Goal: Feedback & Contribution: Leave review/rating

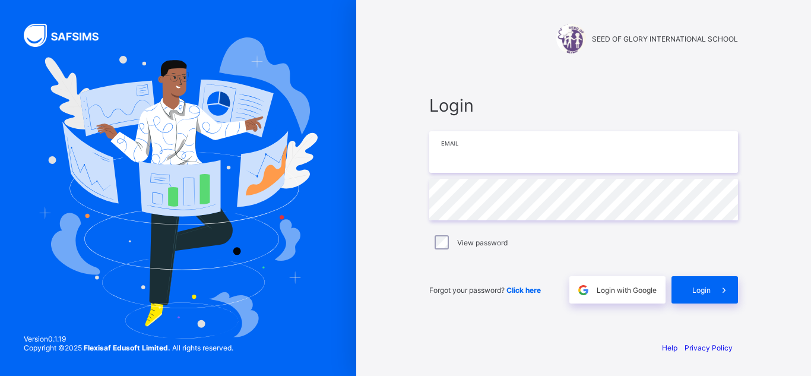
click at [459, 147] on input "email" at bounding box center [583, 152] width 309 height 42
type input "**********"
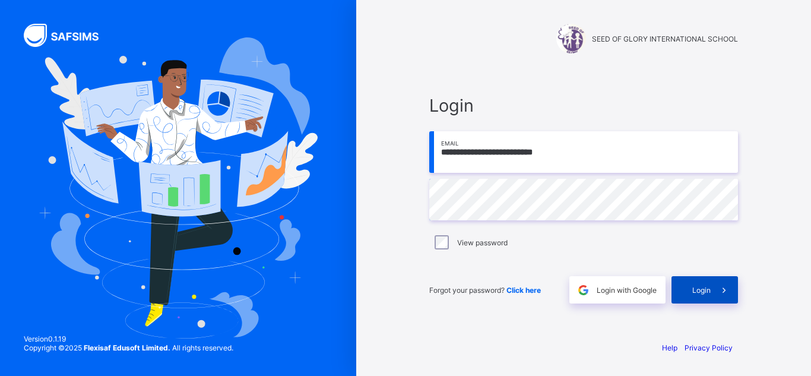
click at [712, 290] on span at bounding box center [724, 289] width 27 height 27
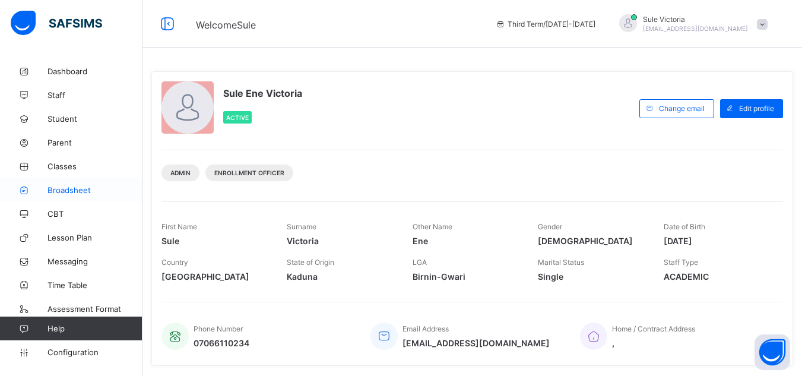
click at [74, 191] on span "Broadsheet" at bounding box center [95, 190] width 95 height 10
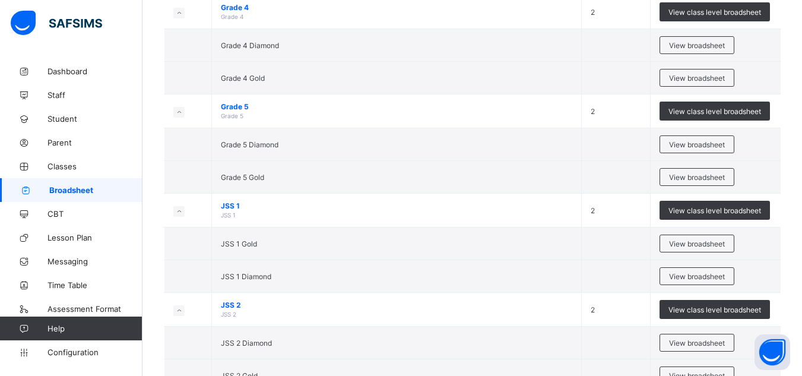
scroll to position [713, 0]
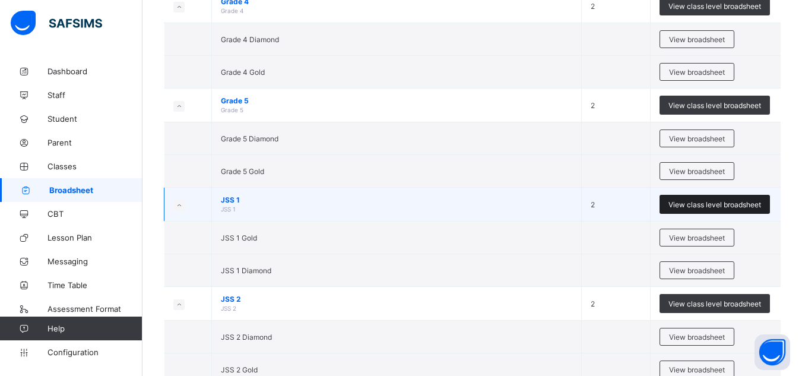
click at [727, 204] on span "View class level broadsheet" at bounding box center [715, 204] width 93 height 9
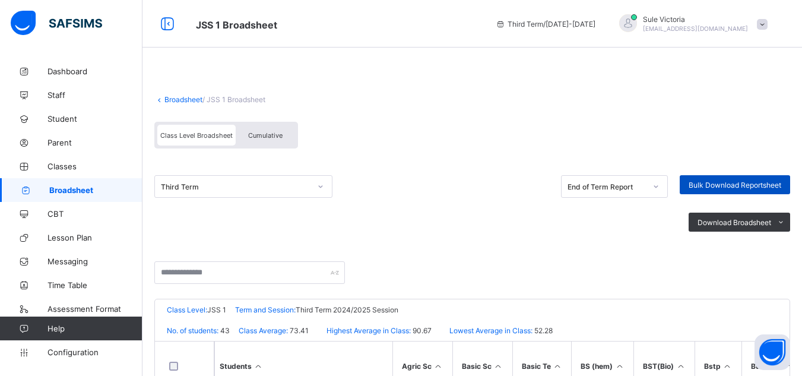
click at [732, 183] on span "Bulk Download Reportsheet" at bounding box center [735, 185] width 93 height 9
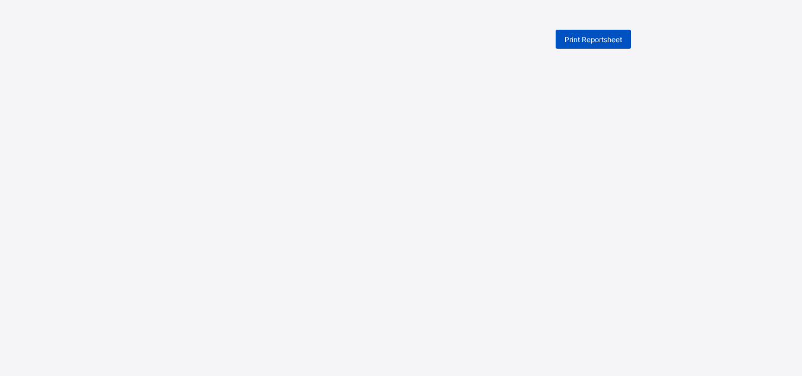
click at [615, 39] on span "Print Reportsheet" at bounding box center [594, 39] width 58 height 9
drag, startPoint x: 800, startPoint y: 1, endPoint x: 528, endPoint y: 240, distance: 362.2
click at [528, 240] on div "Print Reportsheet New Update Available Hello there, You can install SAFSIMS on …" at bounding box center [401, 218] width 802 height 376
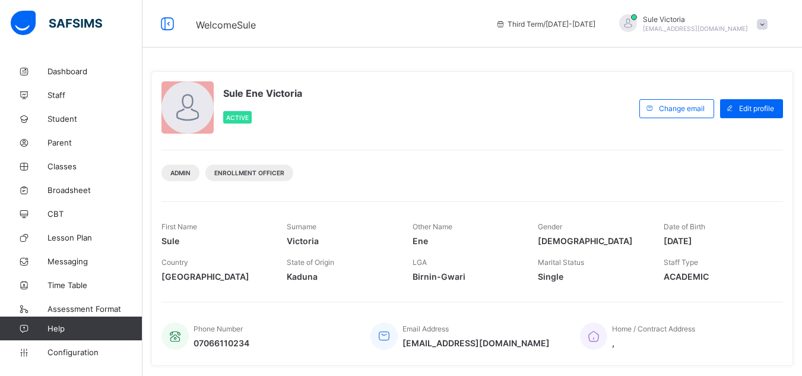
click at [66, 192] on span "Broadsheet" at bounding box center [95, 190] width 95 height 10
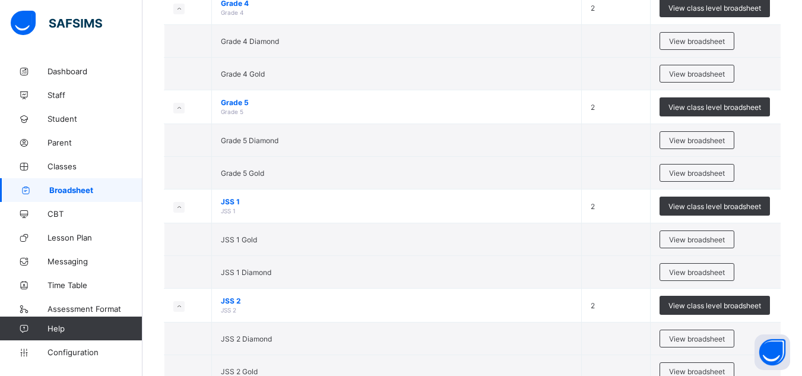
scroll to position [713, 0]
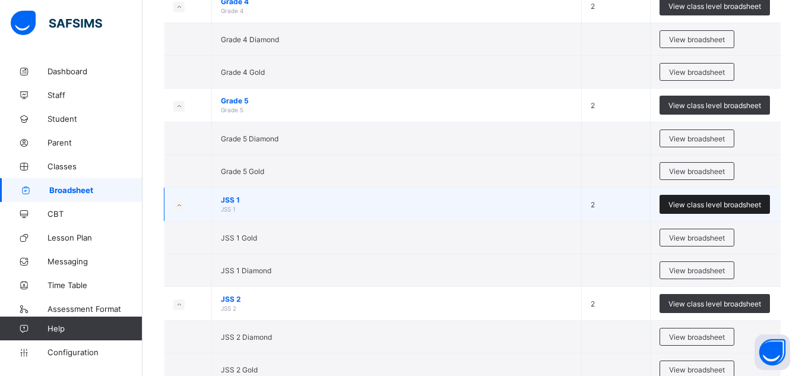
click at [709, 202] on span "View class level broadsheet" at bounding box center [715, 204] width 93 height 9
click at [709, 202] on div "Select Term Name No. of Classes Actions Pre-Nursery Pre-Nursery 1 View class le…" at bounding box center [473, 50] width 660 height 1526
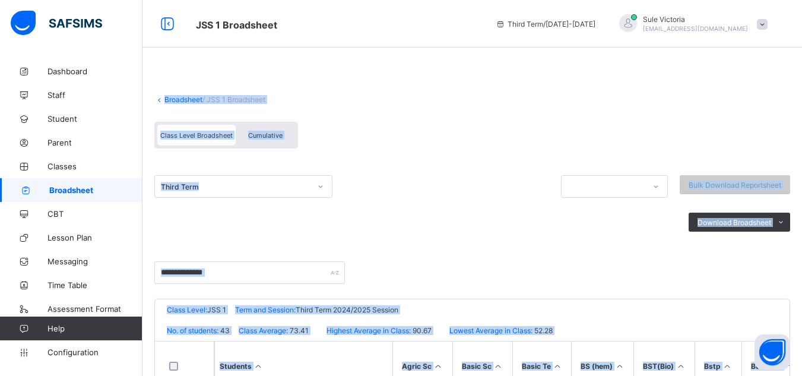
click at [549, 131] on div "Class Level Broadsheet Cumulative" at bounding box center [472, 138] width 636 height 45
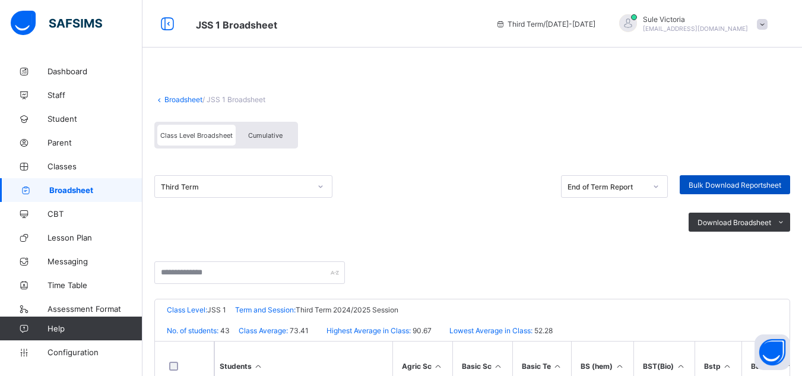
click at [733, 185] on span "Bulk Download Reportsheet" at bounding box center [735, 185] width 93 height 9
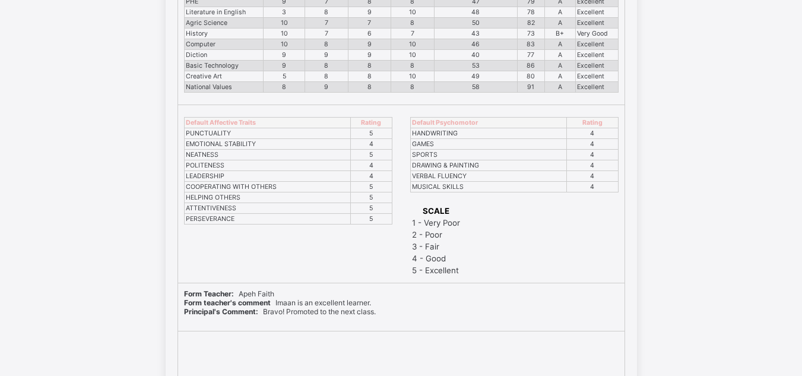
scroll to position [1045, 0]
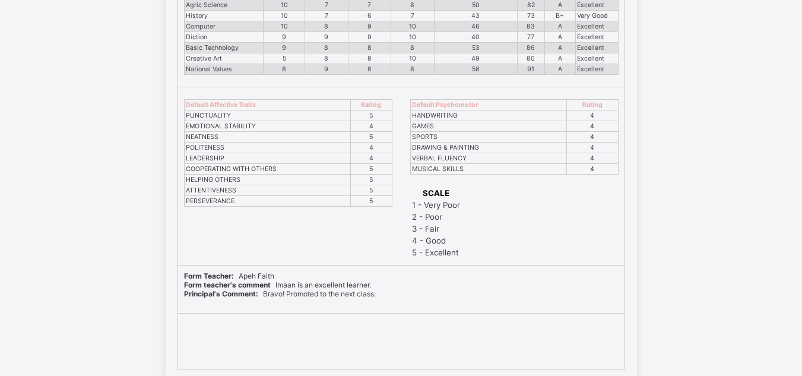
drag, startPoint x: 404, startPoint y: 308, endPoint x: 421, endPoint y: 311, distance: 16.9
click at [421, 311] on div "Form Teacher: Apeh Faith Form teacher's comment Imaan is an excellent learner. …" at bounding box center [401, 289] width 447 height 48
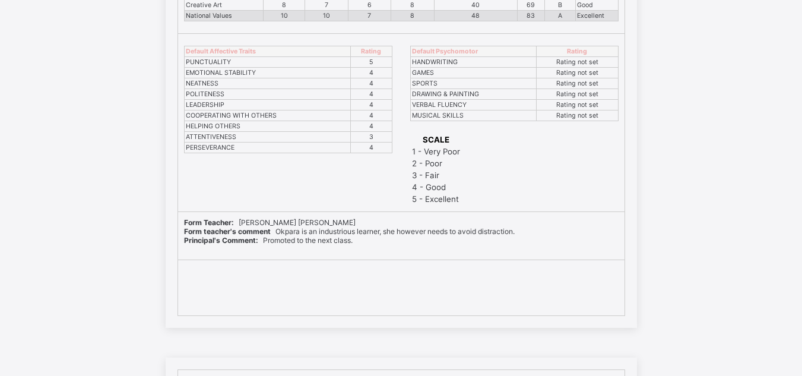
scroll to position [5233, 0]
click at [387, 230] on span "Form teacher's comment Okpara is an industrious learner, she however needs to a…" at bounding box center [349, 228] width 331 height 9
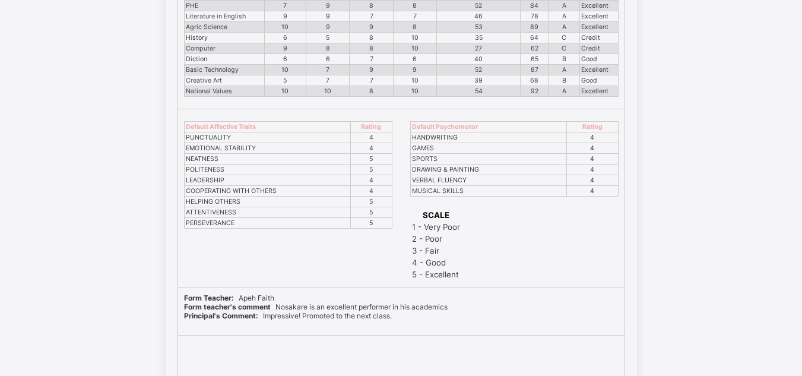
scroll to position [29319, 0]
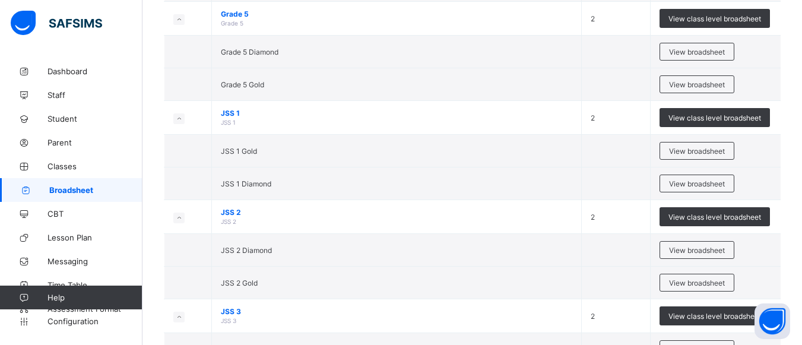
scroll to position [831, 0]
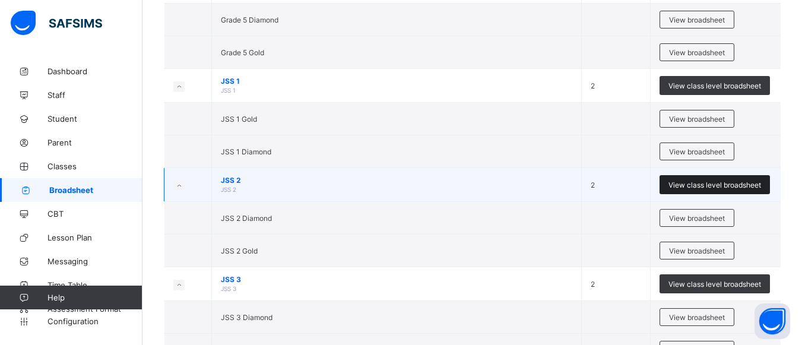
click at [705, 182] on span "View class level broadsheet" at bounding box center [715, 185] width 93 height 9
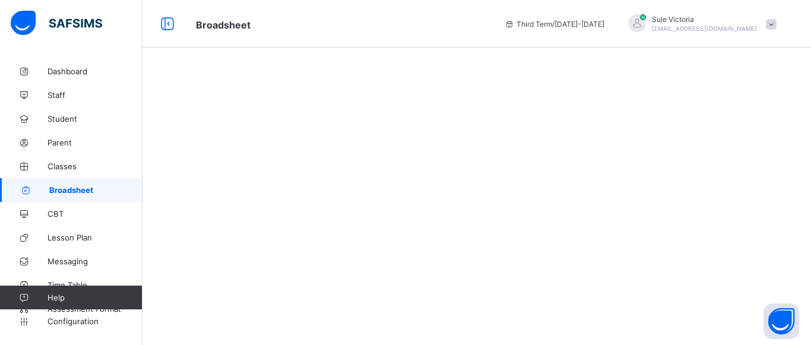
click at [705, 182] on div at bounding box center [477, 172] width 669 height 345
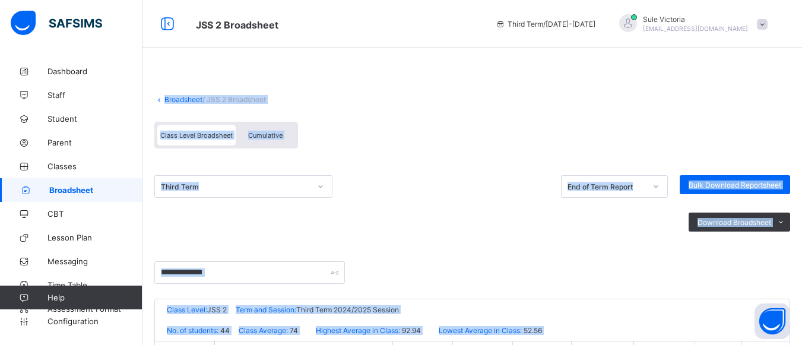
click at [490, 126] on div "Class Level Broadsheet Cumulative" at bounding box center [472, 138] width 636 height 45
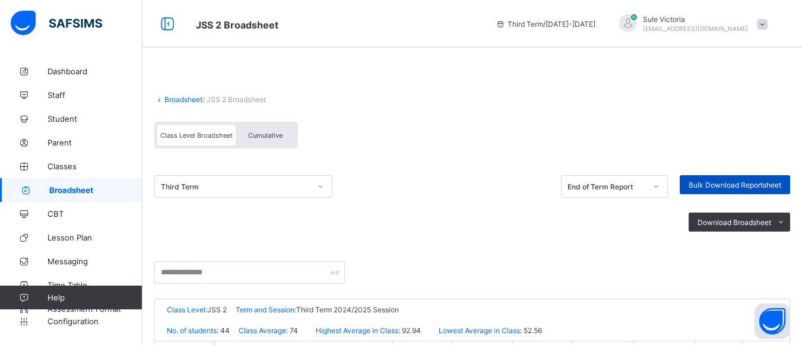
click at [730, 182] on span "Bulk Download Reportsheet" at bounding box center [735, 185] width 93 height 9
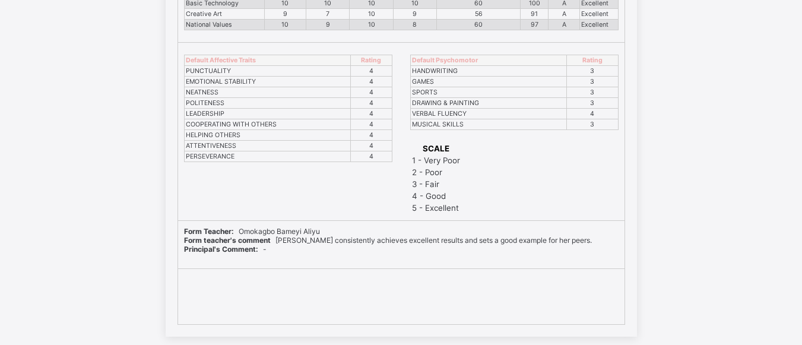
scroll to position [11445, 0]
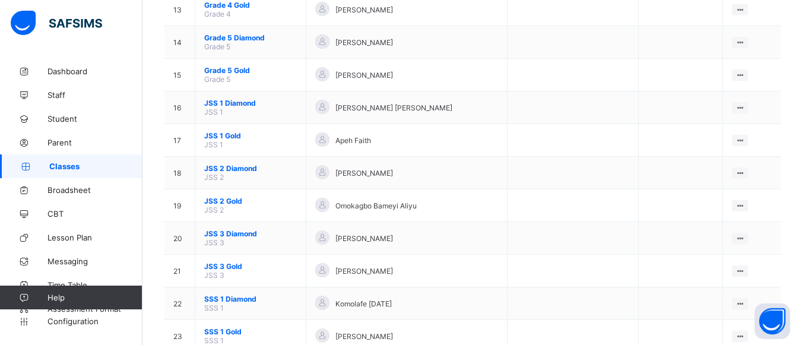
scroll to position [562, 0]
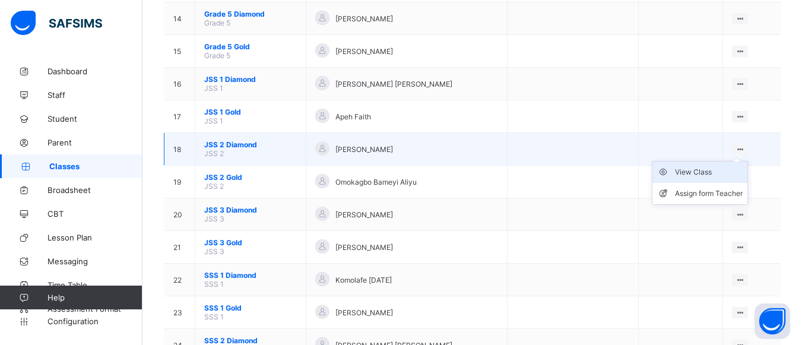
click at [718, 174] on div "View Class" at bounding box center [709, 172] width 68 height 12
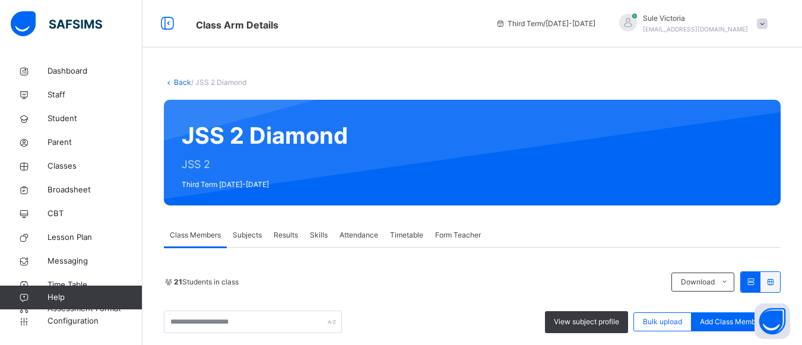
click at [286, 239] on span "Results" at bounding box center [286, 235] width 24 height 11
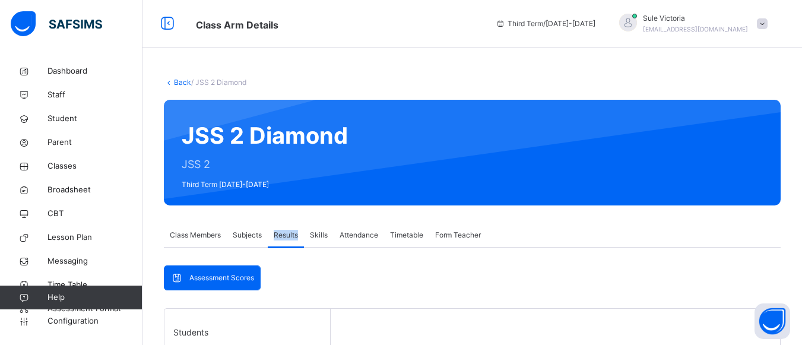
click at [286, 239] on span "Results" at bounding box center [286, 235] width 24 height 11
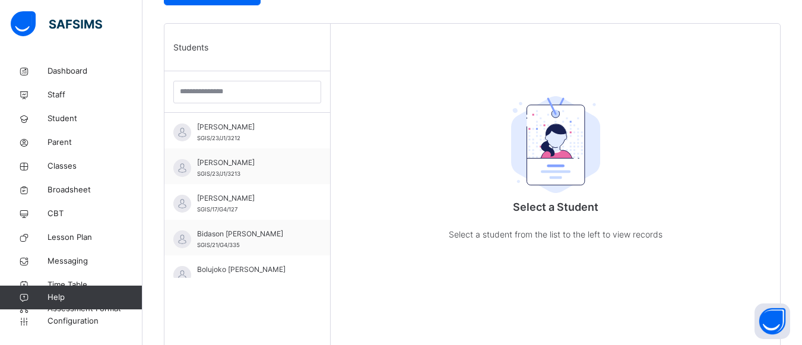
scroll to position [340, 0]
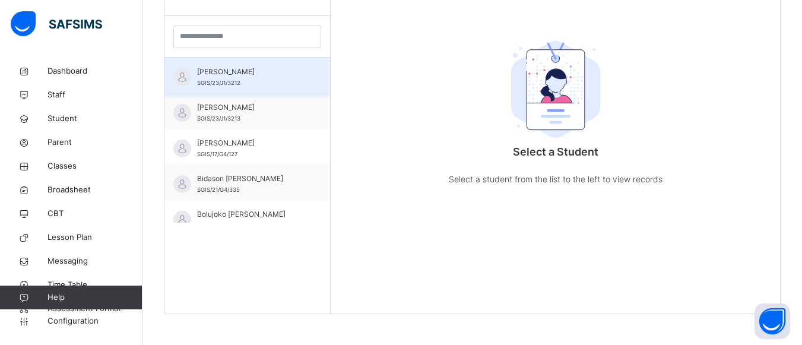
click at [255, 67] on span "[PERSON_NAME]" at bounding box center [250, 72] width 106 height 11
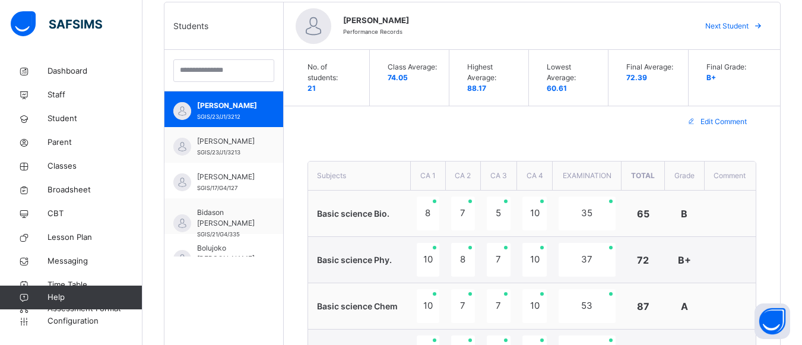
scroll to position [259, 0]
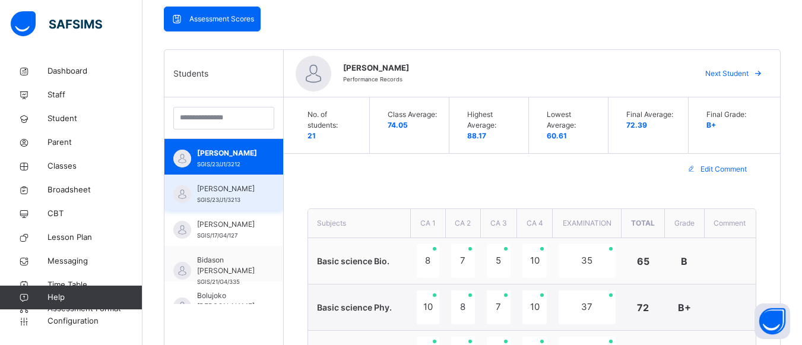
click at [219, 184] on span "[PERSON_NAME]" at bounding box center [226, 188] width 59 height 11
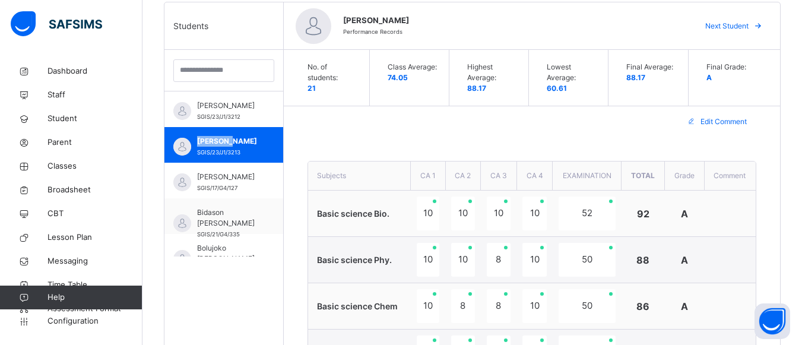
scroll to position [299, 0]
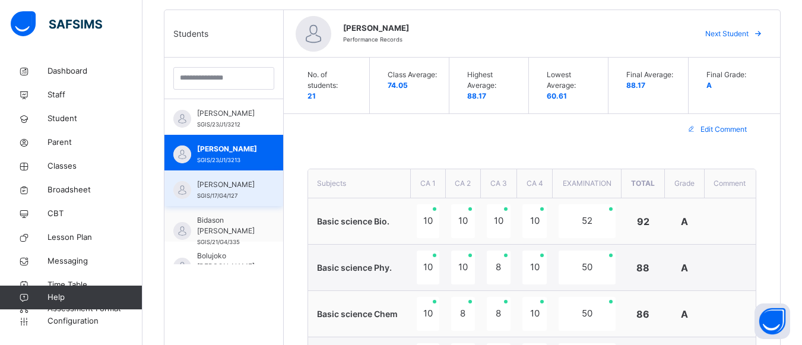
click at [217, 190] on span "[PERSON_NAME]" at bounding box center [226, 184] width 59 height 11
click at [217, 192] on div "[PERSON_NAME] SGIS/17/G4/127" at bounding box center [226, 189] width 59 height 21
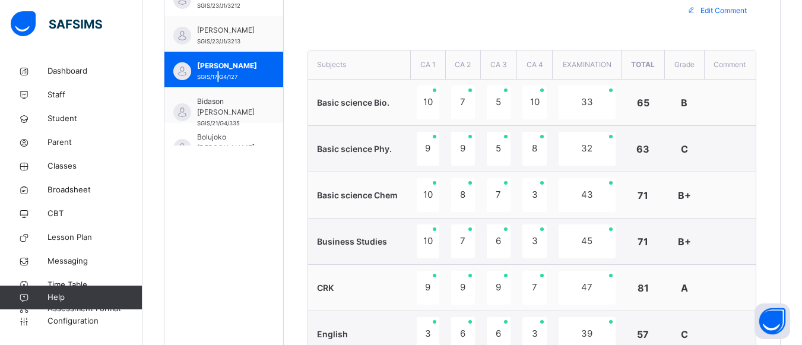
scroll to position [362, 0]
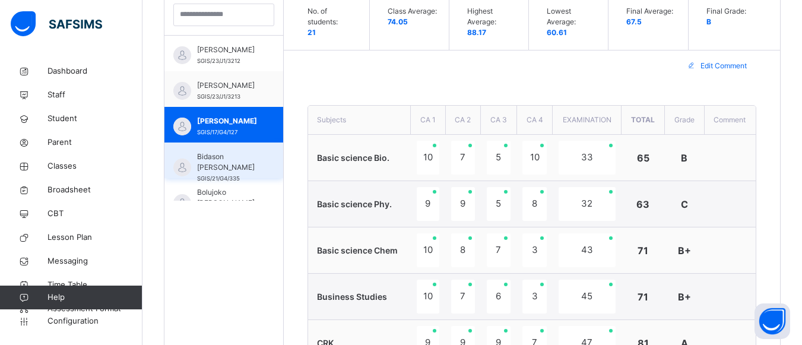
click at [204, 175] on span "SGIS/21/G4/335" at bounding box center [218, 178] width 43 height 7
click at [204, 165] on div "Bidason [PERSON_NAME] SGIS/21/G4/335" at bounding box center [223, 161] width 119 height 36
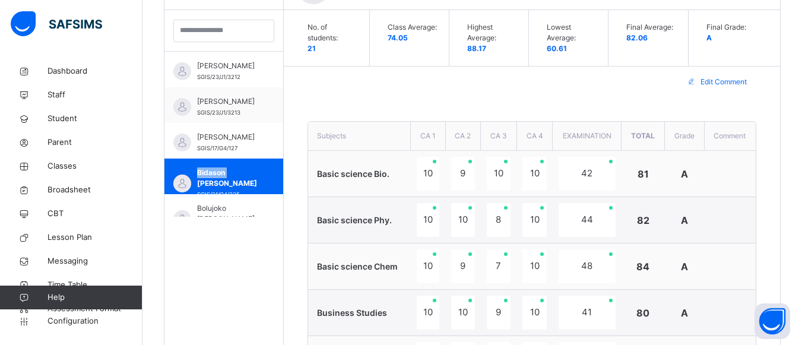
scroll to position [330, 0]
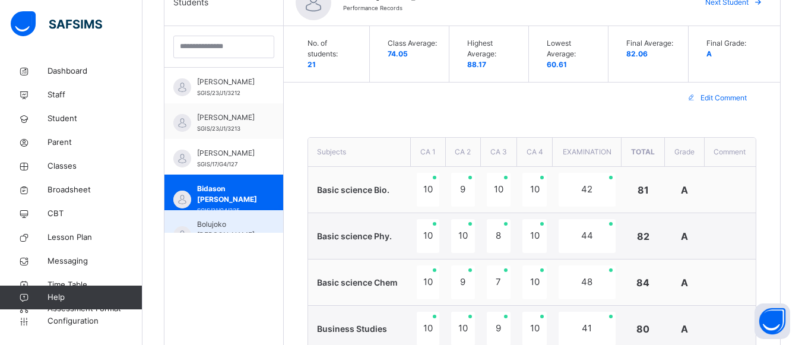
click at [203, 222] on span "Bolujoko [PERSON_NAME]" at bounding box center [226, 229] width 59 height 21
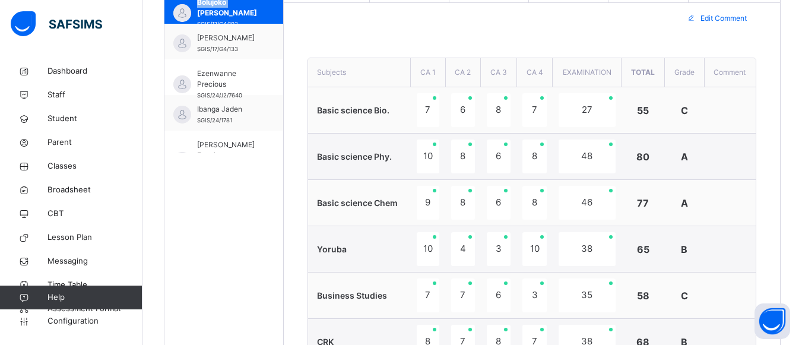
scroll to position [166, 0]
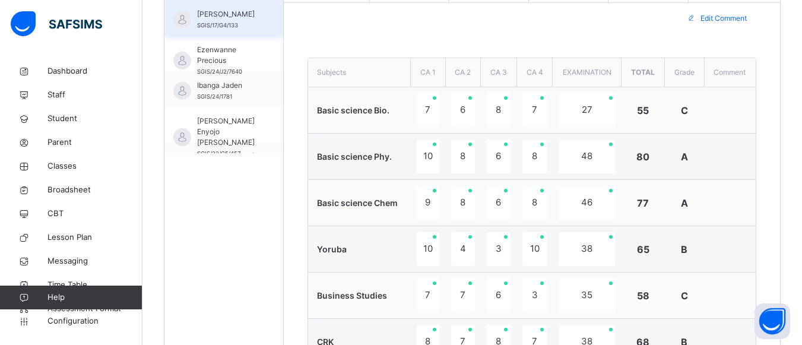
click at [248, 10] on span "[PERSON_NAME]" at bounding box center [226, 14] width 59 height 11
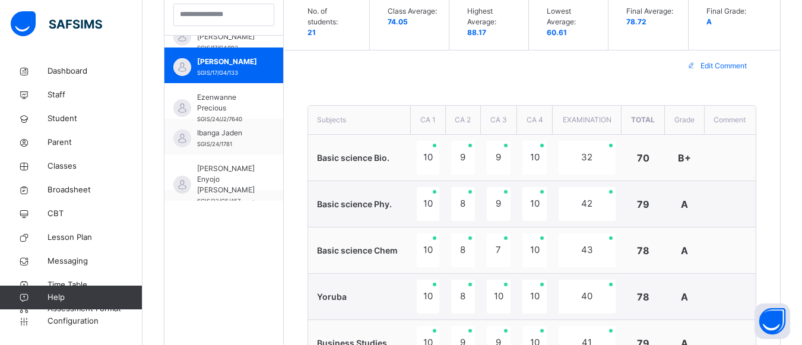
scroll to position [315, 0]
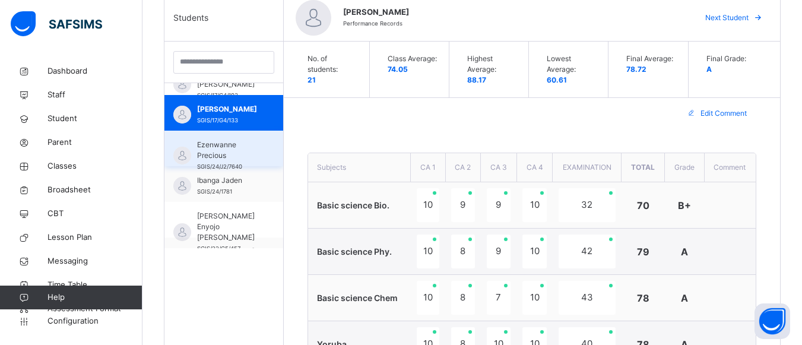
click at [226, 163] on span "SGIS/24/J2/7640" at bounding box center [219, 166] width 45 height 7
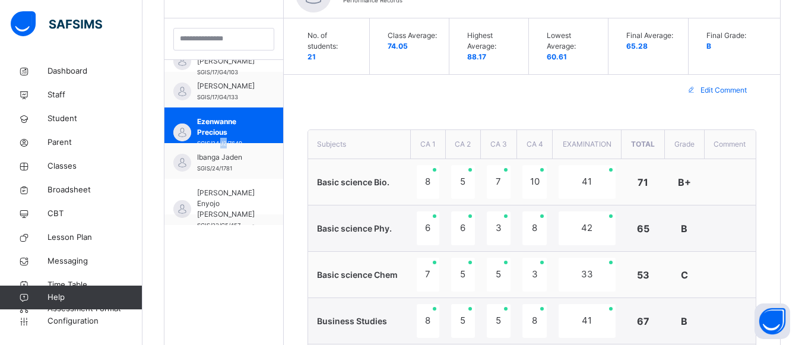
scroll to position [314, 0]
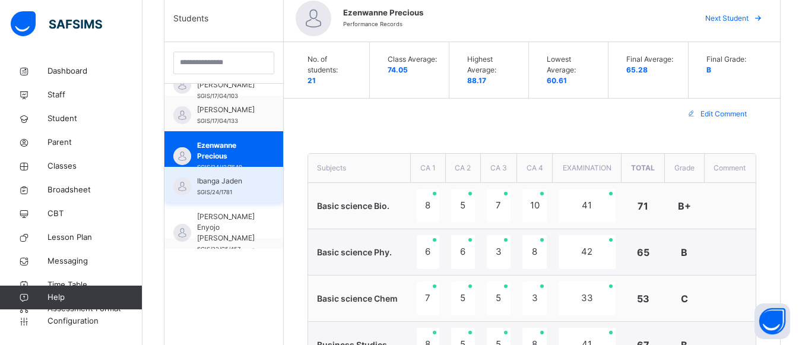
click at [214, 181] on span "Ibanga Jaden" at bounding box center [226, 181] width 59 height 11
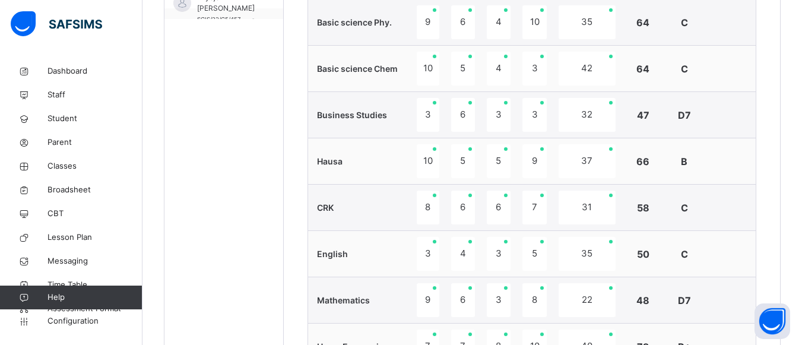
scroll to position [496, 0]
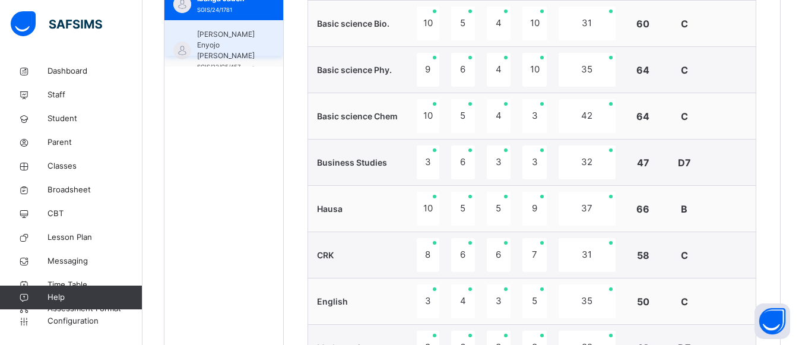
click at [246, 37] on span "[PERSON_NAME] Enyojo [PERSON_NAME]" at bounding box center [226, 45] width 59 height 32
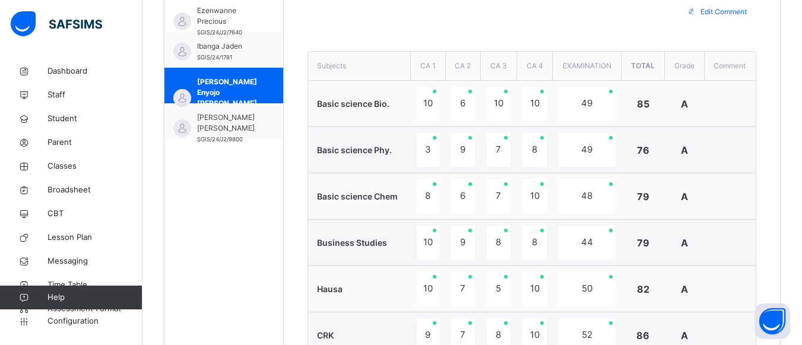
scroll to position [188, 0]
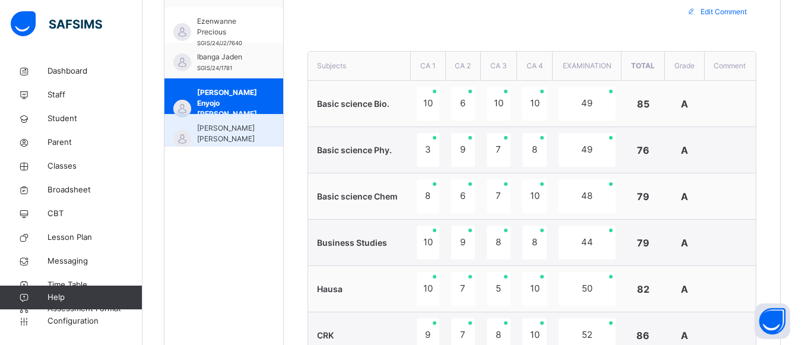
click at [214, 129] on span "[PERSON_NAME] [PERSON_NAME]" at bounding box center [226, 133] width 59 height 21
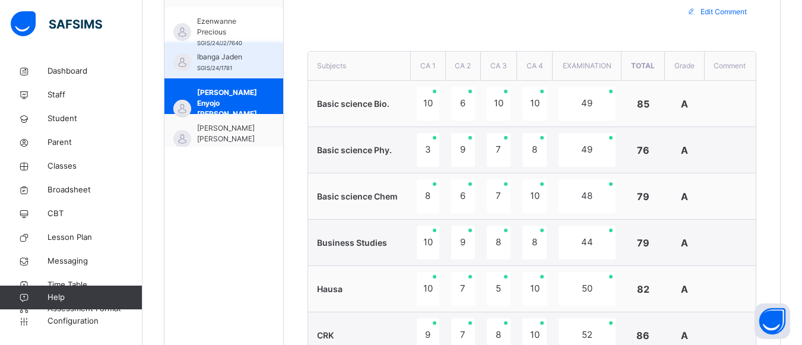
click at [214, 62] on span "Ibanga Jaden" at bounding box center [226, 57] width 59 height 11
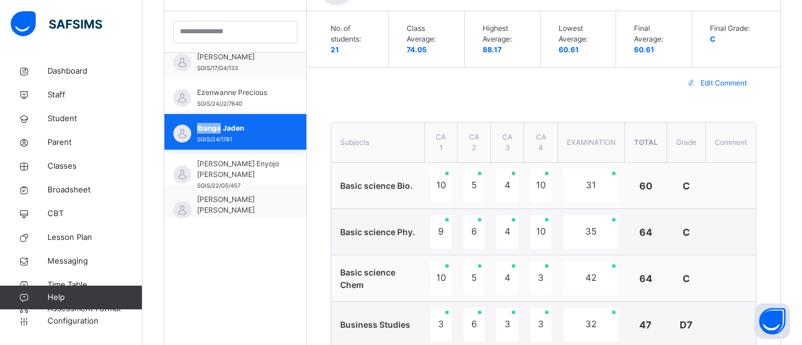
scroll to position [416, 0]
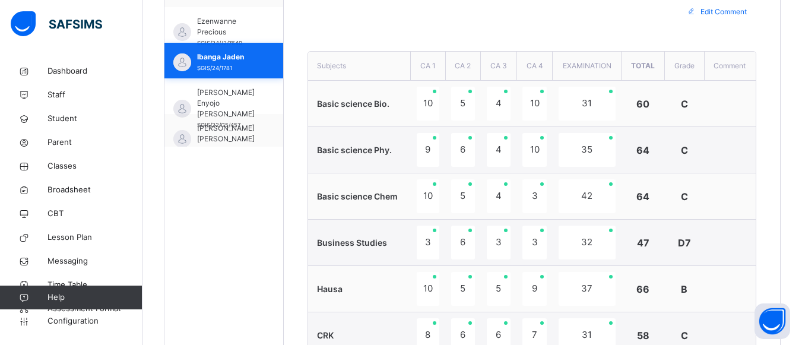
click at [214, 129] on span "[PERSON_NAME] [PERSON_NAME]" at bounding box center [226, 133] width 59 height 21
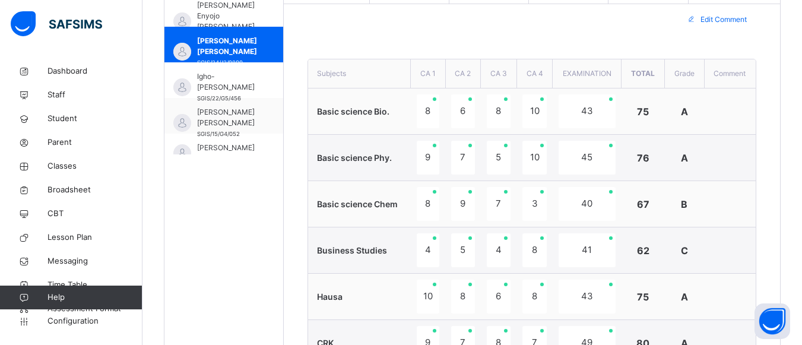
scroll to position [307, 0]
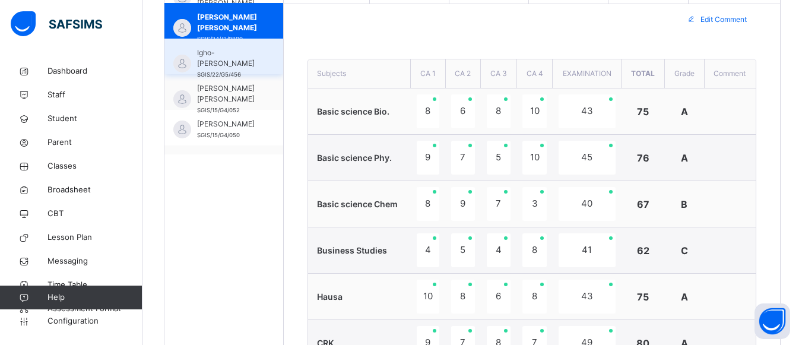
click at [257, 65] on div "Igho-[PERSON_NAME] SGIS/22/G5/456" at bounding box center [226, 64] width 59 height 32
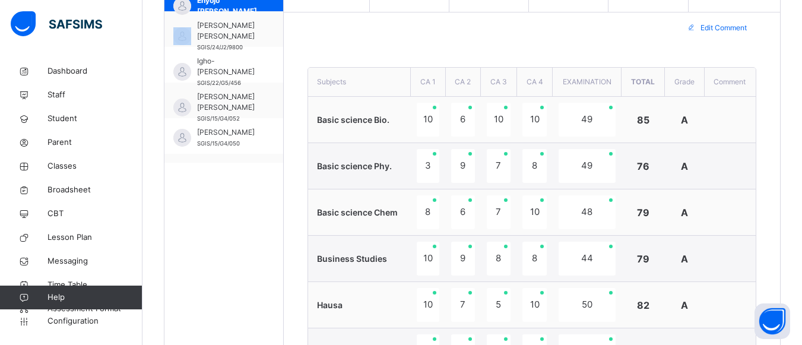
scroll to position [353, 0]
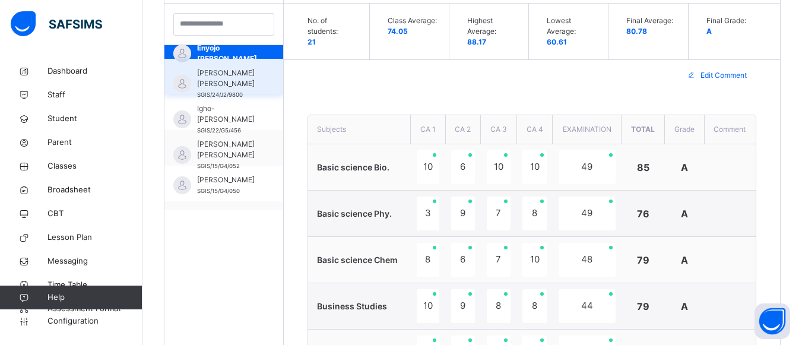
click at [214, 77] on span "[PERSON_NAME] [PERSON_NAME]" at bounding box center [226, 78] width 59 height 21
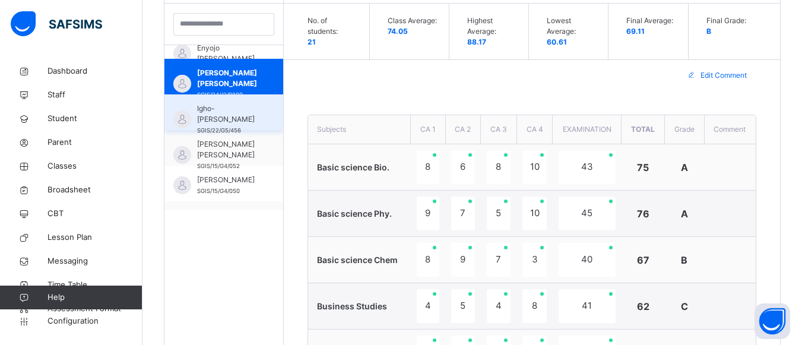
click at [219, 127] on span "SGIS/22/G5/456" at bounding box center [219, 130] width 44 height 7
click at [219, 117] on span "Igho-[PERSON_NAME]" at bounding box center [226, 113] width 59 height 21
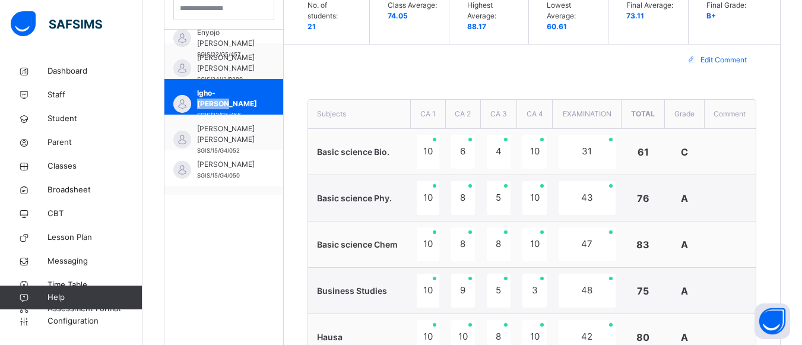
scroll to position [305, 0]
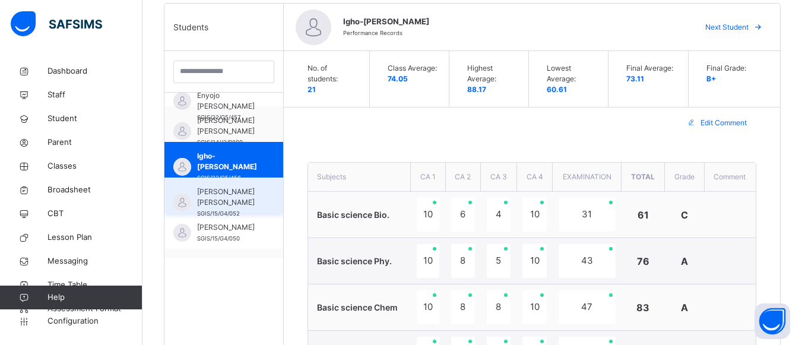
click at [223, 198] on span "Joseph Salanamu Joshua" at bounding box center [226, 196] width 59 height 21
click at [223, 198] on div "Joseph Salanamu Joshua SGIS/15/G4/052" at bounding box center [226, 202] width 59 height 32
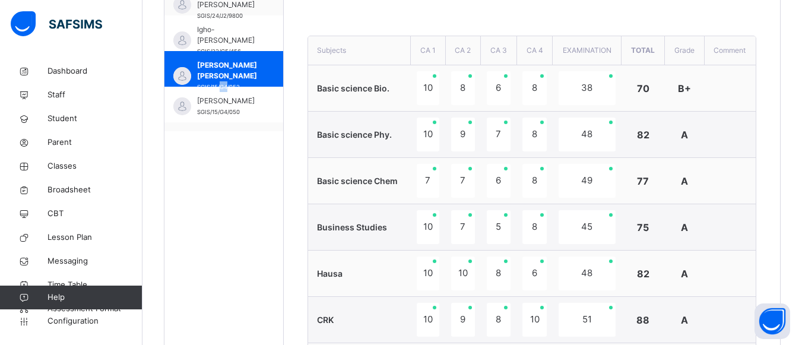
scroll to position [337, 0]
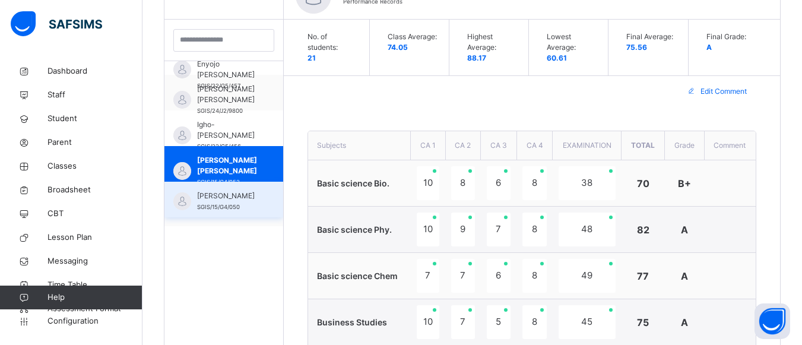
click at [218, 205] on span "SGIS/15/G4/050" at bounding box center [218, 207] width 43 height 7
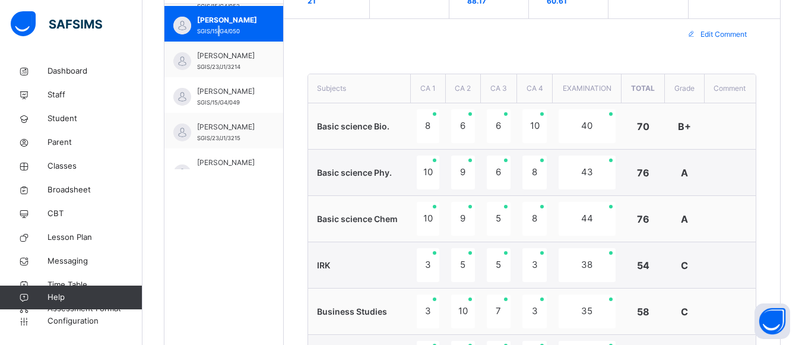
scroll to position [449, 0]
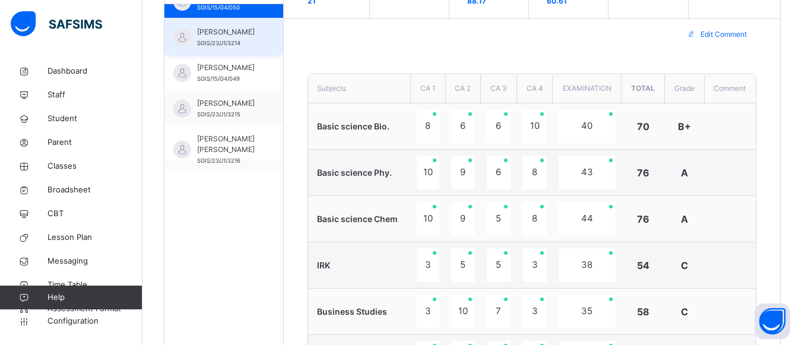
click at [241, 37] on span "Nnaemeka-Akor Frances" at bounding box center [226, 32] width 59 height 11
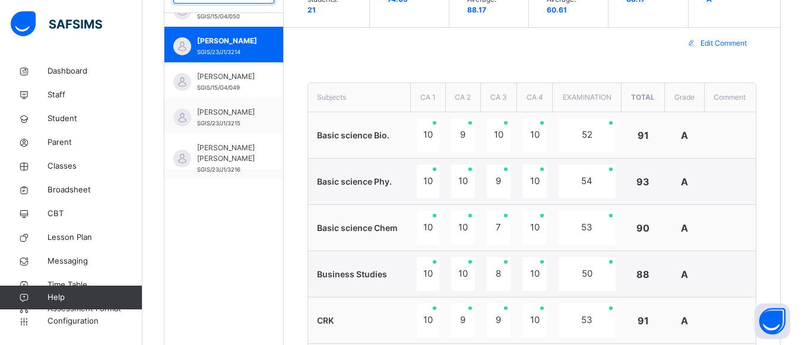
scroll to position [361, 0]
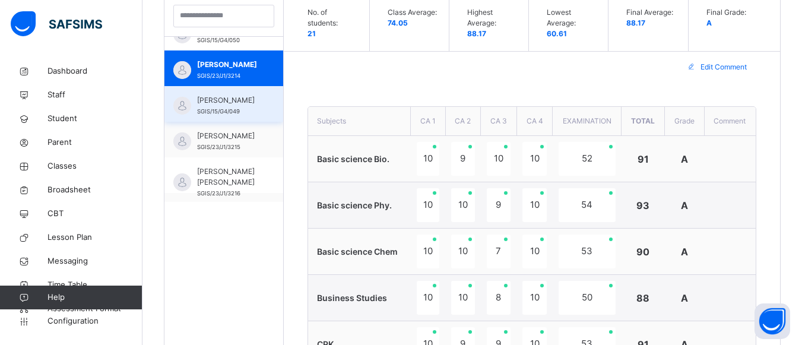
click at [221, 103] on span "Nwachukwu Ivana" at bounding box center [226, 100] width 59 height 11
click at [221, 103] on div "Nwachukwu Ivana SGIS/15/G4/049" at bounding box center [223, 104] width 119 height 36
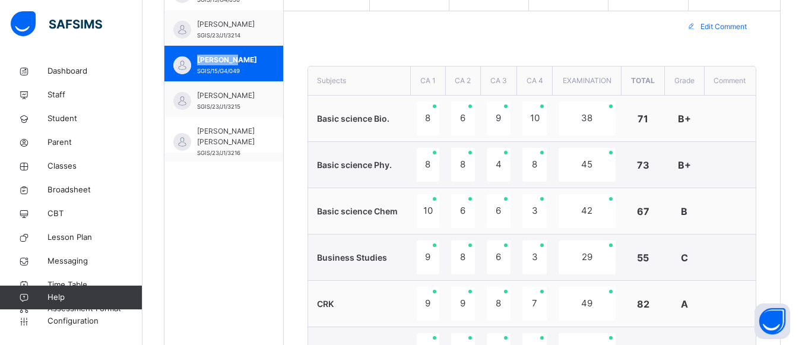
scroll to position [299, 0]
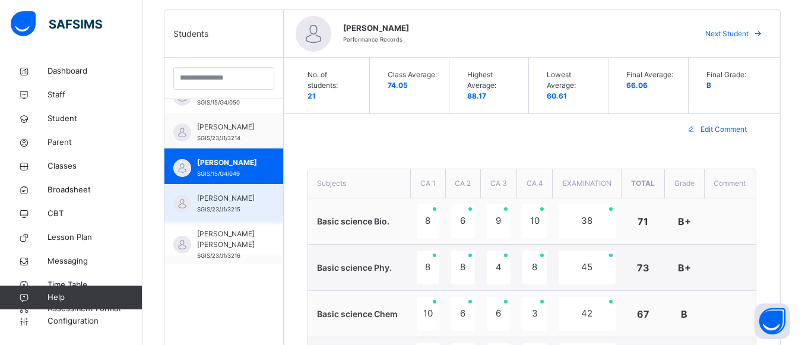
click at [230, 195] on span "Nwafor Francis" at bounding box center [226, 198] width 59 height 11
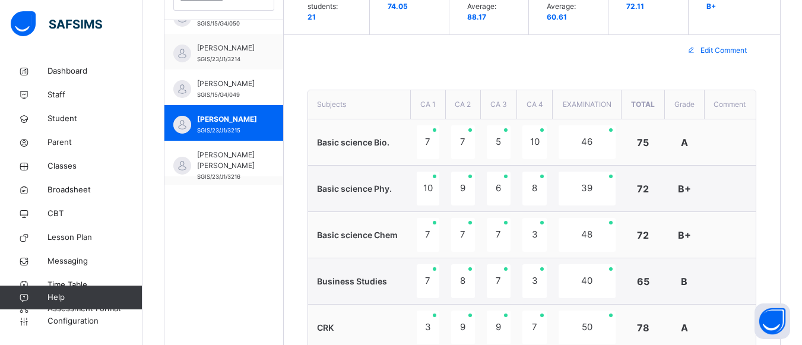
scroll to position [330, 0]
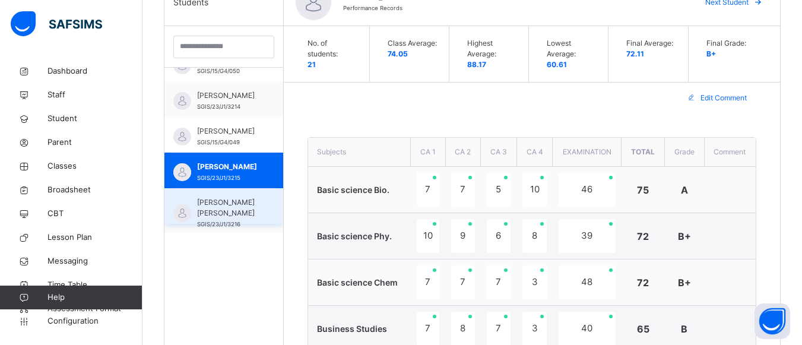
click at [252, 208] on div "Obi Diana Chidinma SGIS/23/J1/3216" at bounding box center [226, 213] width 59 height 32
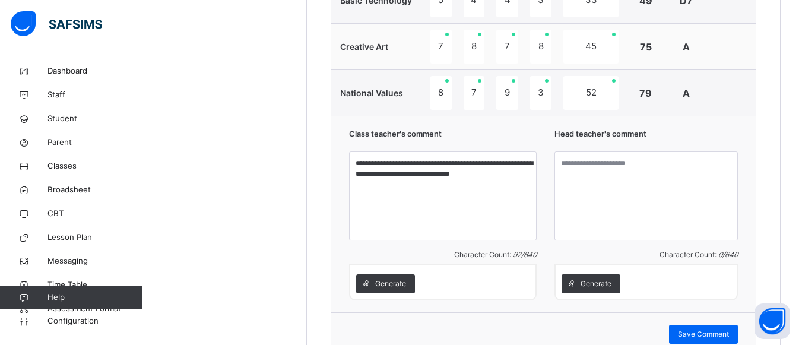
scroll to position [1280, 0]
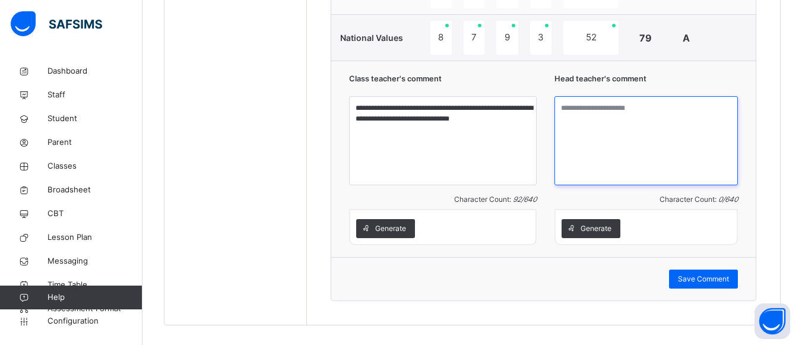
click at [575, 112] on textarea at bounding box center [646, 140] width 183 height 89
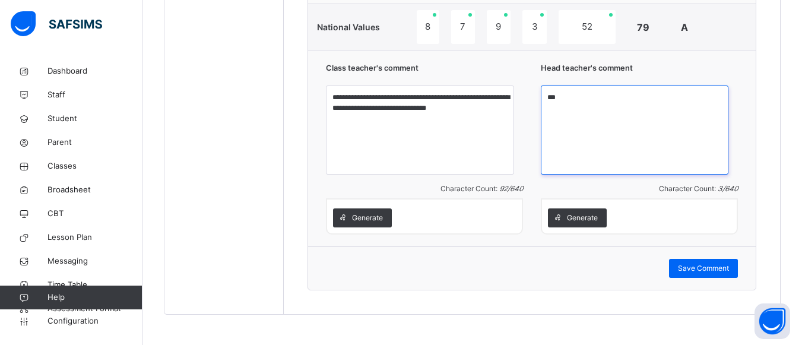
click at [564, 109] on textarea "***" at bounding box center [635, 130] width 188 height 89
click at [562, 110] on textarea "***" at bounding box center [635, 130] width 188 height 89
click at [621, 107] on textarea "**********" at bounding box center [635, 130] width 188 height 89
type textarea "**********"
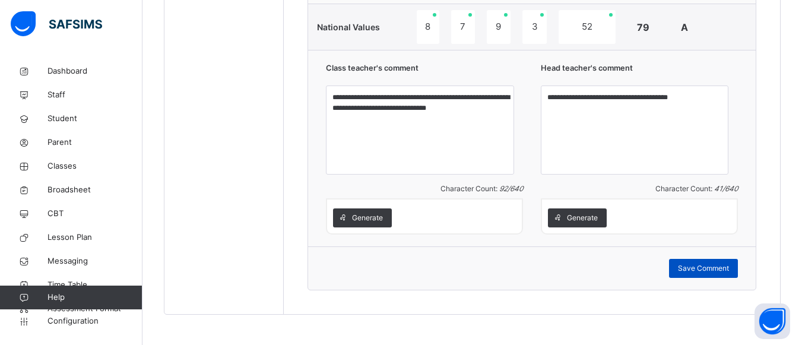
click at [729, 274] on span "Save Comment" at bounding box center [703, 268] width 51 height 11
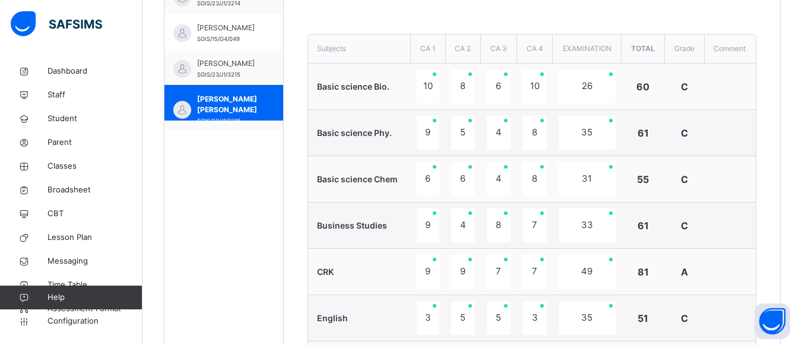
scroll to position [473, 0]
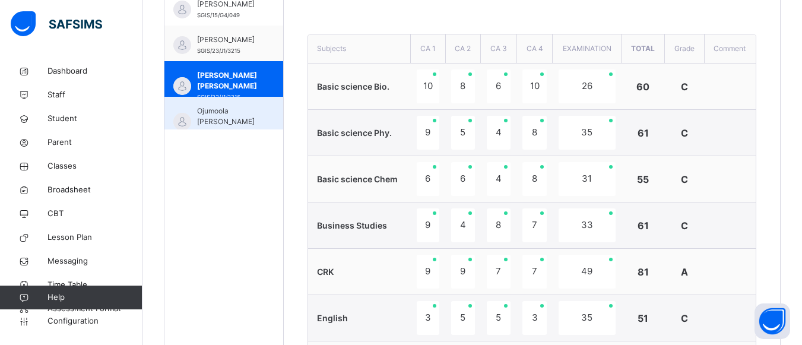
click at [211, 108] on span "Ojumoola Esther Oluwasetemi" at bounding box center [226, 116] width 59 height 21
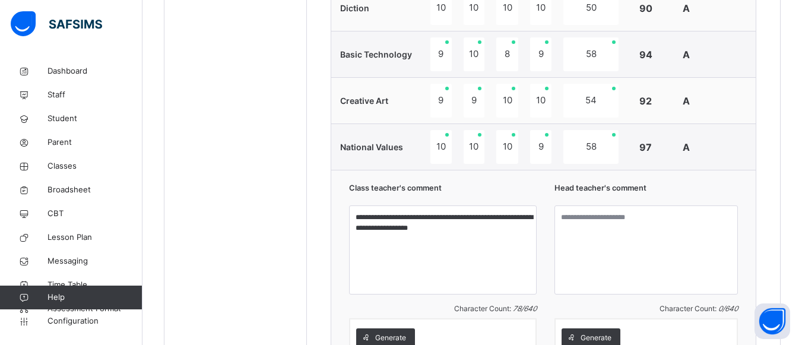
scroll to position [1193, 0]
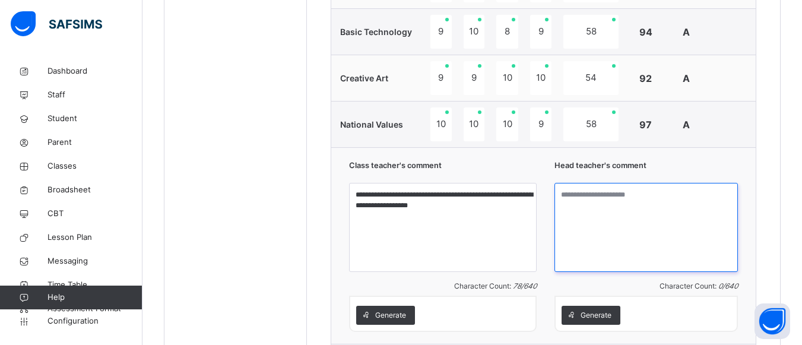
click at [619, 198] on textarea at bounding box center [646, 227] width 183 height 89
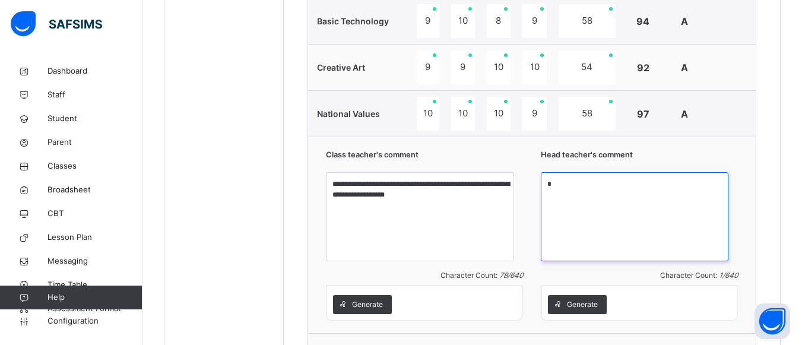
click at [563, 196] on textarea "*" at bounding box center [635, 216] width 188 height 89
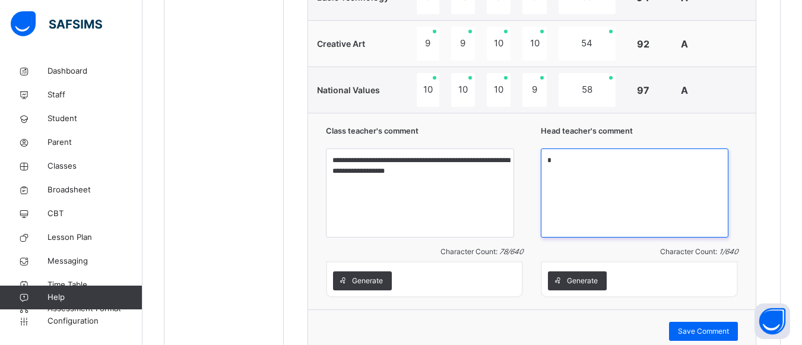
scroll to position [1249, 0]
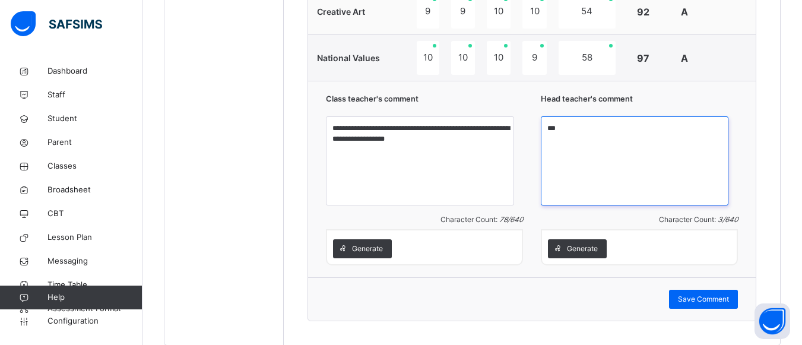
click at [581, 140] on textarea "***" at bounding box center [635, 160] width 188 height 89
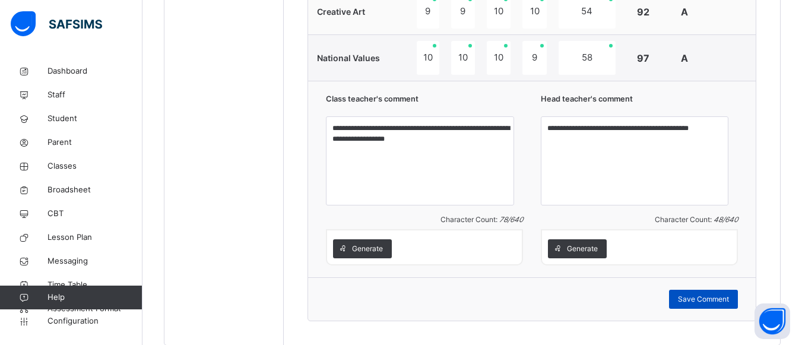
click at [704, 305] on span "Save Comment" at bounding box center [703, 299] width 51 height 11
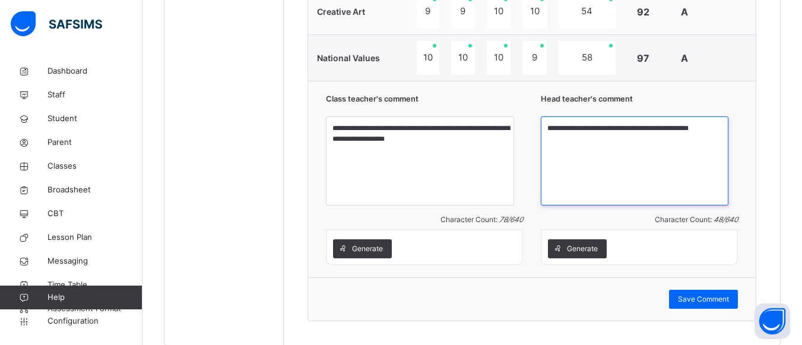
click at [726, 140] on textarea "**********" at bounding box center [635, 160] width 188 height 89
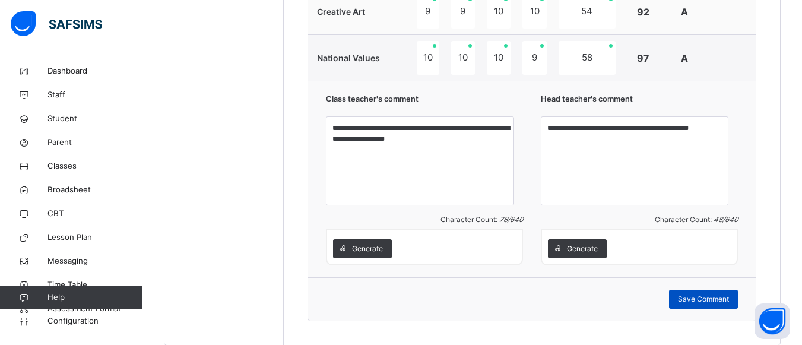
click at [698, 305] on span "Save Comment" at bounding box center [703, 299] width 51 height 11
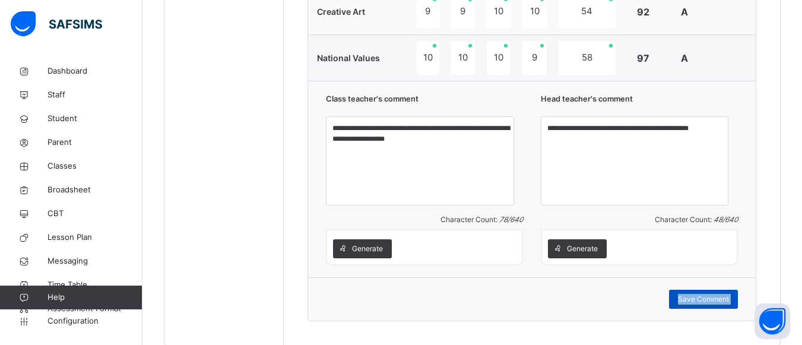
click at [698, 305] on span "Save Comment" at bounding box center [703, 299] width 51 height 11
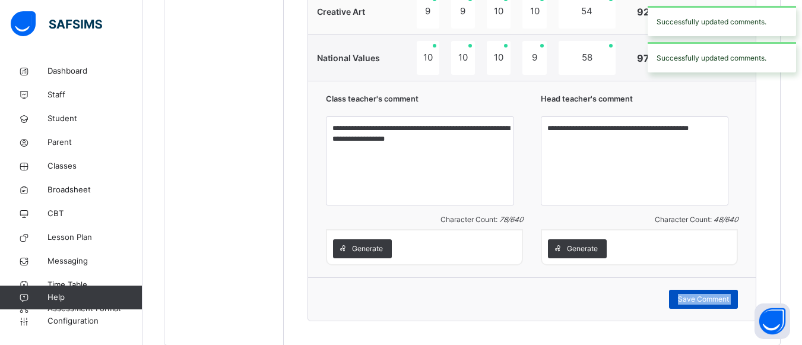
click at [698, 305] on span "Save Comment" at bounding box center [703, 299] width 51 height 11
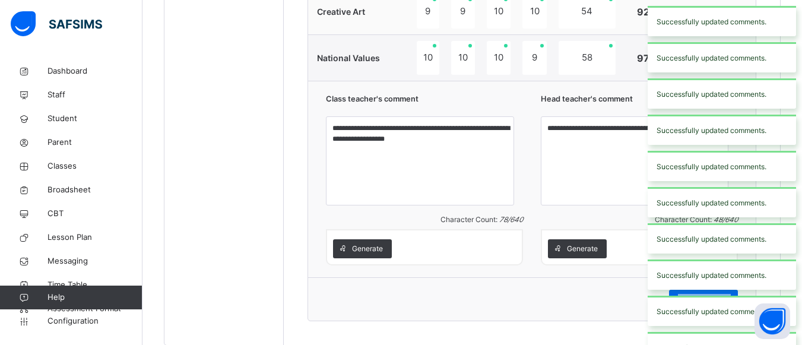
type textarea "**********"
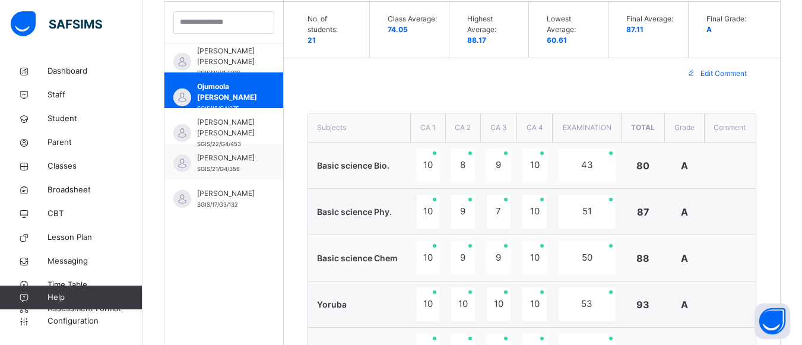
scroll to position [583, 0]
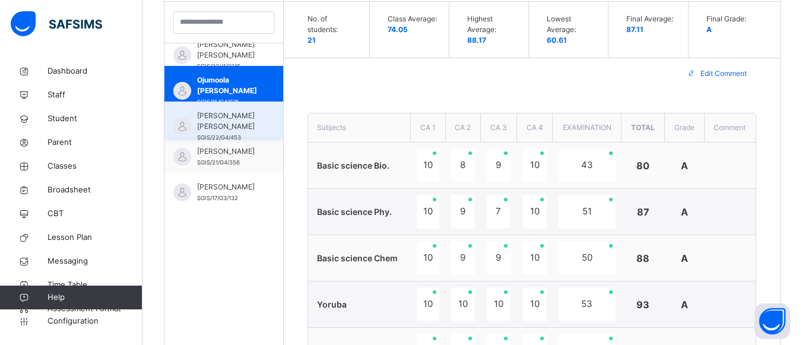
click at [245, 116] on span "Okpala Tobechukwu Jones" at bounding box center [226, 120] width 59 height 21
click at [245, 116] on div "Okpala Tobechukwu Jones SGIS/22/G4/453" at bounding box center [223, 120] width 119 height 36
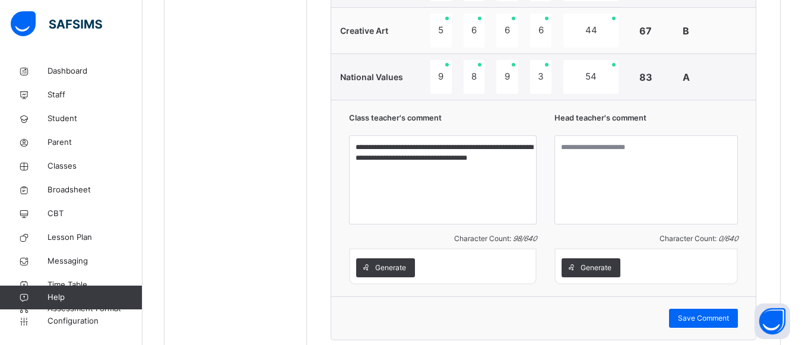
scroll to position [1288, 0]
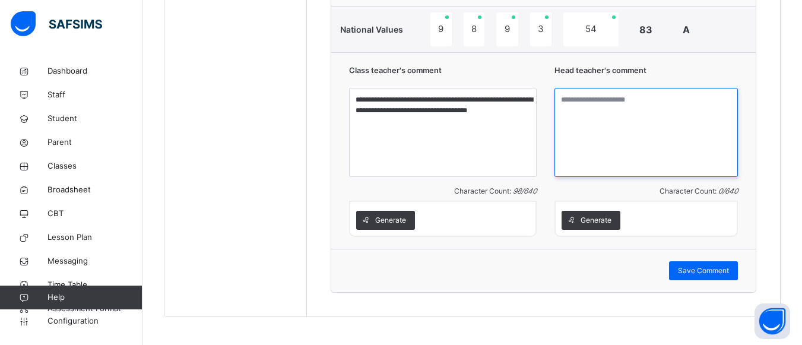
click at [572, 105] on textarea at bounding box center [646, 132] width 183 height 89
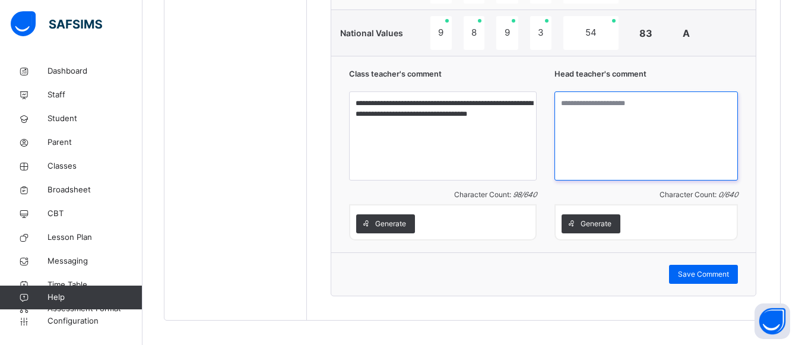
scroll to position [1296, 0]
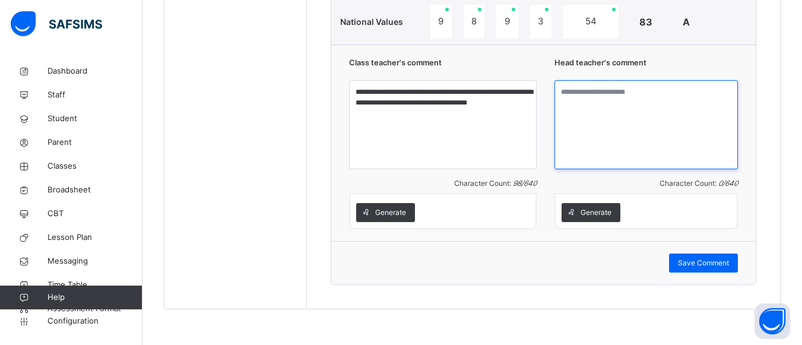
click at [567, 93] on textarea at bounding box center [646, 124] width 183 height 89
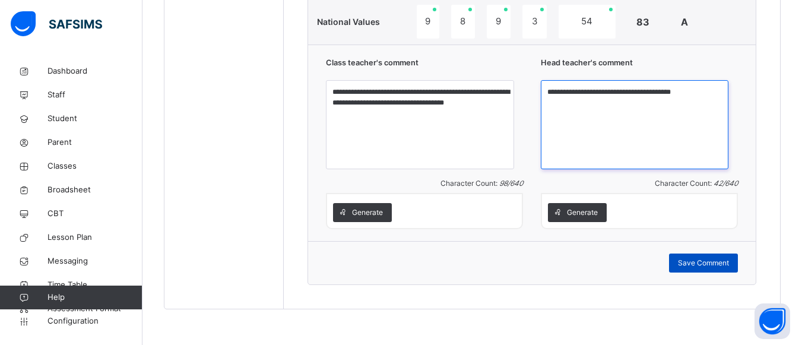
type textarea "**********"
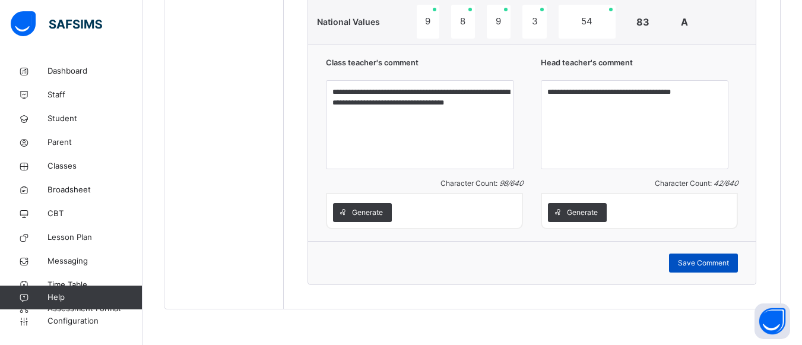
click at [708, 264] on span "Save Comment" at bounding box center [703, 263] width 51 height 11
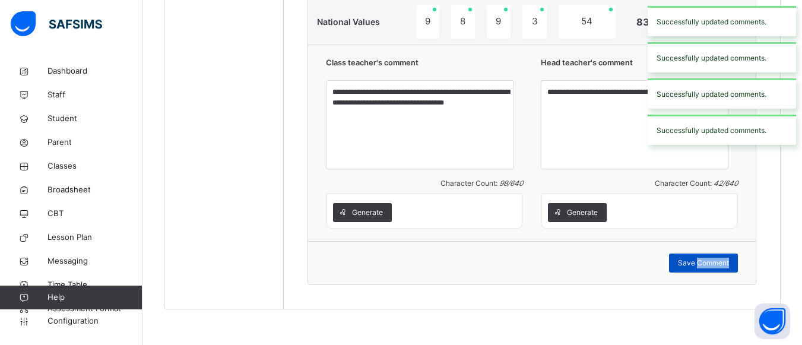
click at [708, 264] on span "Save Comment" at bounding box center [703, 263] width 51 height 11
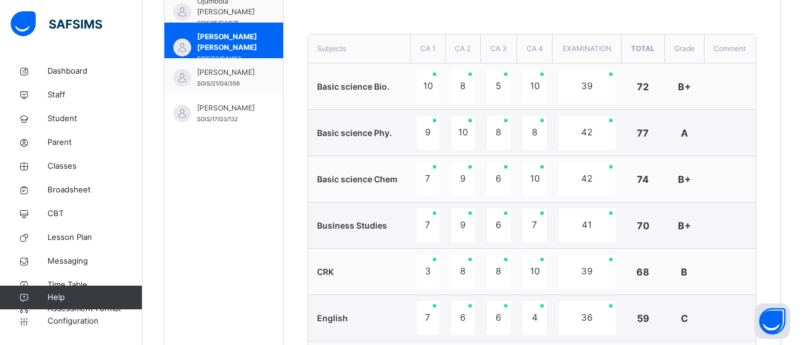
scroll to position [410, 0]
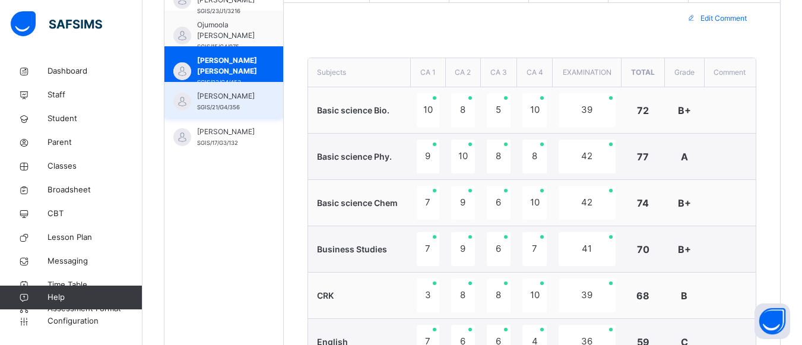
click at [235, 98] on span "Shalom Lovejoy Idara" at bounding box center [226, 96] width 59 height 11
click at [235, 41] on span "Ojumoola Esther Oluwasetemi" at bounding box center [226, 30] width 59 height 21
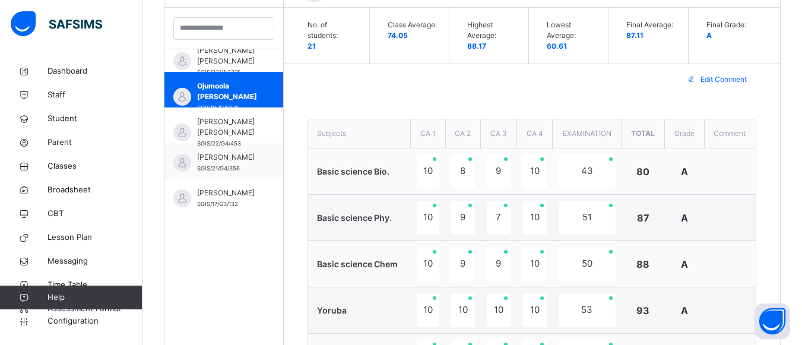
scroll to position [341, 0]
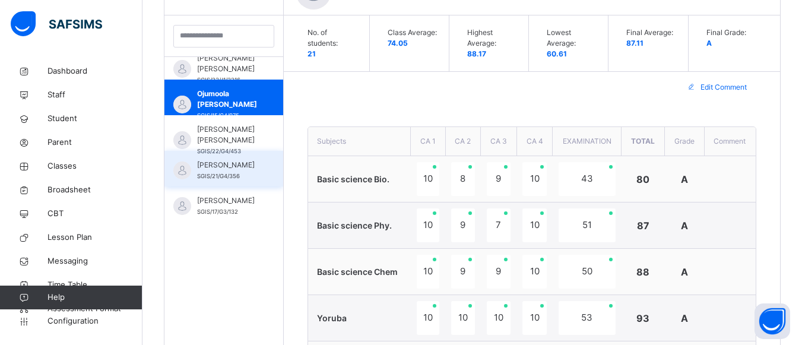
click at [257, 166] on span "Shalom Lovejoy Idara" at bounding box center [226, 165] width 59 height 11
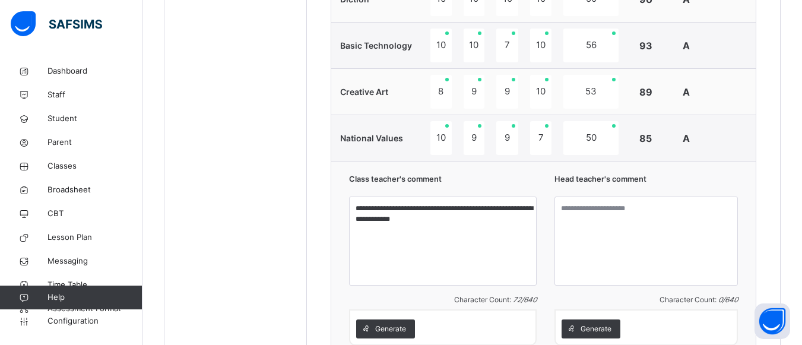
scroll to position [1204, 0]
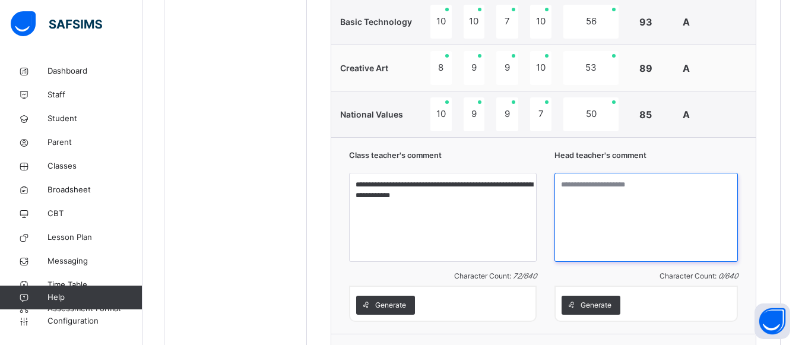
click at [572, 197] on textarea at bounding box center [646, 217] width 183 height 89
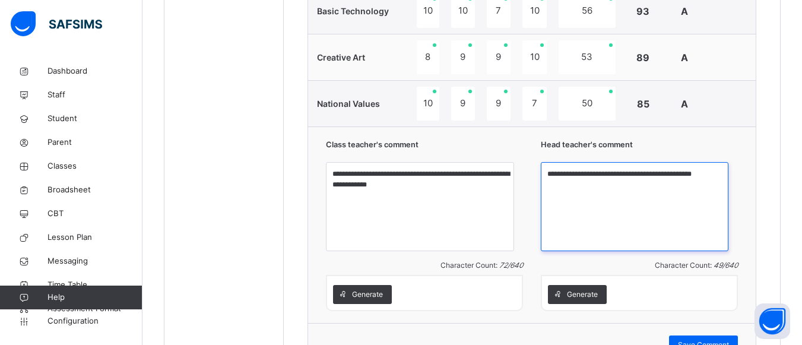
click at [570, 185] on textarea "**********" at bounding box center [635, 206] width 188 height 89
click at [721, 221] on textarea "**********" at bounding box center [635, 206] width 188 height 89
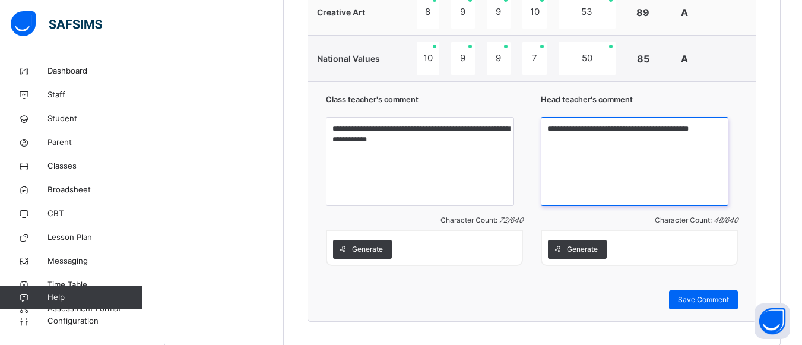
scroll to position [1251, 0]
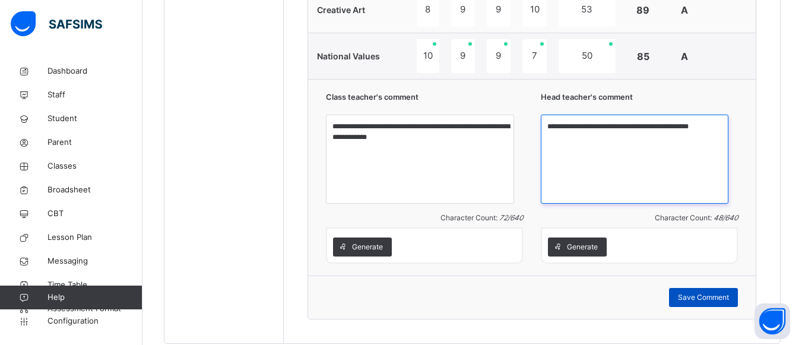
type textarea "**********"
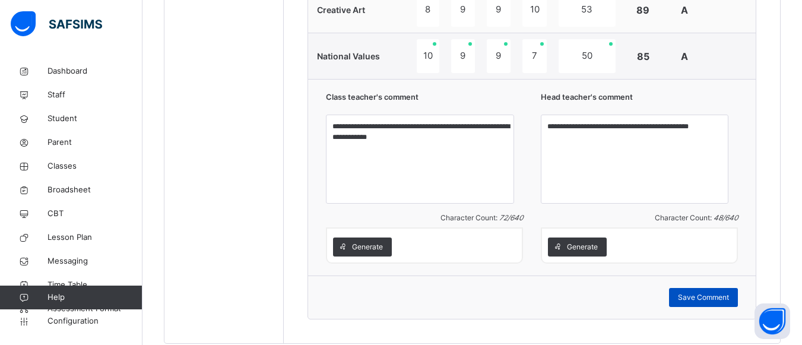
click at [724, 303] on span "Save Comment" at bounding box center [703, 297] width 51 height 11
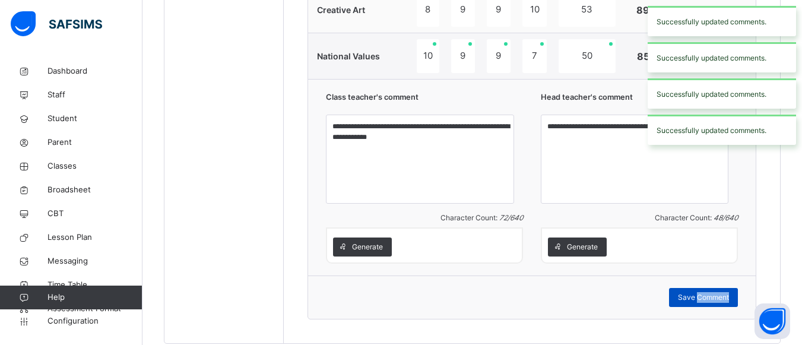
click at [724, 303] on span "Save Comment" at bounding box center [703, 297] width 51 height 11
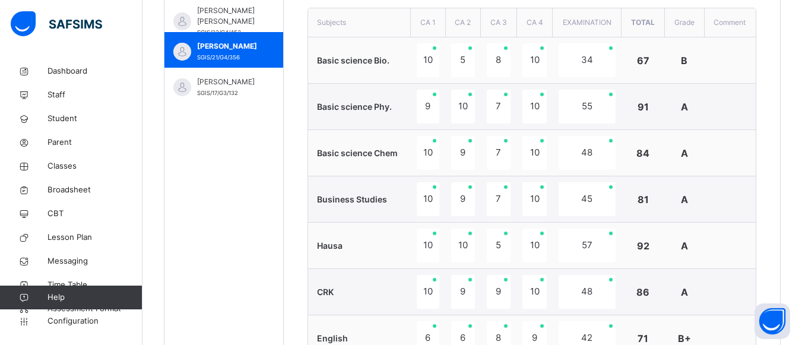
scroll to position [436, 0]
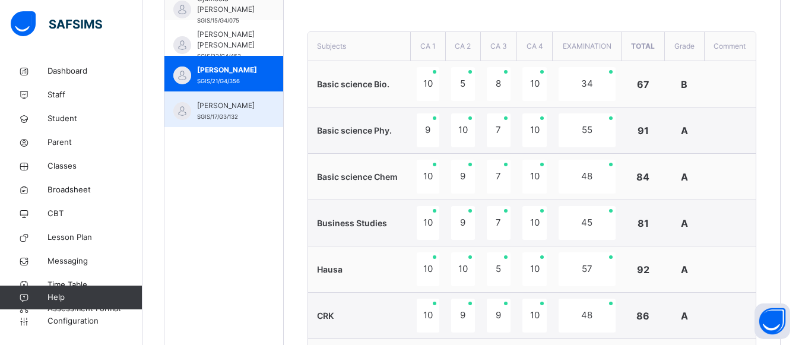
click at [257, 105] on span "Zakari Nabil Bala" at bounding box center [226, 105] width 59 height 11
click at [257, 15] on span "Ojumoola Esther Oluwasetemi" at bounding box center [226, 3] width 59 height 21
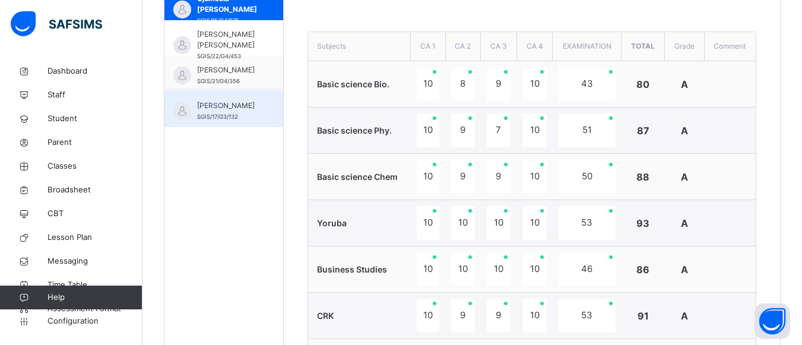
click at [224, 109] on span "Zakari Nabil Bala" at bounding box center [226, 105] width 59 height 11
click at [224, 24] on span "SGIS/15/G4/075" at bounding box center [218, 20] width 42 height 7
click at [208, 119] on span "SGIS/17/G3/132" at bounding box center [217, 116] width 41 height 7
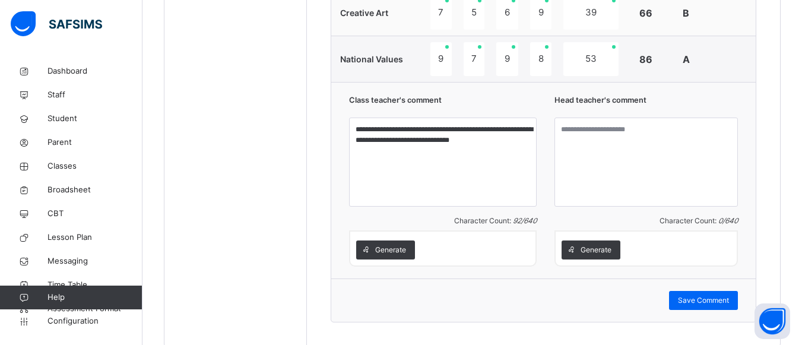
scroll to position [1275, 0]
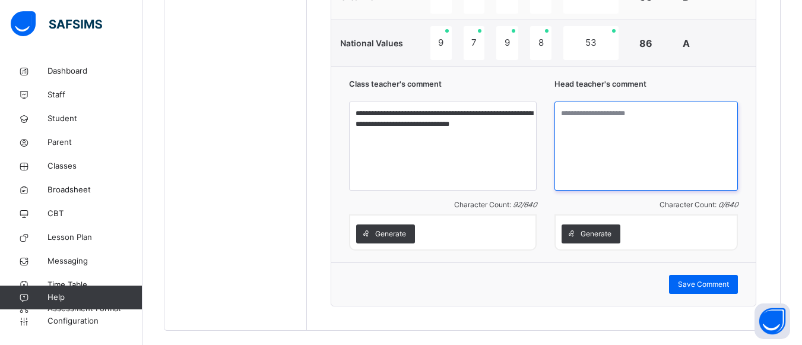
click at [568, 113] on textarea at bounding box center [646, 146] width 183 height 89
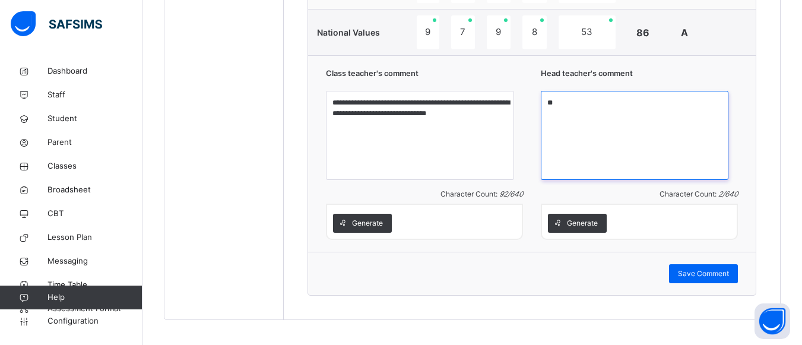
click at [570, 113] on textarea "**" at bounding box center [635, 135] width 188 height 89
click at [571, 113] on textarea "*" at bounding box center [635, 135] width 188 height 89
type textarea "**********"
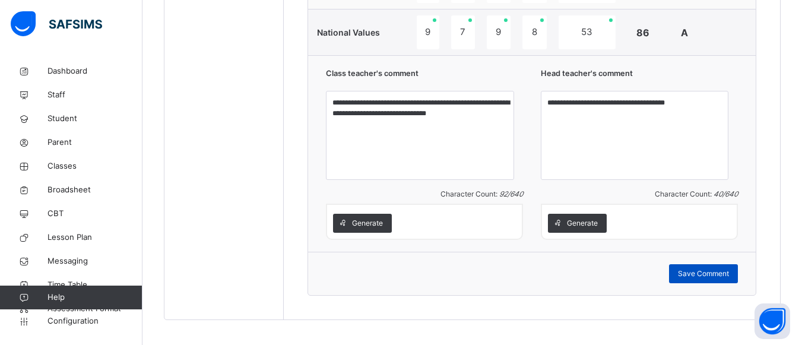
click at [729, 279] on span "Save Comment" at bounding box center [703, 273] width 51 height 11
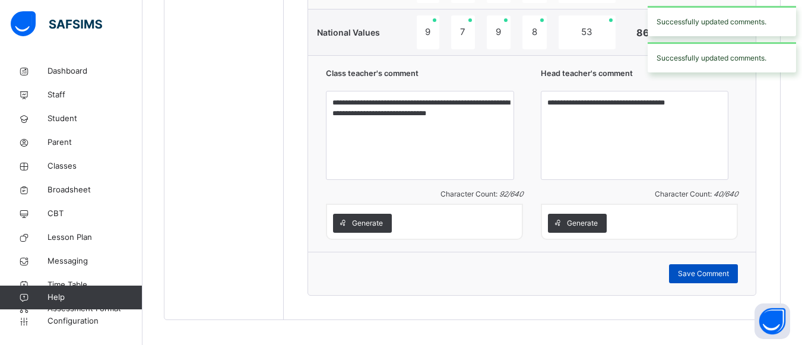
click at [719, 279] on span "Save Comment" at bounding box center [703, 273] width 51 height 11
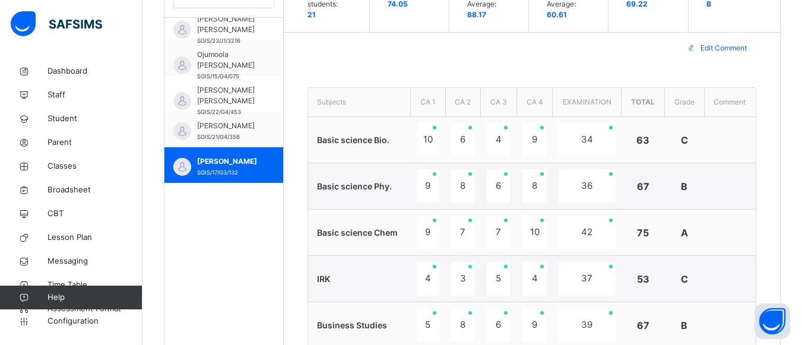
scroll to position [341, 0]
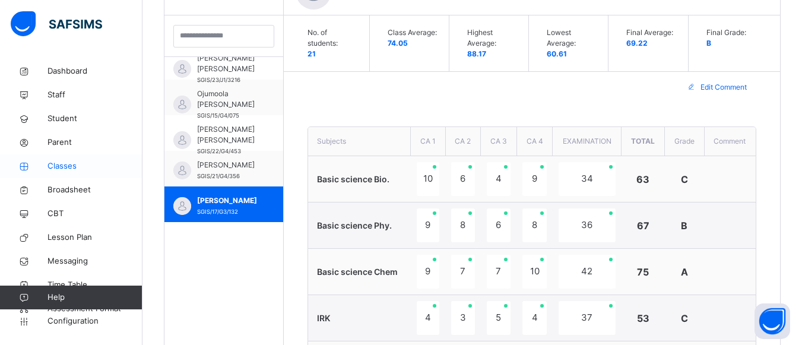
click at [97, 170] on span "Classes" at bounding box center [95, 166] width 95 height 12
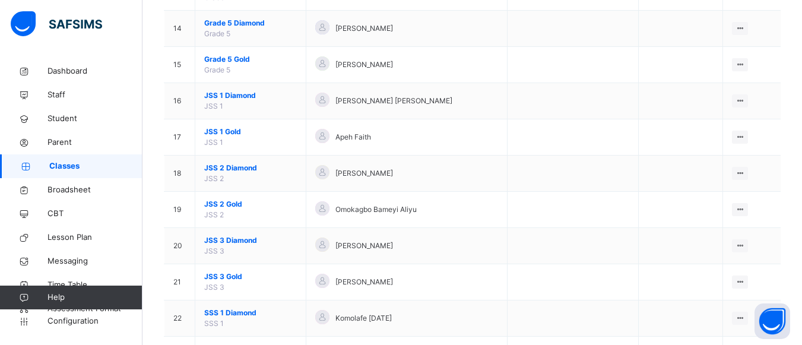
scroll to position [625, 0]
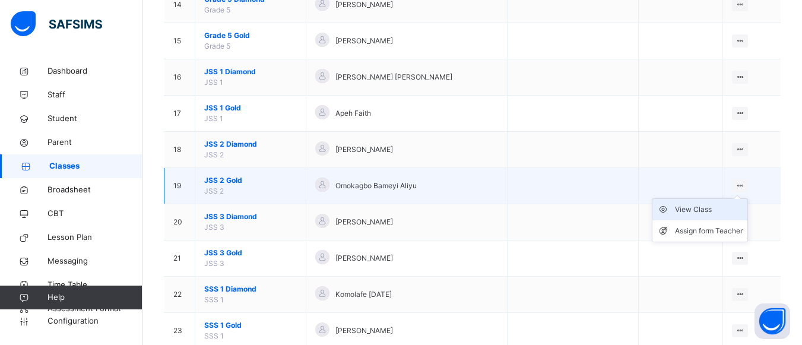
click at [716, 215] on div "View Class" at bounding box center [709, 210] width 68 height 12
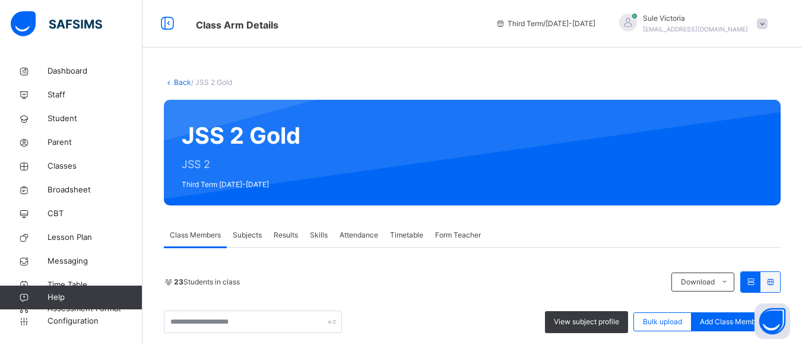
click at [290, 236] on span "Results" at bounding box center [286, 235] width 24 height 11
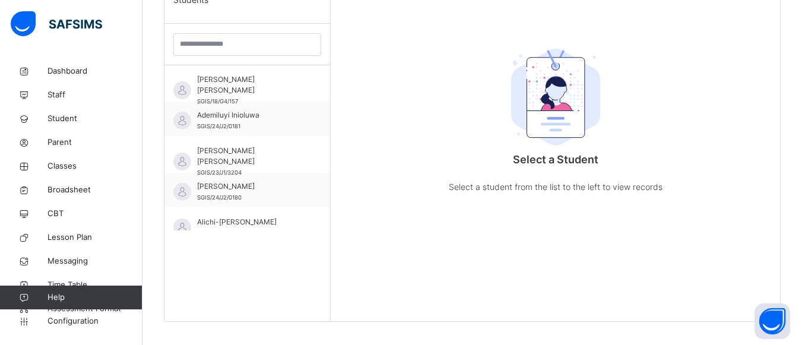
scroll to position [329, 0]
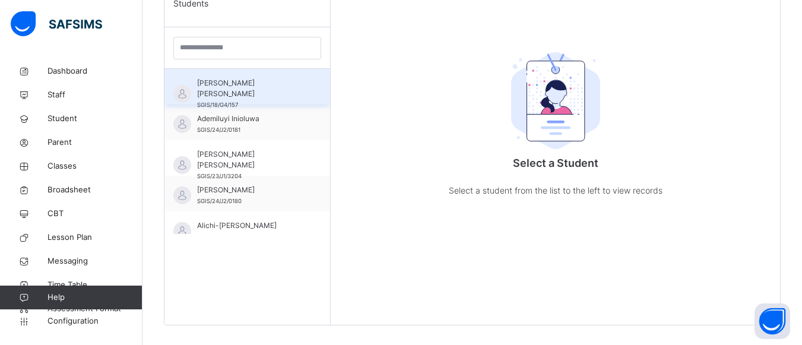
click at [232, 85] on span "Adebayo Oluwatobiloba Daniel" at bounding box center [250, 88] width 106 height 21
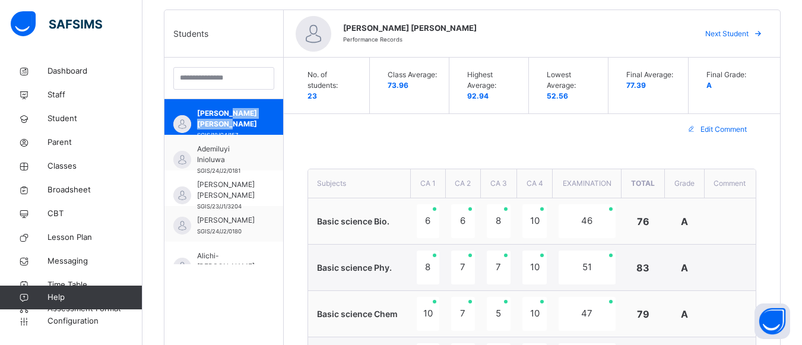
scroll to position [283, 0]
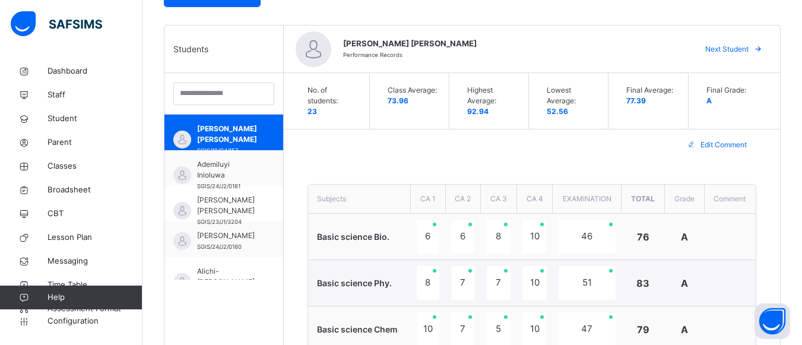
click at [743, 46] on span "Next Student" at bounding box center [726, 49] width 43 height 11
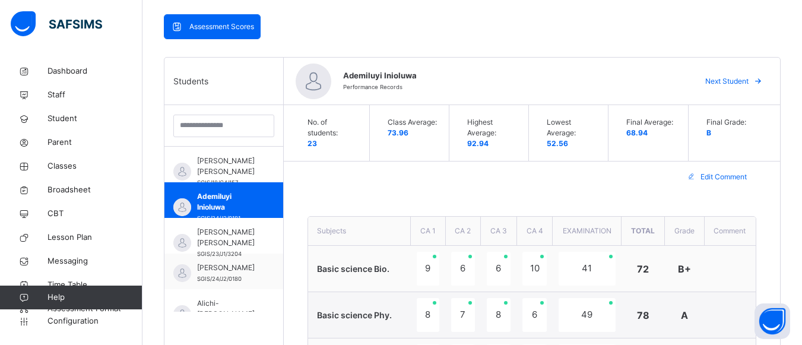
scroll to position [156, 0]
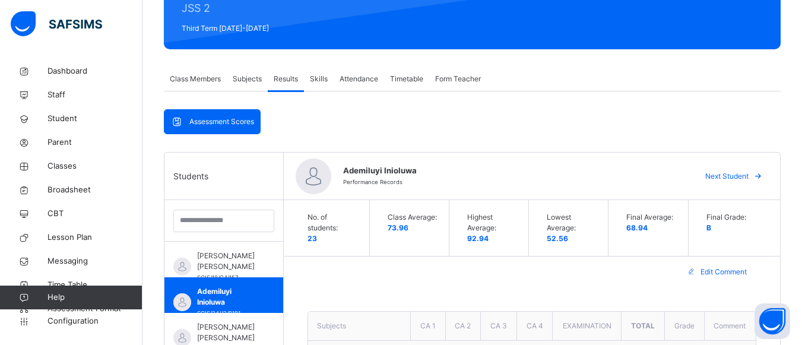
click at [744, 175] on span "Next Student" at bounding box center [726, 176] width 43 height 11
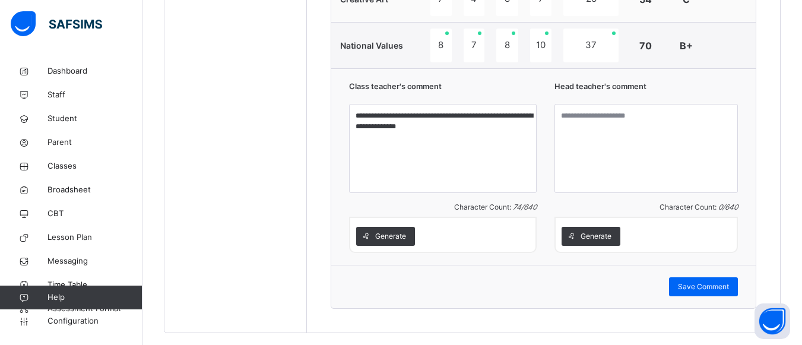
scroll to position [1296, 0]
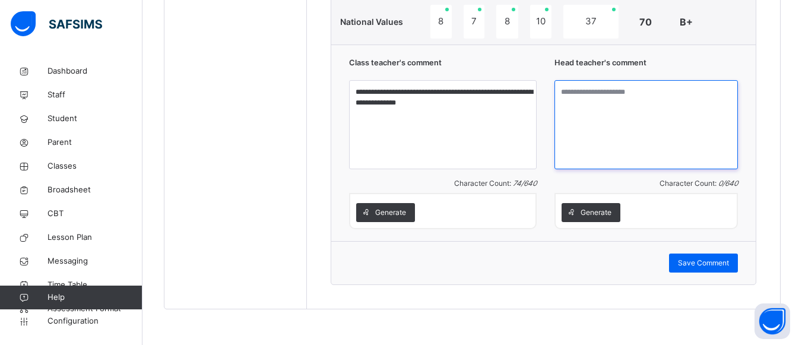
click at [563, 99] on textarea at bounding box center [646, 124] width 183 height 89
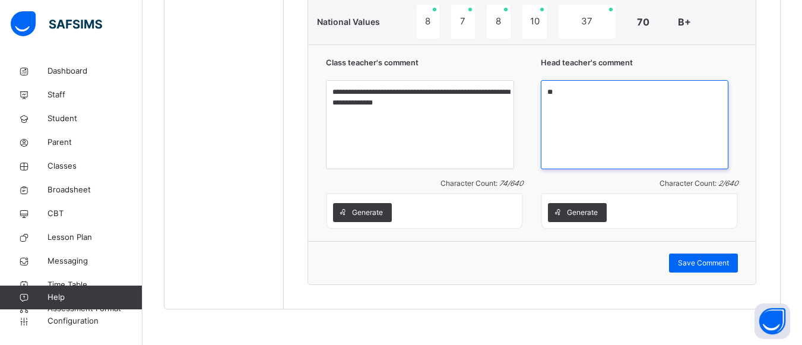
click at [569, 91] on textarea "**" at bounding box center [635, 124] width 188 height 89
click at [571, 93] on textarea "*" at bounding box center [635, 124] width 188 height 89
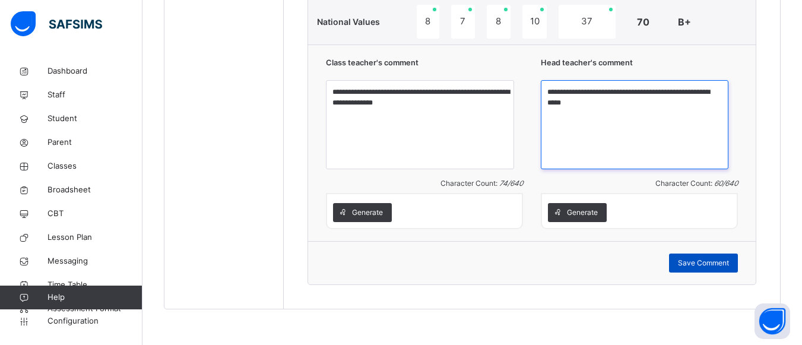
type textarea "**********"
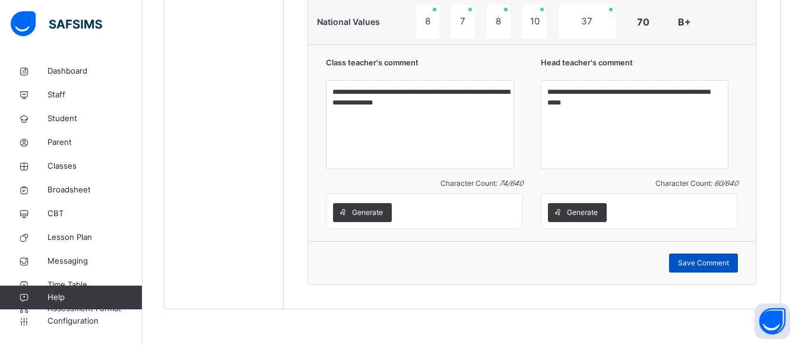
click at [721, 262] on span "Save Comment" at bounding box center [703, 263] width 51 height 11
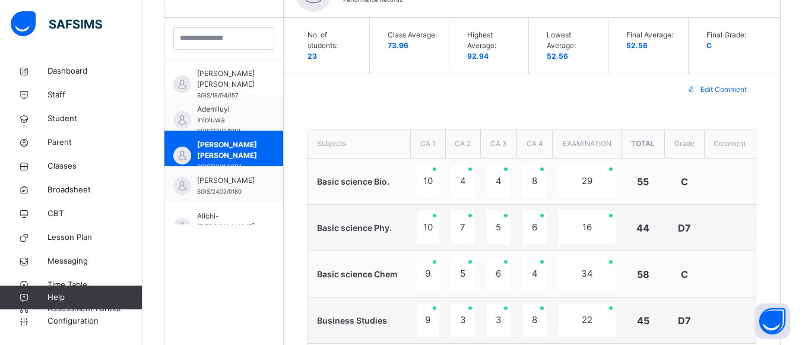
scroll to position [315, 0]
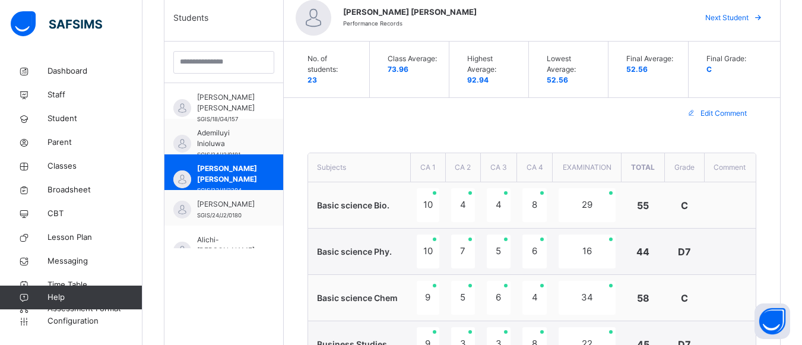
click at [758, 16] on span at bounding box center [758, 17] width 19 height 19
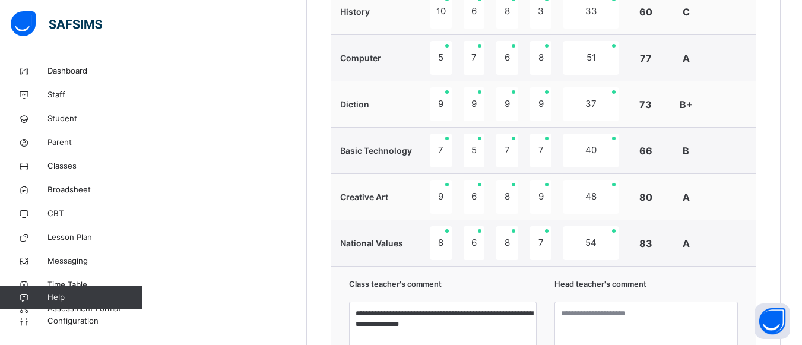
scroll to position [1098, 0]
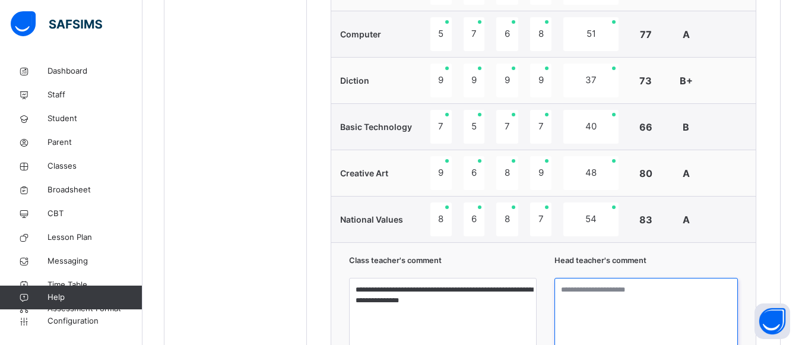
click at [571, 296] on textarea at bounding box center [646, 322] width 183 height 89
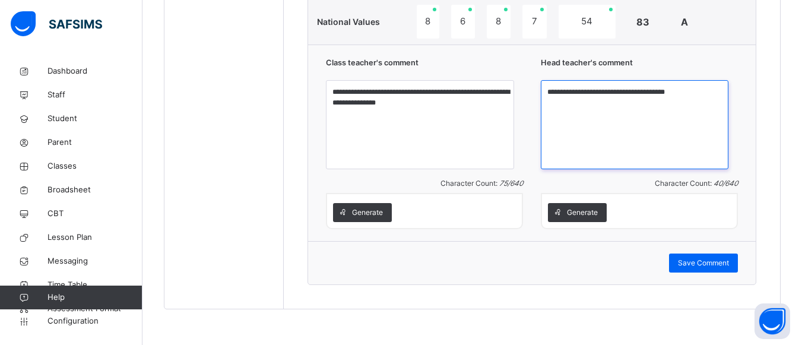
scroll to position [1296, 0]
type textarea "**********"
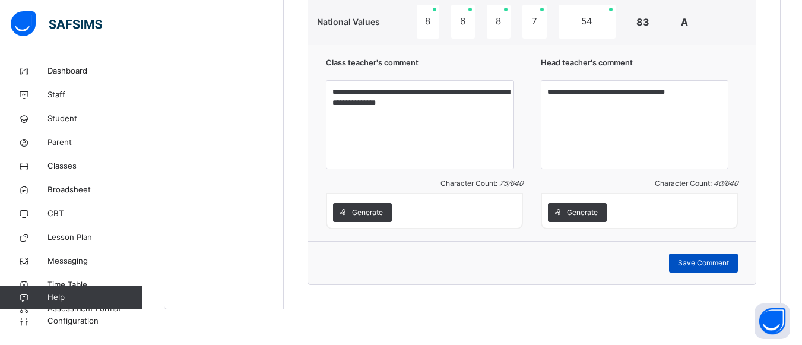
click at [718, 264] on span "Save Comment" at bounding box center [703, 263] width 51 height 11
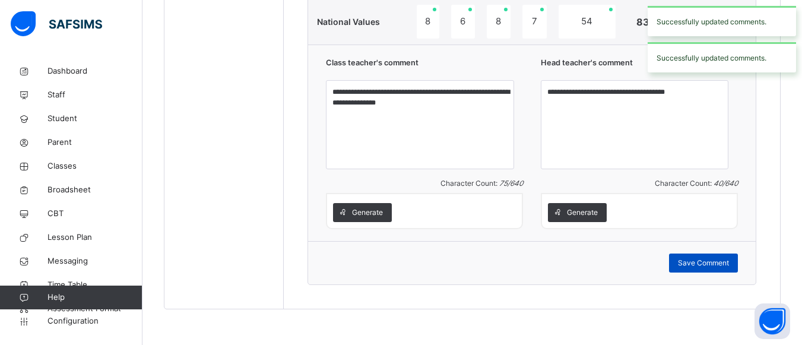
click at [718, 264] on span "Save Comment" at bounding box center [703, 263] width 51 height 11
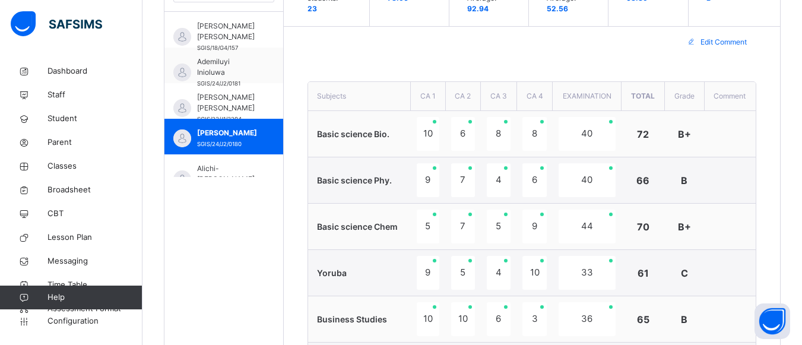
scroll to position [283, 0]
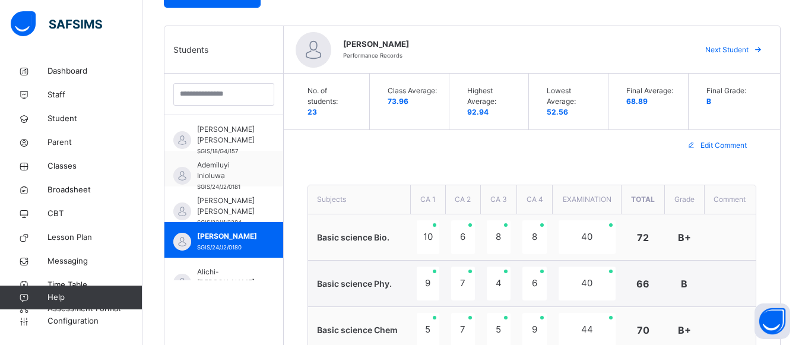
click at [737, 50] on span "Next Student" at bounding box center [726, 50] width 43 height 11
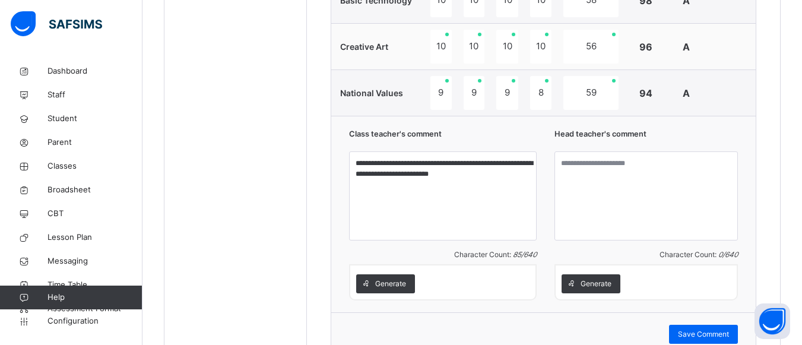
scroll to position [1256, 0]
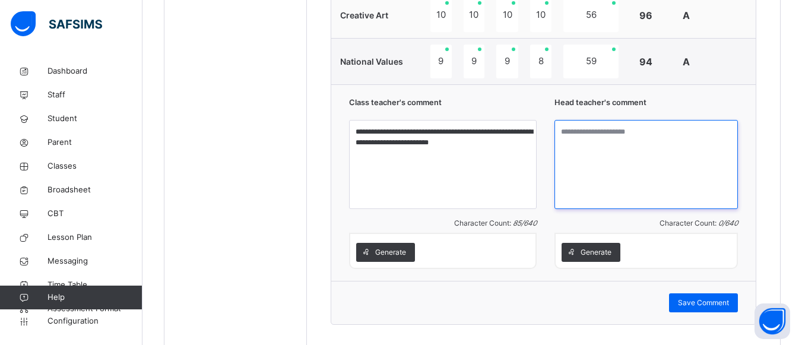
click at [574, 137] on textarea at bounding box center [646, 164] width 183 height 89
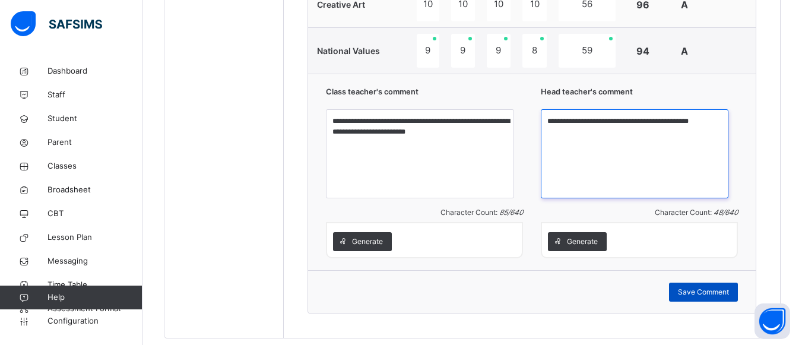
type textarea "**********"
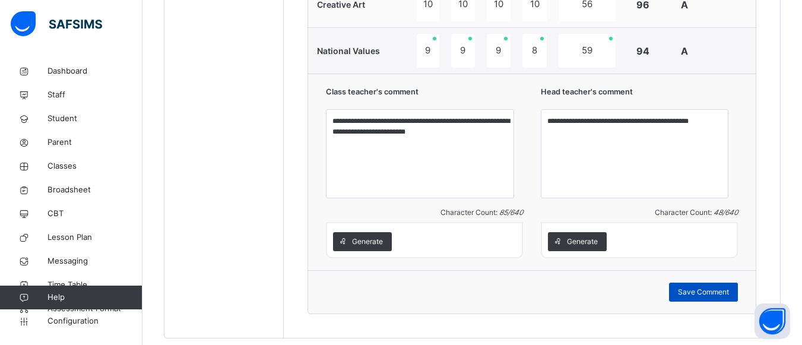
click at [699, 297] on span "Save Comment" at bounding box center [703, 292] width 51 height 11
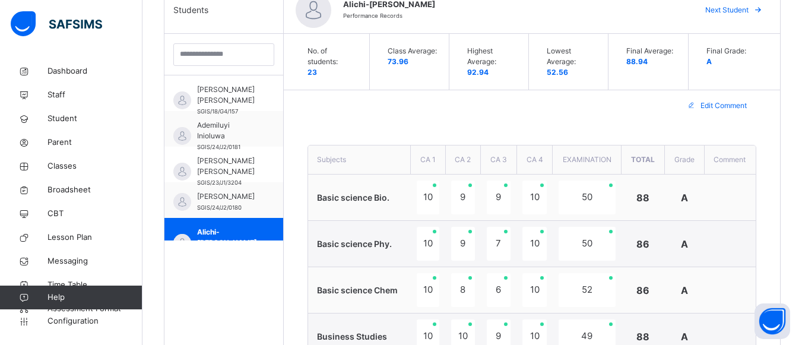
scroll to position [291, 0]
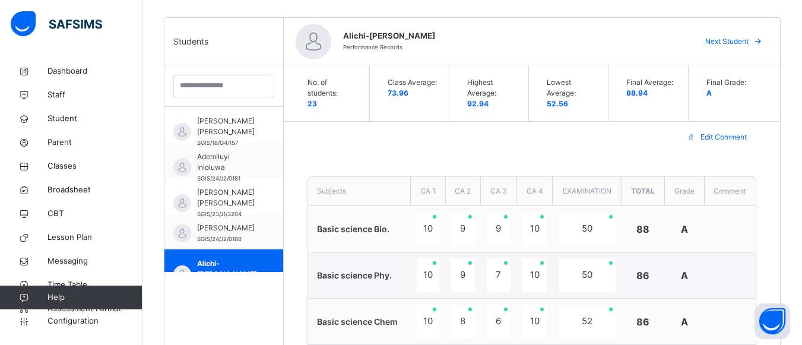
click at [743, 46] on span "Next Student" at bounding box center [726, 41] width 43 height 11
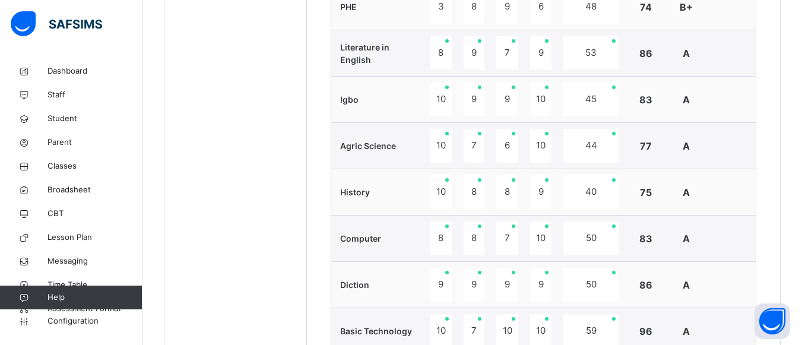
scroll to position [1196, 0]
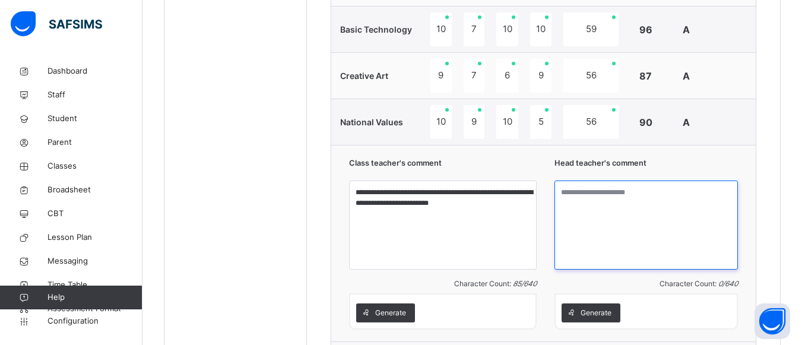
click at [567, 192] on textarea at bounding box center [646, 225] width 183 height 89
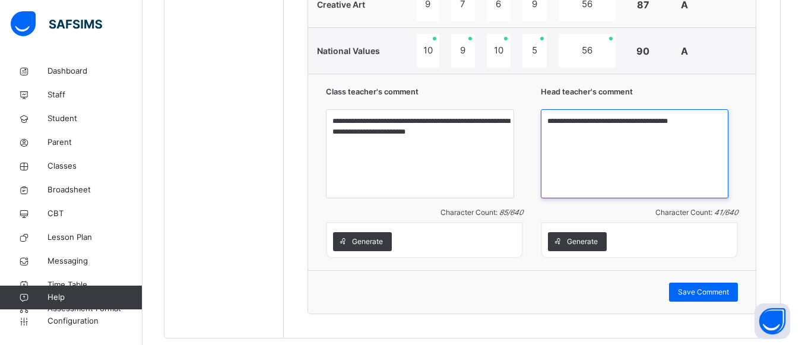
scroll to position [1267, 0]
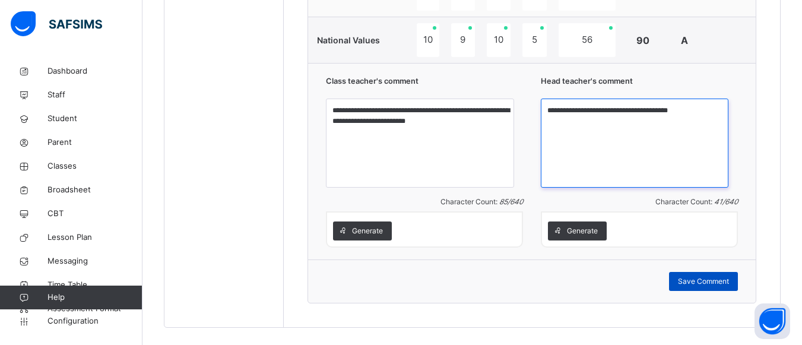
type textarea "**********"
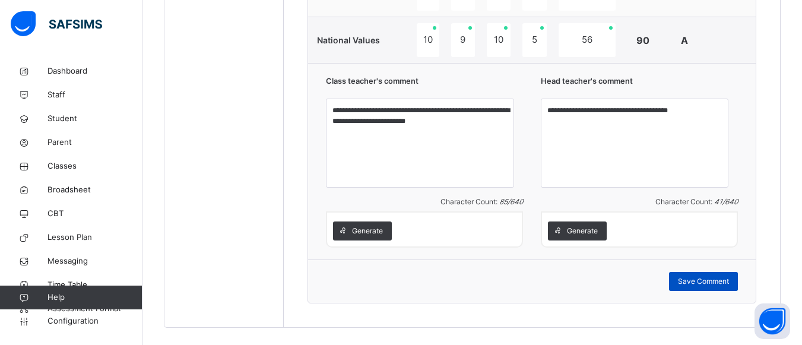
click at [717, 287] on span "Save Comment" at bounding box center [703, 281] width 51 height 11
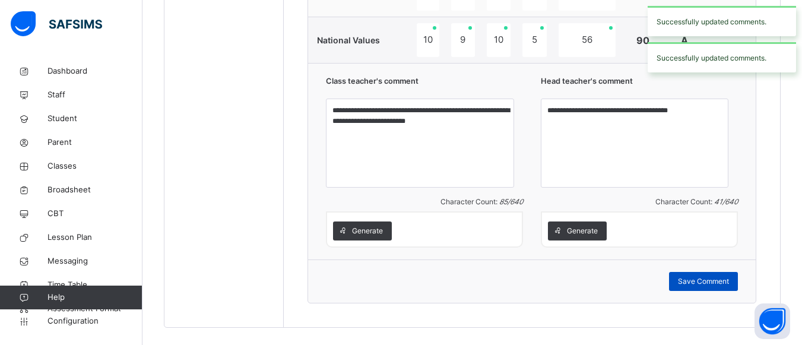
click at [717, 287] on span "Save Comment" at bounding box center [703, 281] width 51 height 11
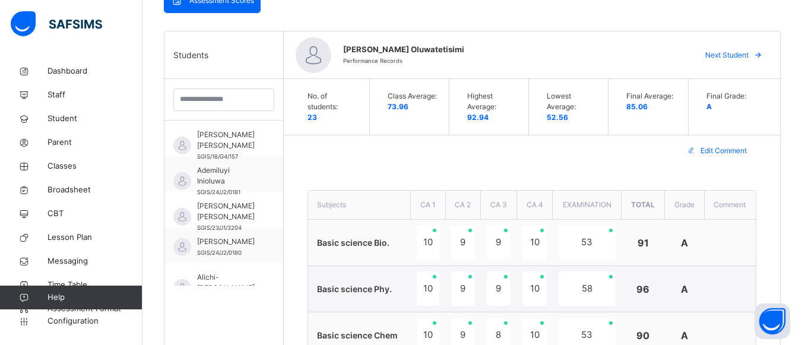
scroll to position [254, 0]
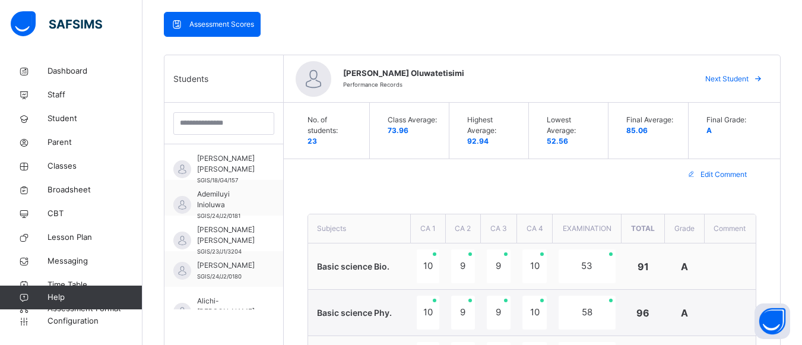
click at [733, 78] on span "Next Student" at bounding box center [726, 79] width 43 height 11
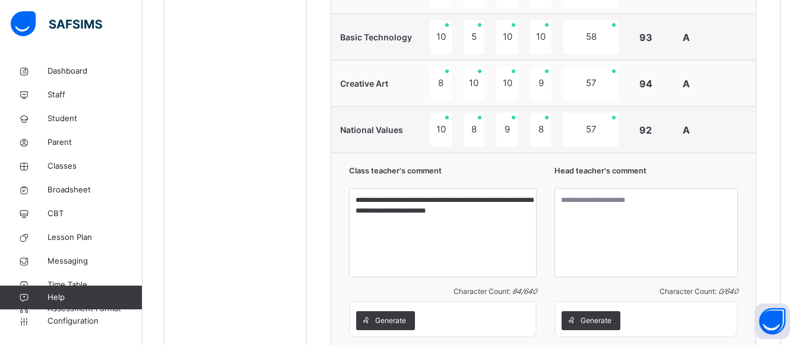
scroll to position [1243, 0]
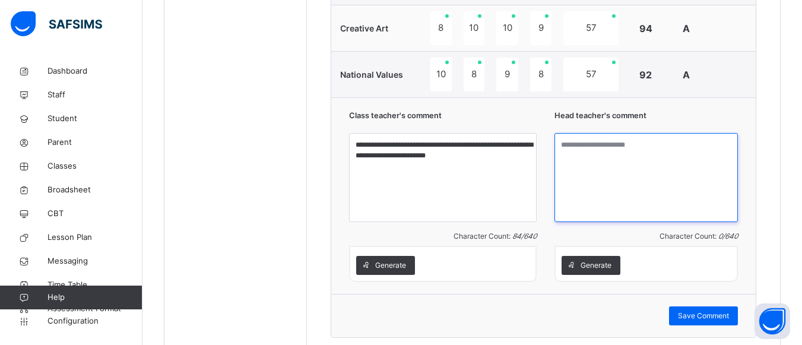
click at [568, 146] on textarea at bounding box center [646, 177] width 183 height 89
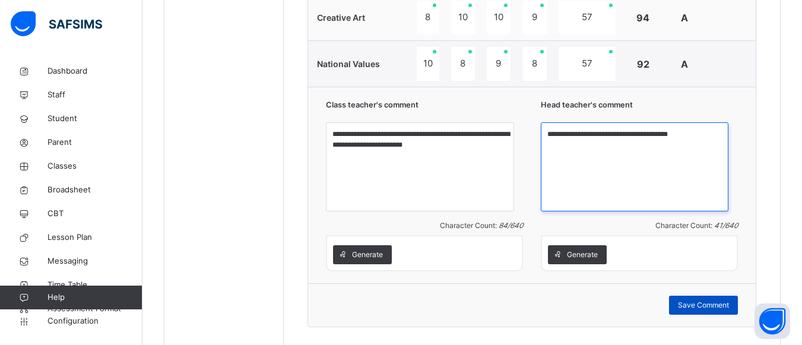
type textarea "**********"
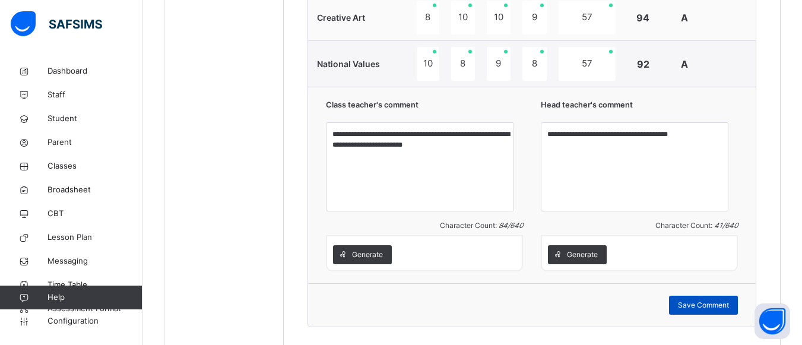
click at [713, 311] on span "Save Comment" at bounding box center [703, 305] width 51 height 11
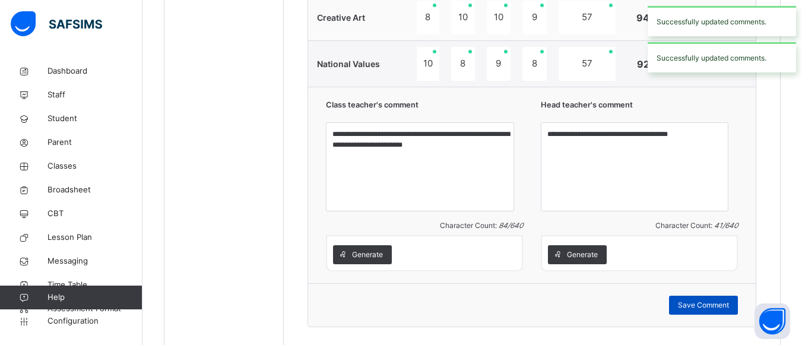
click at [713, 311] on span "Save Comment" at bounding box center [703, 305] width 51 height 11
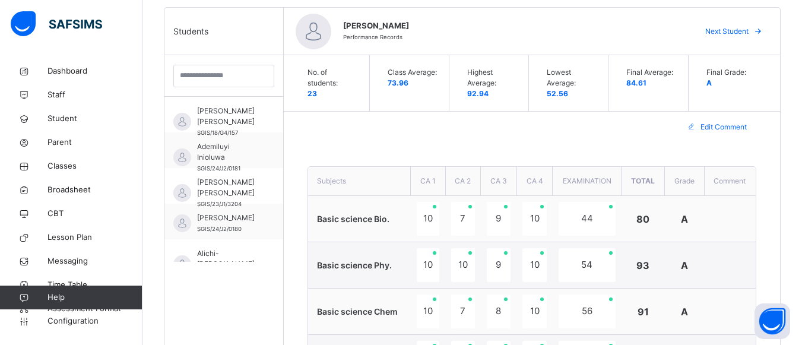
scroll to position [293, 0]
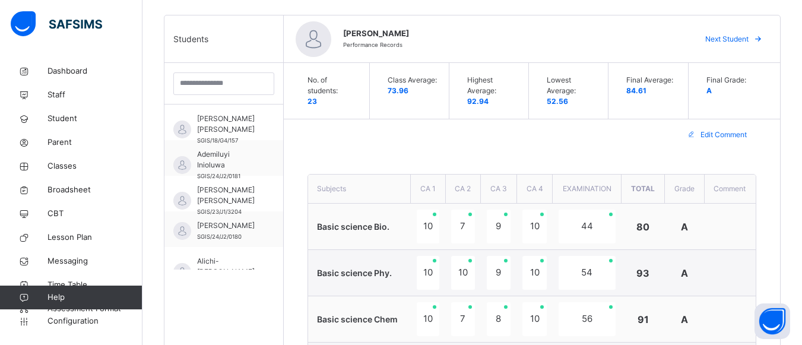
click at [749, 42] on span "Next Student" at bounding box center [726, 39] width 43 height 11
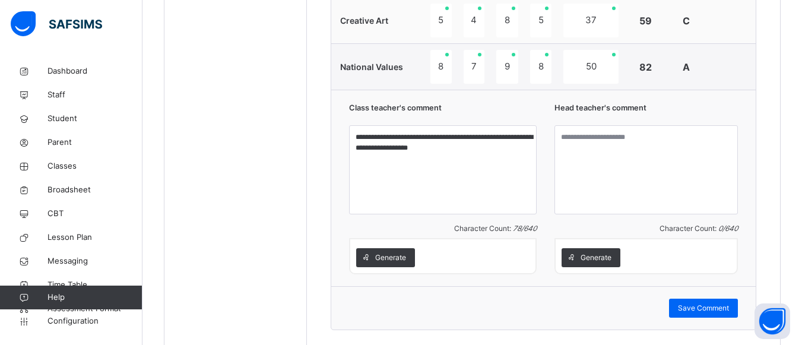
scroll to position [1259, 0]
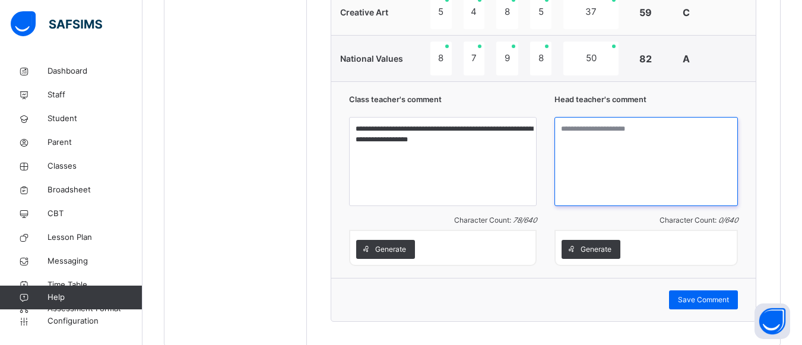
click at [576, 134] on textarea at bounding box center [646, 161] width 183 height 89
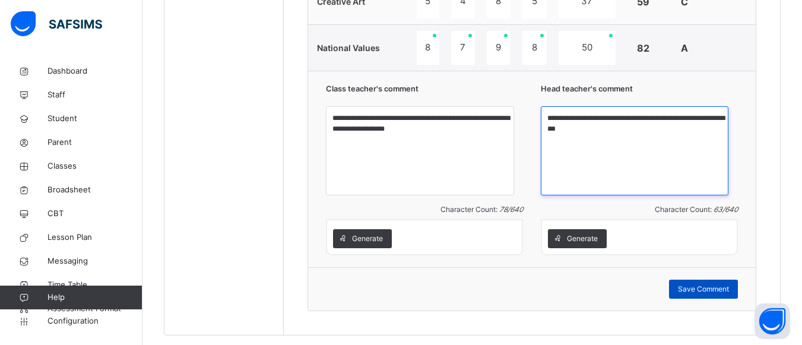
type textarea "**********"
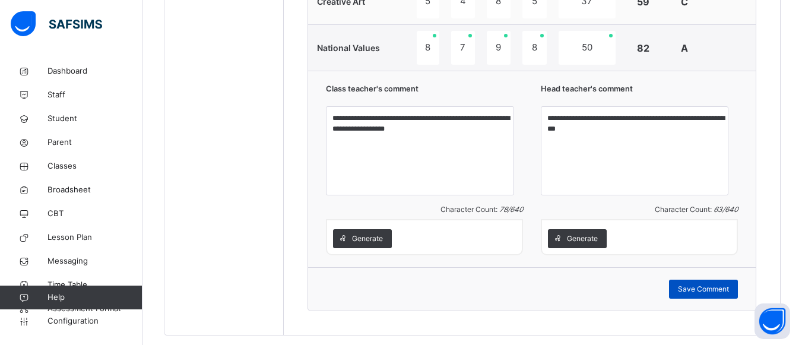
click at [708, 295] on span "Save Comment" at bounding box center [703, 289] width 51 height 11
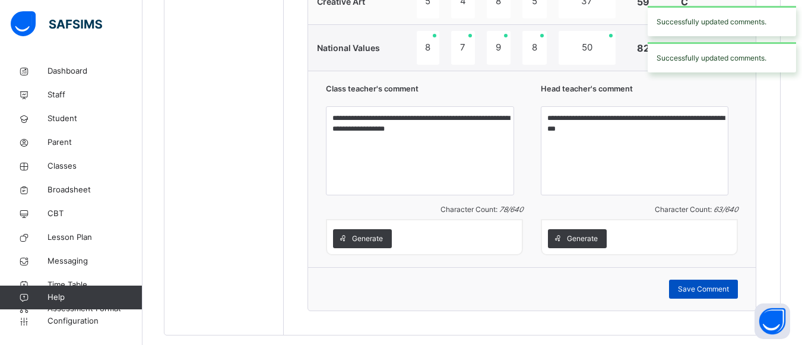
click at [708, 295] on span "Save Comment" at bounding box center [703, 289] width 51 height 11
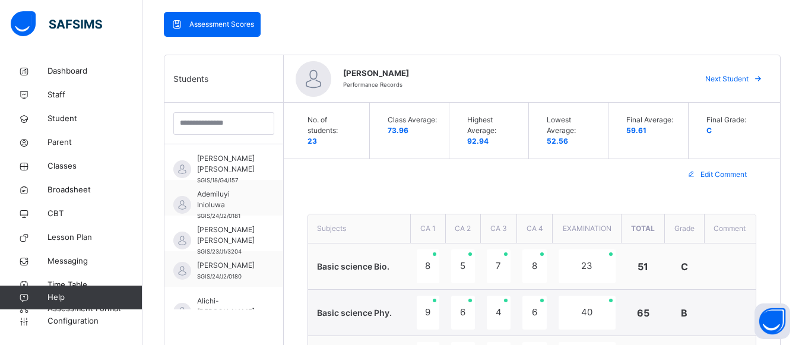
scroll to position [246, 0]
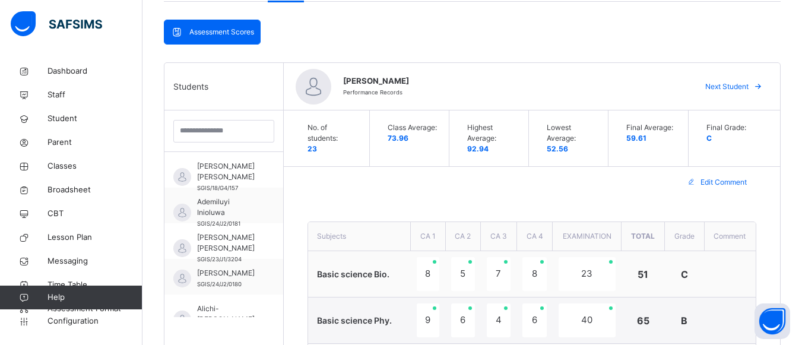
click at [738, 86] on span "Next Student" at bounding box center [726, 86] width 43 height 11
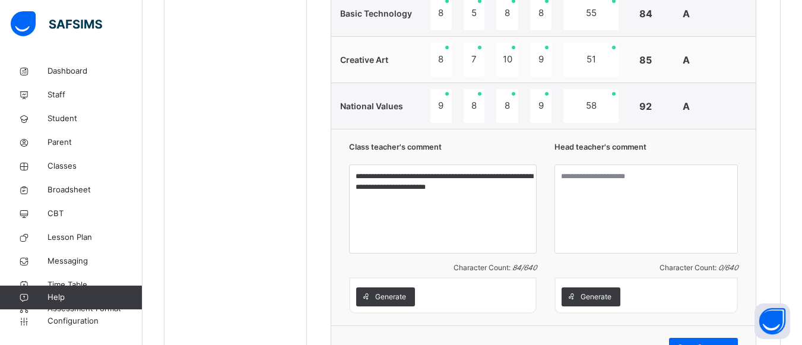
scroll to position [1227, 0]
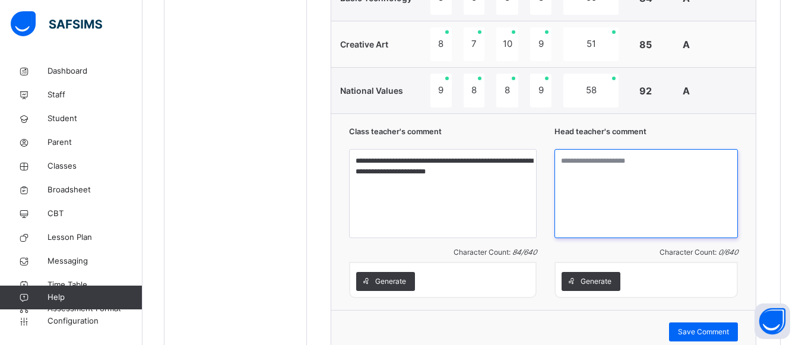
click at [572, 162] on textarea at bounding box center [646, 193] width 183 height 89
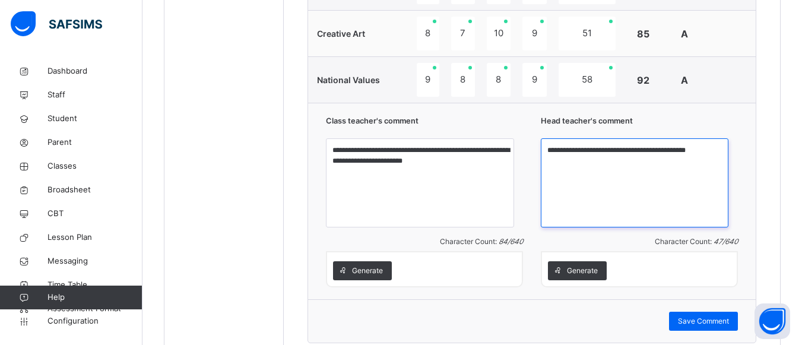
click at [588, 166] on textarea "**********" at bounding box center [635, 182] width 188 height 89
click at [594, 183] on textarea "**********" at bounding box center [635, 182] width 188 height 89
click at [594, 168] on textarea "**********" at bounding box center [635, 182] width 188 height 89
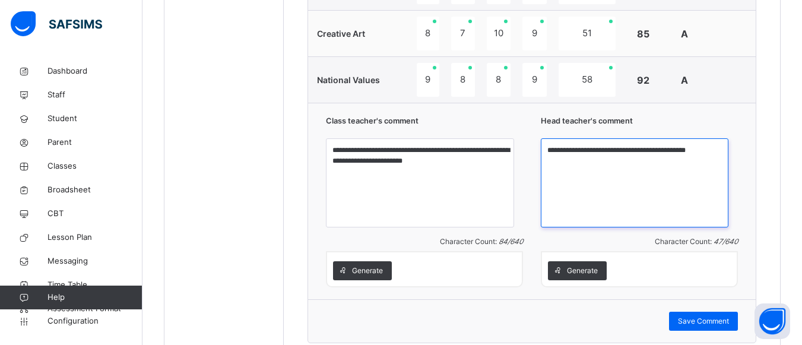
click at [594, 168] on textarea "**********" at bounding box center [635, 182] width 188 height 89
click at [581, 165] on textarea "**********" at bounding box center [635, 182] width 188 height 89
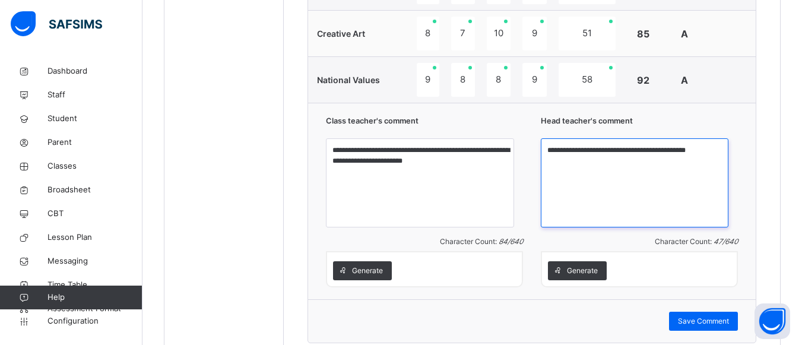
click at [581, 165] on textarea "**********" at bounding box center [635, 182] width 188 height 89
click at [600, 164] on textarea "**********" at bounding box center [635, 182] width 188 height 89
click at [612, 166] on textarea "**********" at bounding box center [635, 182] width 188 height 89
click at [602, 167] on textarea "**********" at bounding box center [635, 182] width 188 height 89
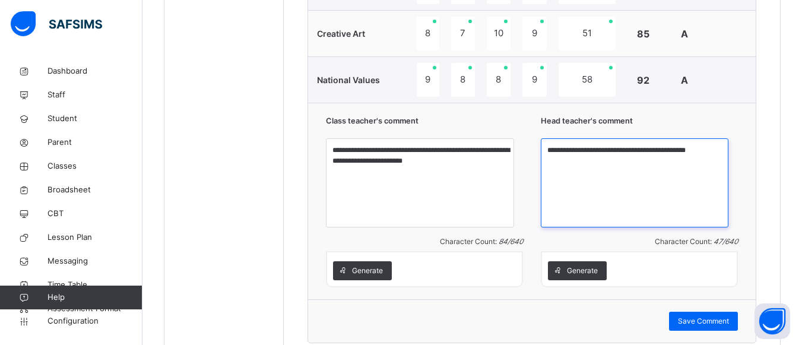
click at [570, 163] on textarea "**********" at bounding box center [635, 182] width 188 height 89
click at [572, 160] on textarea "**********" at bounding box center [635, 182] width 188 height 89
click at [679, 156] on textarea "**********" at bounding box center [635, 182] width 188 height 89
click at [599, 166] on textarea "**********" at bounding box center [635, 182] width 188 height 89
click at [622, 160] on textarea "**********" at bounding box center [635, 182] width 188 height 89
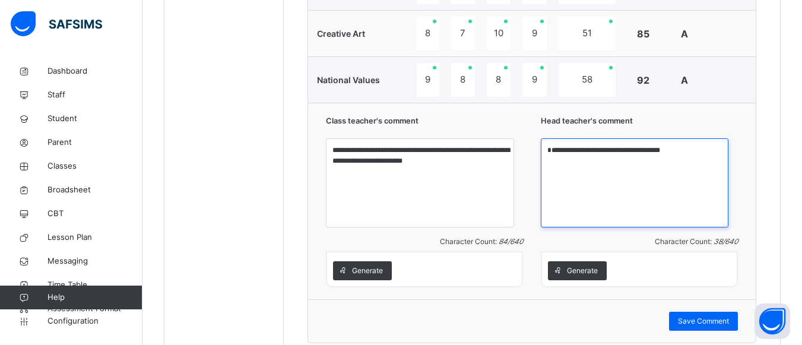
click at [594, 160] on textarea "**********" at bounding box center [635, 182] width 188 height 89
click at [568, 160] on textarea "**********" at bounding box center [635, 182] width 188 height 89
click at [569, 160] on textarea "**********" at bounding box center [635, 182] width 188 height 89
click at [608, 163] on textarea "**********" at bounding box center [635, 182] width 188 height 89
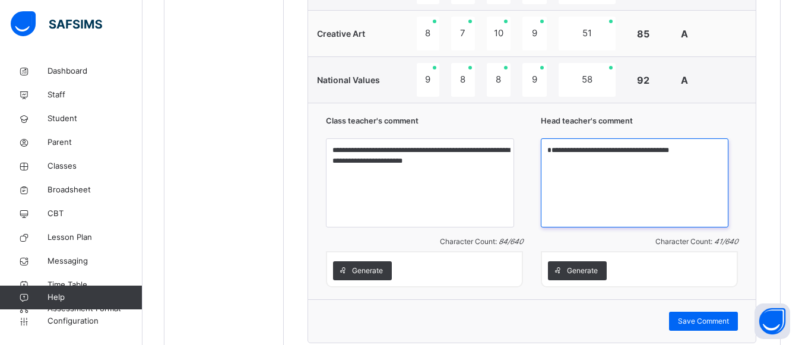
click at [606, 160] on textarea "**********" at bounding box center [635, 182] width 188 height 89
type textarea "**********"
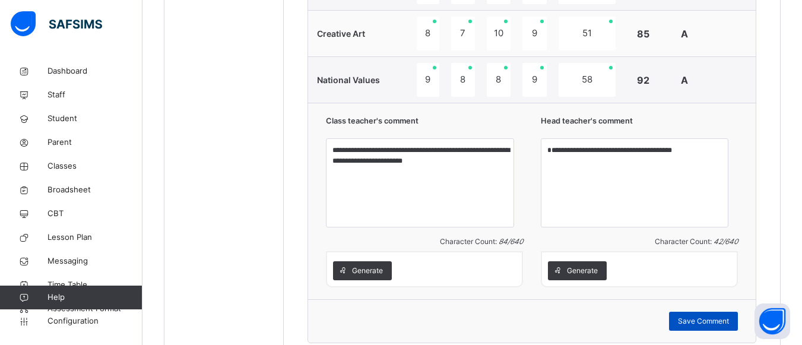
click at [711, 327] on span "Save Comment" at bounding box center [703, 321] width 51 height 11
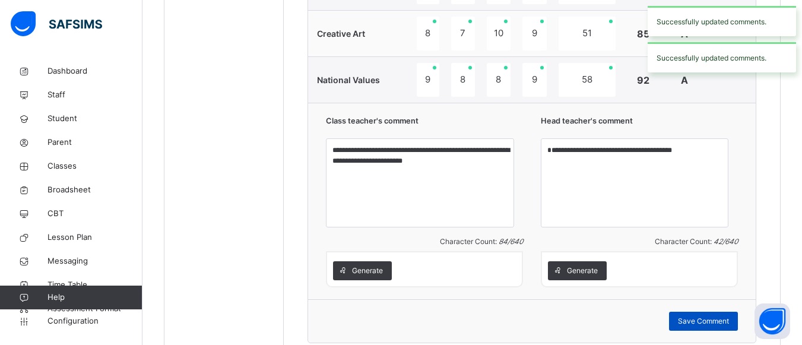
click at [711, 327] on span "Save Comment" at bounding box center [703, 321] width 51 height 11
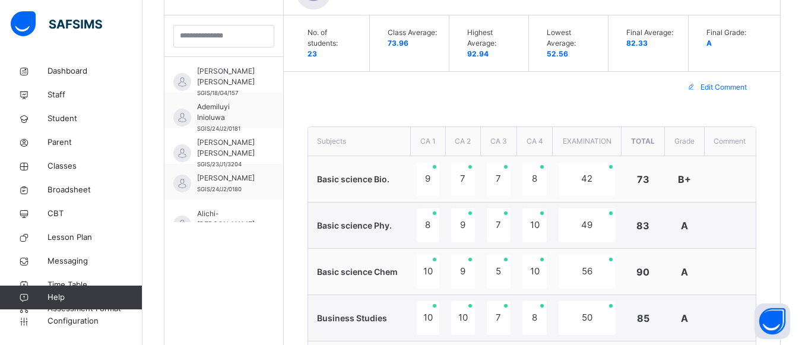
scroll to position [230, 0]
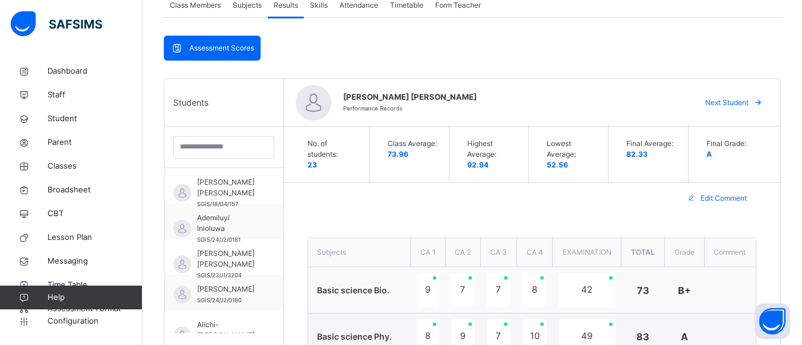
click at [748, 107] on span "Next Student" at bounding box center [726, 102] width 43 height 11
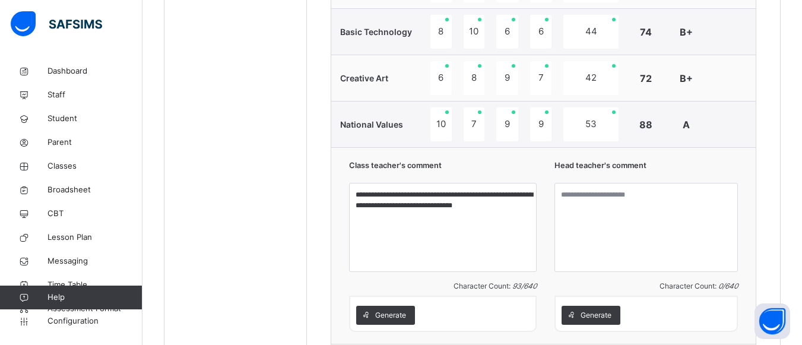
scroll to position [1204, 0]
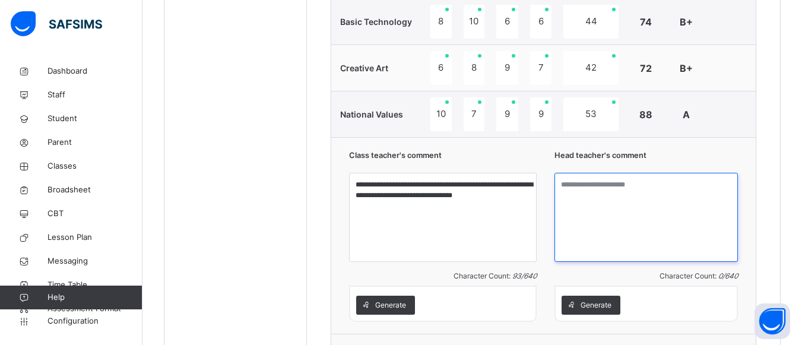
click at [590, 190] on textarea at bounding box center [646, 217] width 183 height 89
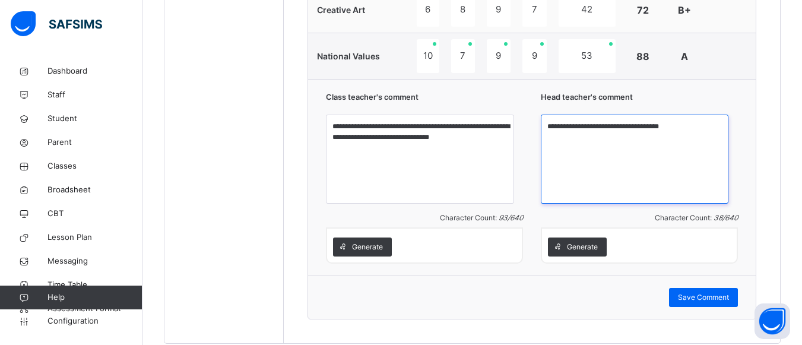
scroll to position [1275, 0]
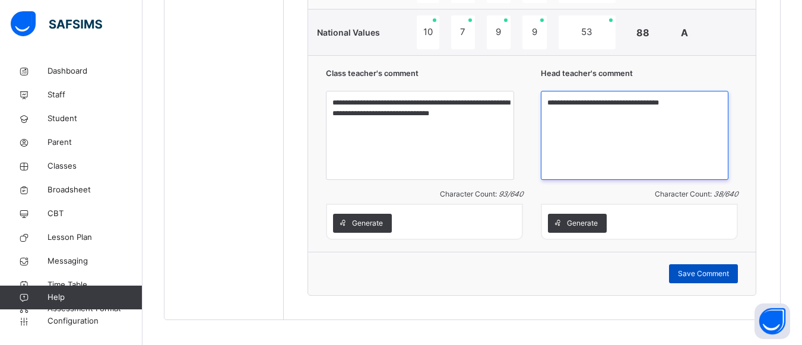
type textarea "**********"
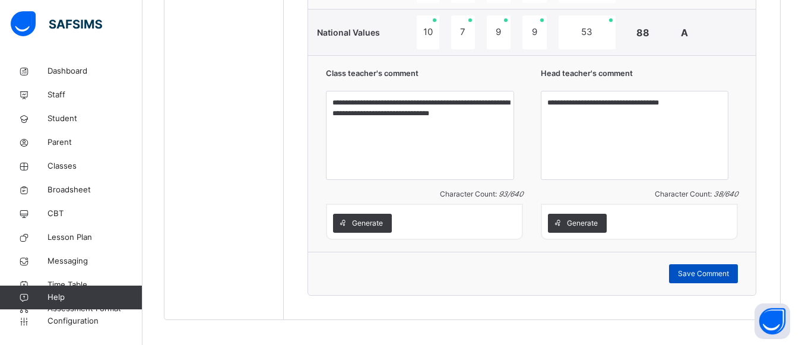
click at [720, 279] on span "Save Comment" at bounding box center [703, 273] width 51 height 11
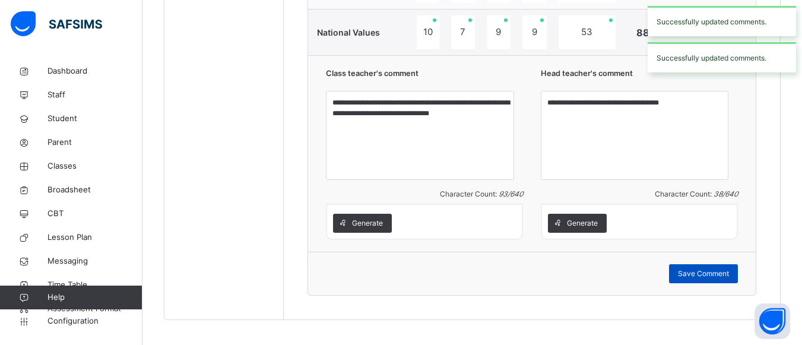
click at [716, 279] on span "Save Comment" at bounding box center [703, 273] width 51 height 11
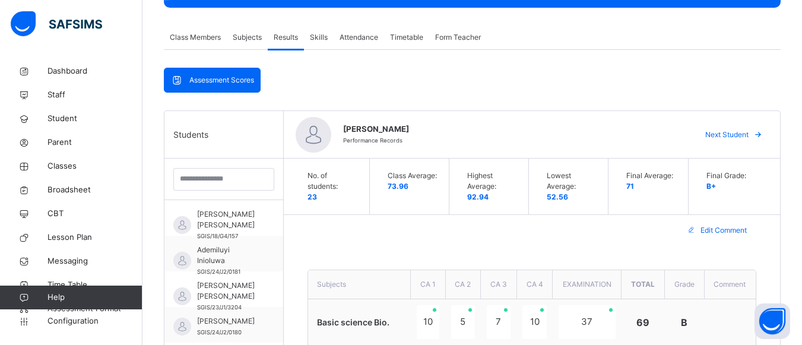
scroll to position [174, 0]
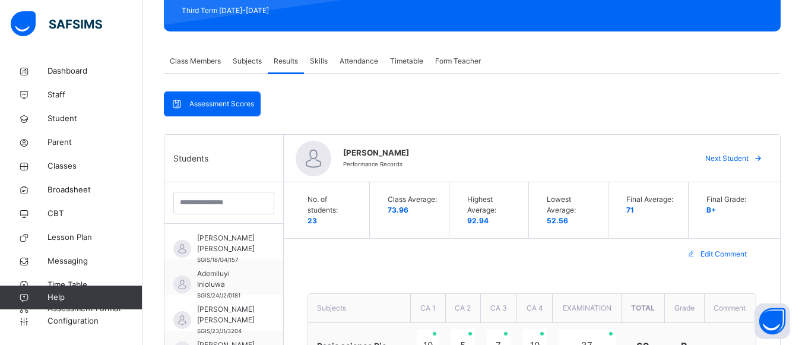
click at [747, 157] on span "Next Student" at bounding box center [726, 158] width 43 height 11
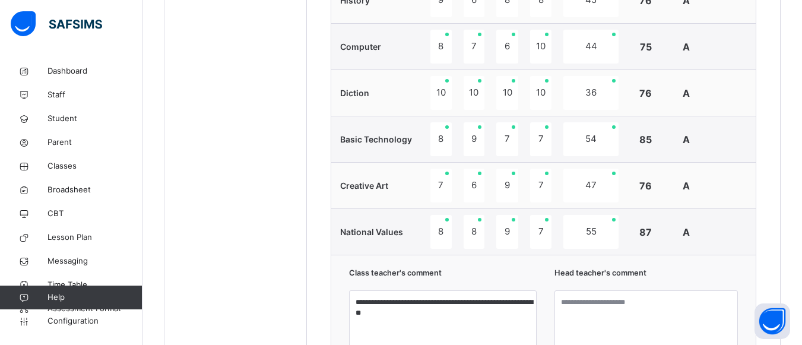
scroll to position [1116, 0]
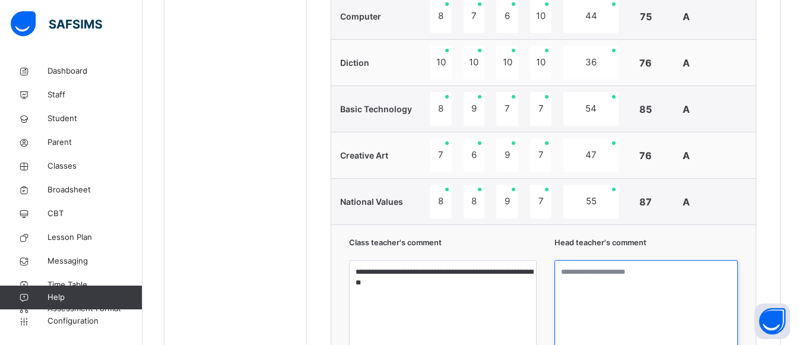
click at [589, 285] on textarea at bounding box center [646, 304] width 183 height 89
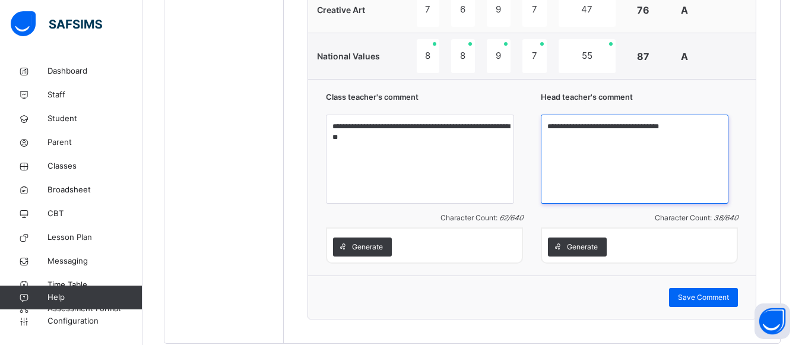
scroll to position [1296, 0]
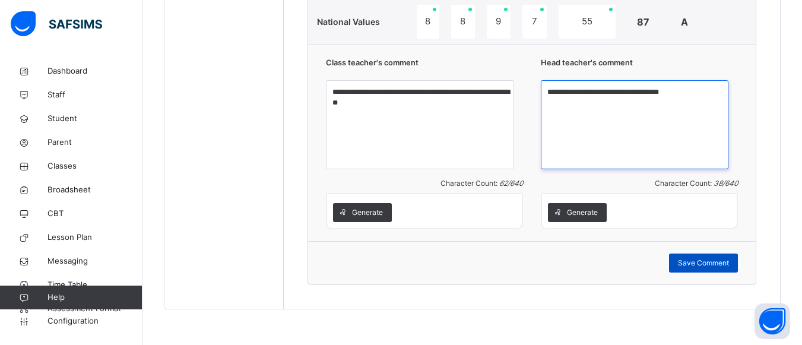
type textarea "**********"
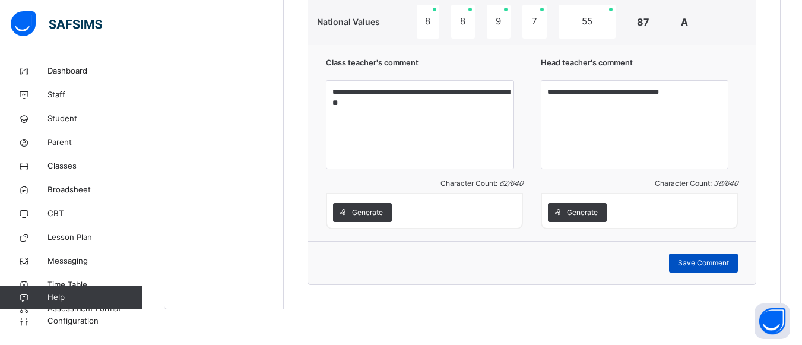
click at [704, 262] on span "Save Comment" at bounding box center [703, 263] width 51 height 11
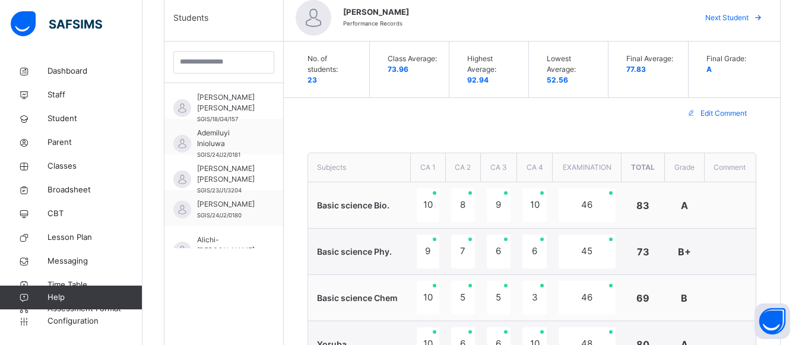
scroll to position [283, 0]
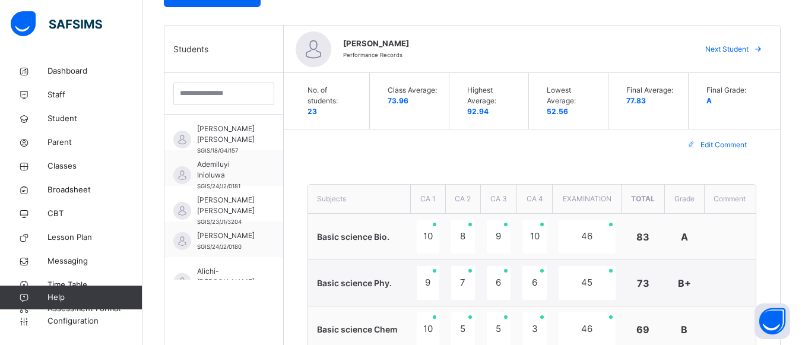
click at [744, 50] on span "Next Student" at bounding box center [726, 49] width 43 height 11
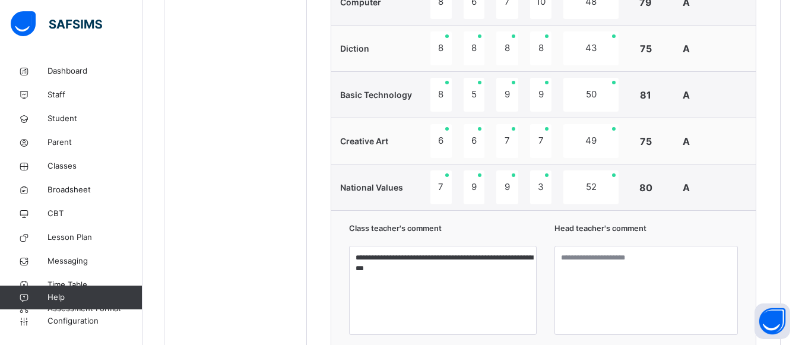
scroll to position [1138, 0]
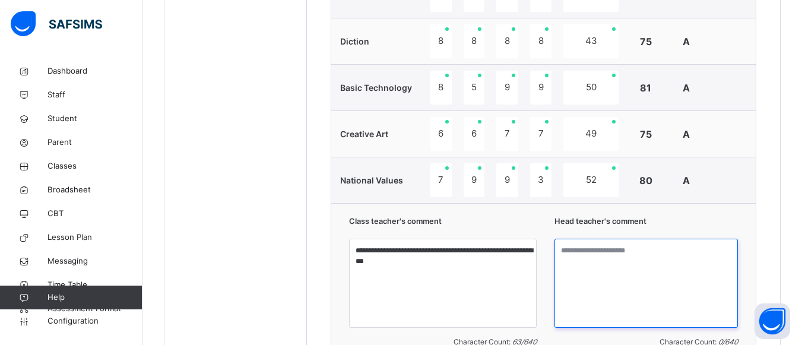
click at [585, 258] on textarea at bounding box center [646, 283] width 183 height 89
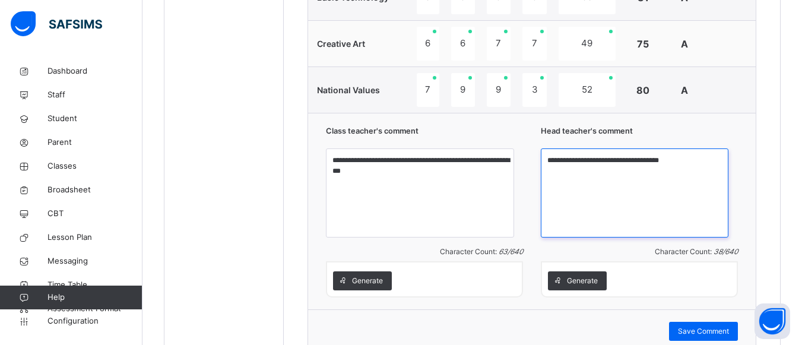
scroll to position [1296, 0]
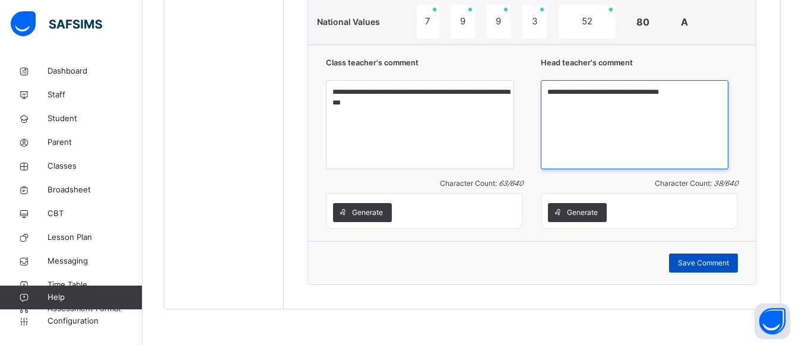
type textarea "**********"
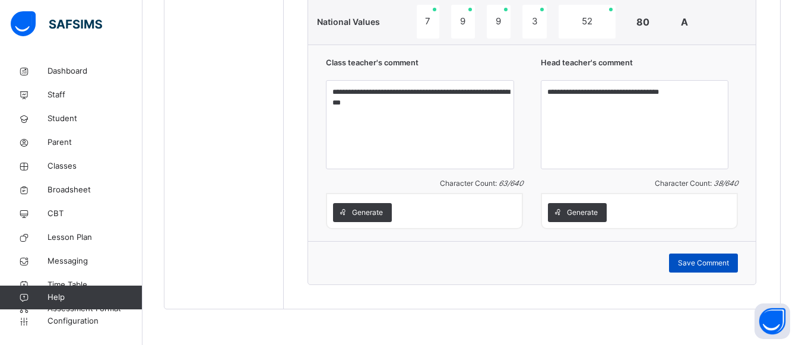
click at [698, 264] on span "Save Comment" at bounding box center [703, 263] width 51 height 11
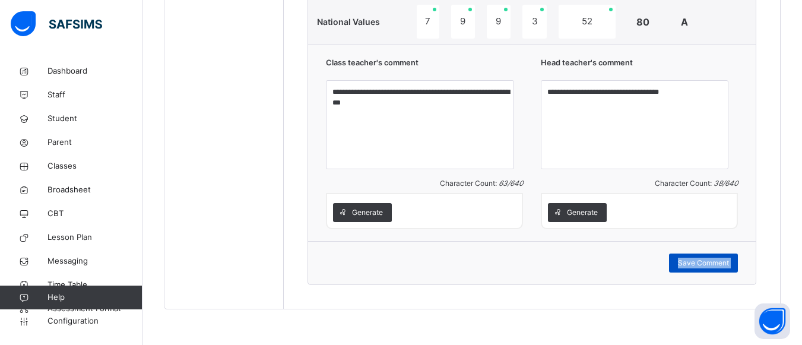
click at [698, 264] on span "Save Comment" at bounding box center [703, 263] width 51 height 11
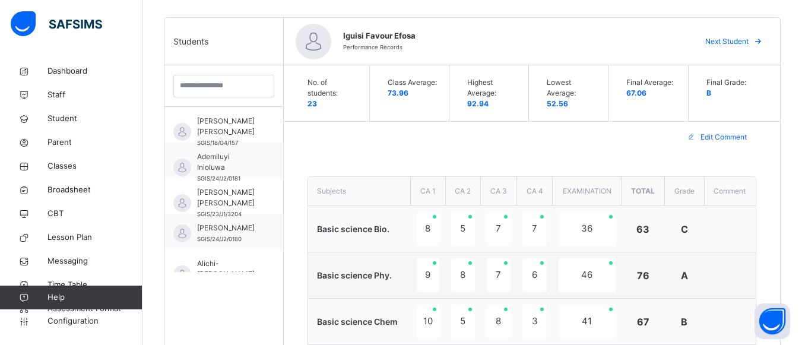
scroll to position [259, 0]
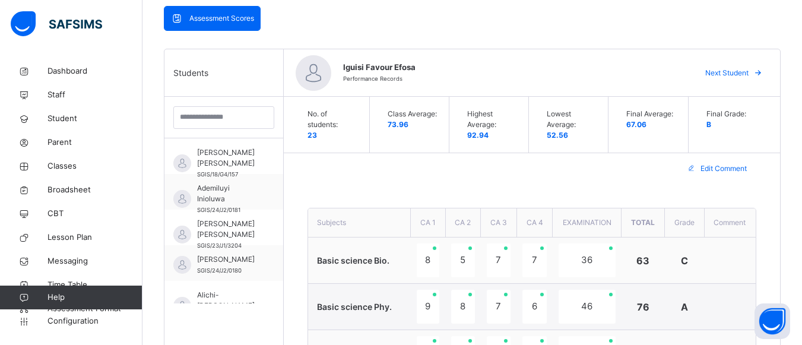
click at [741, 72] on span "Next Student" at bounding box center [726, 73] width 43 height 11
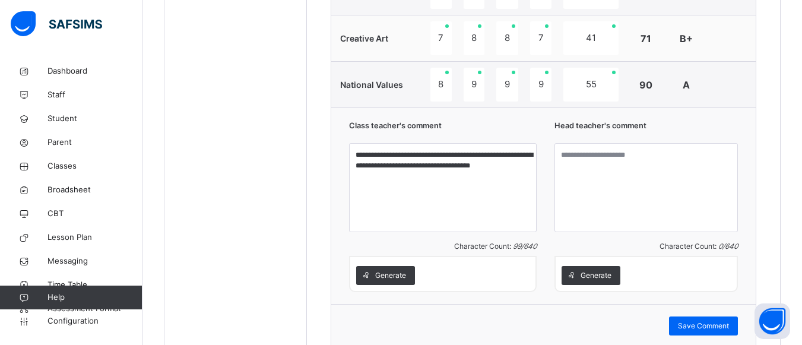
scroll to position [1249, 0]
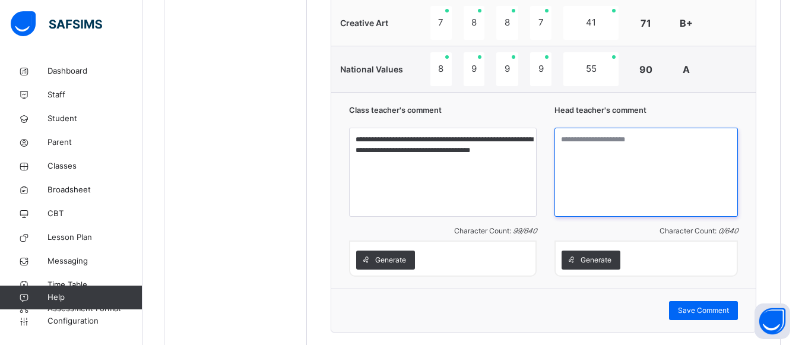
click at [569, 147] on textarea at bounding box center [646, 172] width 183 height 89
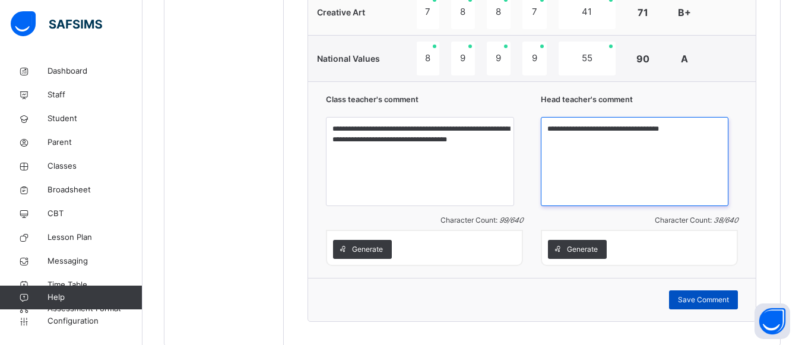
type textarea "**********"
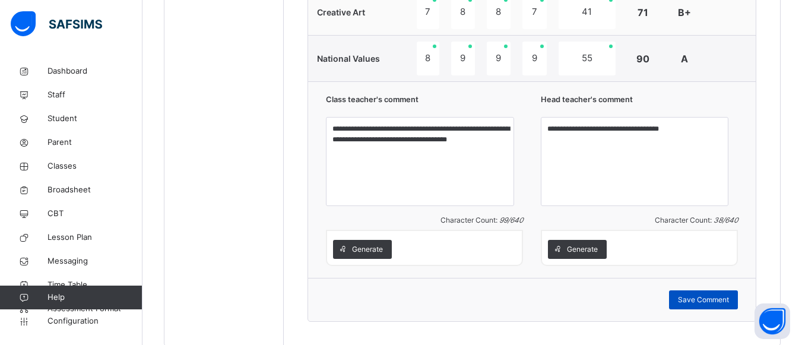
click at [694, 305] on span "Save Comment" at bounding box center [703, 300] width 51 height 11
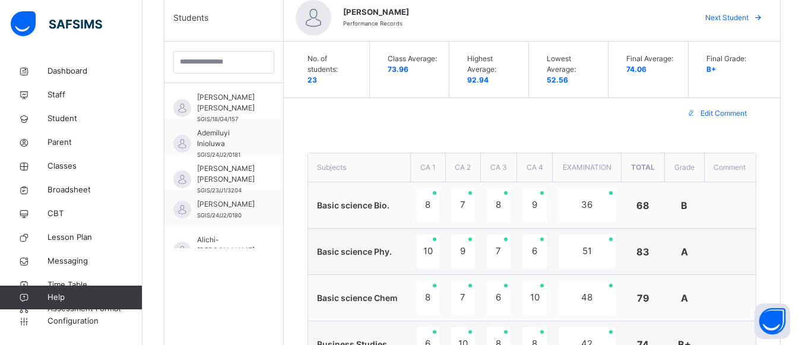
scroll to position [307, 0]
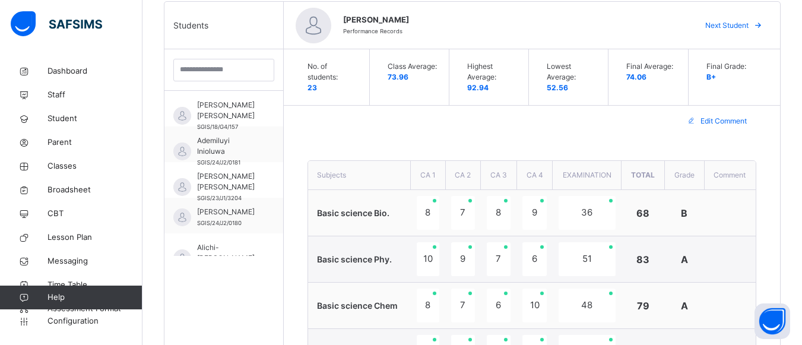
click at [732, 24] on span "Next Student" at bounding box center [726, 25] width 43 height 11
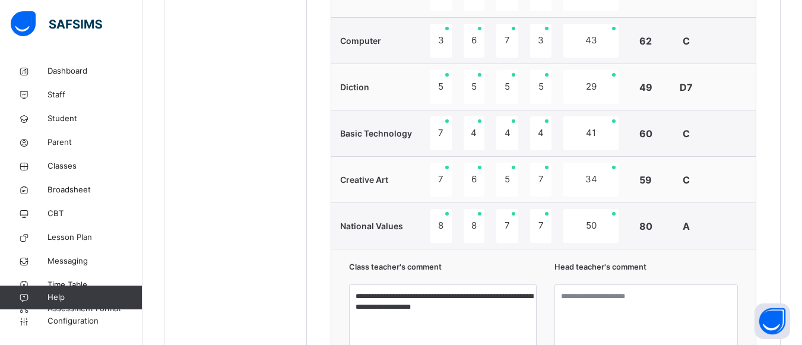
scroll to position [1114, 0]
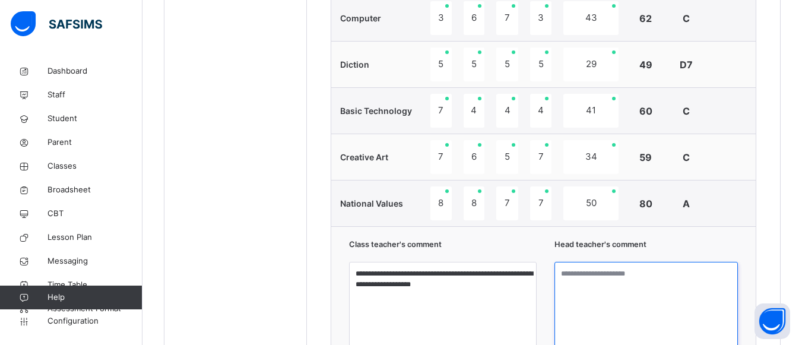
click at [575, 280] on textarea at bounding box center [646, 306] width 183 height 89
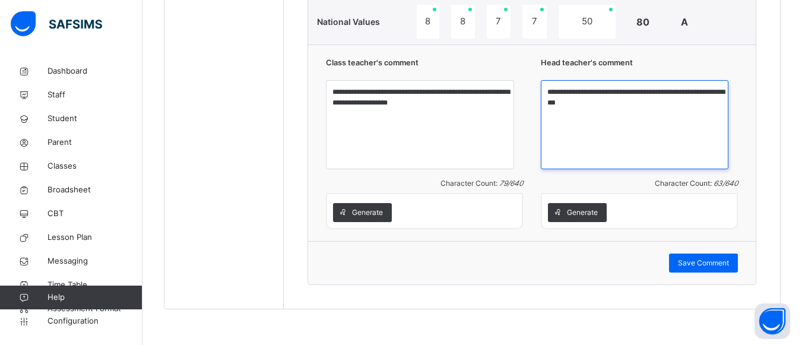
scroll to position [1296, 0]
type textarea "**********"
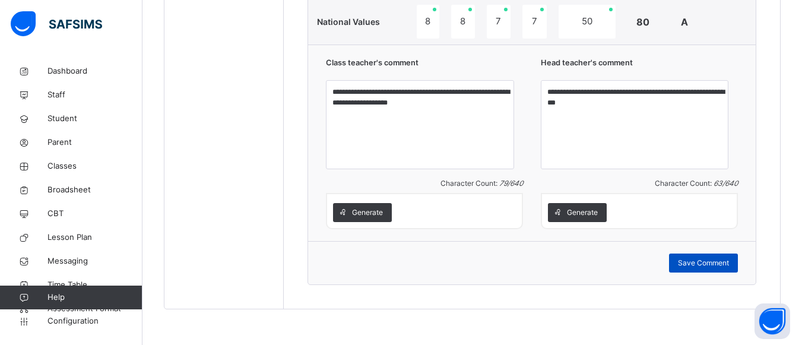
click at [708, 258] on span "Save Comment" at bounding box center [703, 263] width 51 height 11
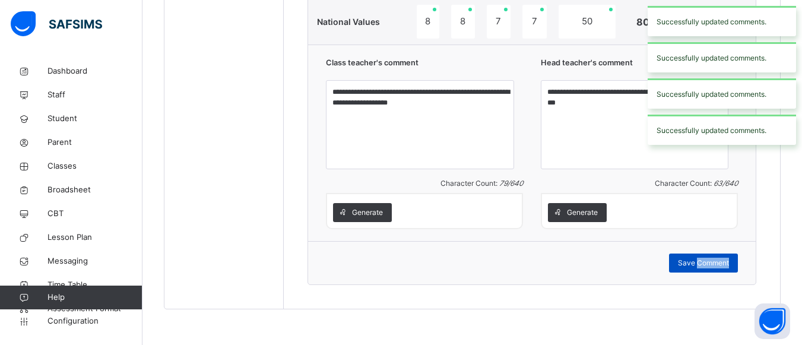
click at [708, 259] on span "Save Comment" at bounding box center [703, 263] width 51 height 11
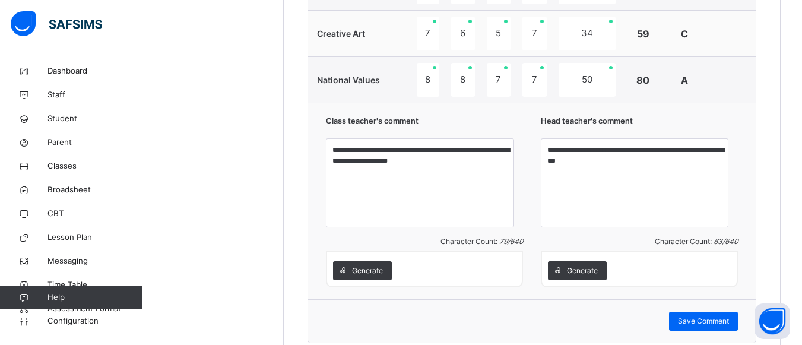
scroll to position [1259, 0]
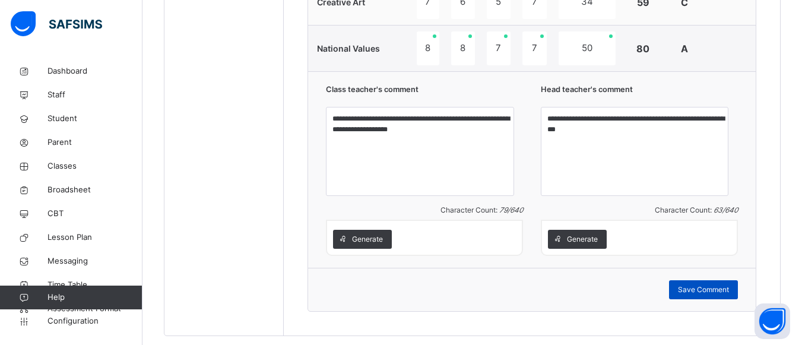
click at [725, 295] on span "Save Comment" at bounding box center [703, 289] width 51 height 11
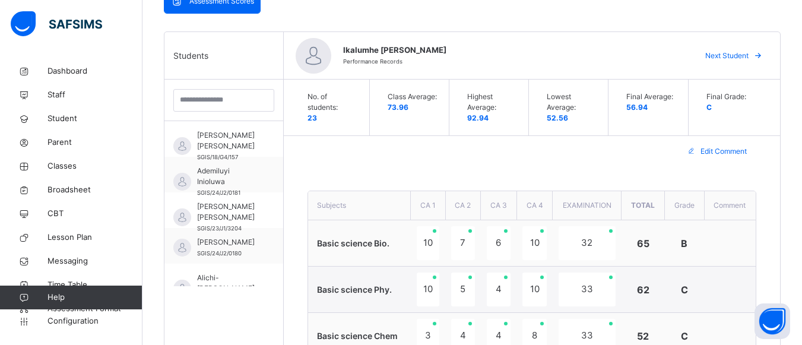
scroll to position [245, 0]
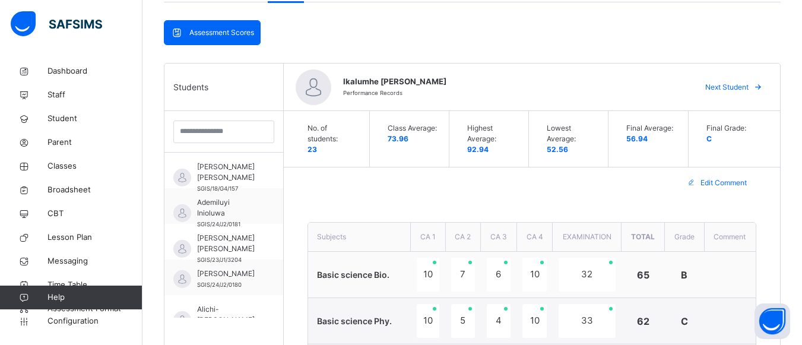
click at [748, 86] on span "Next Student" at bounding box center [726, 87] width 43 height 11
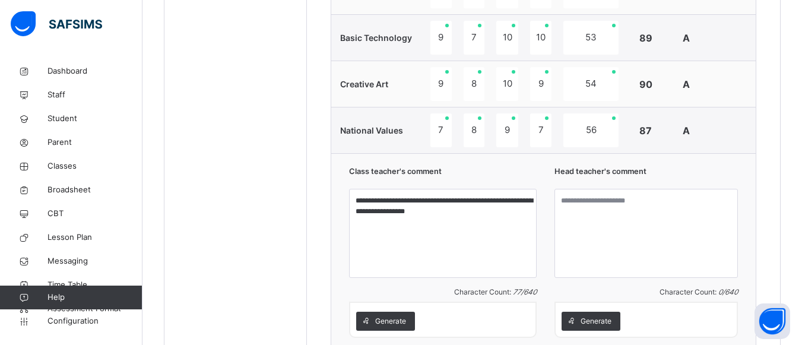
scroll to position [1203, 0]
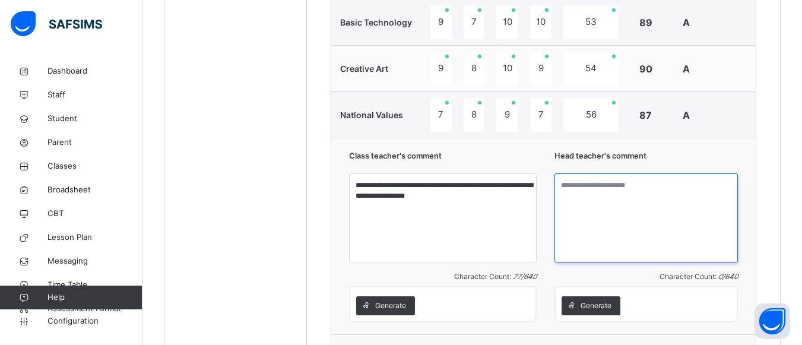
click at [581, 179] on textarea at bounding box center [646, 217] width 183 height 89
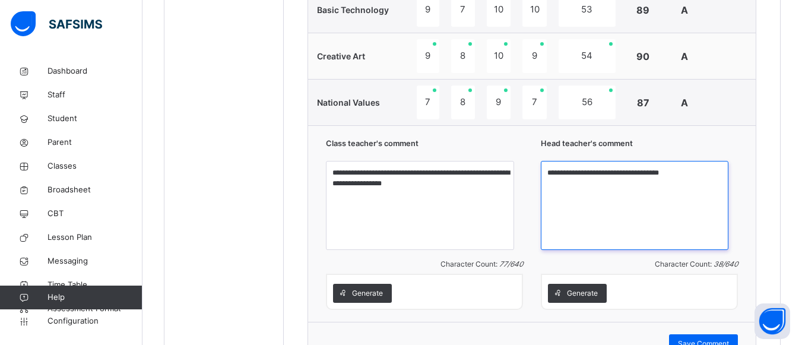
scroll to position [1296, 0]
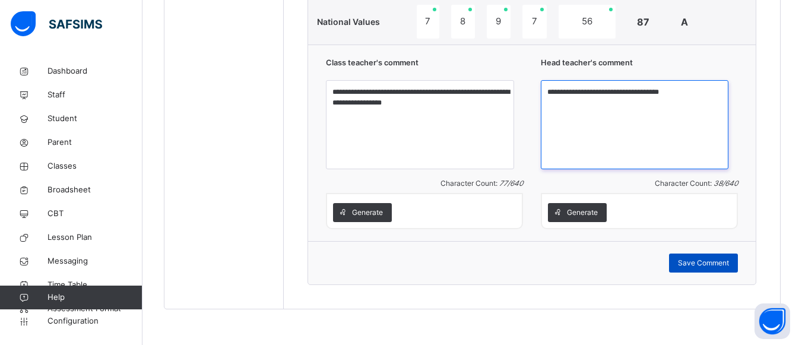
type textarea "**********"
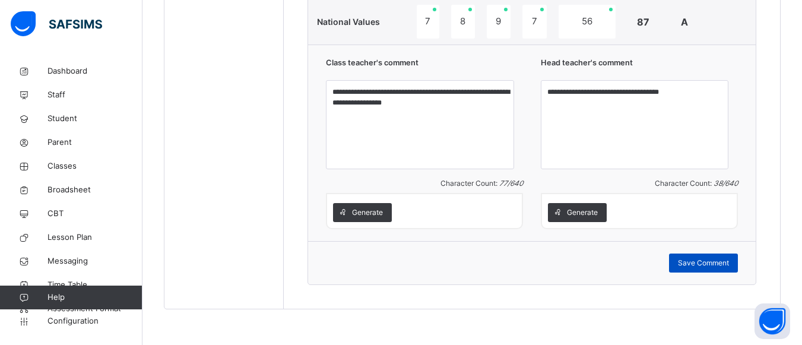
click at [725, 269] on div "Save Comment" at bounding box center [703, 263] width 69 height 19
click at [723, 262] on span "Save Comment" at bounding box center [703, 263] width 51 height 11
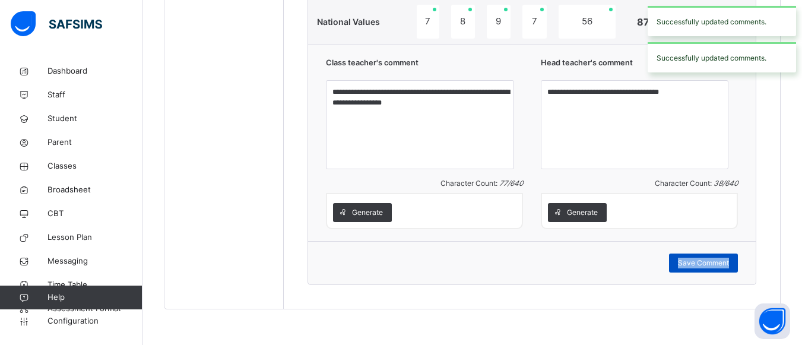
click at [723, 262] on span "Save Comment" at bounding box center [703, 263] width 51 height 11
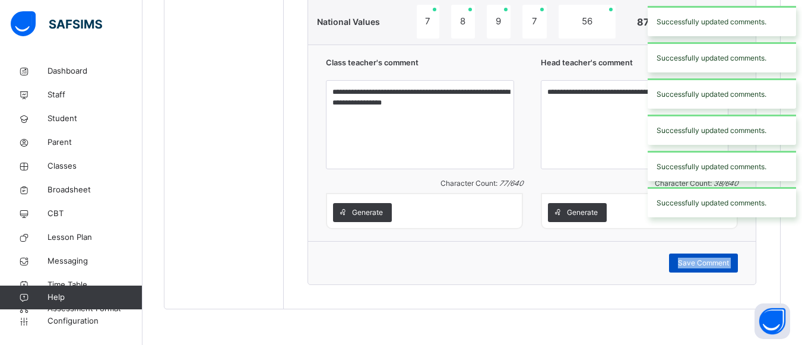
click at [723, 262] on span "Save Comment" at bounding box center [703, 263] width 51 height 11
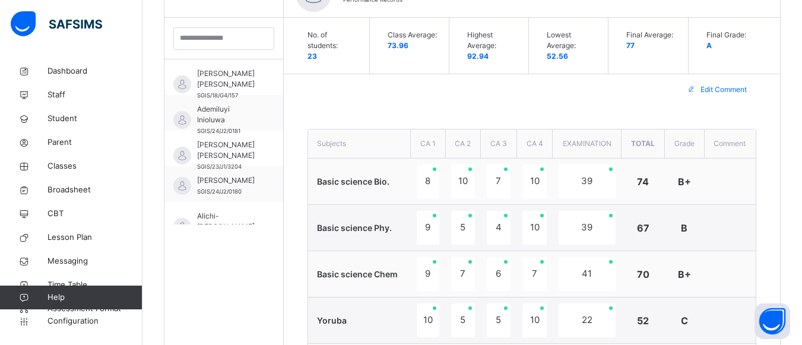
scroll to position [299, 0]
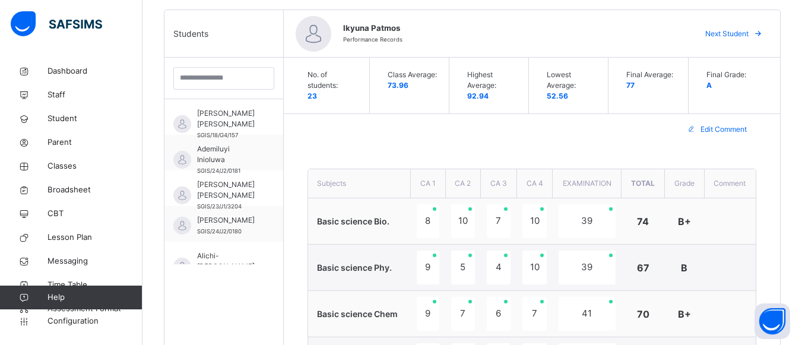
click at [748, 31] on span "Next Student" at bounding box center [726, 34] width 43 height 11
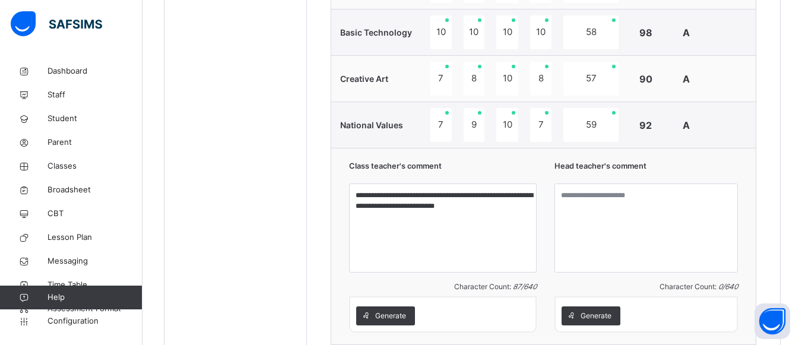
scroll to position [1225, 0]
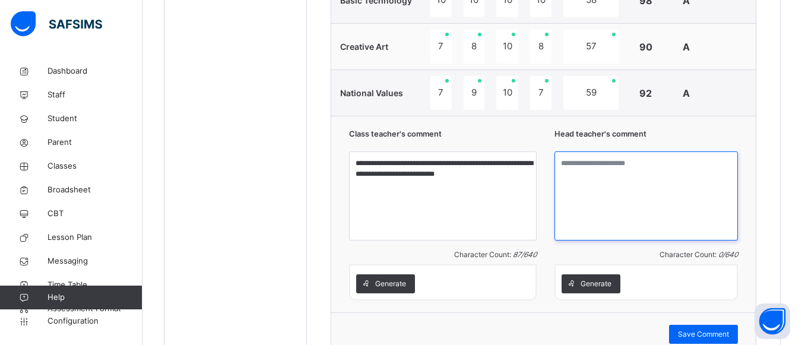
click at [595, 177] on textarea at bounding box center [646, 195] width 183 height 89
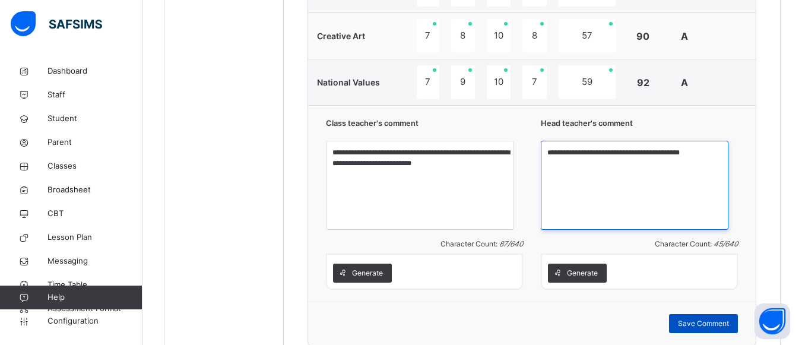
type textarea "**********"
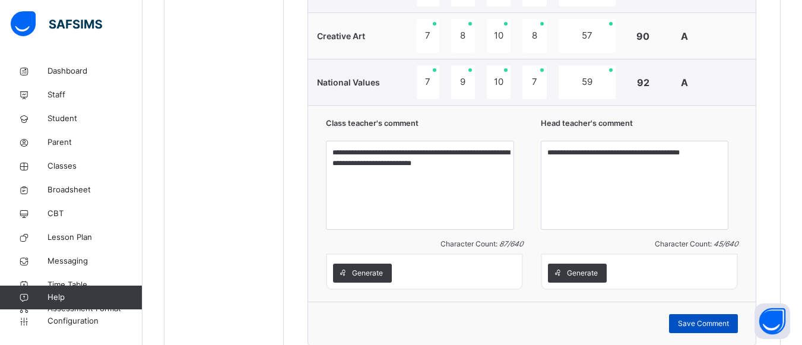
click at [692, 329] on span "Save Comment" at bounding box center [703, 323] width 51 height 11
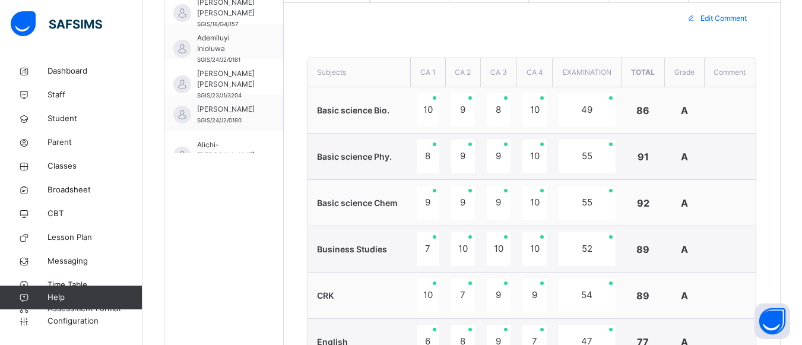
scroll to position [259, 0]
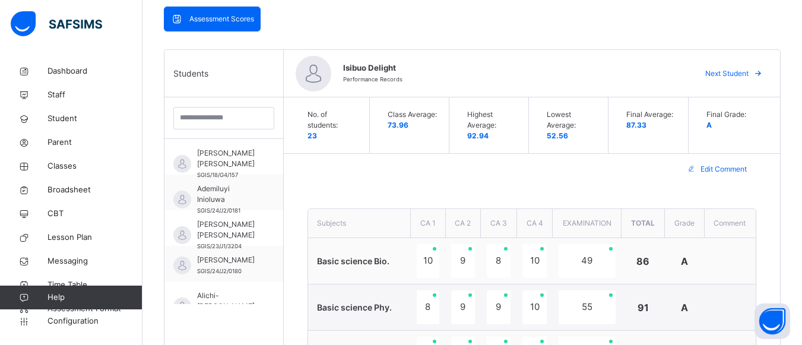
click at [739, 74] on span "Next Student" at bounding box center [726, 73] width 43 height 11
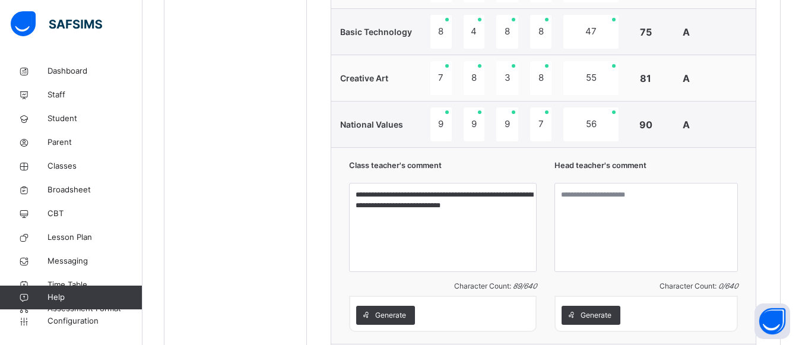
scroll to position [1249, 0]
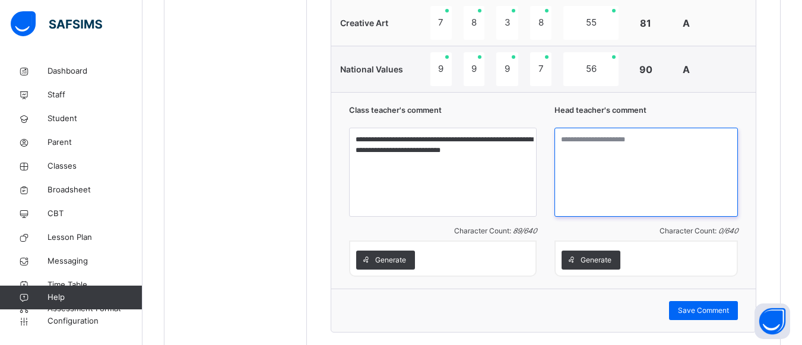
click at [575, 147] on textarea at bounding box center [646, 172] width 183 height 89
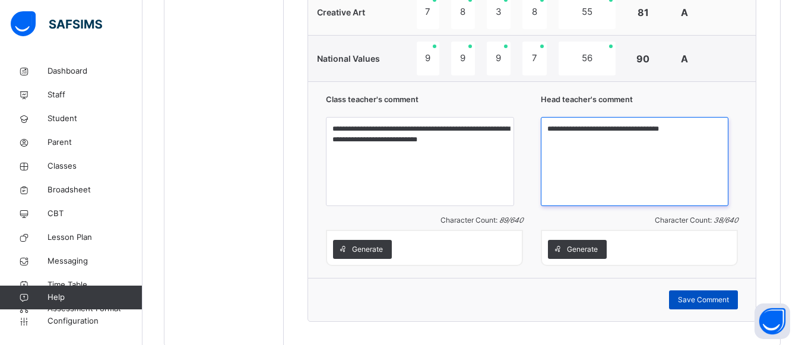
type textarea "**********"
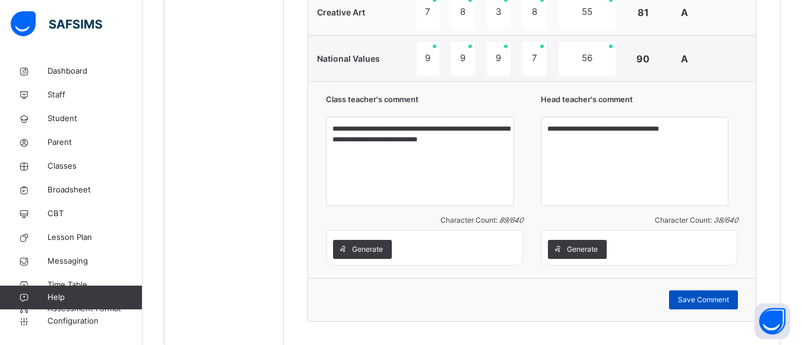
click at [708, 305] on span "Save Comment" at bounding box center [703, 300] width 51 height 11
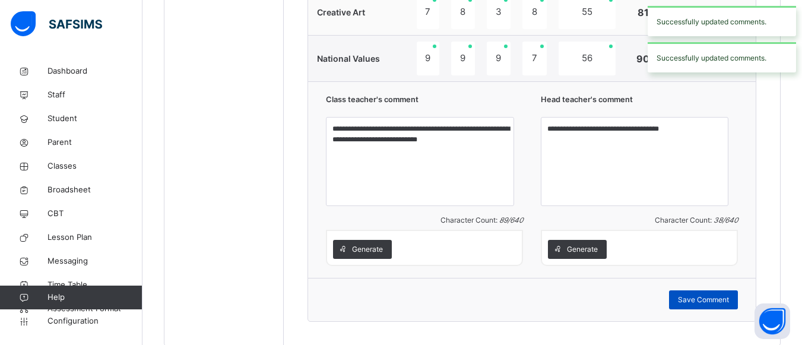
click at [708, 305] on span "Save Comment" at bounding box center [703, 300] width 51 height 11
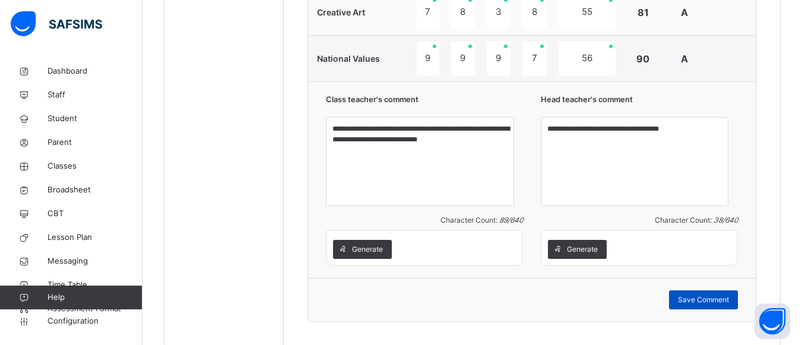
click at [708, 305] on span "Save Comment" at bounding box center [703, 300] width 51 height 11
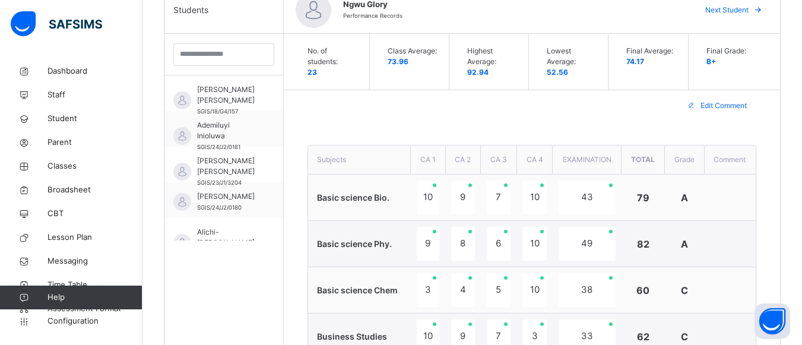
scroll to position [299, 0]
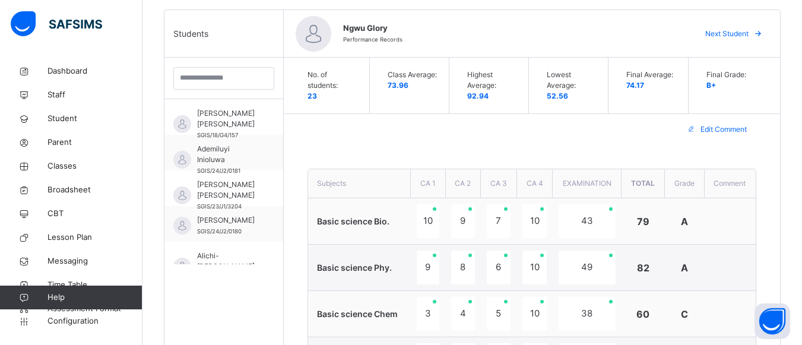
click at [744, 35] on span "Next Student" at bounding box center [726, 34] width 43 height 11
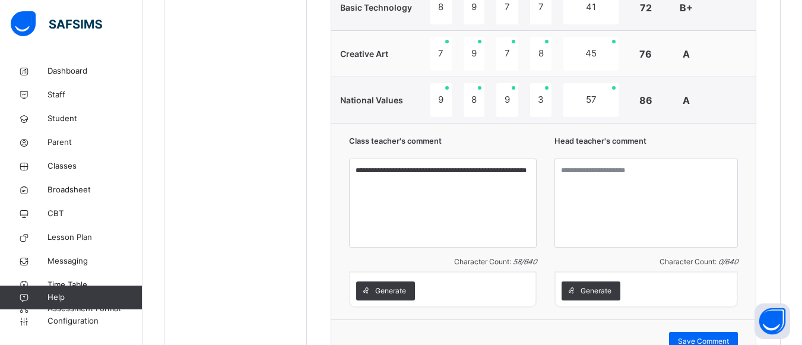
scroll to position [1225, 0]
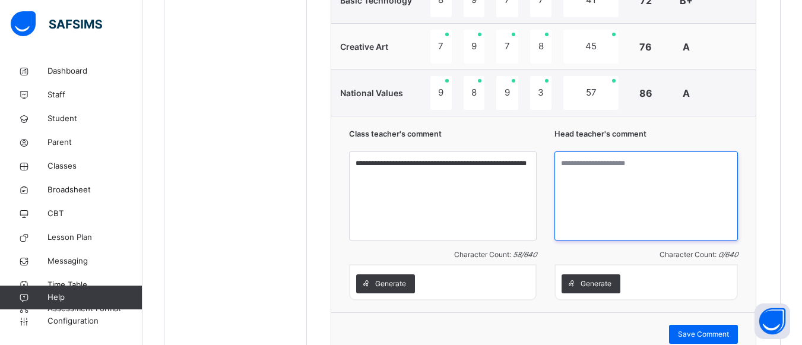
click at [579, 176] on textarea at bounding box center [646, 195] width 183 height 89
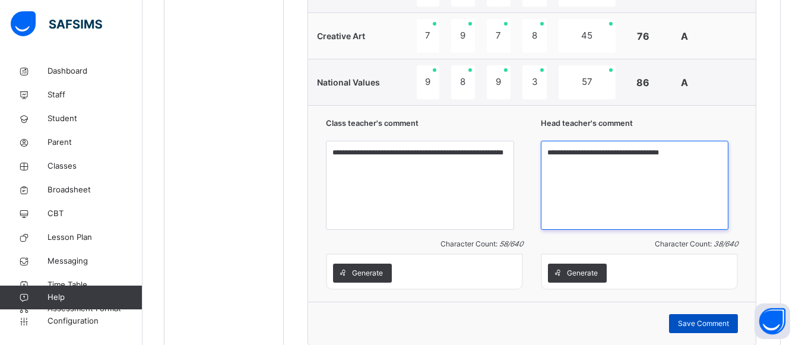
type textarea "**********"
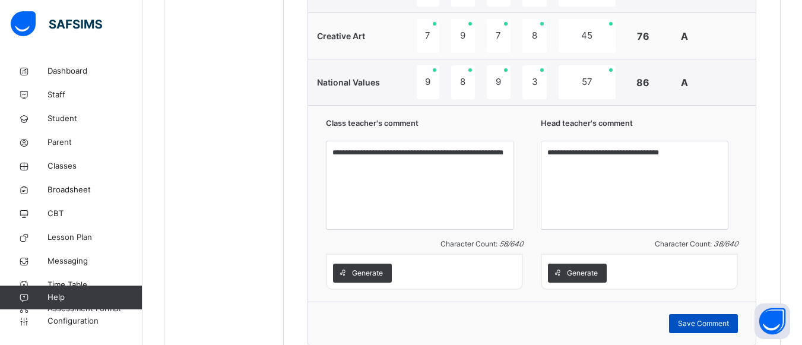
click at [698, 329] on span "Save Comment" at bounding box center [703, 323] width 51 height 11
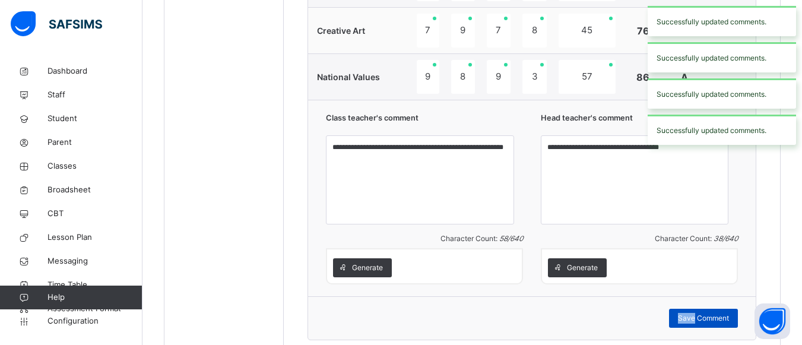
click at [699, 324] on span "Save Comment" at bounding box center [703, 318] width 51 height 11
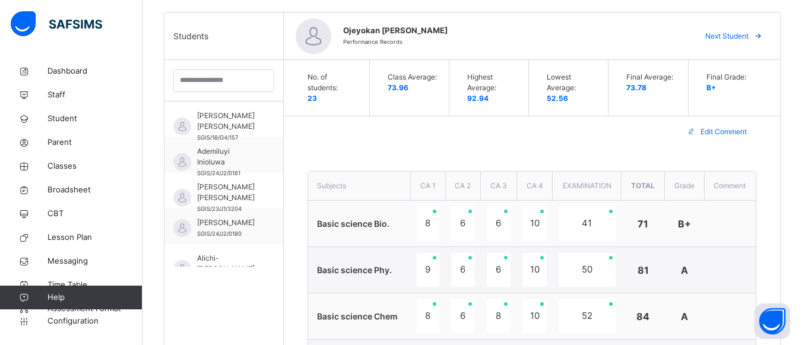
scroll to position [264, 0]
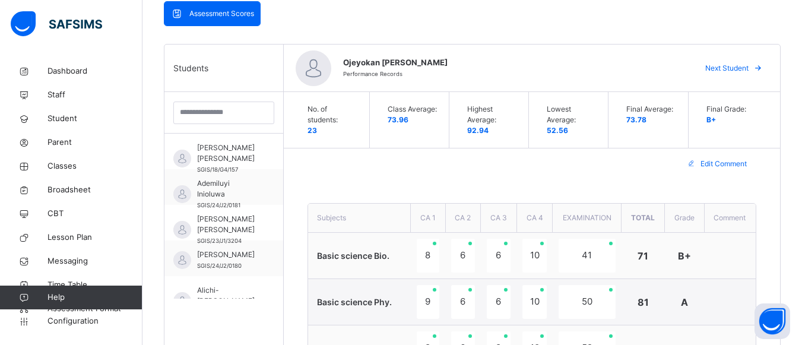
click at [740, 69] on span "Next Student" at bounding box center [726, 68] width 43 height 11
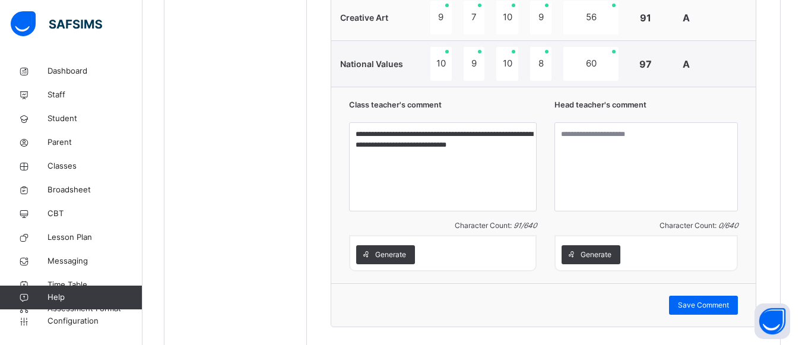
scroll to position [1262, 0]
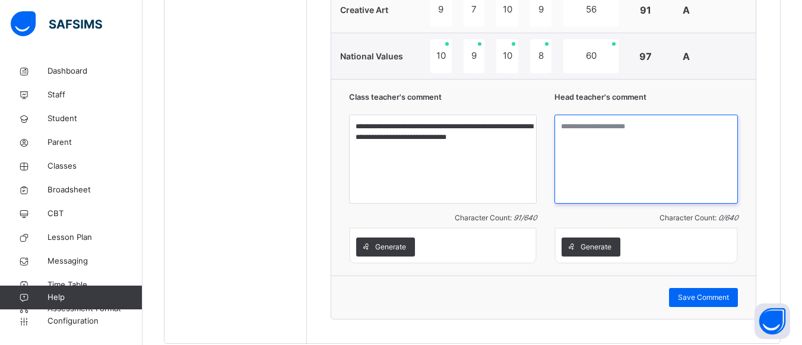
click at [574, 132] on textarea at bounding box center [646, 159] width 183 height 89
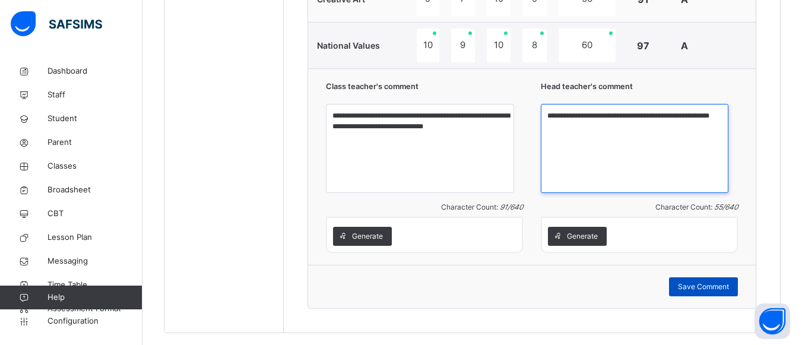
type textarea "**********"
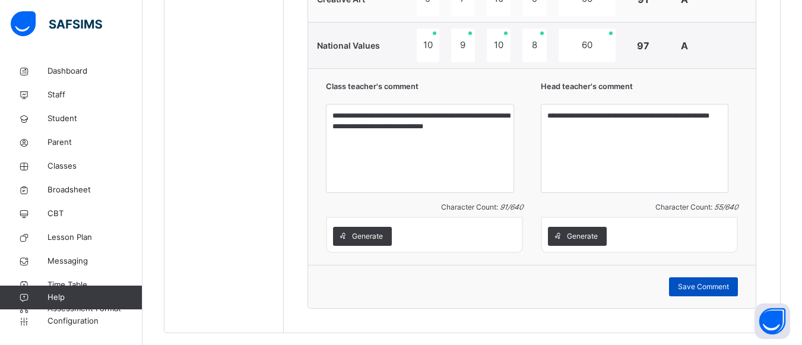
click at [716, 292] on span "Save Comment" at bounding box center [703, 286] width 51 height 11
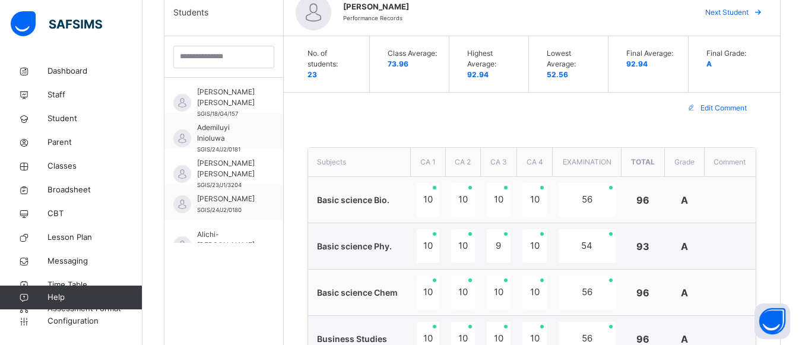
scroll to position [289, 0]
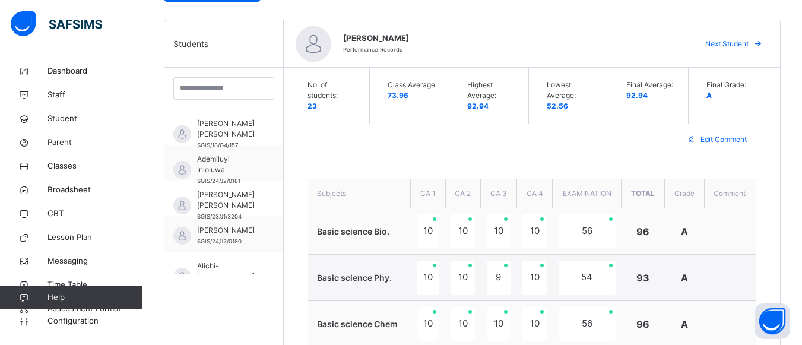
click at [743, 43] on span "Next Student" at bounding box center [726, 44] width 43 height 11
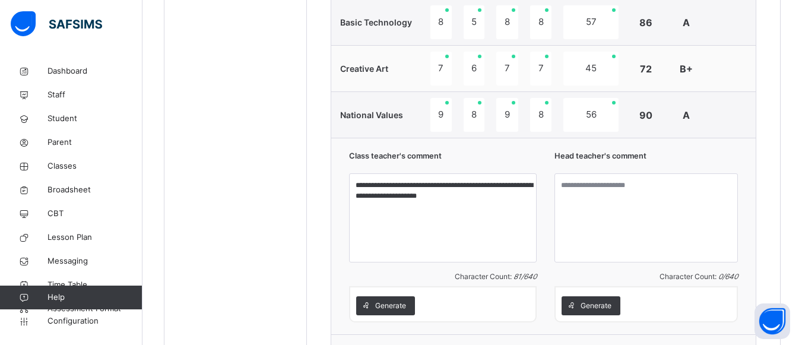
scroll to position [1208, 0]
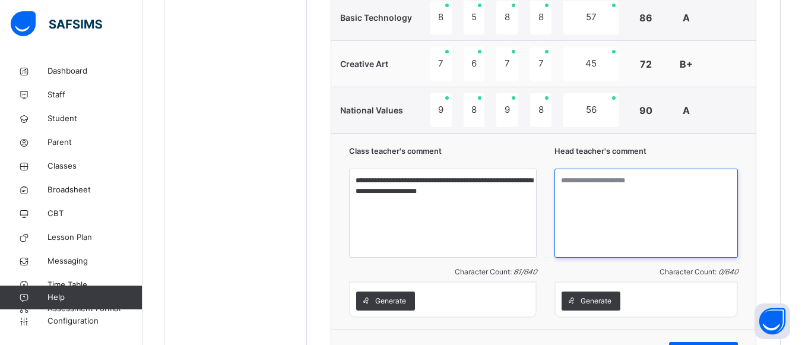
click at [567, 180] on textarea at bounding box center [646, 213] width 183 height 89
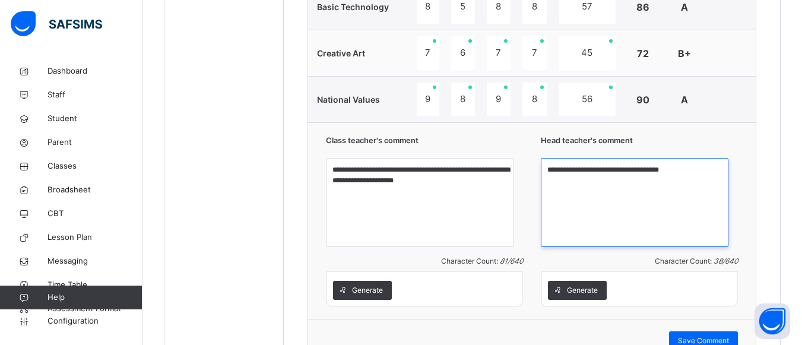
scroll to position [1296, 0]
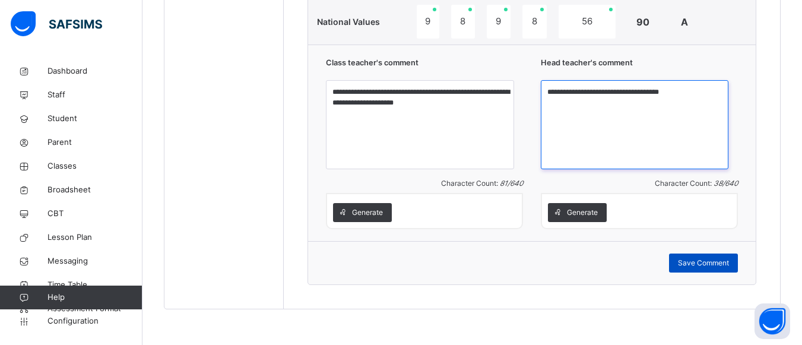
type textarea "**********"
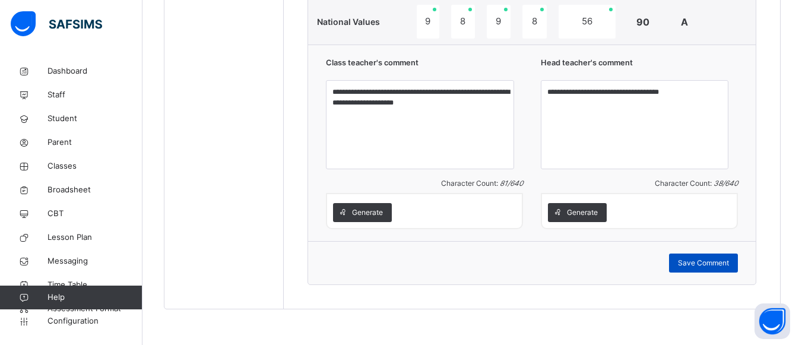
click at [724, 267] on span "Save Comment" at bounding box center [703, 263] width 51 height 11
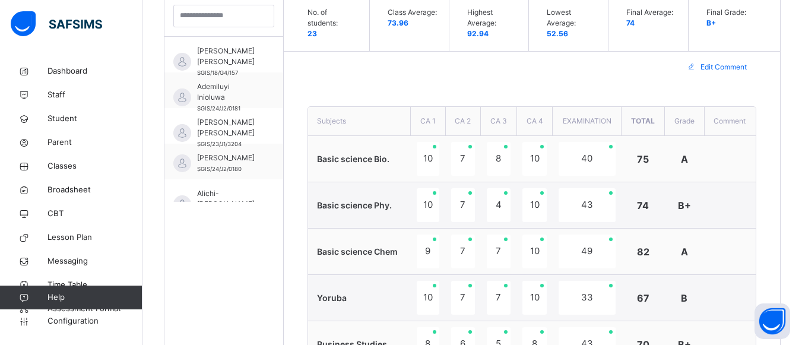
scroll to position [274, 0]
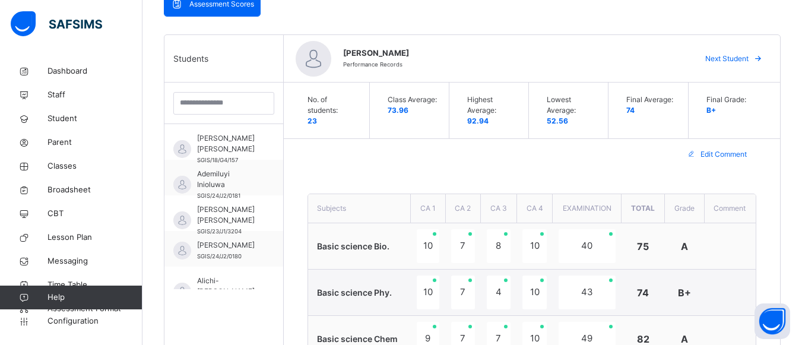
click at [740, 58] on span "Next Student" at bounding box center [726, 58] width 43 height 11
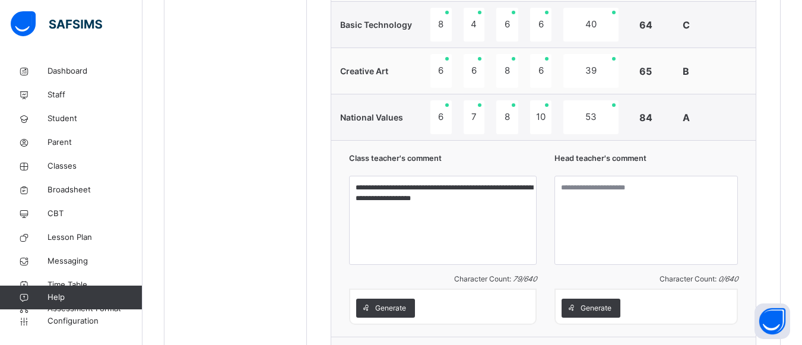
scroll to position [1240, 0]
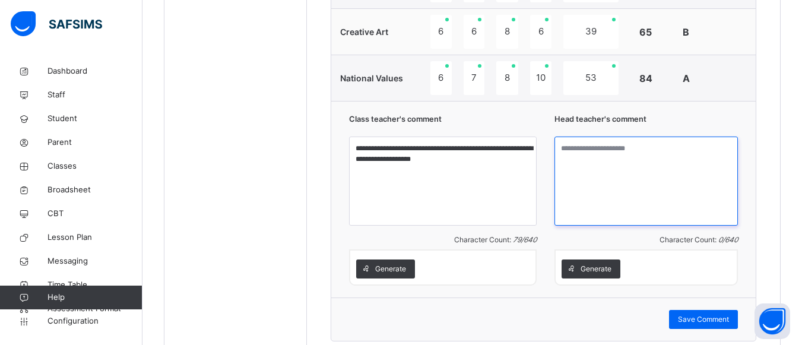
click at [569, 149] on textarea at bounding box center [646, 181] width 183 height 89
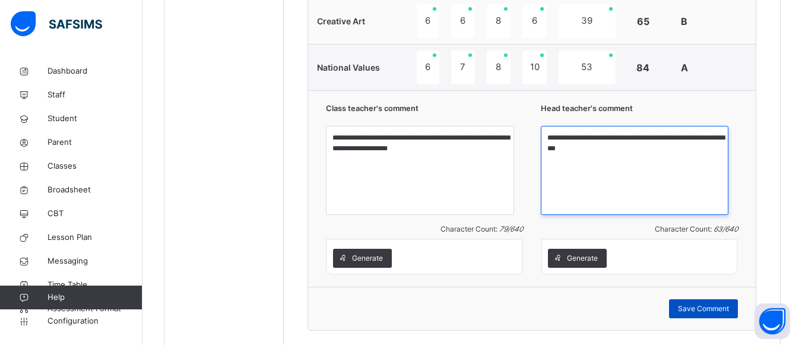
type textarea "**********"
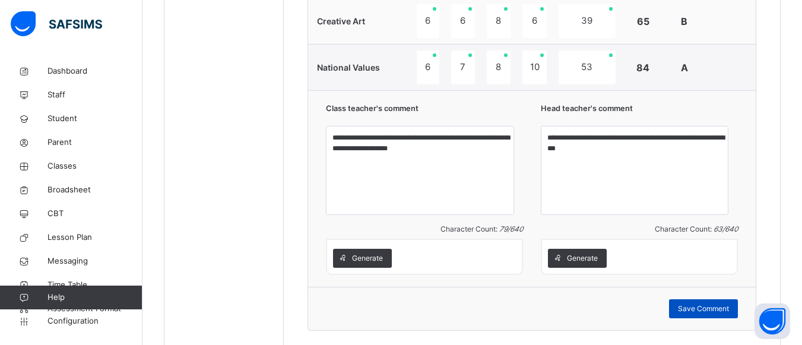
click at [702, 314] on span "Save Comment" at bounding box center [703, 308] width 51 height 11
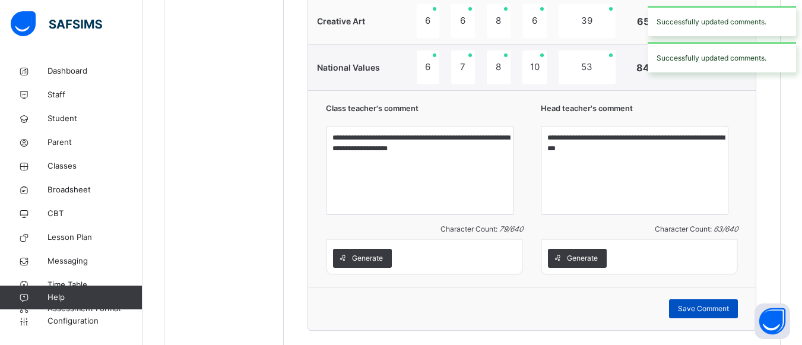
click at [702, 314] on span "Save Comment" at bounding box center [703, 308] width 51 height 11
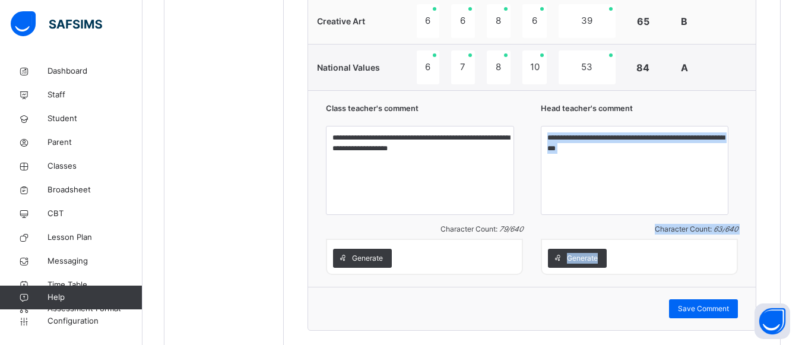
drag, startPoint x: 758, startPoint y: 287, endPoint x: 749, endPoint y: 206, distance: 81.9
click at [749, 206] on div "**********" at bounding box center [532, 188] width 448 height 197
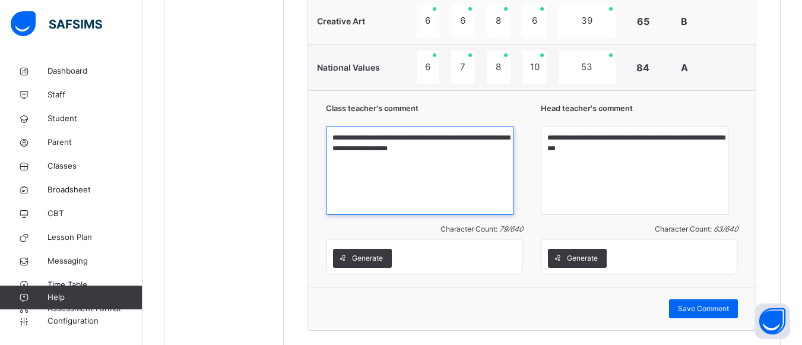
click at [468, 160] on textarea "**********" at bounding box center [420, 170] width 188 height 89
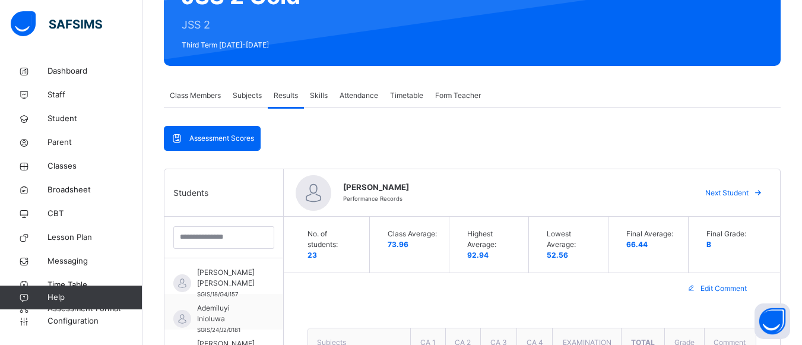
scroll to position [84, 0]
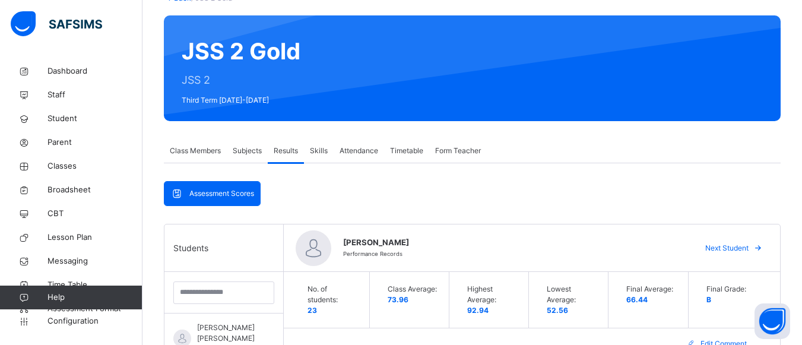
click at [736, 252] on span "Next Student" at bounding box center [726, 248] width 43 height 11
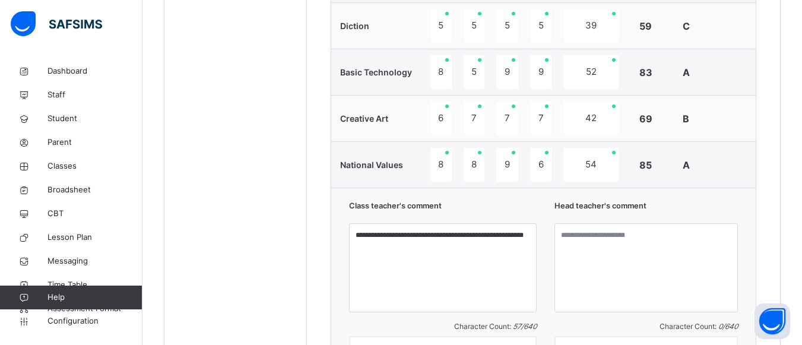
scroll to position [1201, 0]
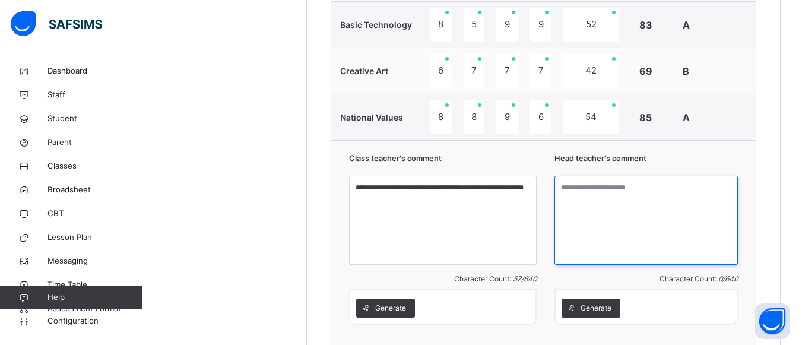
click at [574, 195] on textarea at bounding box center [646, 220] width 183 height 89
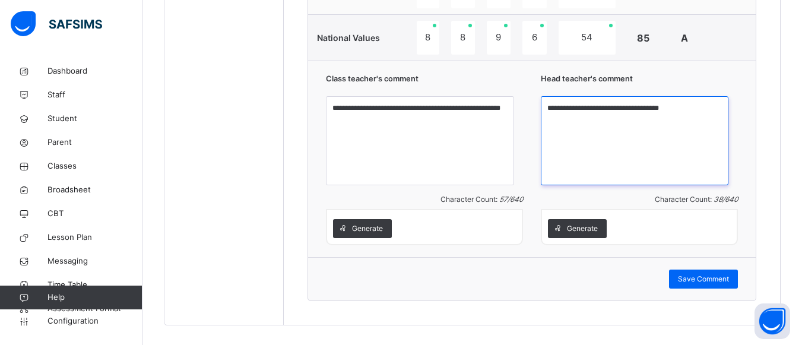
scroll to position [1296, 0]
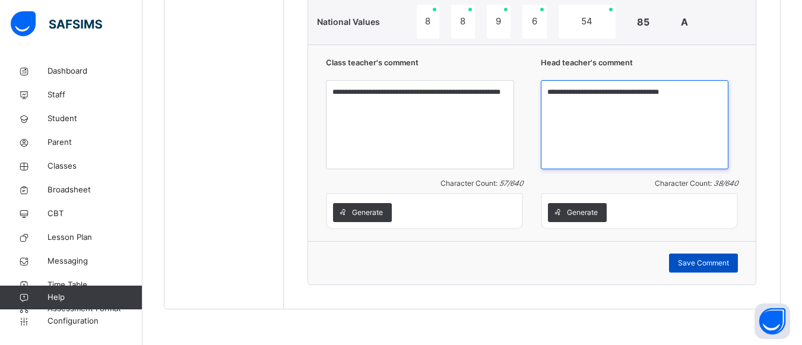
type textarea "**********"
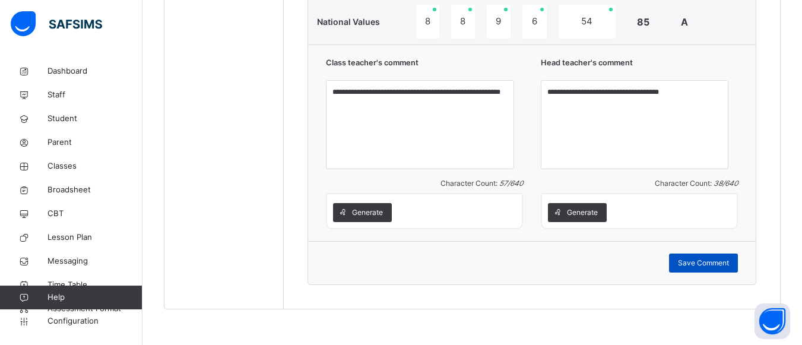
click at [719, 257] on div "Save Comment" at bounding box center [703, 263] width 69 height 19
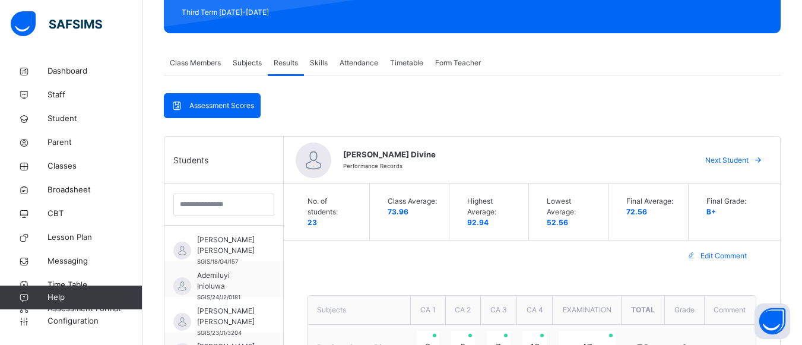
scroll to position [164, 0]
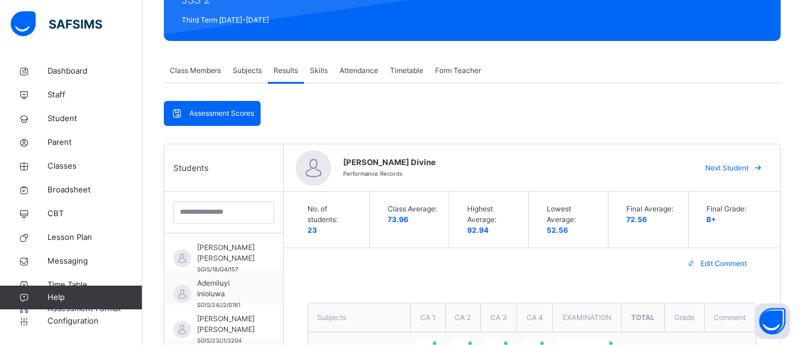
click at [731, 164] on span "Next Student" at bounding box center [726, 168] width 43 height 11
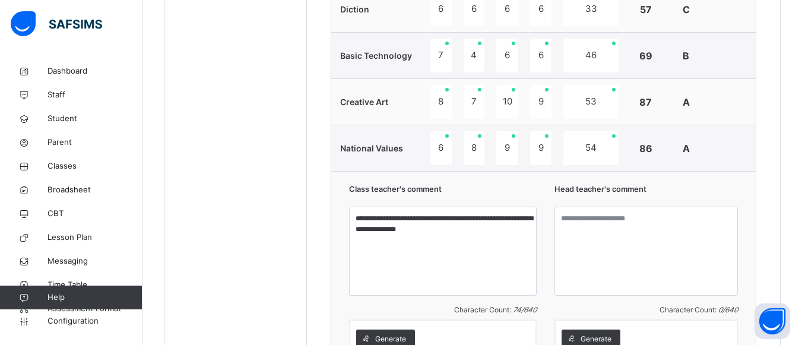
scroll to position [1177, 0]
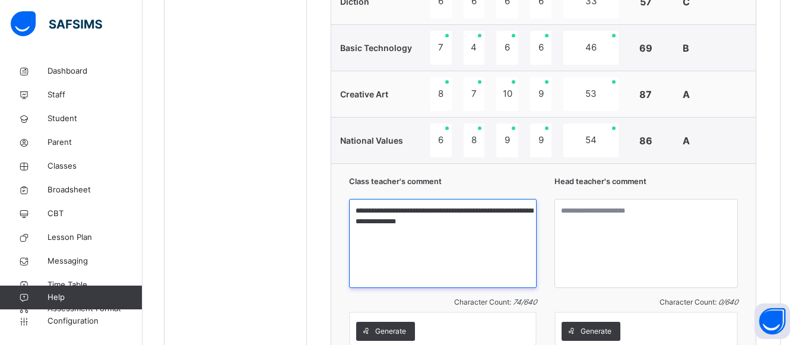
click at [464, 224] on textarea "**********" at bounding box center [443, 243] width 188 height 89
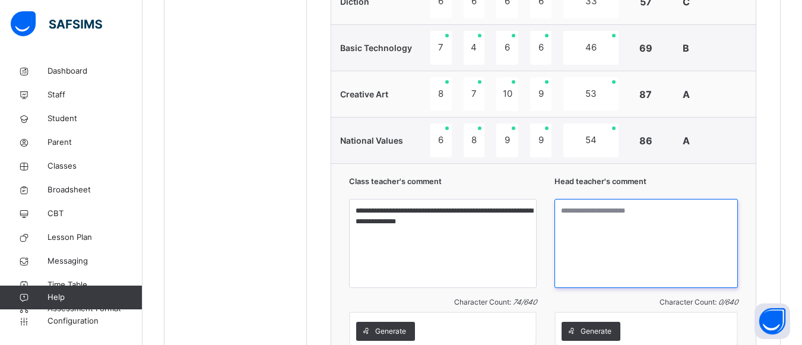
click at [568, 226] on textarea at bounding box center [646, 243] width 183 height 89
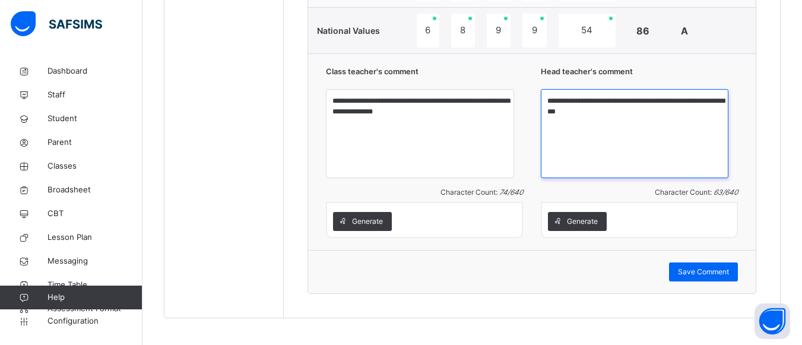
scroll to position [1296, 0]
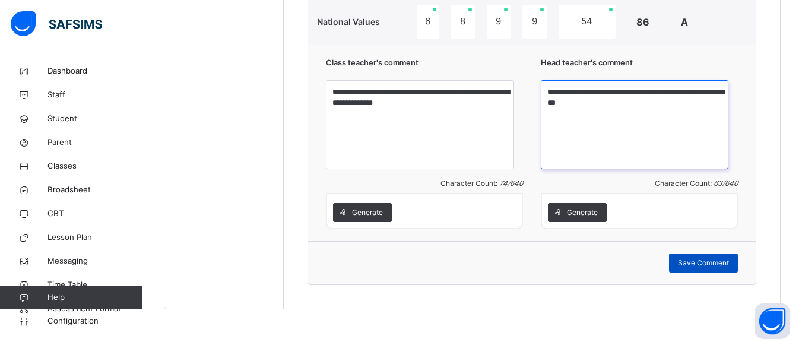
type textarea "**********"
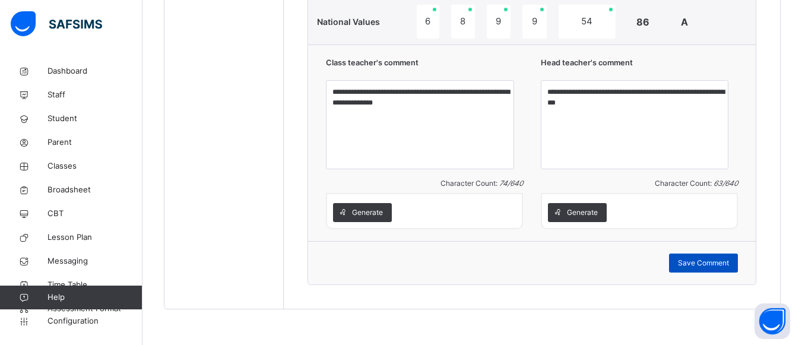
click at [715, 265] on span "Save Comment" at bounding box center [703, 263] width 51 height 11
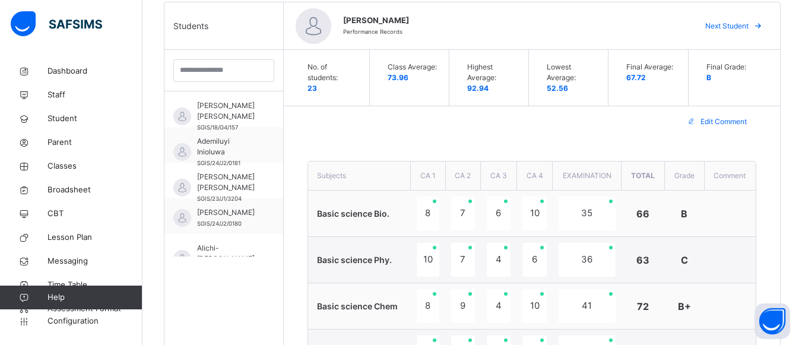
scroll to position [267, 0]
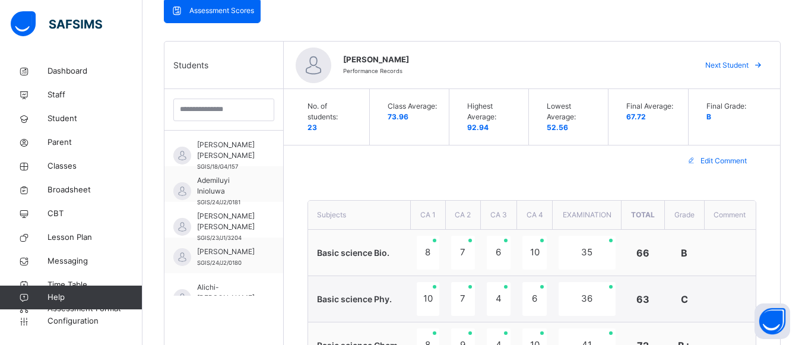
click at [728, 64] on span "Next Student" at bounding box center [726, 65] width 43 height 11
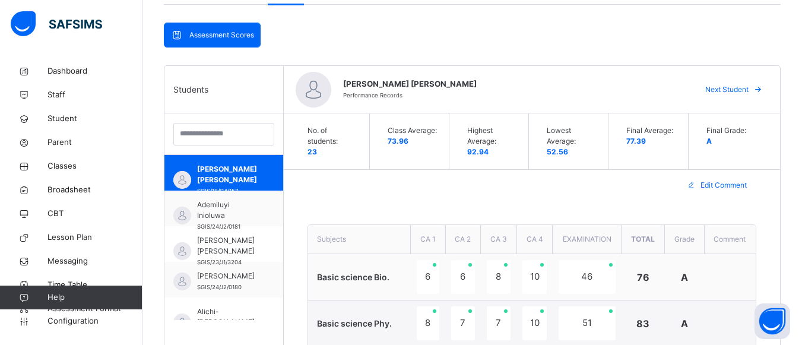
scroll to position [204, 0]
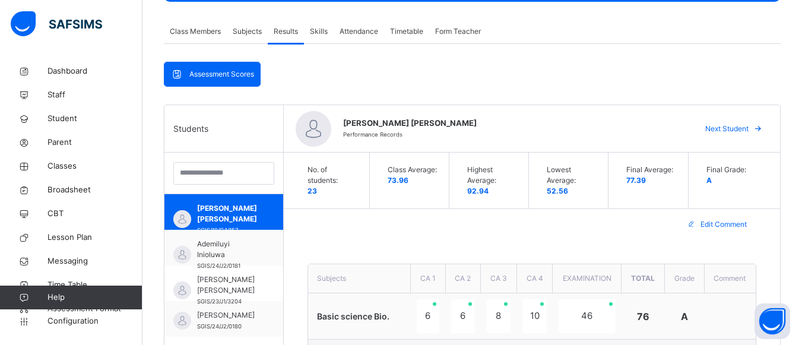
click at [749, 129] on span "Next Student" at bounding box center [726, 129] width 43 height 11
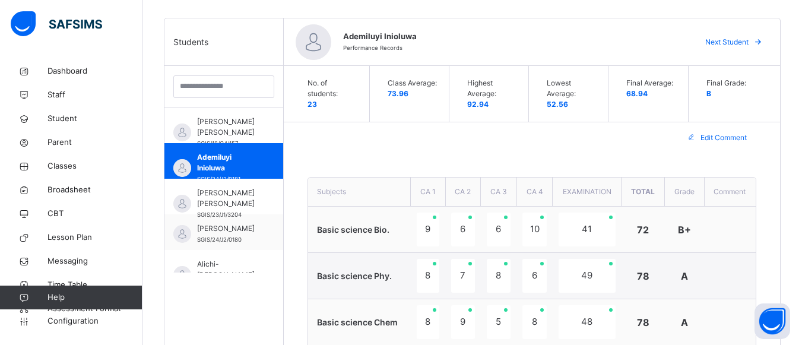
scroll to position [227, 0]
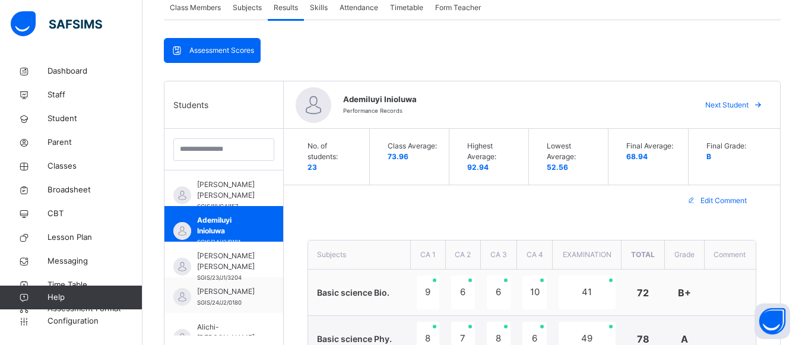
click at [737, 116] on div "Ademiluyi Inioluwa Performance Records Next Student" at bounding box center [532, 105] width 496 height 48
click at [737, 105] on span "Next Student" at bounding box center [726, 105] width 43 height 11
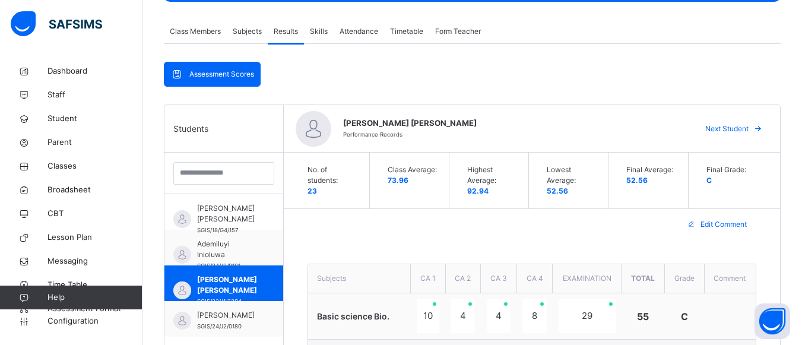
scroll to position [148, 0]
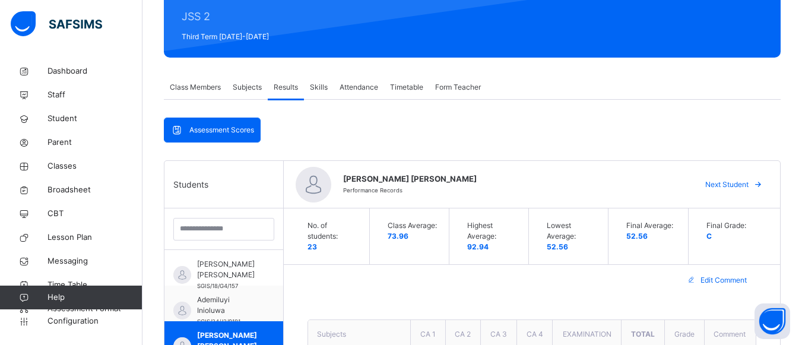
click at [746, 185] on span "Next Student" at bounding box center [726, 184] width 43 height 11
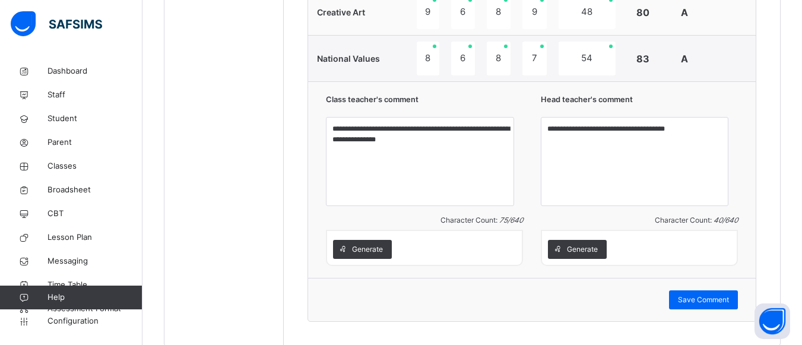
scroll to position [1288, 0]
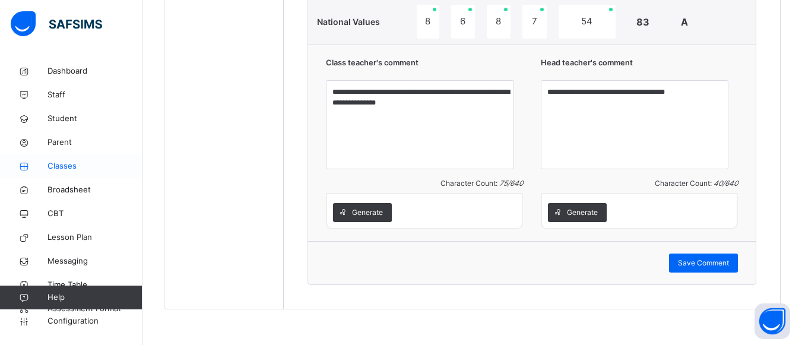
click at [65, 164] on span "Classes" at bounding box center [95, 166] width 95 height 12
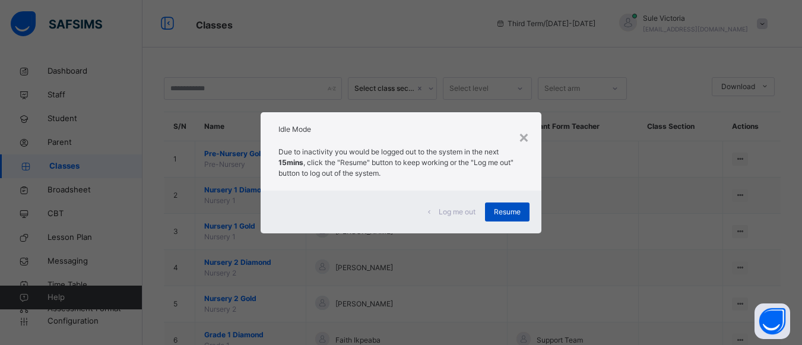
click at [507, 212] on span "Resume" at bounding box center [507, 212] width 27 height 11
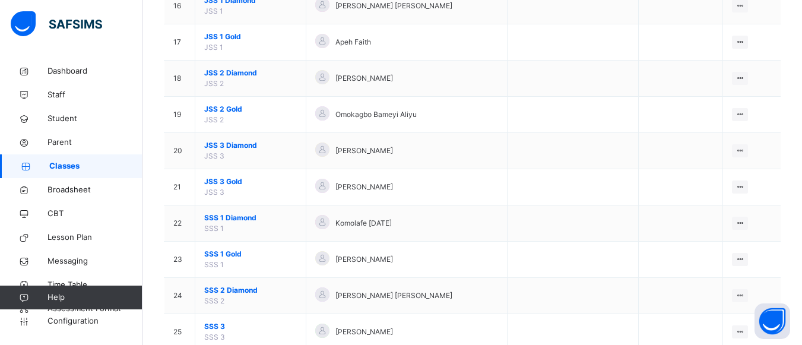
scroll to position [736, 0]
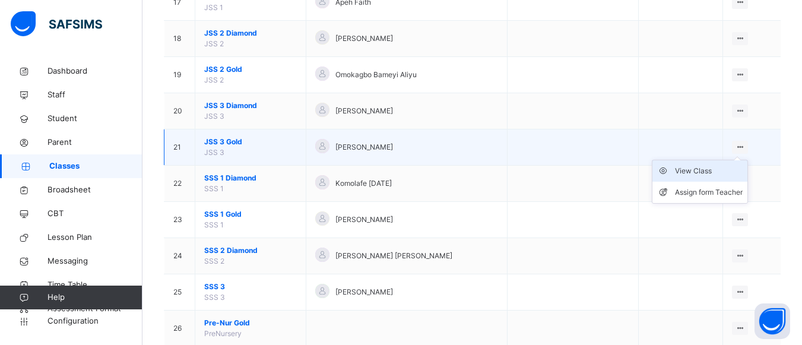
click at [718, 172] on div "View Class" at bounding box center [709, 171] width 68 height 12
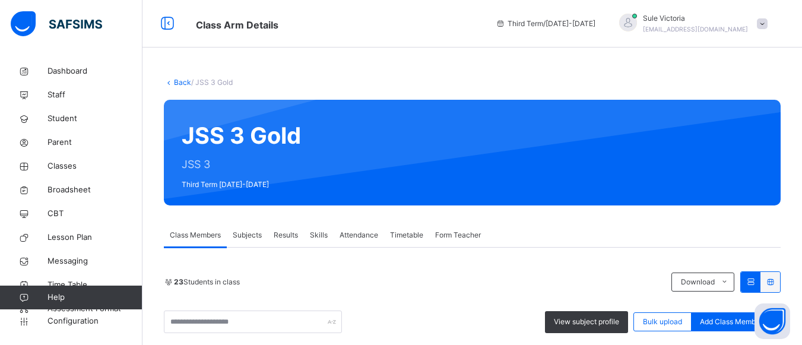
click at [288, 235] on span "Results" at bounding box center [286, 235] width 24 height 11
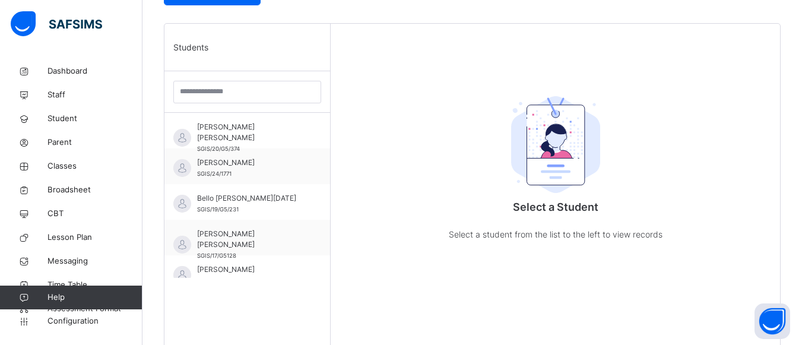
scroll to position [309, 0]
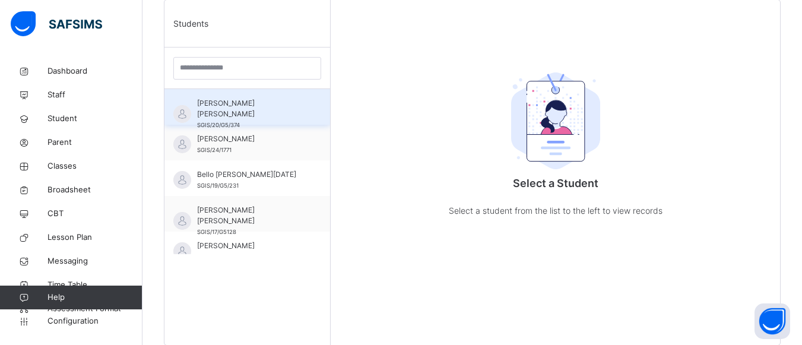
click at [226, 109] on div "Ajibola Busolami Florence SGIS/20/G5/374" at bounding box center [250, 114] width 106 height 32
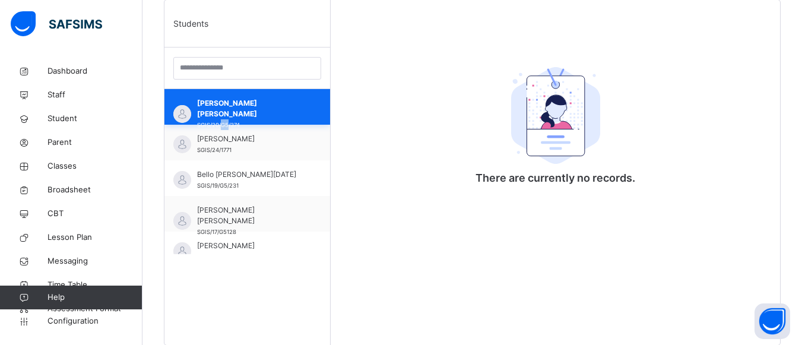
click at [226, 109] on div "Ajibola Busolami Florence SGIS/20/G5/374" at bounding box center [250, 114] width 106 height 32
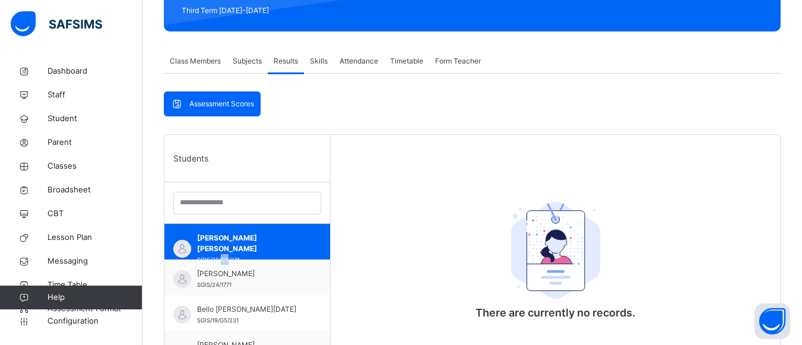
scroll to position [126, 0]
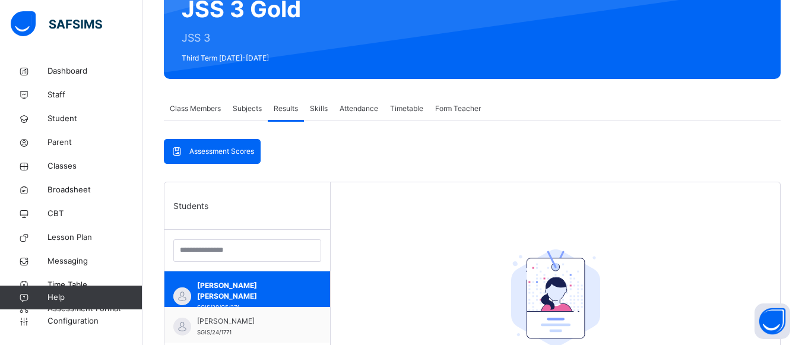
click at [251, 112] on span "Subjects" at bounding box center [247, 108] width 29 height 11
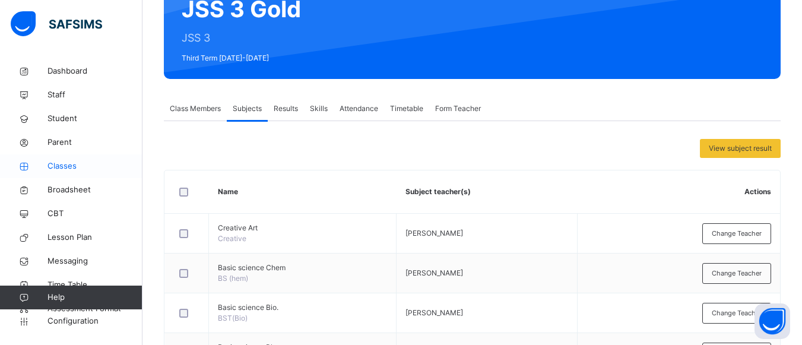
click at [67, 168] on span "Classes" at bounding box center [95, 166] width 95 height 12
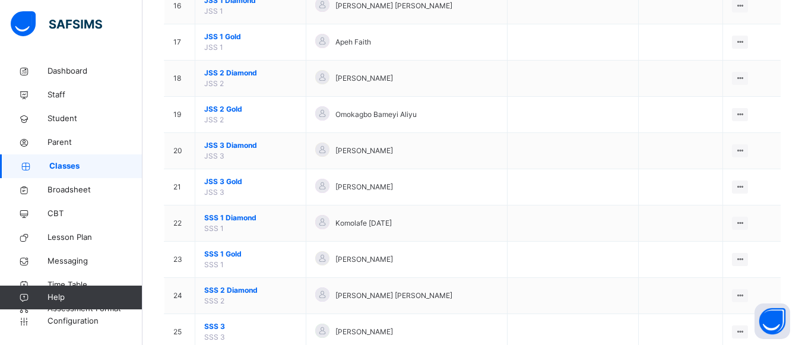
scroll to position [752, 0]
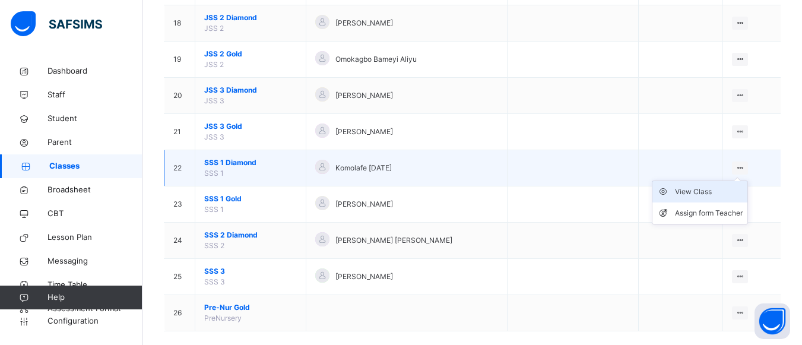
click at [708, 195] on div "View Class" at bounding box center [709, 192] width 68 height 12
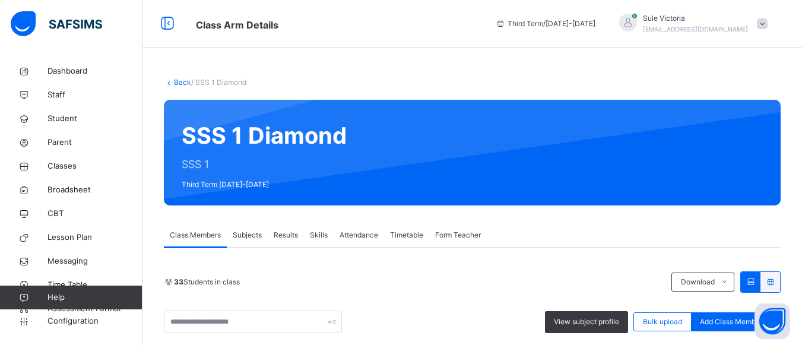
click at [289, 237] on span "Results" at bounding box center [286, 235] width 24 height 11
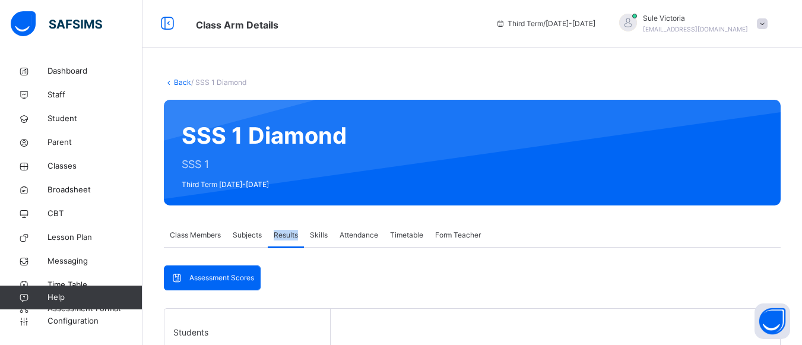
click at [289, 237] on span "Results" at bounding box center [286, 235] width 24 height 11
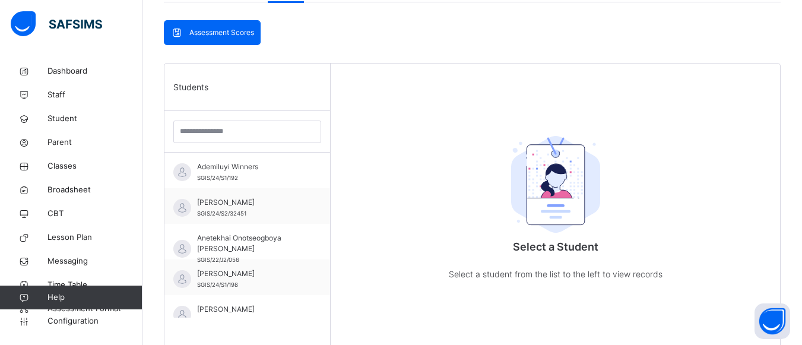
scroll to position [277, 0]
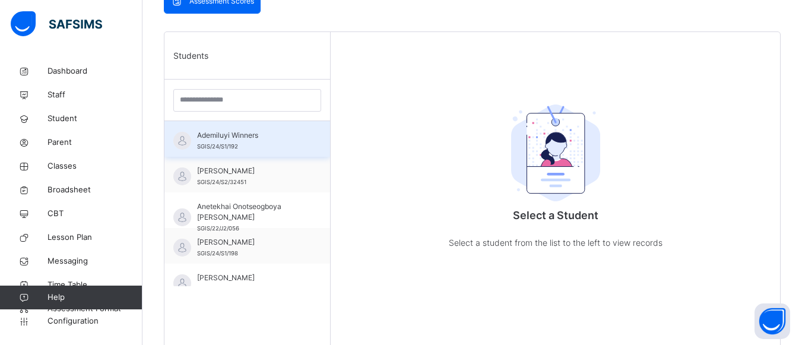
click at [253, 142] on div "Ademiluyi Winners SGIS/24/S1/192" at bounding box center [250, 140] width 106 height 21
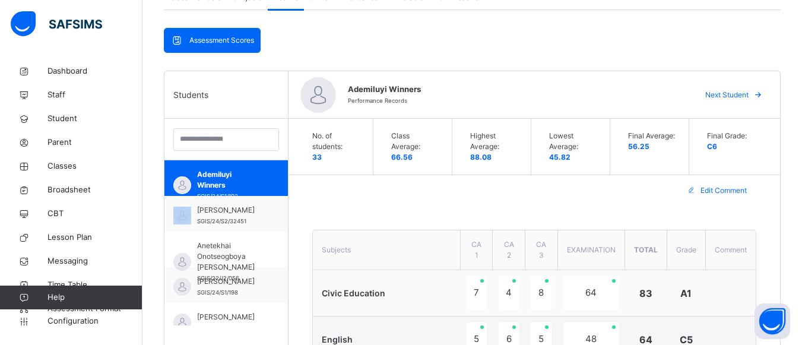
scroll to position [230, 0]
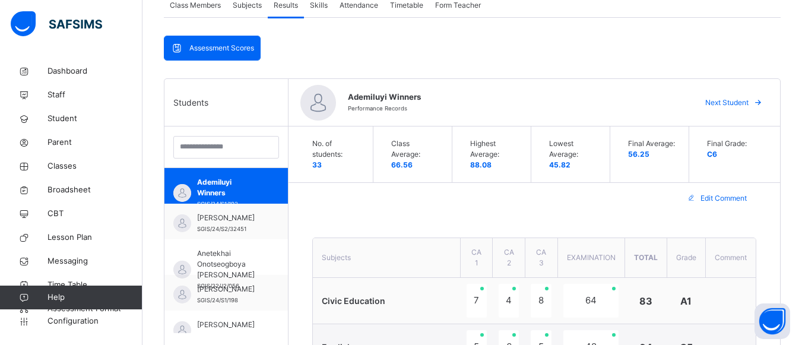
click at [737, 105] on span "Next Student" at bounding box center [726, 102] width 43 height 11
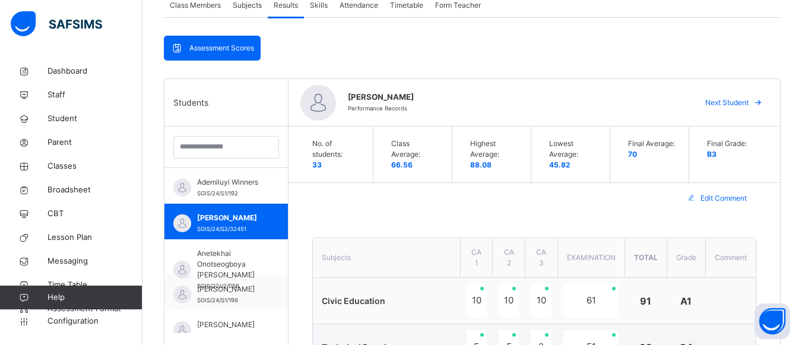
click at [749, 98] on span "Next Student" at bounding box center [726, 102] width 43 height 11
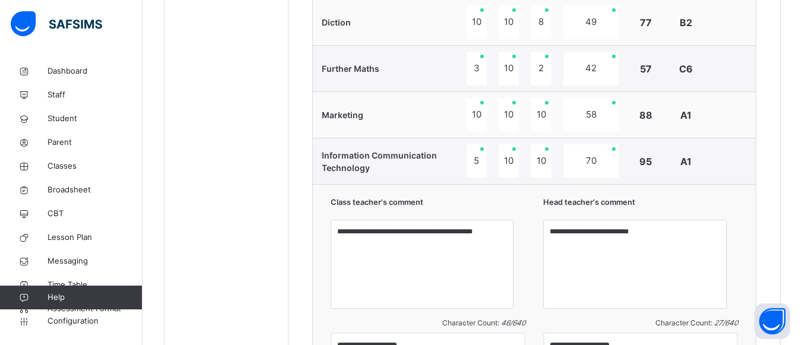
scroll to position [934, 0]
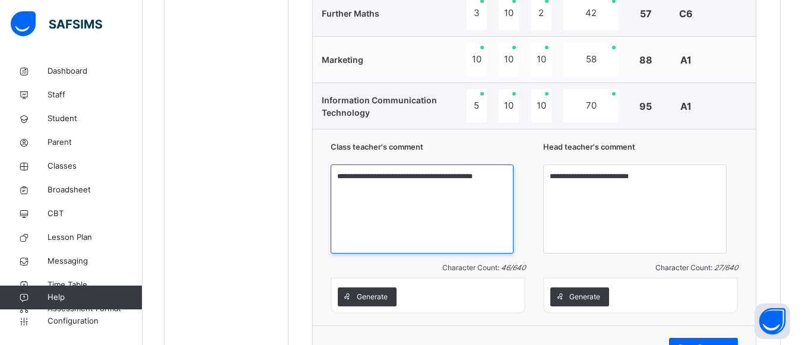
click at [505, 185] on textarea "**********" at bounding box center [422, 208] width 183 height 89
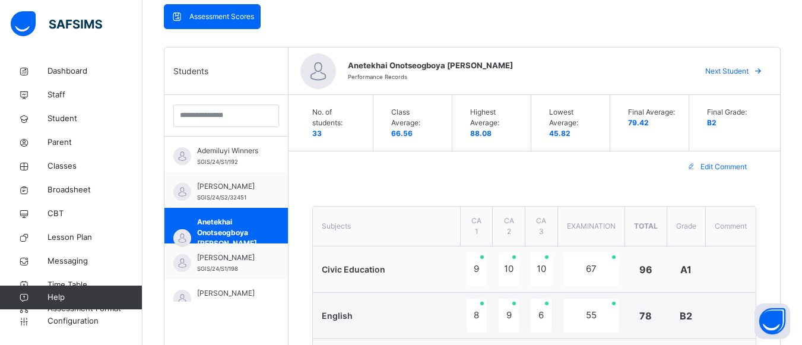
scroll to position [214, 0]
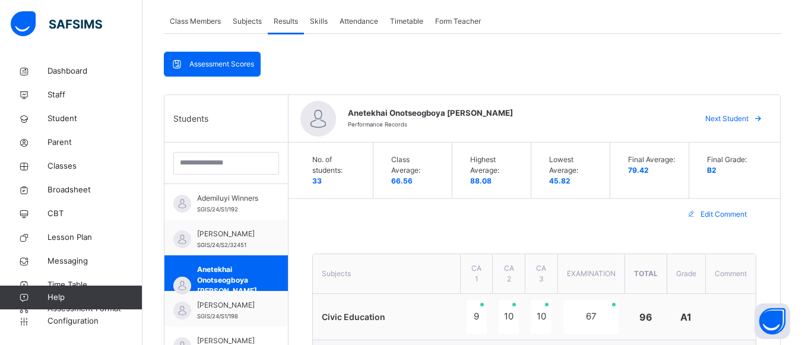
click at [733, 122] on span "Next Student" at bounding box center [726, 118] width 43 height 11
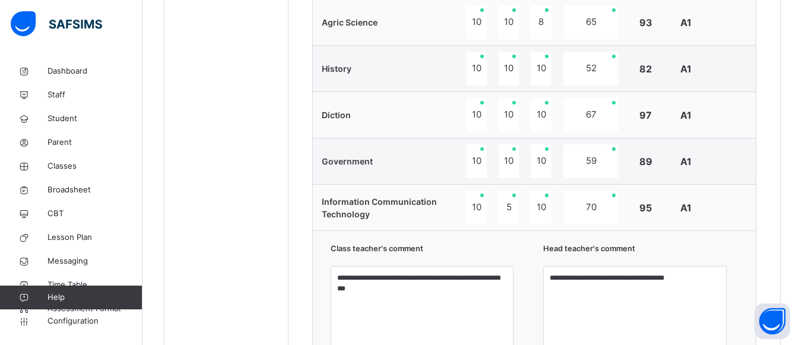
scroll to position [903, 0]
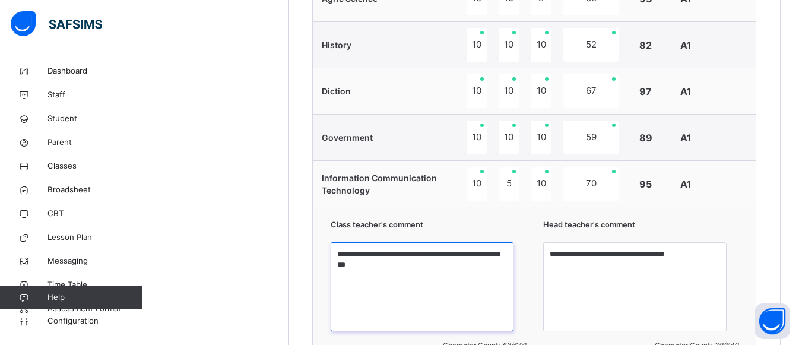
click at [514, 258] on textarea "**********" at bounding box center [422, 286] width 183 height 89
type textarea "**********"
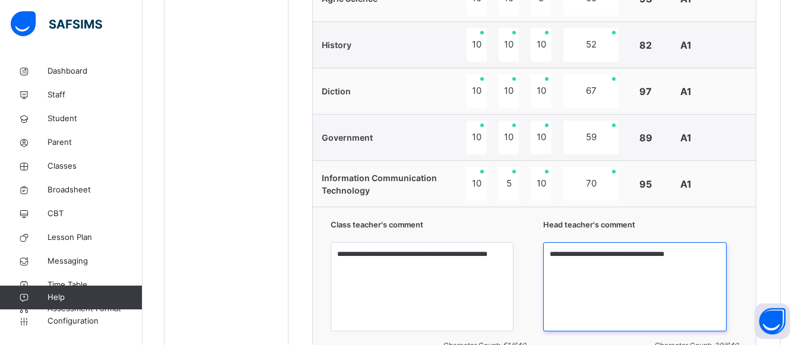
click at [707, 258] on textarea "**********" at bounding box center [634, 286] width 183 height 89
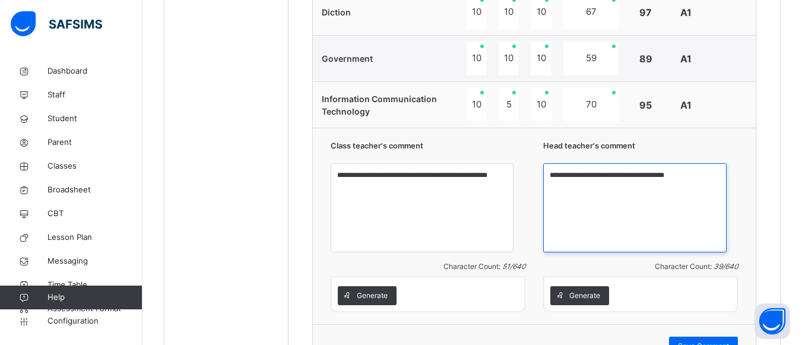
scroll to position [998, 0]
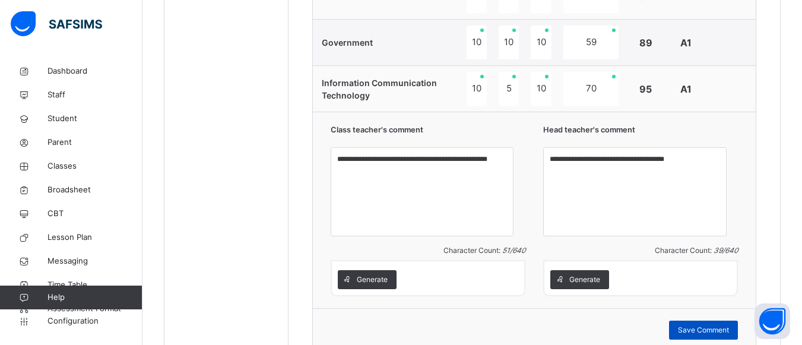
click at [729, 330] on span "Save Comment" at bounding box center [703, 330] width 51 height 11
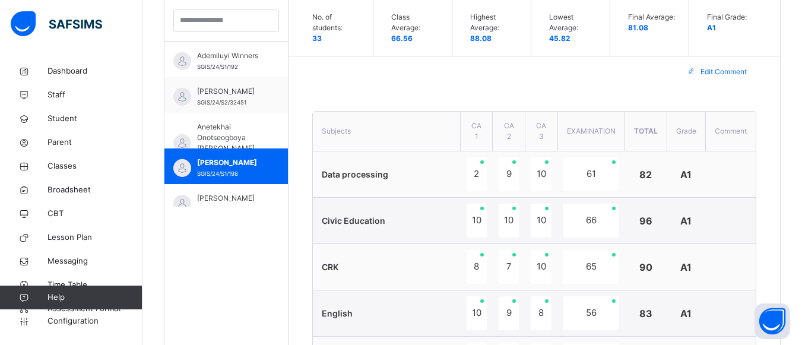
scroll to position [309, 0]
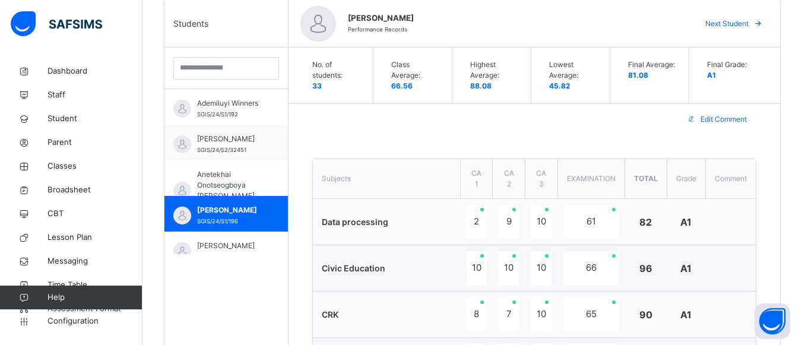
click at [749, 20] on span "Next Student" at bounding box center [726, 23] width 43 height 11
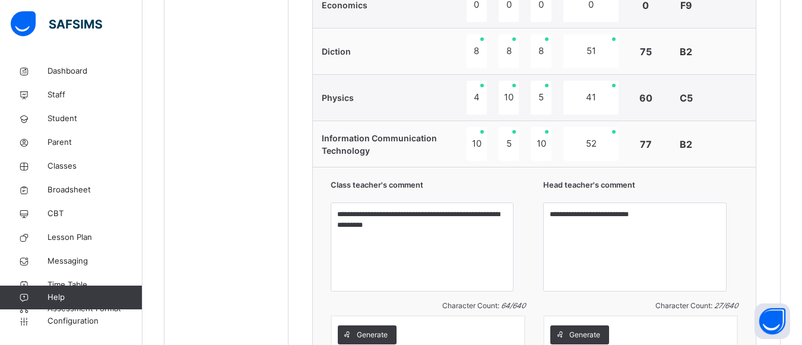
scroll to position [950, 0]
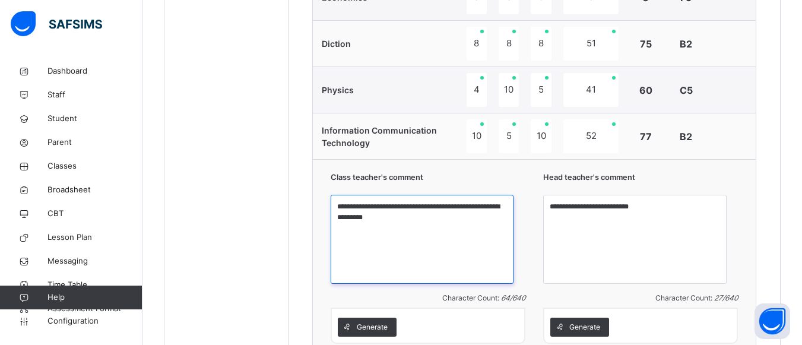
click at [426, 226] on textarea "**********" at bounding box center [422, 239] width 183 height 89
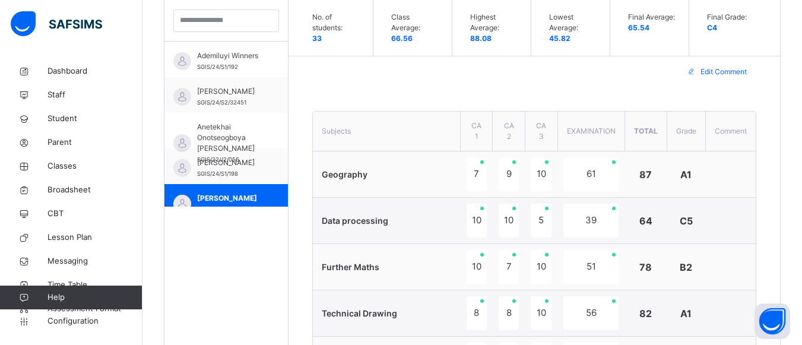
scroll to position [325, 0]
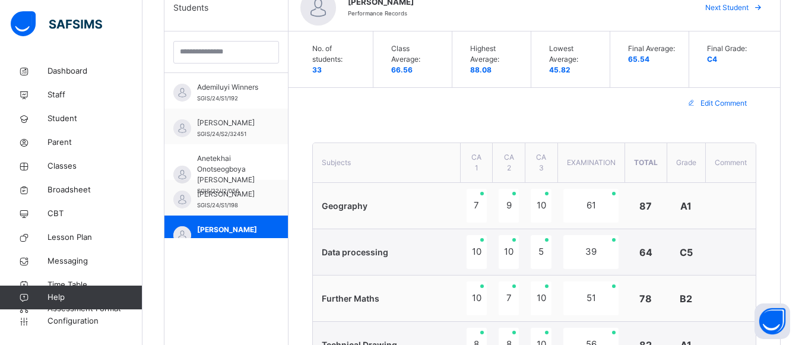
click at [741, 5] on span "Next Student" at bounding box center [726, 7] width 43 height 11
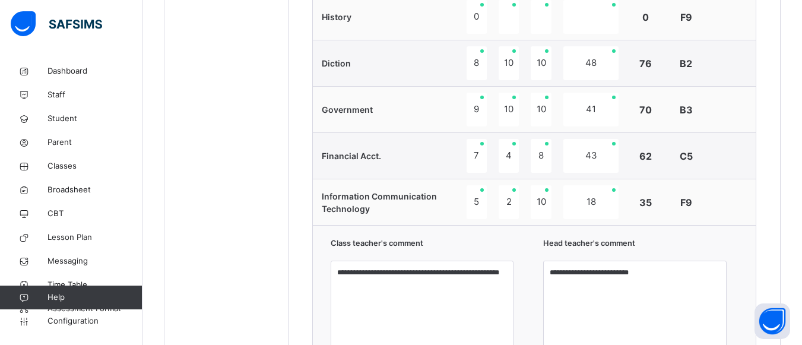
scroll to position [800, 0]
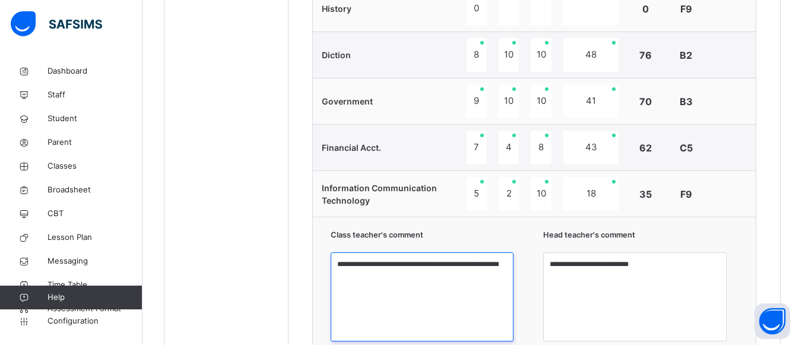
click at [514, 274] on textarea "**********" at bounding box center [422, 296] width 183 height 89
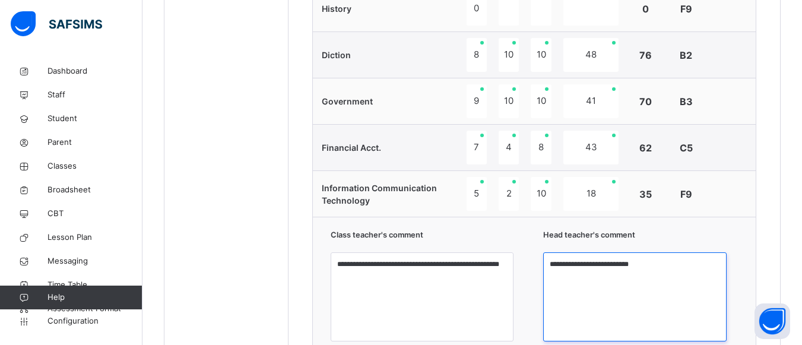
click at [662, 274] on textarea "**********" at bounding box center [634, 296] width 183 height 89
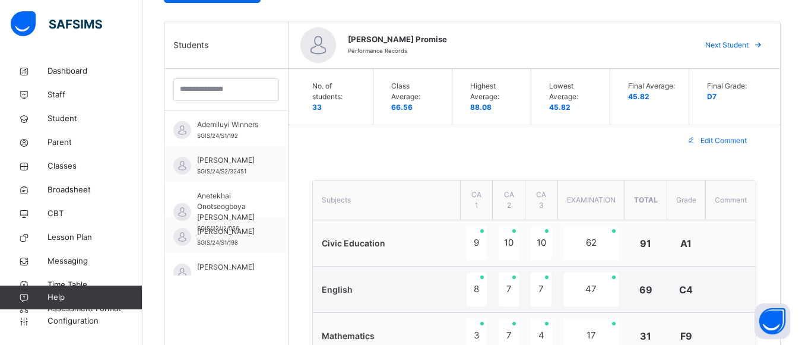
scroll to position [285, 0]
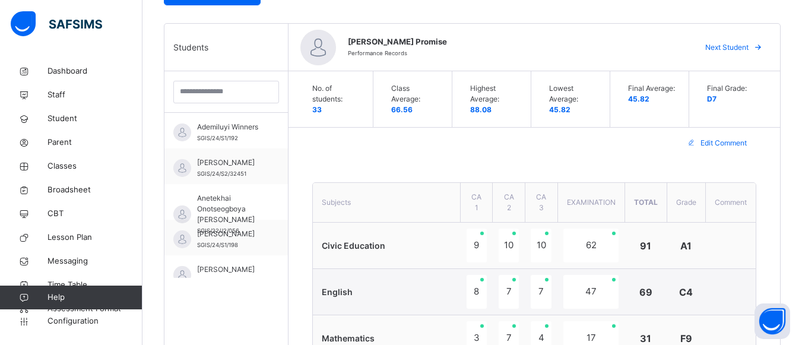
click at [732, 46] on span "Next Student" at bounding box center [726, 47] width 43 height 11
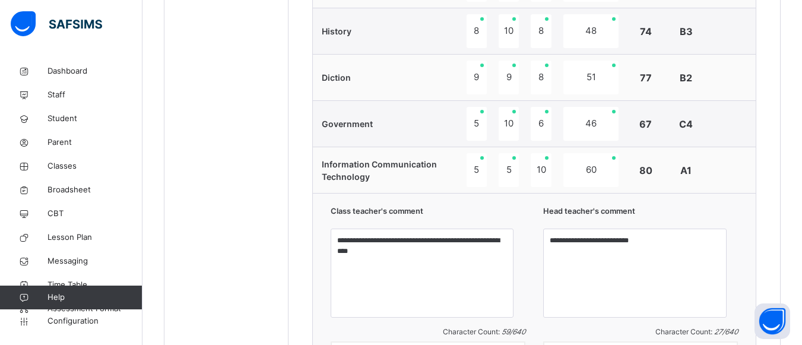
scroll to position [831, 0]
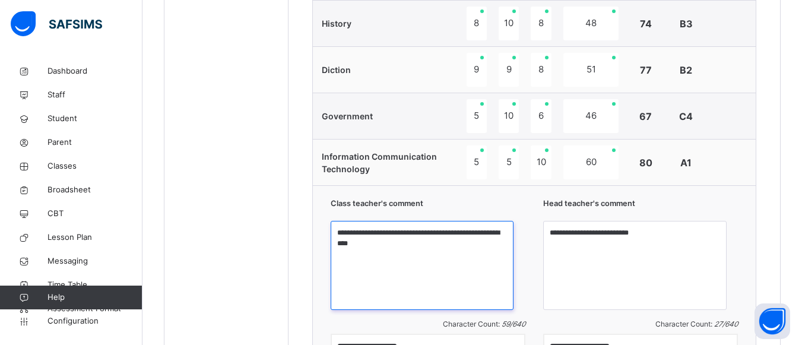
click at [425, 246] on textarea "**********" at bounding box center [422, 265] width 183 height 89
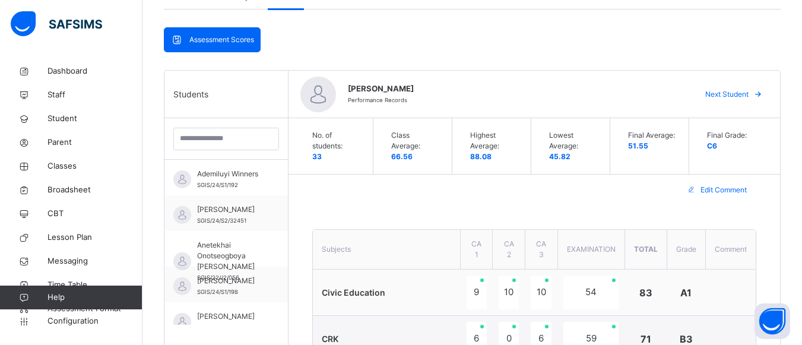
scroll to position [0, 0]
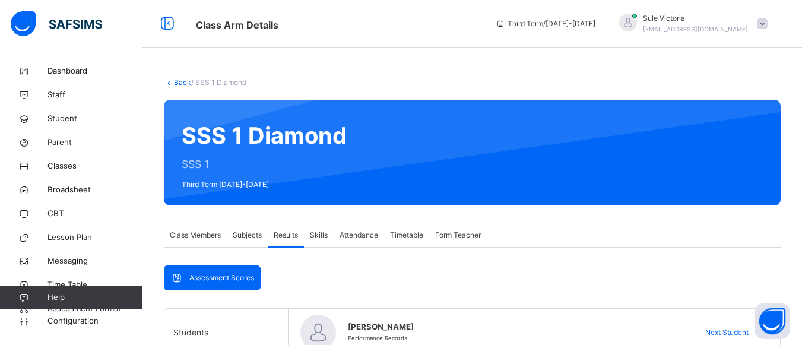
type textarea "**********"
click at [768, 26] on span at bounding box center [762, 23] width 11 height 11
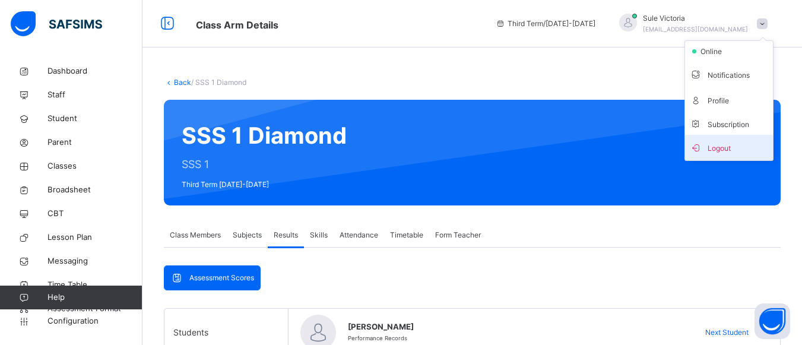
click at [717, 150] on span "Logout" at bounding box center [729, 148] width 78 height 16
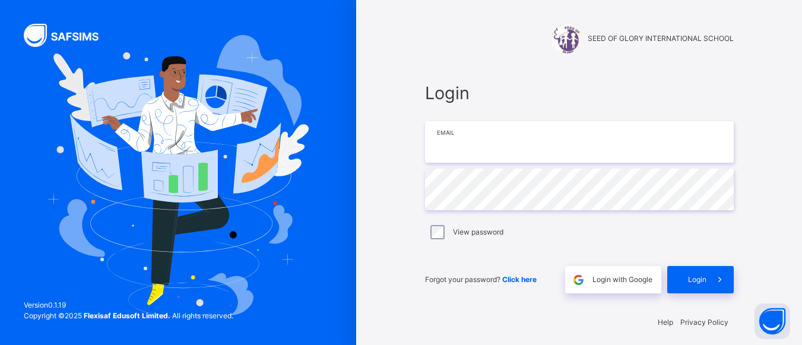
click at [469, 145] on input "email" at bounding box center [579, 142] width 309 height 42
type input "**********"
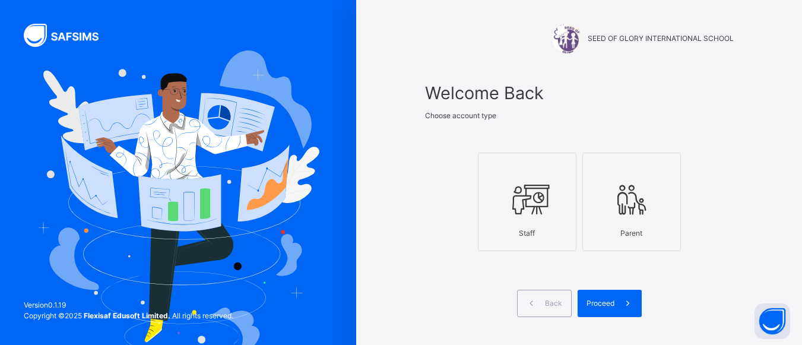
click at [515, 210] on icon at bounding box center [527, 200] width 42 height 45
click at [601, 310] on div "Proceed" at bounding box center [610, 303] width 64 height 27
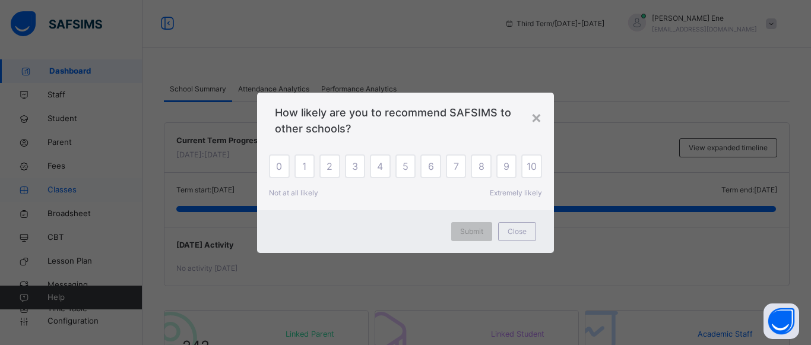
click at [504, 232] on div "Close" at bounding box center [517, 231] width 38 height 19
click at [504, 232] on div "Today's Activity No activity today" at bounding box center [476, 256] width 625 height 58
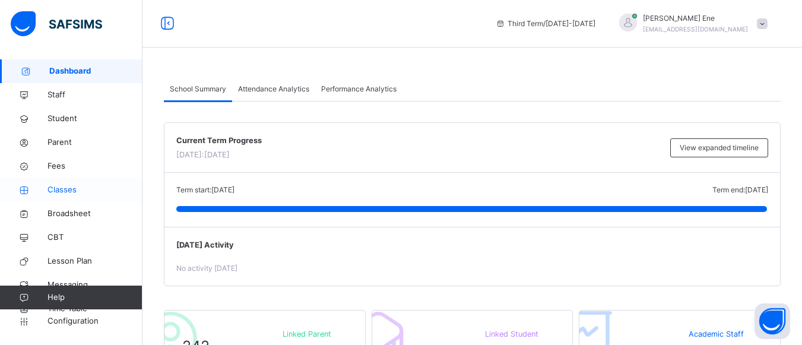
click at [55, 192] on span "Classes" at bounding box center [95, 190] width 95 height 12
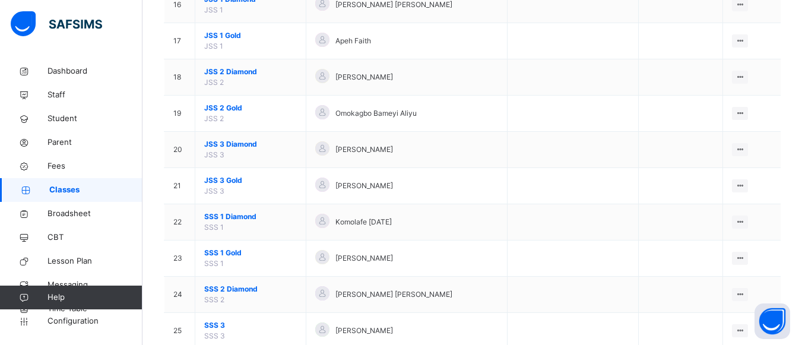
scroll to position [713, 0]
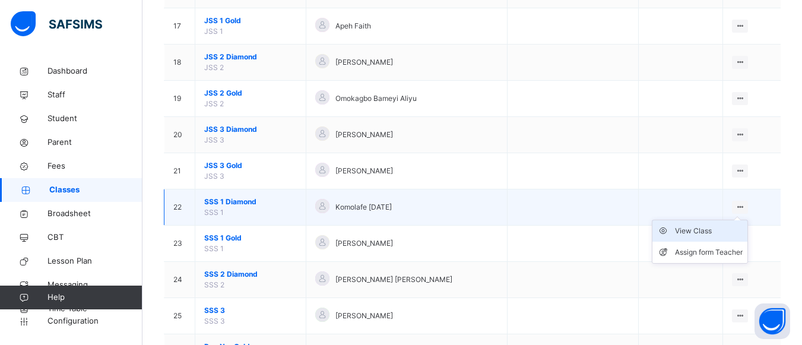
click at [705, 232] on div "View Class" at bounding box center [709, 231] width 68 height 12
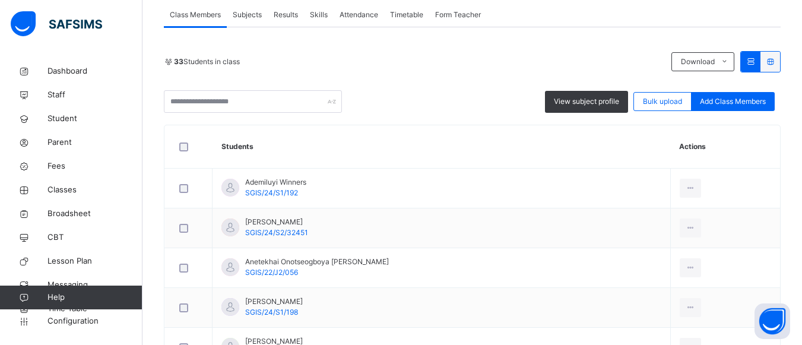
scroll to position [217, 0]
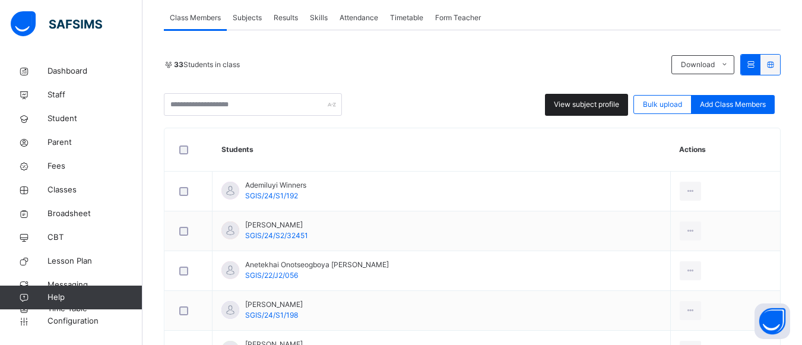
click at [597, 105] on span "View subject profile" at bounding box center [586, 104] width 65 height 11
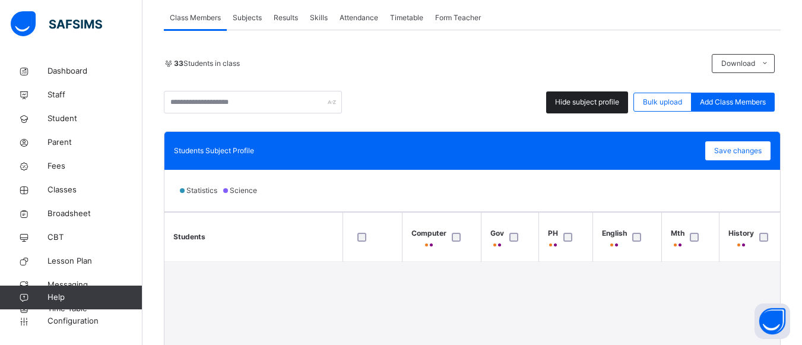
click at [597, 105] on span "Hide subject profile" at bounding box center [587, 102] width 64 height 11
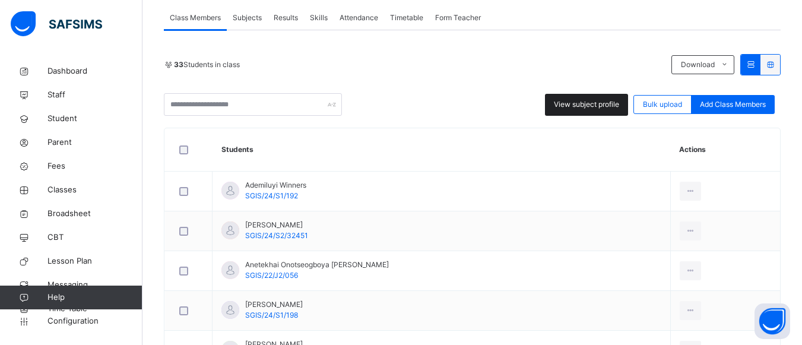
click at [597, 105] on span "View subject profile" at bounding box center [586, 104] width 65 height 11
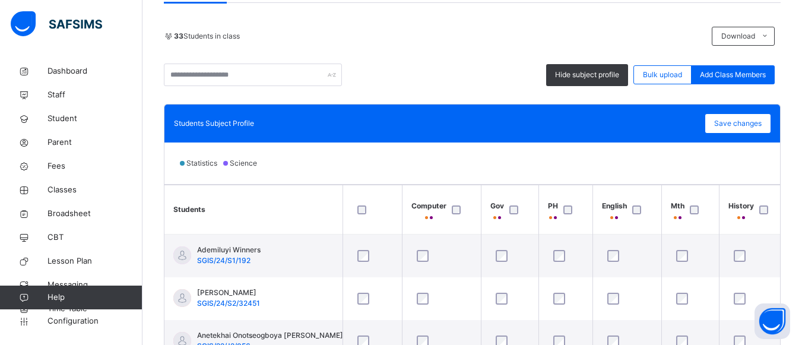
scroll to position [190, 0]
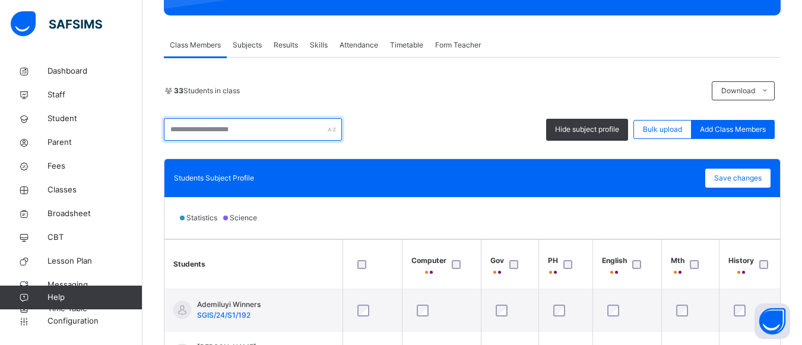
click at [274, 121] on input "text" at bounding box center [253, 129] width 178 height 23
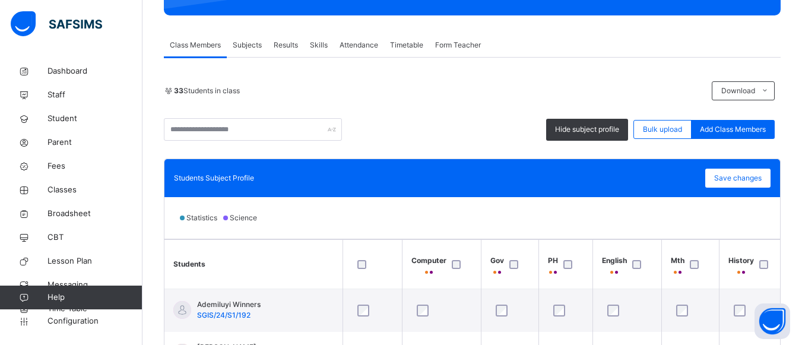
click at [237, 40] on span "Subjects" at bounding box center [247, 45] width 29 height 11
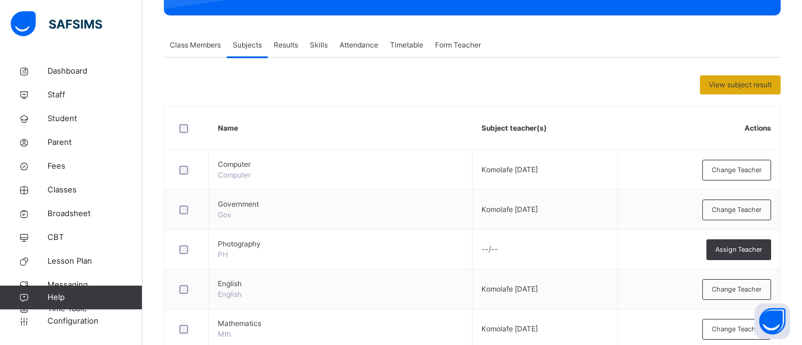
click at [766, 90] on div "View subject result" at bounding box center [740, 84] width 81 height 19
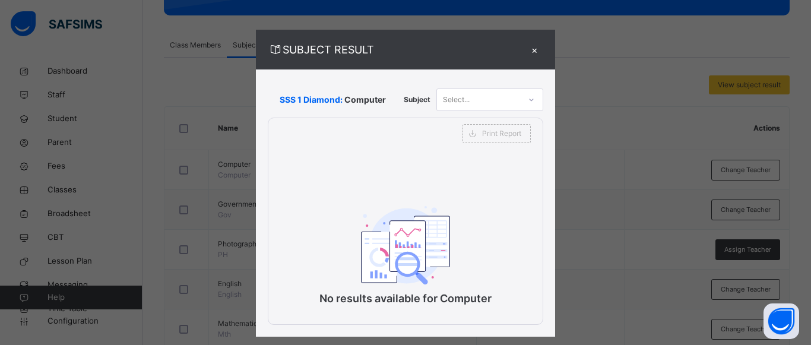
click at [537, 49] on div "×" at bounding box center [534, 50] width 18 height 16
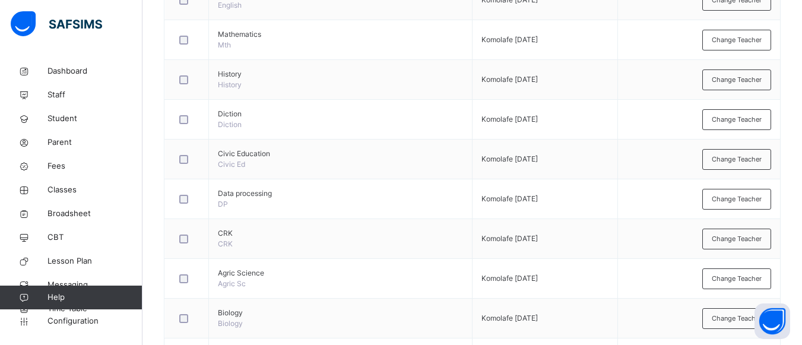
scroll to position [0, 0]
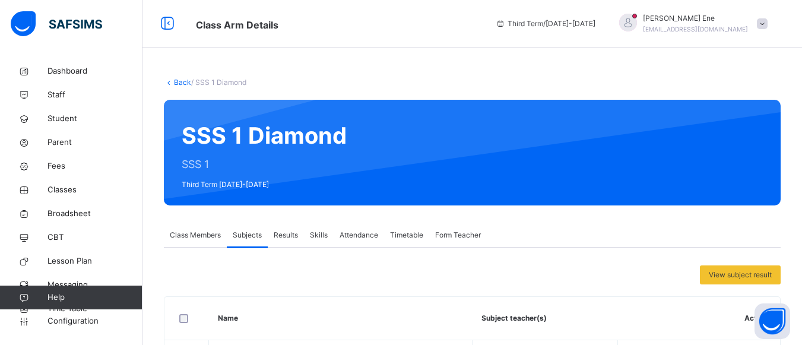
click at [203, 239] on span "Class Members" at bounding box center [195, 235] width 51 height 11
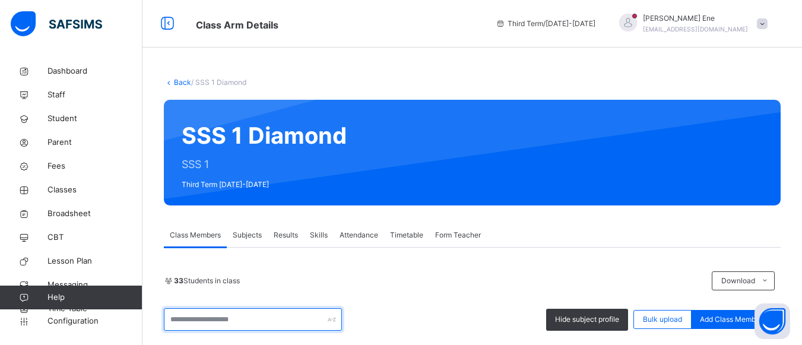
click at [222, 325] on input "text" at bounding box center [253, 319] width 178 height 23
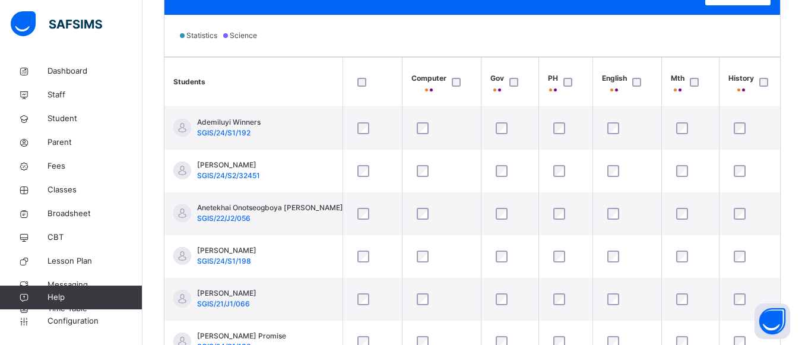
scroll to position [417, 0]
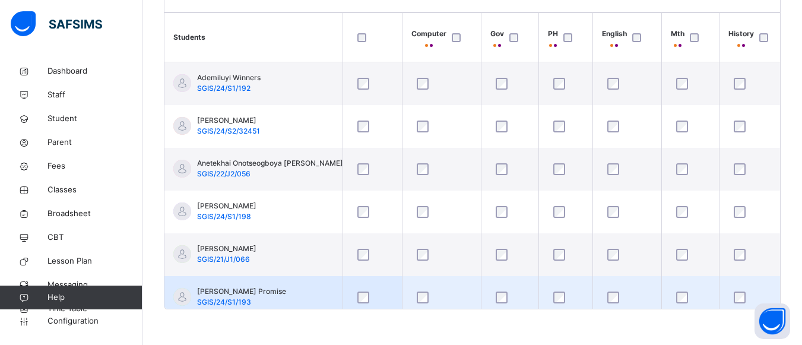
type input "**********"
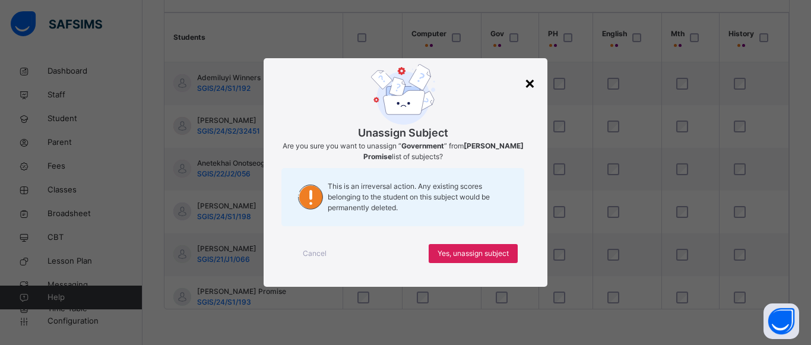
click at [533, 83] on div "×" at bounding box center [529, 82] width 11 height 25
click at [496, 257] on span "Yes, unassign subject" at bounding box center [473, 253] width 71 height 11
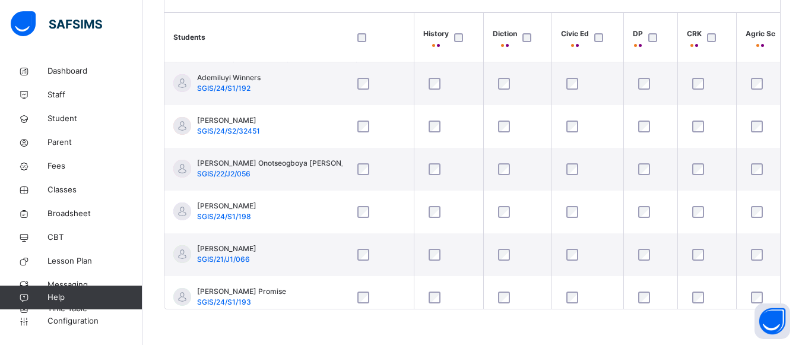
scroll to position [0, 307]
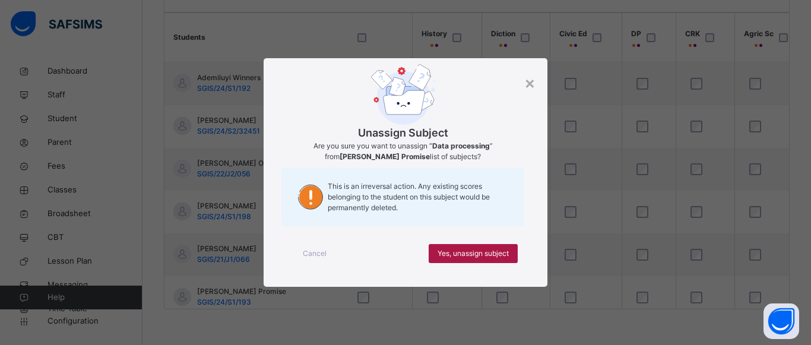
click at [479, 254] on span "Yes, unassign subject" at bounding box center [473, 253] width 71 height 11
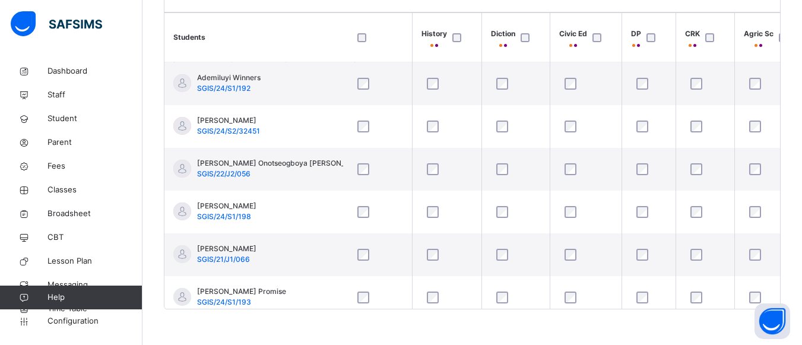
drag, startPoint x: 452, startPoint y: 309, endPoint x: 470, endPoint y: 310, distance: 17.9
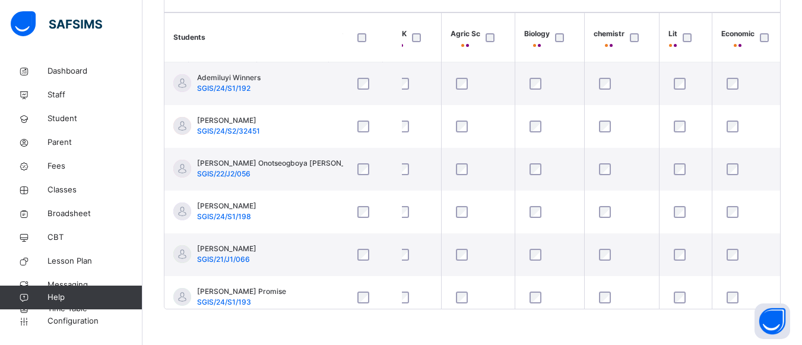
scroll to position [0, 670]
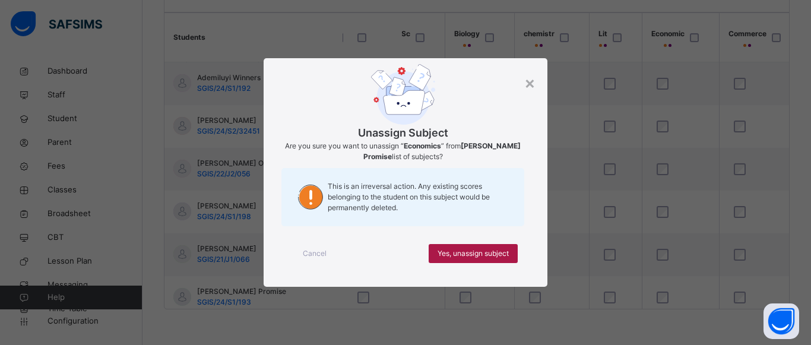
click at [486, 247] on div "Yes, unassign subject" at bounding box center [473, 253] width 89 height 19
click at [482, 254] on span "Yes, unassign subject" at bounding box center [473, 253] width 71 height 11
click at [532, 84] on div "×" at bounding box center [529, 82] width 11 height 25
click at [469, 255] on span "Yes, unassign subject" at bounding box center [473, 253] width 71 height 11
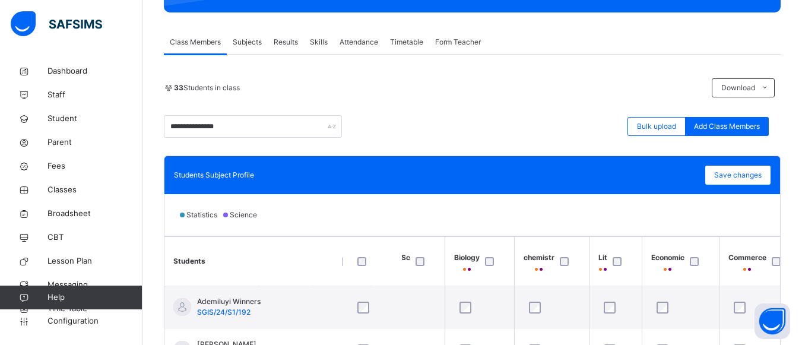
scroll to position [192, 0]
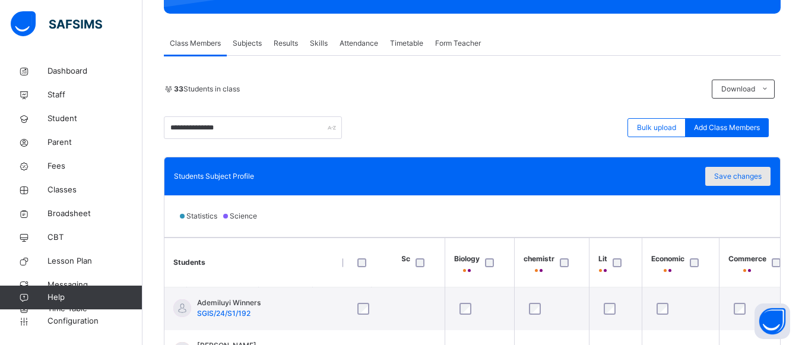
click at [753, 176] on span "Save changes" at bounding box center [738, 176] width 48 height 11
click at [753, 176] on div "Save changes" at bounding box center [737, 176] width 65 height 19
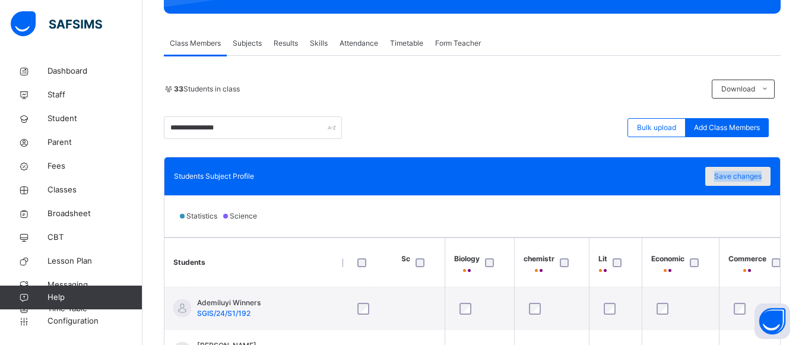
click at [729, 172] on div "Save changes" at bounding box center [737, 176] width 65 height 19
click at [741, 176] on div "Save changes" at bounding box center [737, 176] width 65 height 19
click at [741, 176] on span "Save changes" at bounding box center [738, 176] width 48 height 11
click at [741, 176] on div "Save changes" at bounding box center [737, 176] width 65 height 19
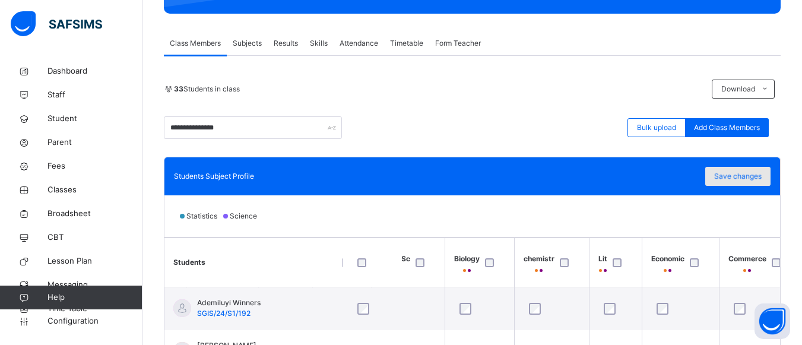
click at [741, 176] on div "Save changes" at bounding box center [737, 176] width 65 height 19
click at [746, 176] on span "Save changes" at bounding box center [738, 176] width 48 height 11
click at [746, 176] on div "Save changes" at bounding box center [737, 176] width 65 height 19
click at [693, 140] on div "**********" at bounding box center [472, 307] width 617 height 455
click at [67, 214] on span "Broadsheet" at bounding box center [95, 214] width 95 height 12
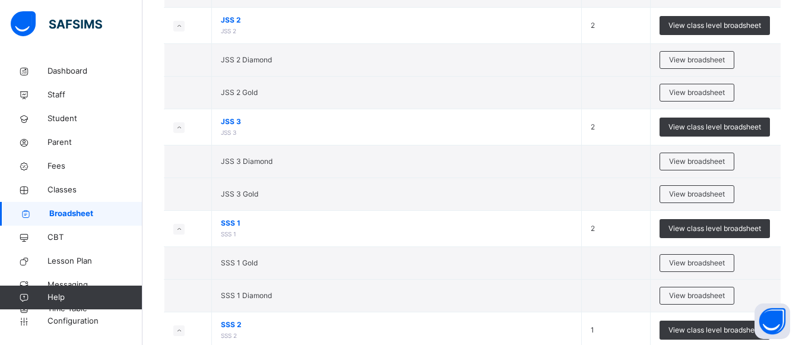
scroll to position [1018, 0]
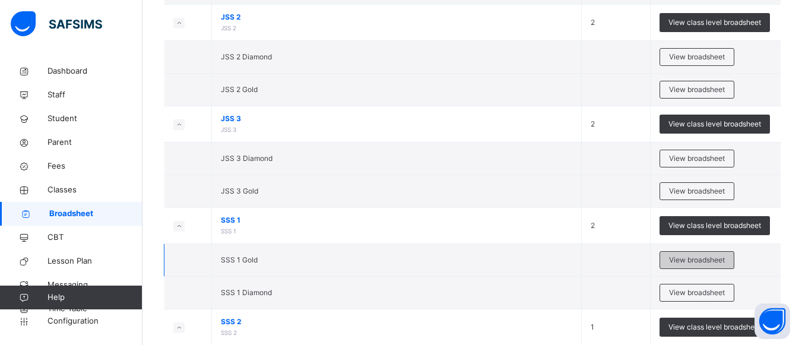
click at [693, 262] on span "View broadsheet" at bounding box center [697, 260] width 56 height 11
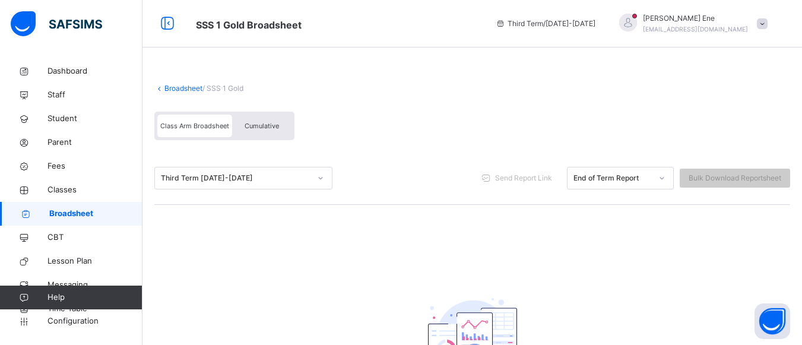
click at [77, 215] on span "Broadsheet" at bounding box center [95, 214] width 93 height 12
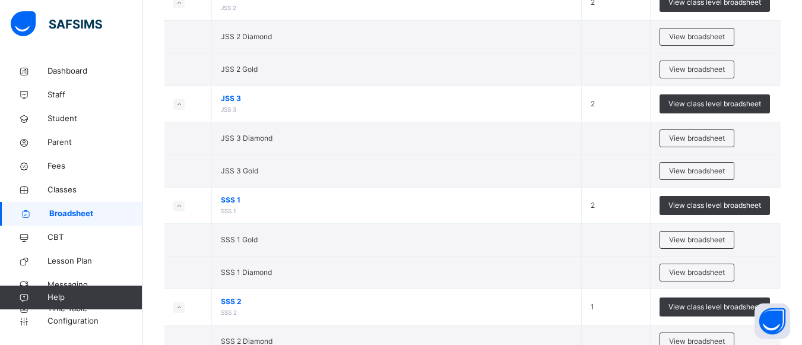
scroll to position [1041, 0]
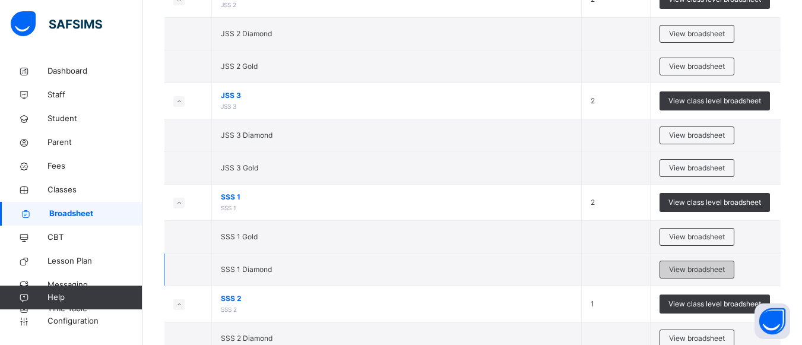
click at [692, 267] on span "View broadsheet" at bounding box center [697, 269] width 56 height 11
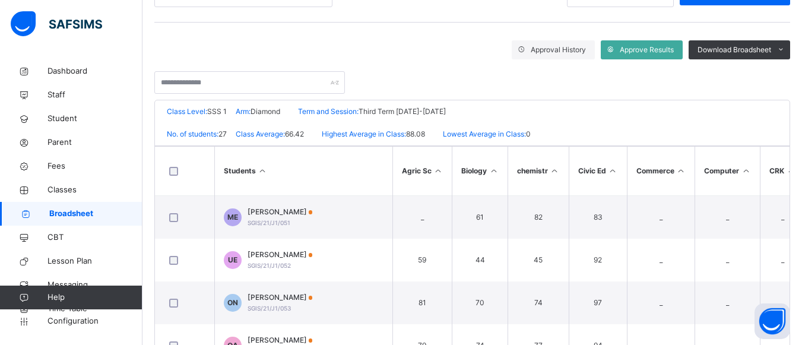
scroll to position [172, 0]
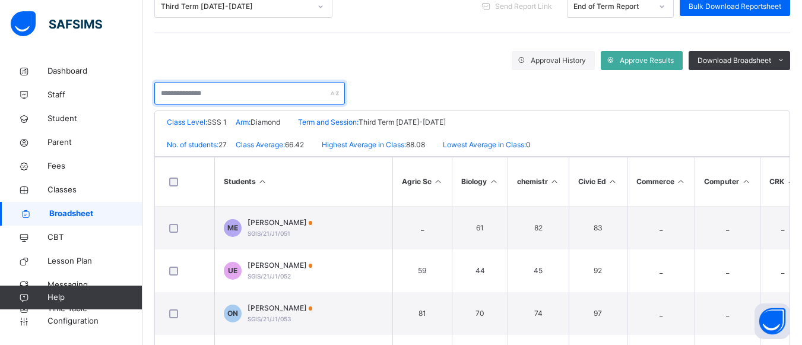
click at [276, 87] on input "text" at bounding box center [249, 93] width 191 height 23
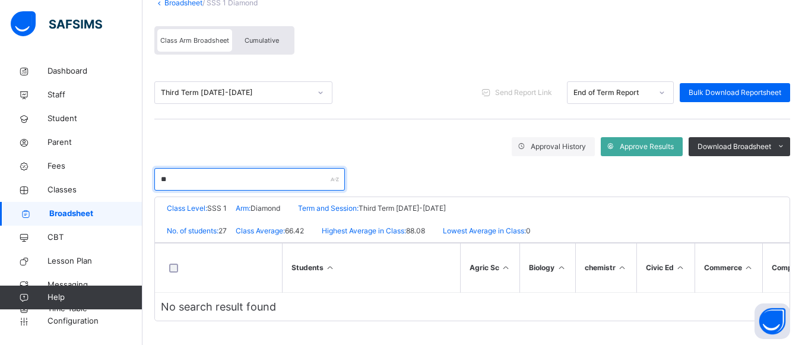
scroll to position [90, 0]
type input "*"
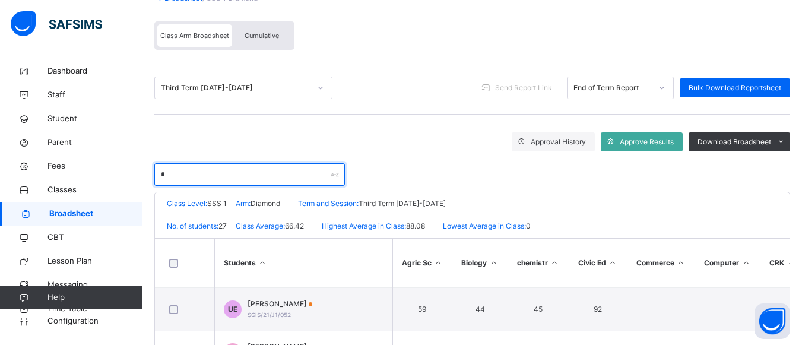
scroll to position [172, 0]
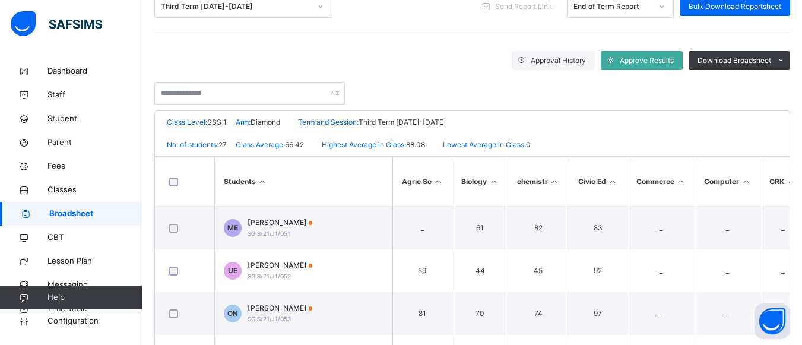
click at [53, 209] on span "Broadsheet" at bounding box center [95, 214] width 93 height 12
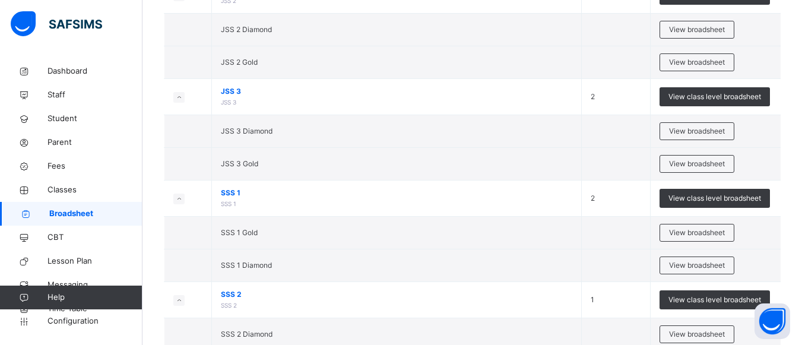
scroll to position [1085, 0]
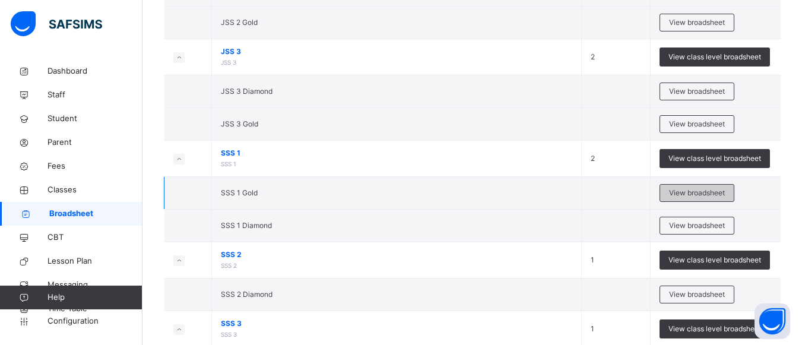
click at [711, 186] on div "View broadsheet" at bounding box center [697, 193] width 75 height 18
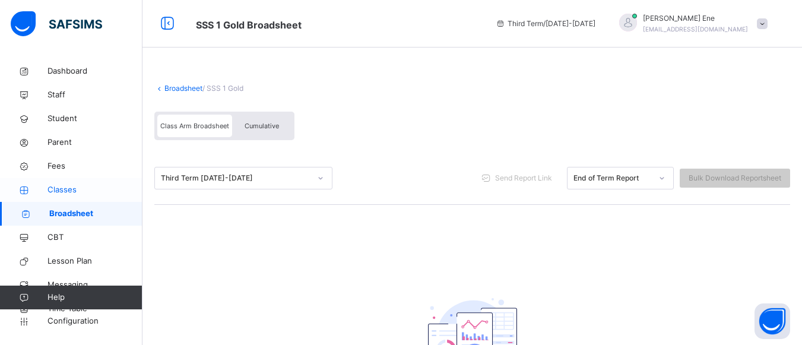
click at [72, 189] on span "Classes" at bounding box center [95, 190] width 95 height 12
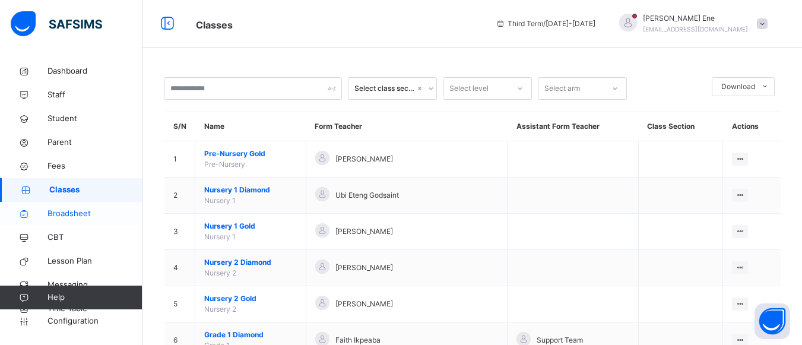
click at [70, 216] on span "Broadsheet" at bounding box center [95, 214] width 95 height 12
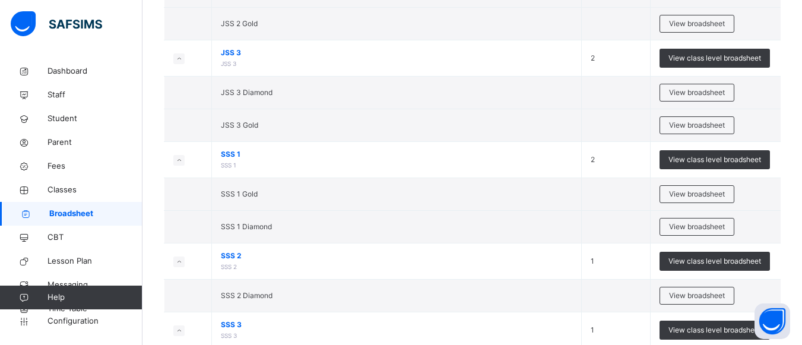
scroll to position [1124, 0]
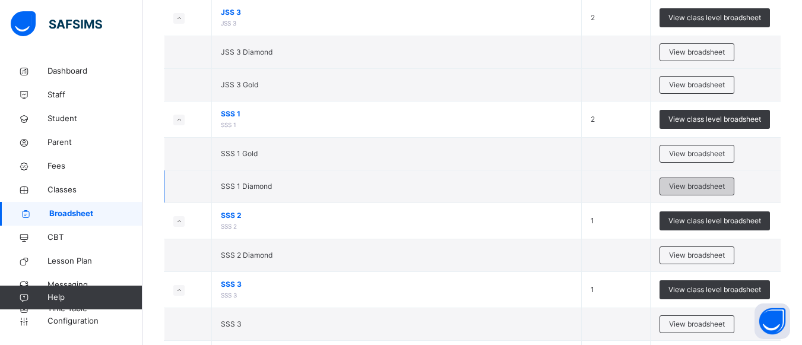
click at [707, 188] on span "View broadsheet" at bounding box center [697, 186] width 56 height 11
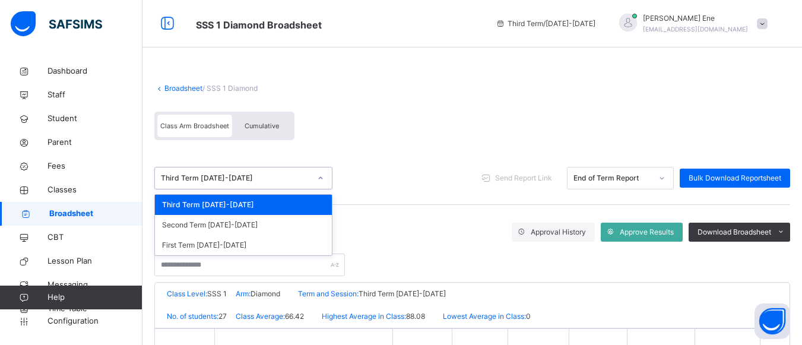
click at [253, 178] on div "Third Term [DATE]-[DATE]" at bounding box center [236, 178] width 150 height 11
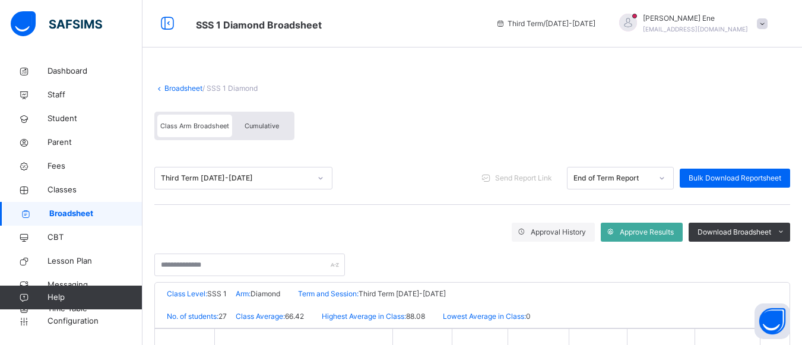
click at [347, 141] on div "Class Arm Broadsheet Cumulative" at bounding box center [472, 129] width 636 height 46
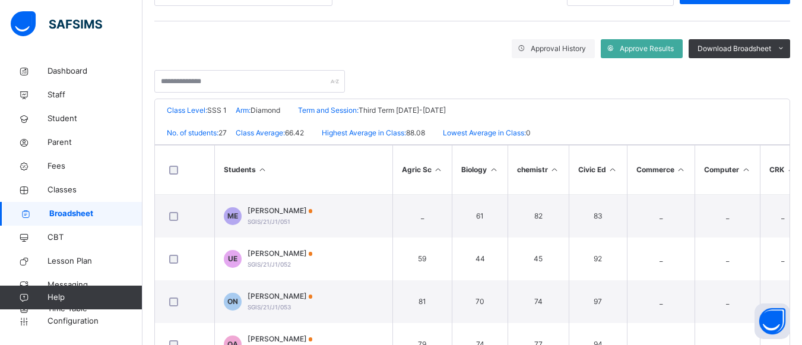
scroll to position [178, 0]
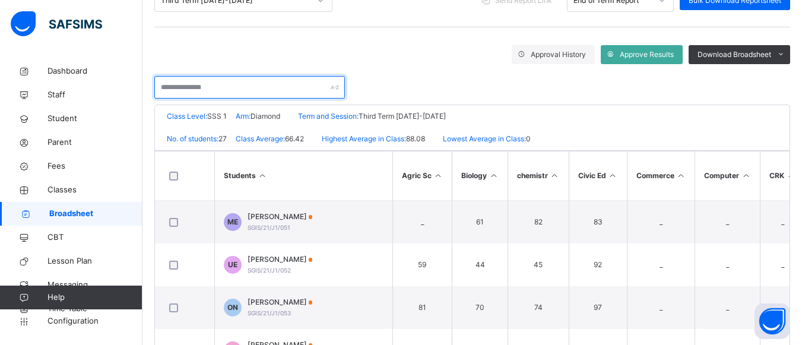
click at [253, 96] on input "text" at bounding box center [249, 87] width 191 height 23
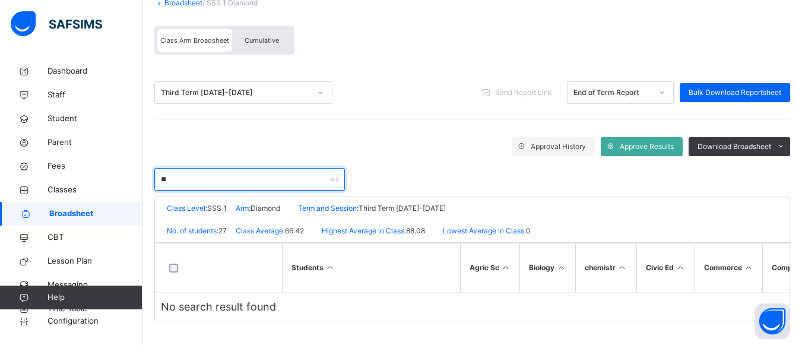
scroll to position [90, 0]
type input "*"
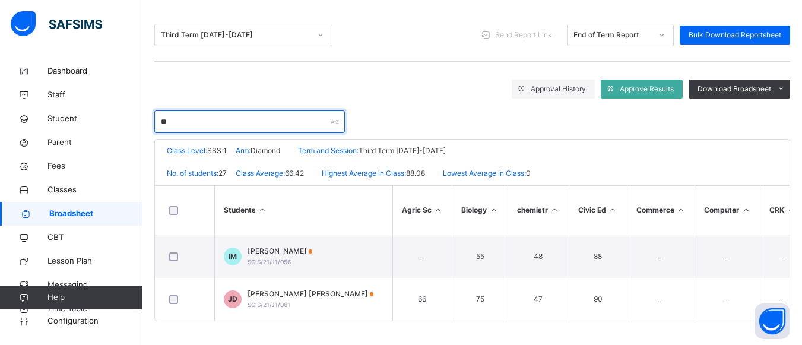
scroll to position [178, 0]
type input "*"
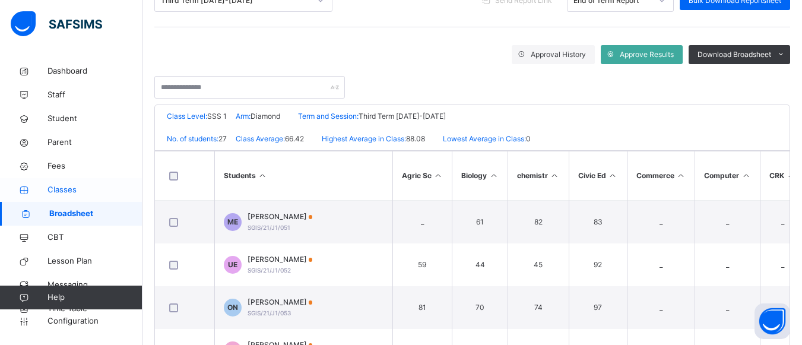
click at [68, 193] on span "Classes" at bounding box center [95, 190] width 95 height 12
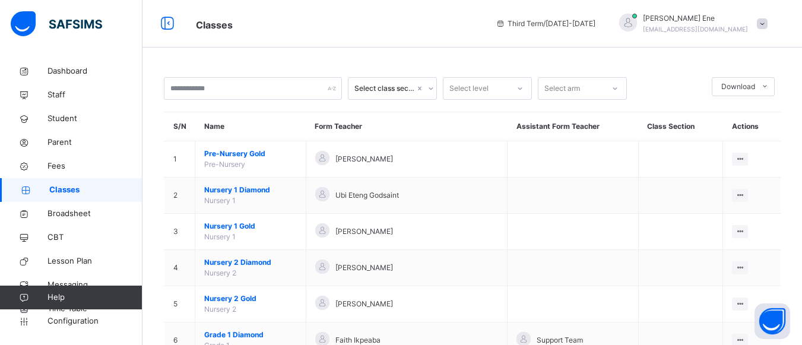
click at [56, 187] on span "Classes" at bounding box center [95, 190] width 93 height 12
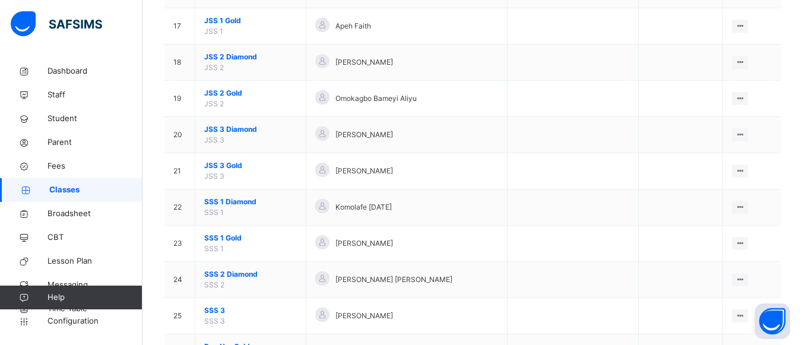
scroll to position [768, 0]
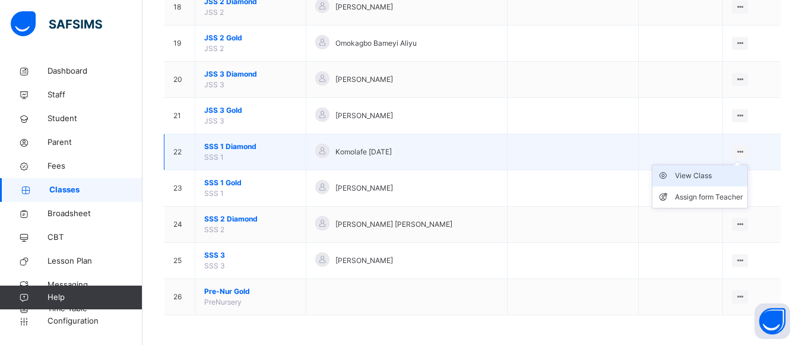
click at [718, 175] on div "View Class" at bounding box center [709, 176] width 68 height 12
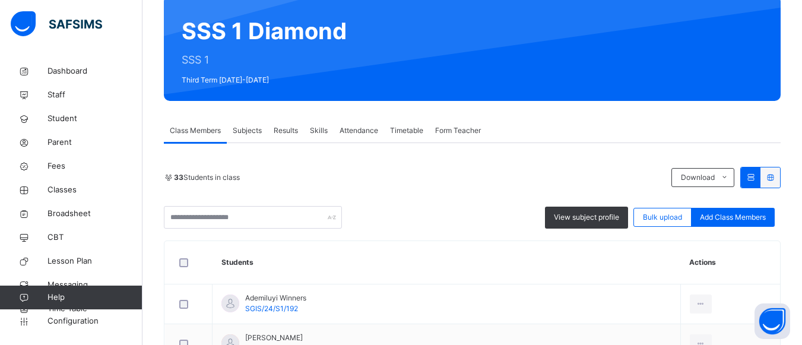
scroll to position [100, 0]
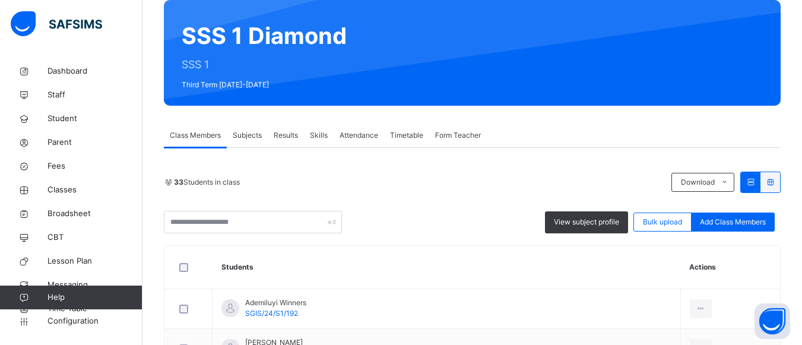
click at [285, 136] on span "Results" at bounding box center [286, 135] width 24 height 11
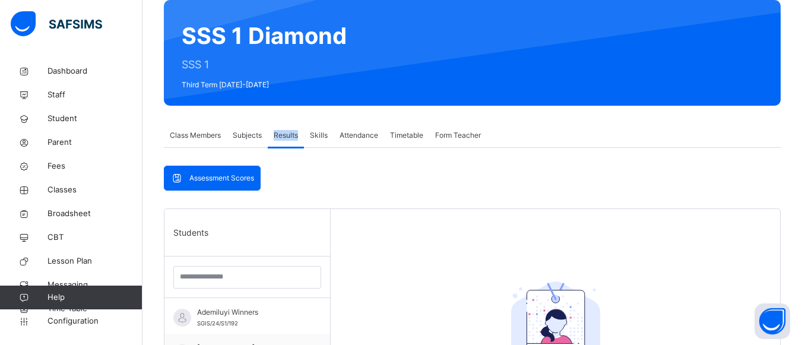
click at [285, 136] on span "Results" at bounding box center [286, 135] width 24 height 11
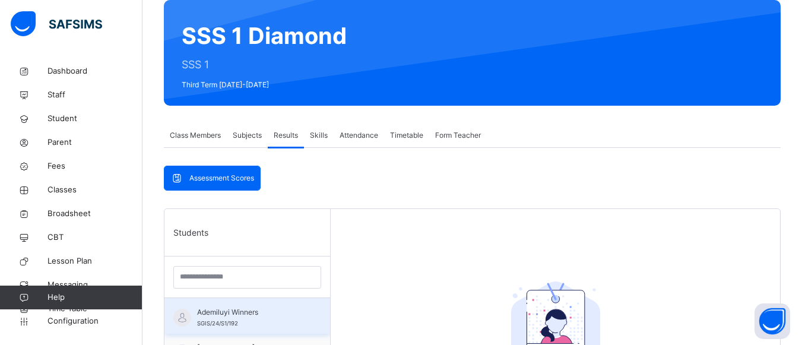
click at [236, 315] on span "Ademiluyi Winners" at bounding box center [250, 312] width 106 height 11
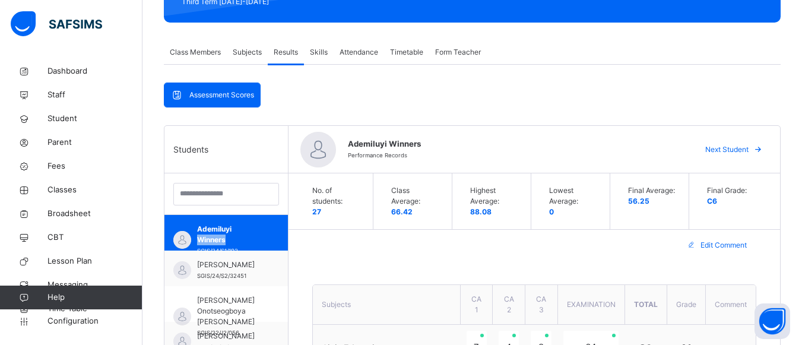
scroll to position [242, 0]
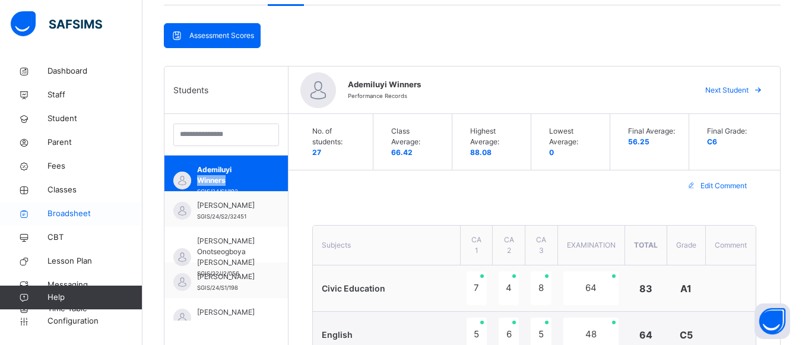
click at [52, 213] on span "Broadsheet" at bounding box center [95, 214] width 95 height 12
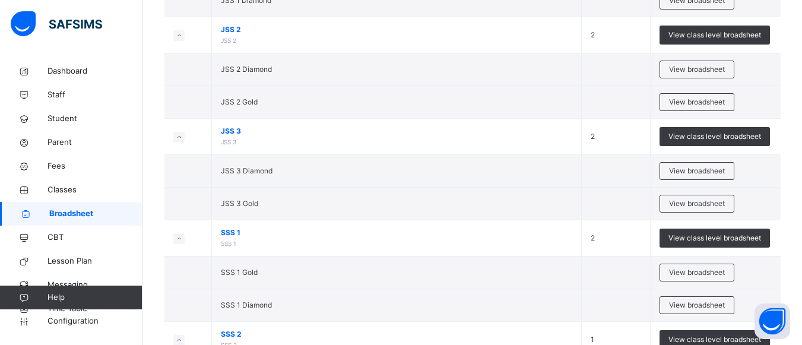
scroll to position [1218, 0]
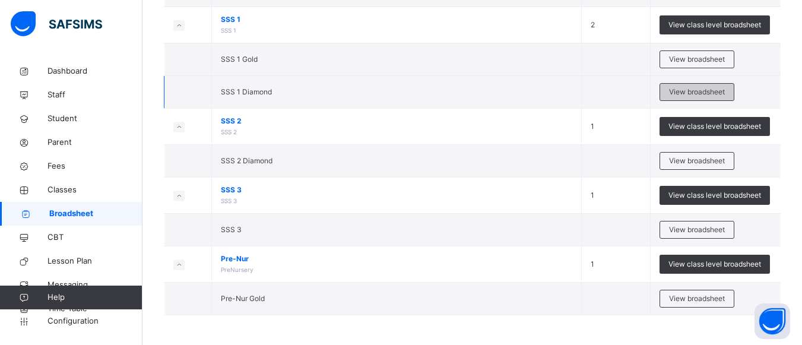
click at [717, 88] on span "View broadsheet" at bounding box center [697, 92] width 56 height 11
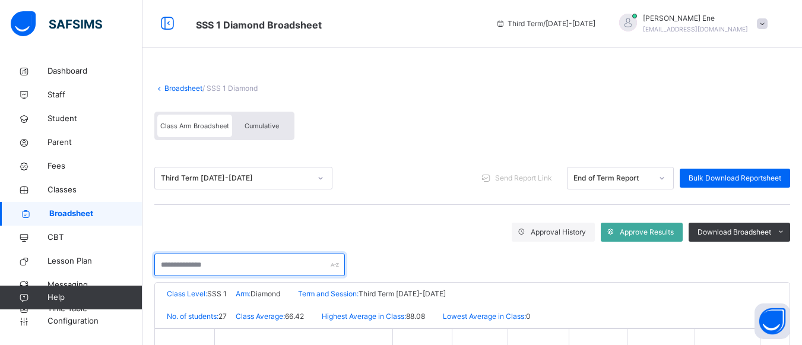
click at [241, 258] on input "text" at bounding box center [249, 265] width 191 height 23
type input "**********"
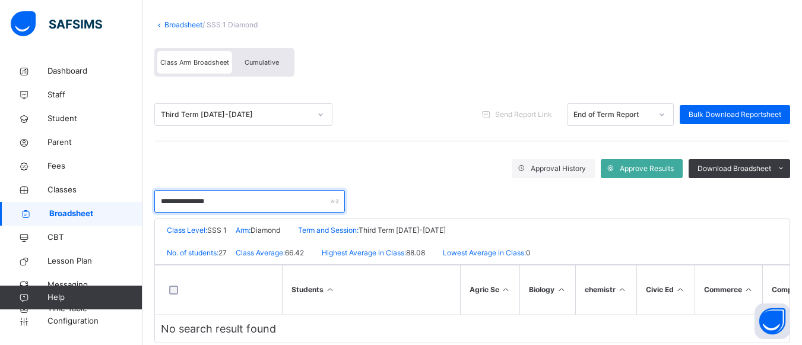
scroll to position [90, 0]
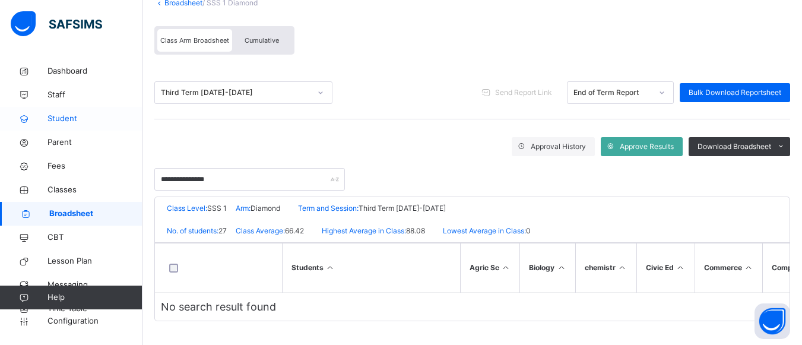
click at [55, 123] on span "Student" at bounding box center [95, 119] width 95 height 12
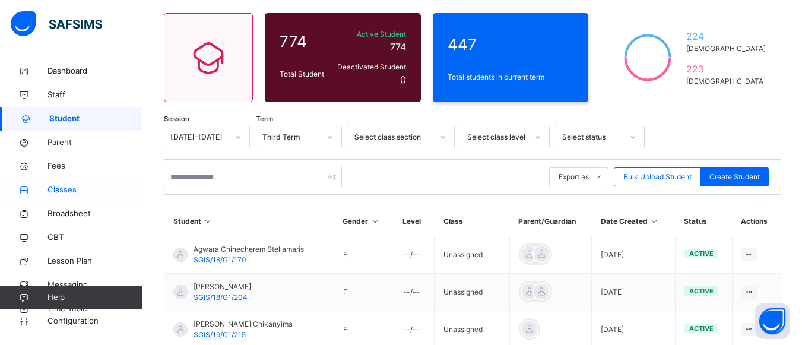
click at [49, 196] on link "Classes" at bounding box center [71, 190] width 143 height 24
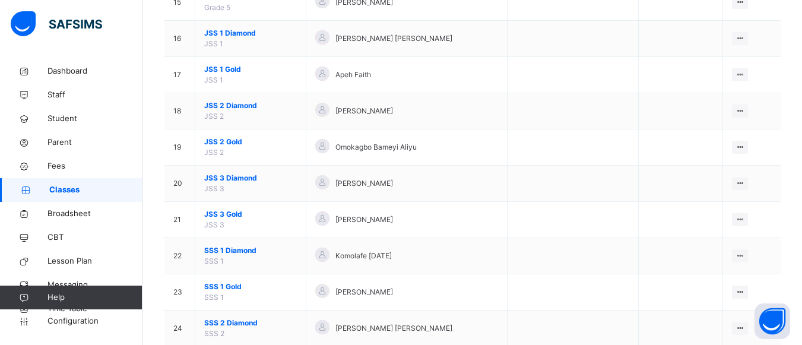
scroll to position [666, 0]
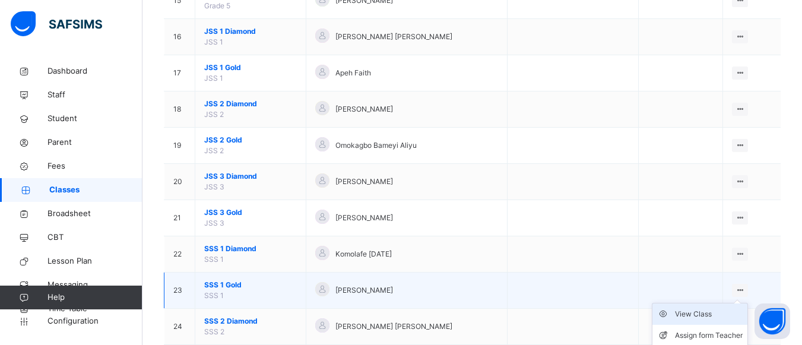
click at [716, 319] on div "View Class" at bounding box center [709, 314] width 68 height 12
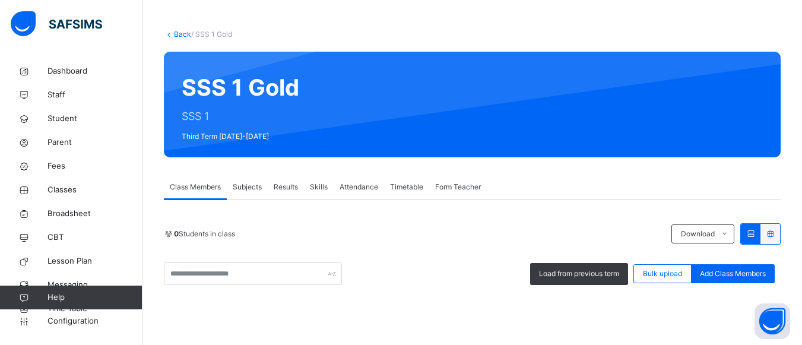
scroll to position [58, 0]
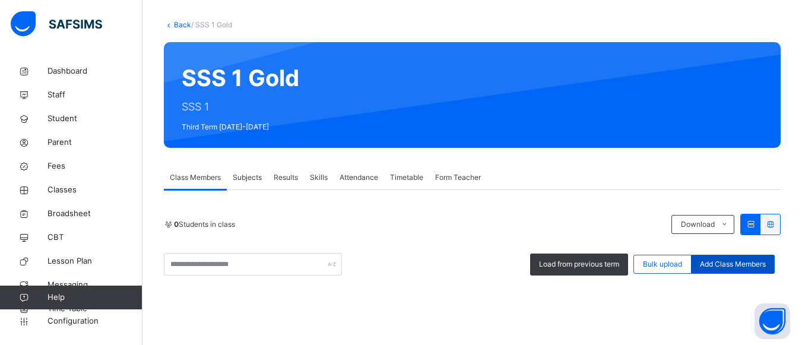
click at [728, 260] on span "Add Class Members" at bounding box center [733, 264] width 66 height 11
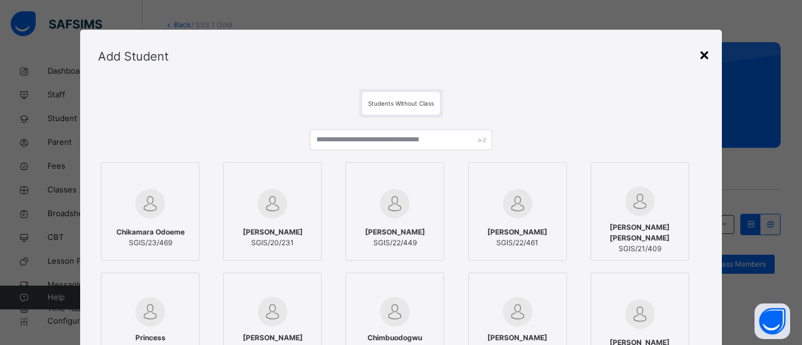
click at [708, 55] on div "×" at bounding box center [704, 54] width 11 height 25
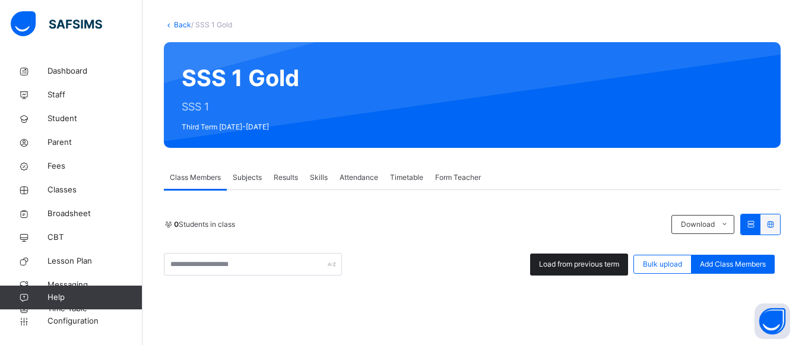
click at [584, 262] on span "Load from previous term" at bounding box center [579, 264] width 80 height 11
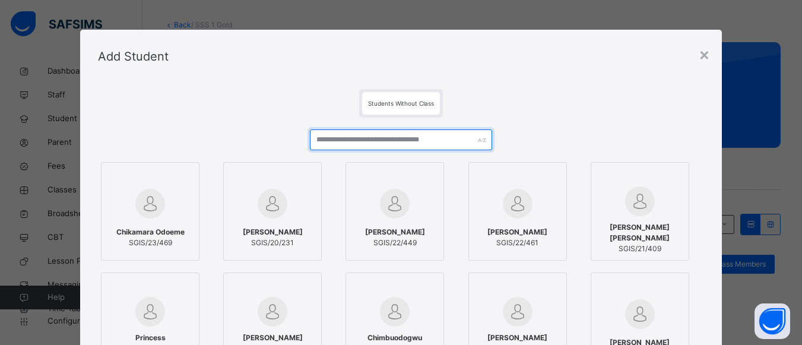
click at [473, 141] on input "text" at bounding box center [401, 139] width 182 height 21
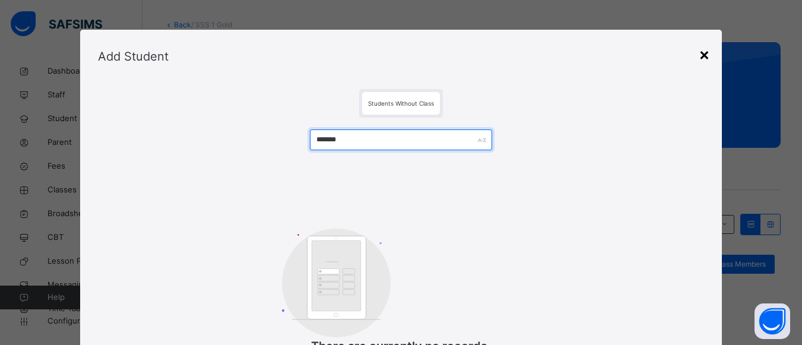
type input "*******"
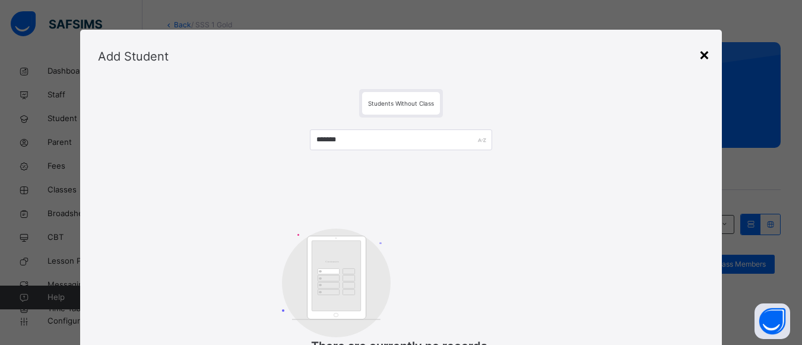
click at [708, 46] on div "×" at bounding box center [704, 54] width 11 height 25
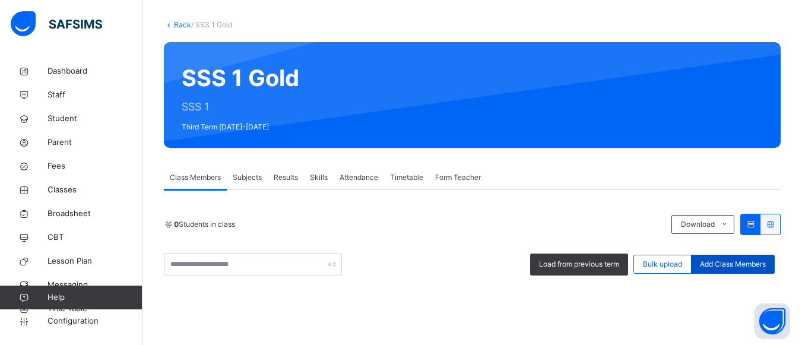
click at [761, 259] on span "Add Class Members" at bounding box center [733, 264] width 66 height 11
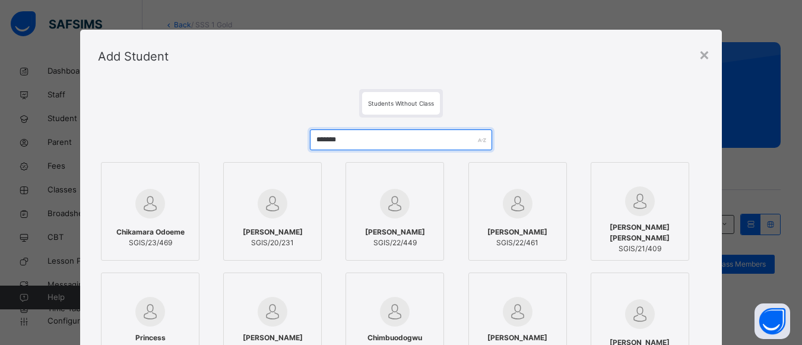
click at [409, 144] on input "*******" at bounding box center [401, 139] width 182 height 21
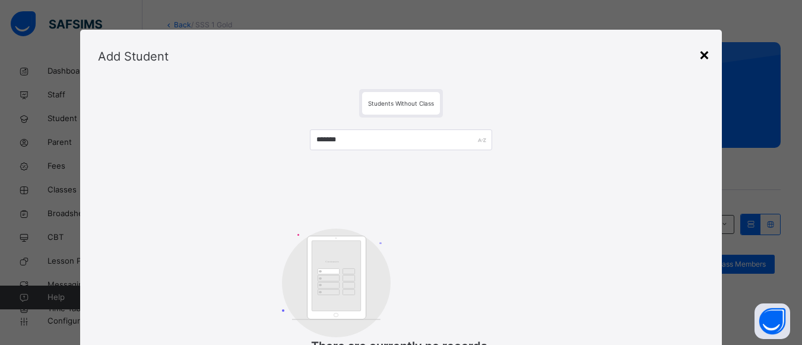
click at [708, 52] on div "×" at bounding box center [704, 54] width 11 height 25
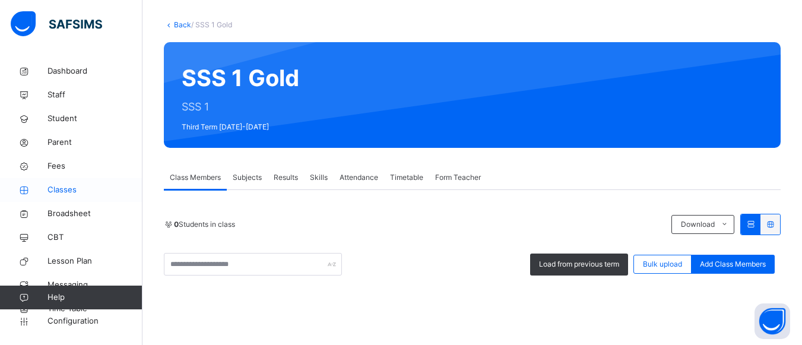
click at [56, 191] on span "Classes" at bounding box center [95, 190] width 95 height 12
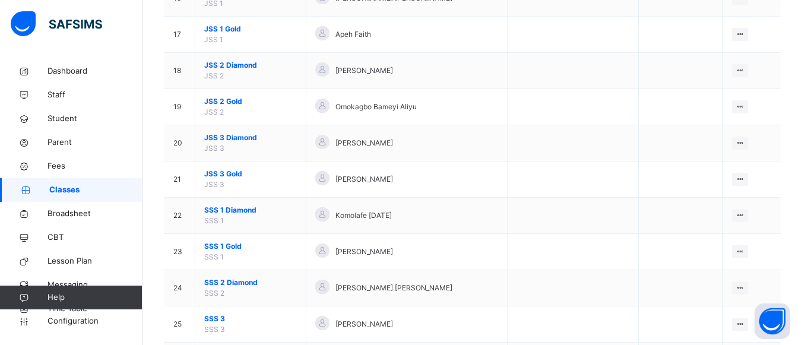
scroll to position [705, 0]
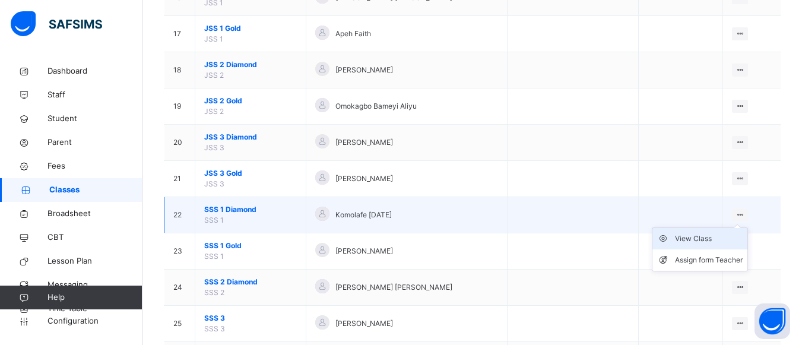
click at [729, 241] on div "View Class" at bounding box center [709, 239] width 68 height 12
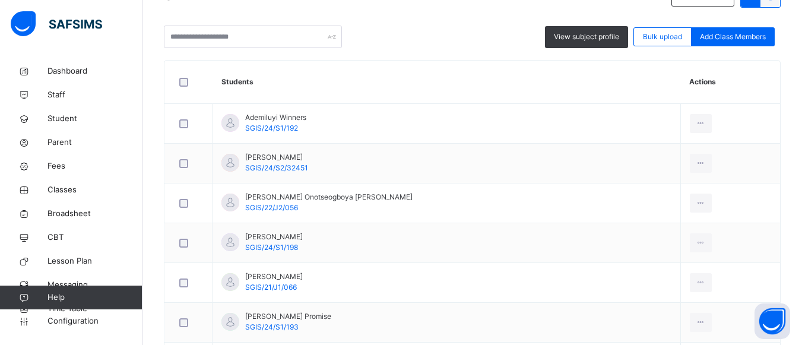
scroll to position [289, 0]
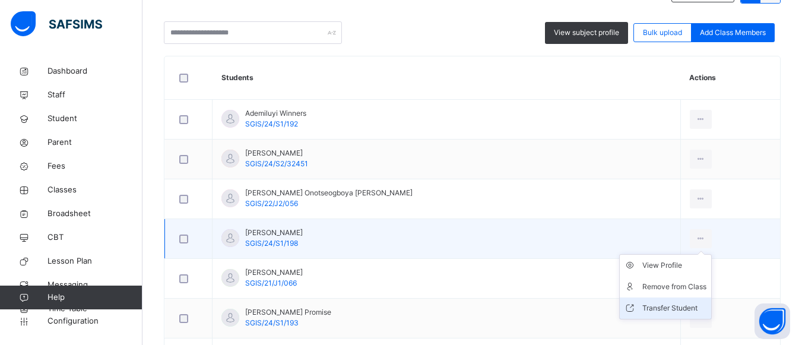
click at [656, 301] on li "Transfer Student" at bounding box center [665, 307] width 91 height 21
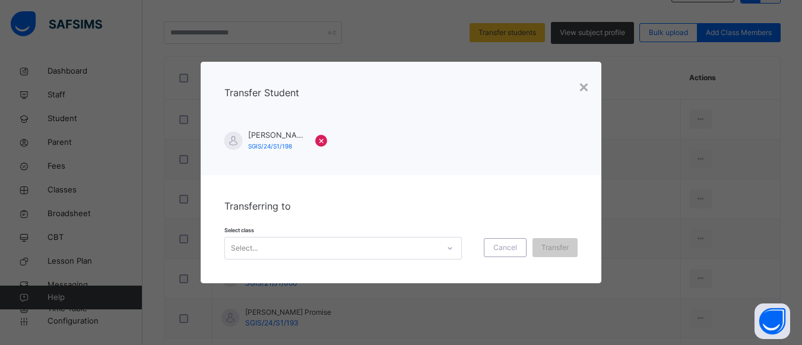
click at [448, 252] on div at bounding box center [450, 248] width 20 height 19
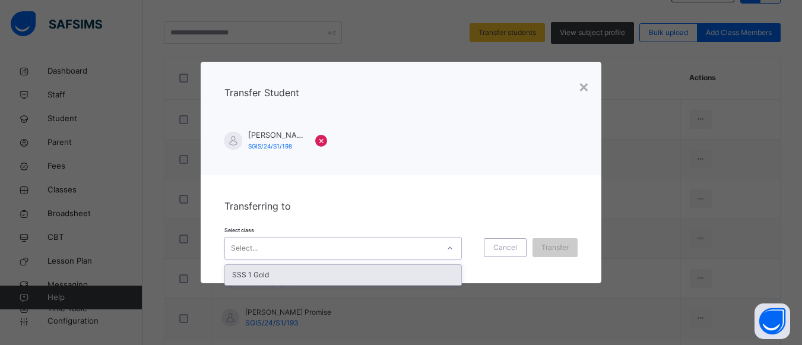
click at [405, 286] on div "SSS 1 Gold" at bounding box center [343, 274] width 238 height 21
click at [407, 275] on div "SSS 1 Gold" at bounding box center [343, 275] width 236 height 20
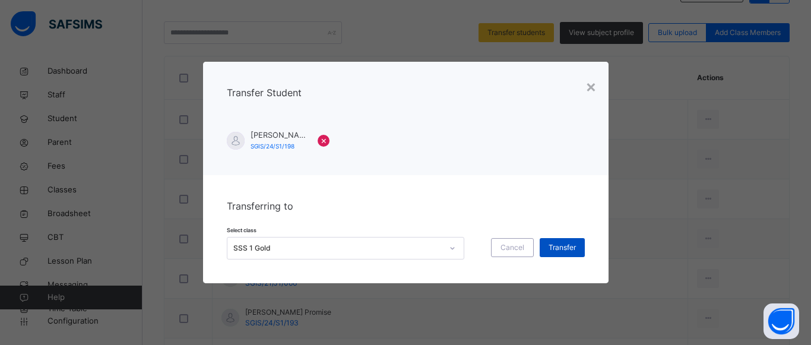
click at [553, 242] on span "Transfer" at bounding box center [562, 247] width 27 height 11
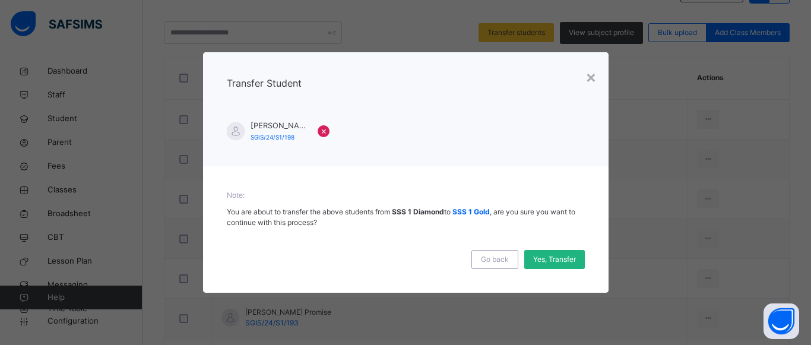
click at [549, 257] on span "Yes, Transfer" at bounding box center [554, 259] width 43 height 11
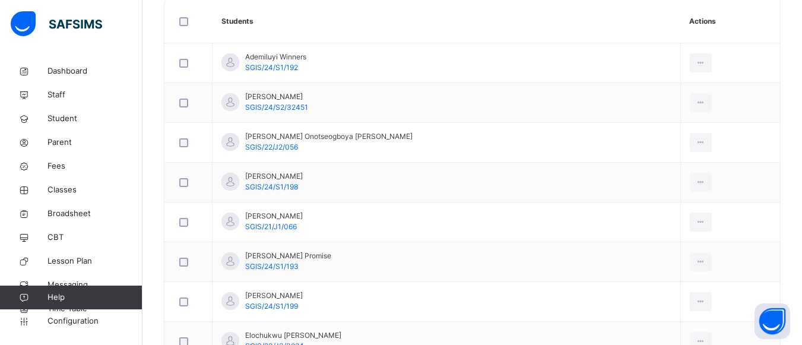
scroll to position [360, 0]
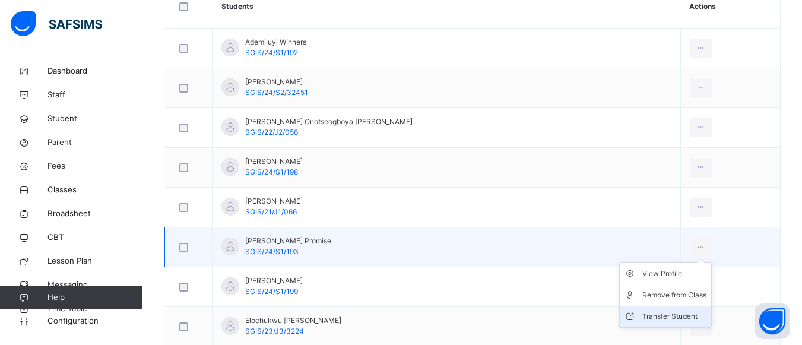
click at [645, 322] on li "Transfer Student" at bounding box center [665, 316] width 91 height 21
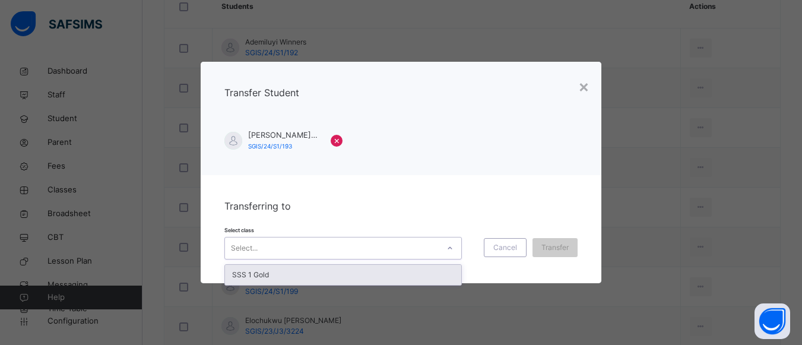
click at [447, 255] on div at bounding box center [450, 248] width 20 height 19
click at [432, 275] on div "SSS 1 Gold" at bounding box center [343, 275] width 236 height 20
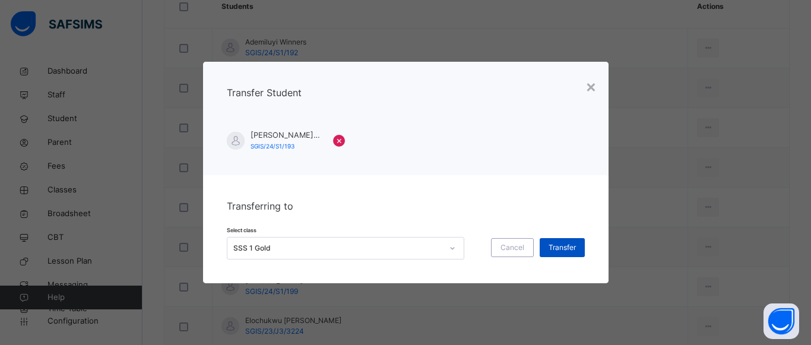
click at [555, 242] on span "Transfer" at bounding box center [562, 247] width 27 height 11
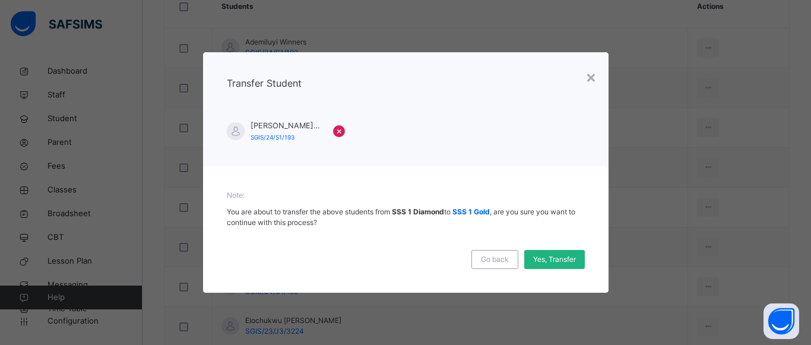
click at [555, 257] on span "Yes, Transfer" at bounding box center [554, 259] width 43 height 11
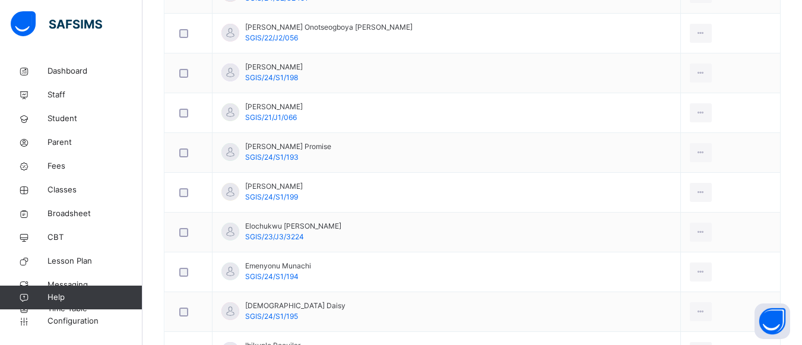
scroll to position [455, 0]
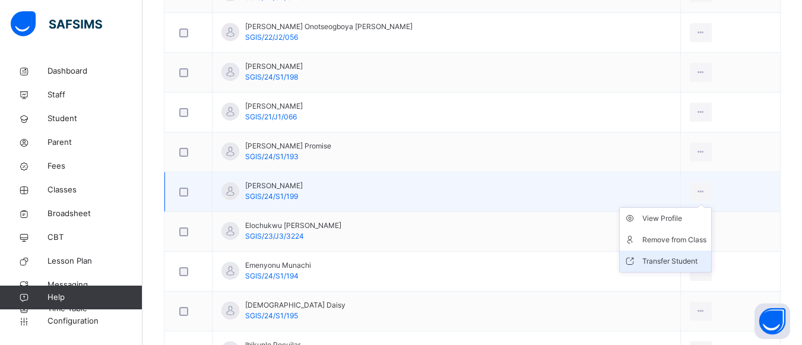
click at [643, 254] on li "Transfer Student" at bounding box center [665, 261] width 91 height 21
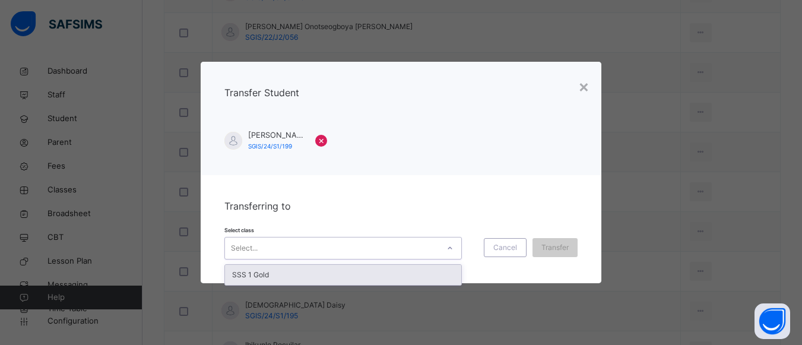
click at [433, 241] on div "Select..." at bounding box center [332, 248] width 214 height 18
click at [399, 281] on div "SSS 1 Gold" at bounding box center [343, 275] width 236 height 20
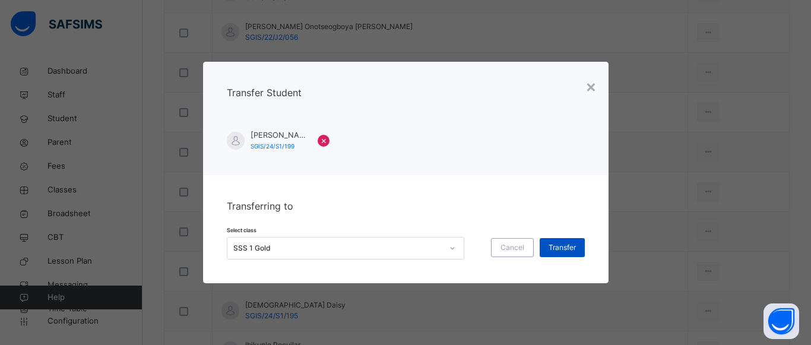
click at [562, 249] on span "Transfer" at bounding box center [562, 247] width 27 height 11
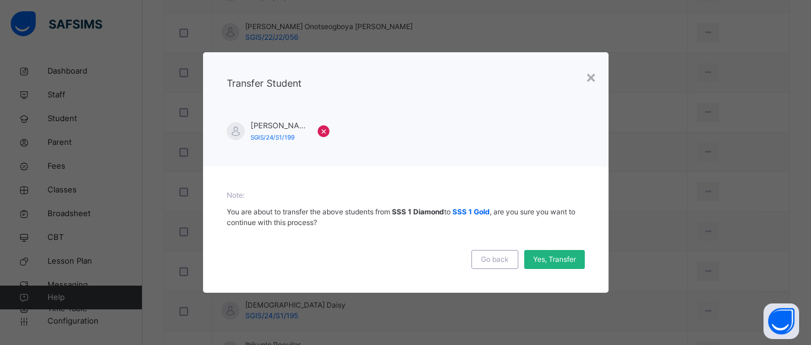
click at [558, 261] on span "Yes, Transfer" at bounding box center [554, 259] width 43 height 11
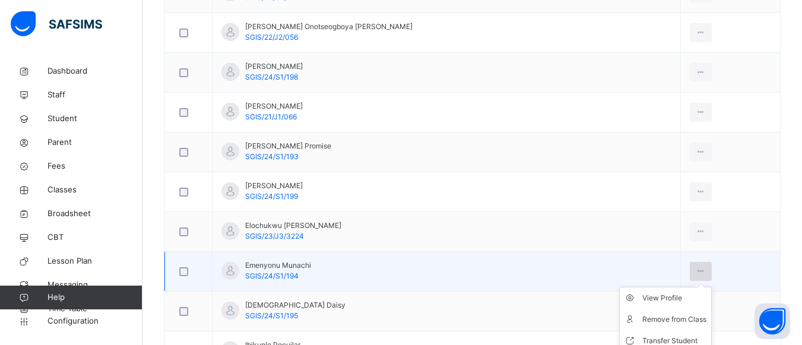
click at [696, 275] on icon at bounding box center [701, 271] width 10 height 11
click at [648, 337] on div "Transfer Student" at bounding box center [674, 341] width 64 height 12
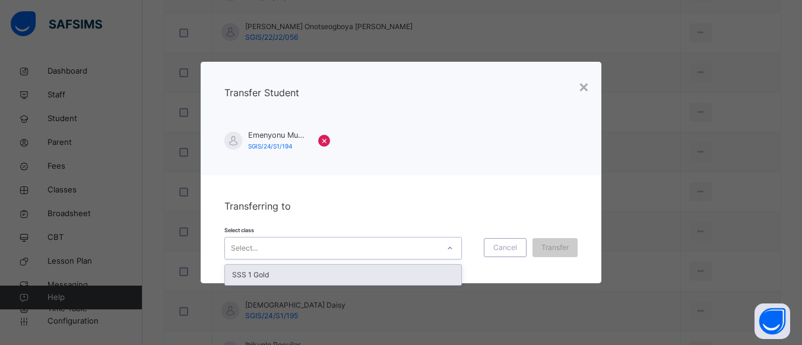
click at [447, 251] on icon at bounding box center [450, 248] width 7 height 12
click at [429, 271] on div "SSS 1 Gold" at bounding box center [343, 275] width 236 height 20
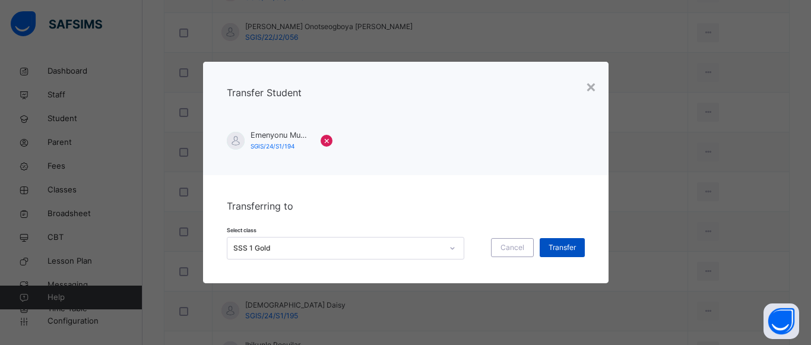
click at [549, 248] on span "Transfer" at bounding box center [562, 247] width 27 height 11
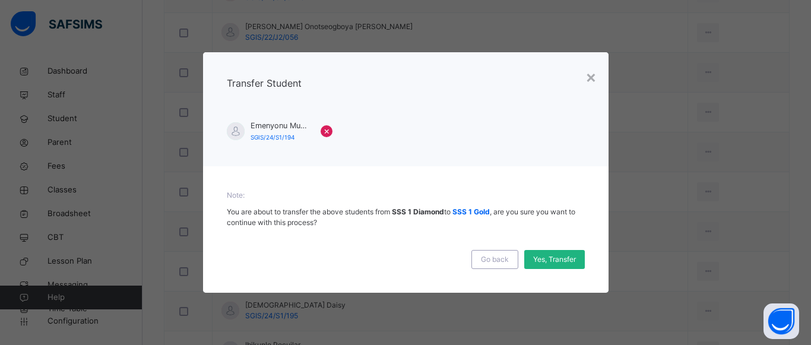
click at [546, 258] on span "Yes, Transfer" at bounding box center [554, 259] width 43 height 11
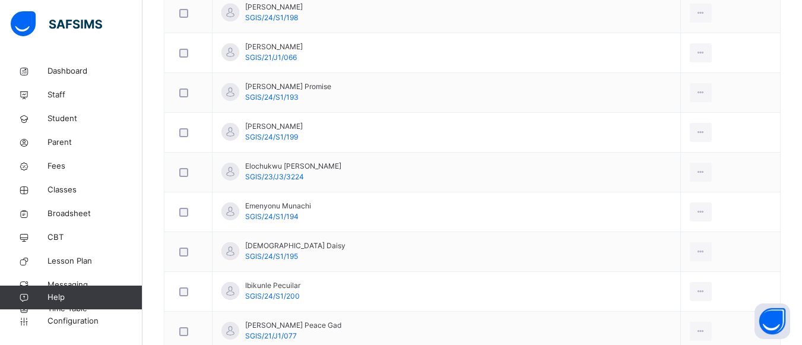
scroll to position [550, 0]
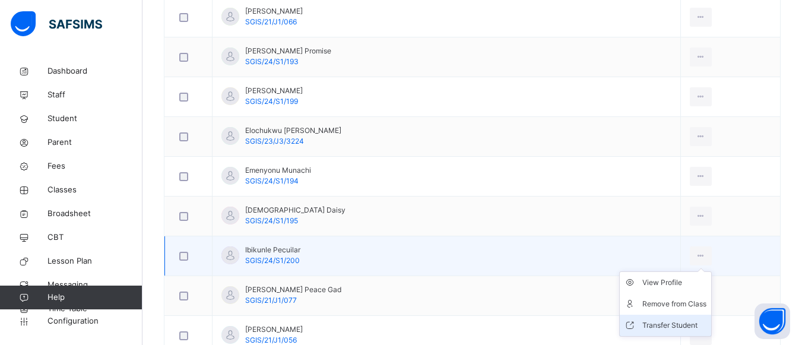
click at [660, 318] on li "Transfer Student" at bounding box center [665, 325] width 91 height 21
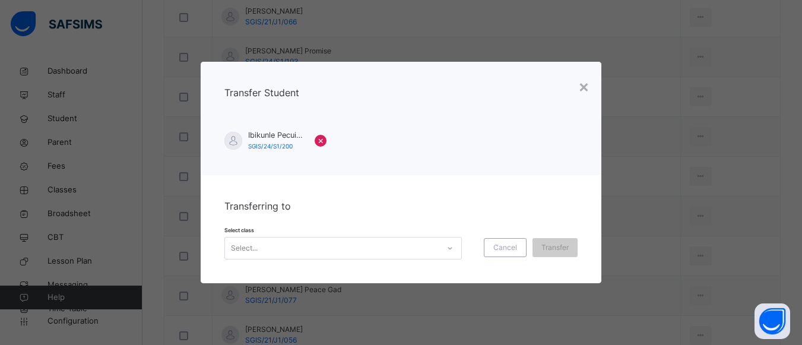
click at [428, 251] on div "Select..." at bounding box center [332, 248] width 214 height 18
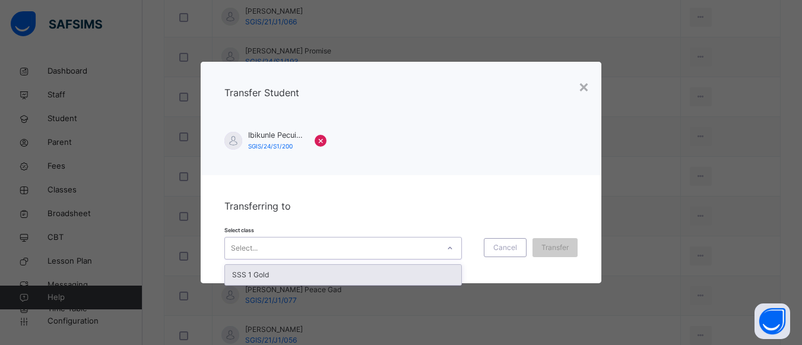
click at [399, 276] on div "SSS 1 Gold" at bounding box center [343, 275] width 236 height 20
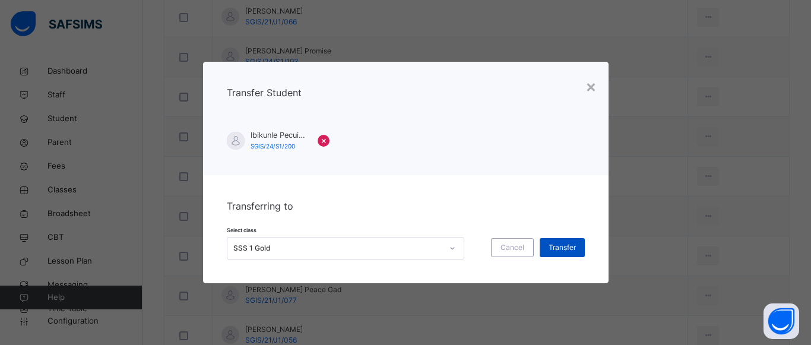
click at [570, 242] on span "Transfer" at bounding box center [562, 247] width 27 height 11
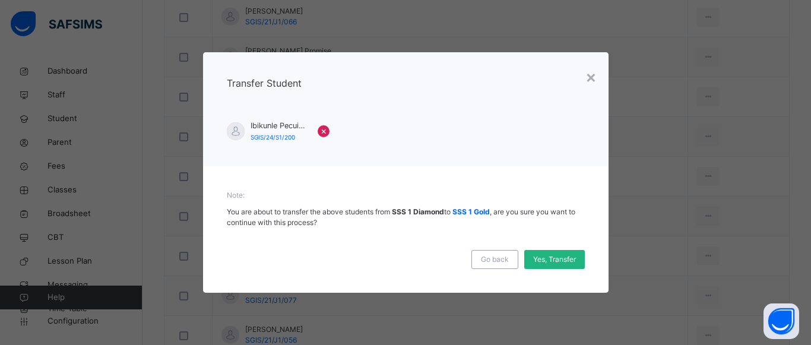
click at [563, 254] on span "Yes, Transfer" at bounding box center [554, 259] width 43 height 11
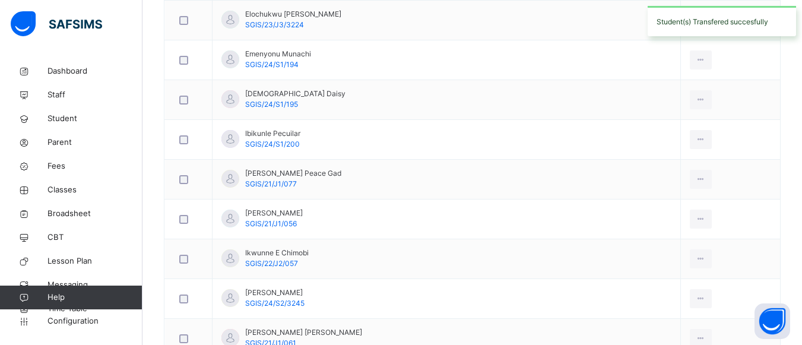
scroll to position [669, 0]
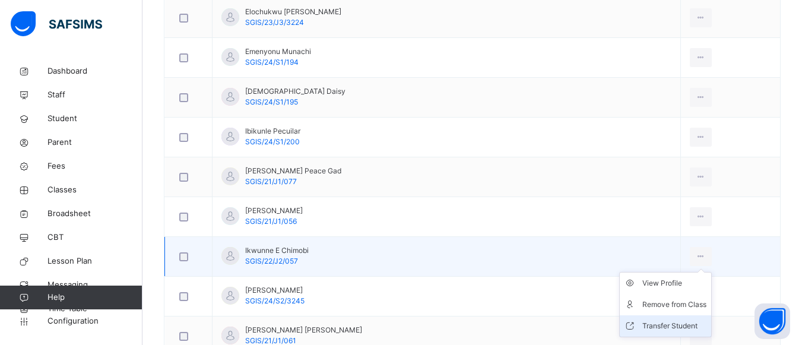
click at [648, 322] on div "Transfer Student" at bounding box center [674, 326] width 64 height 12
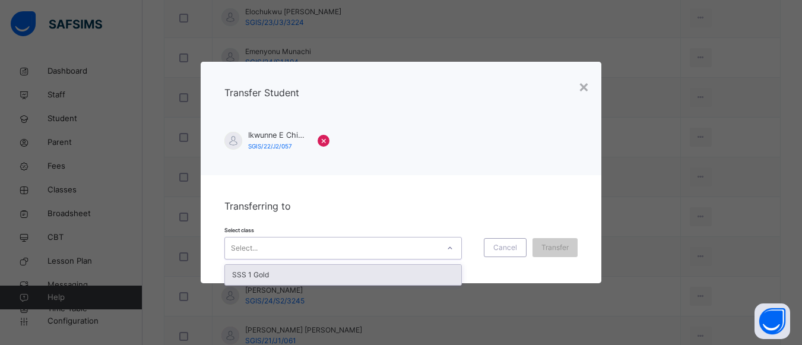
click at [432, 243] on div "Select..." at bounding box center [332, 248] width 214 height 18
click at [420, 271] on div "SSS 1 Gold" at bounding box center [343, 275] width 236 height 20
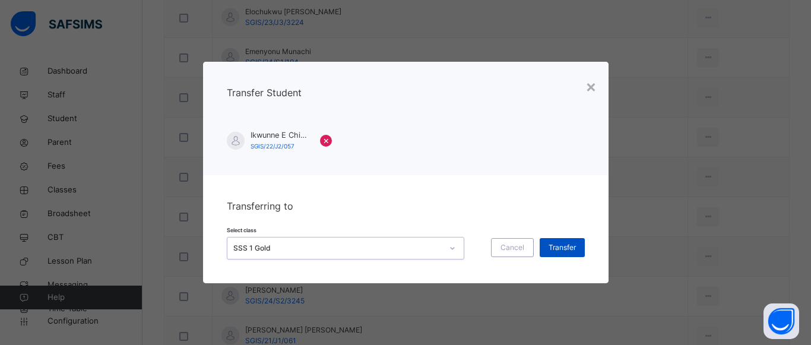
click at [566, 243] on span "Transfer" at bounding box center [562, 247] width 27 height 11
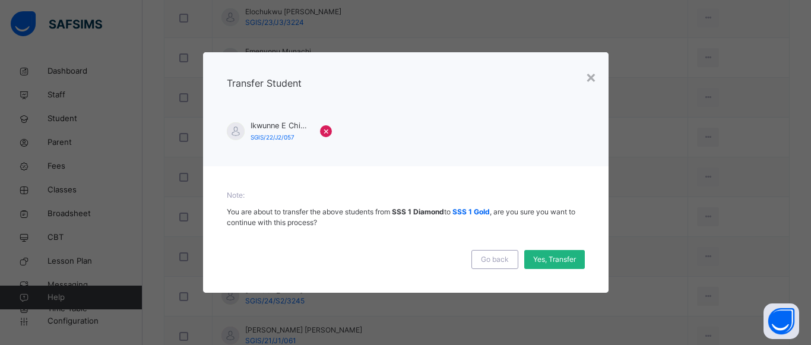
click at [554, 268] on div "Yes, Transfer" at bounding box center [554, 259] width 61 height 19
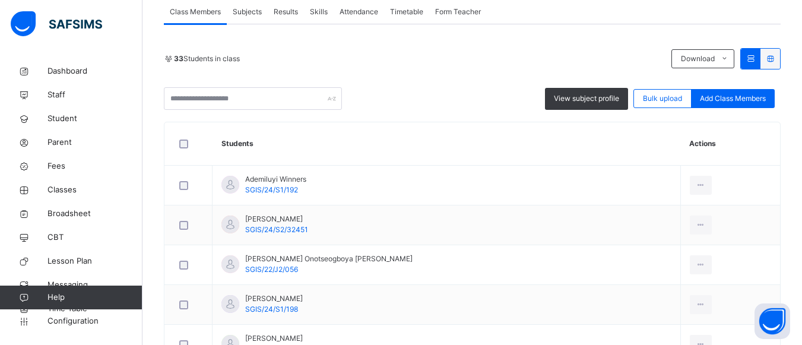
scroll to position [240, 0]
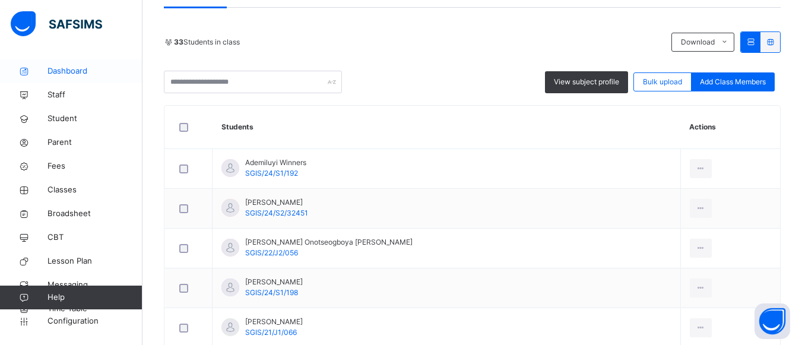
click at [58, 69] on span "Dashboard" at bounding box center [95, 71] width 95 height 12
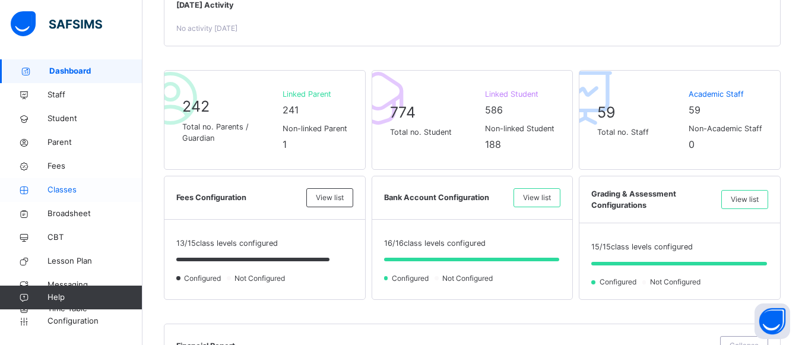
click at [69, 194] on span "Classes" at bounding box center [95, 190] width 95 height 12
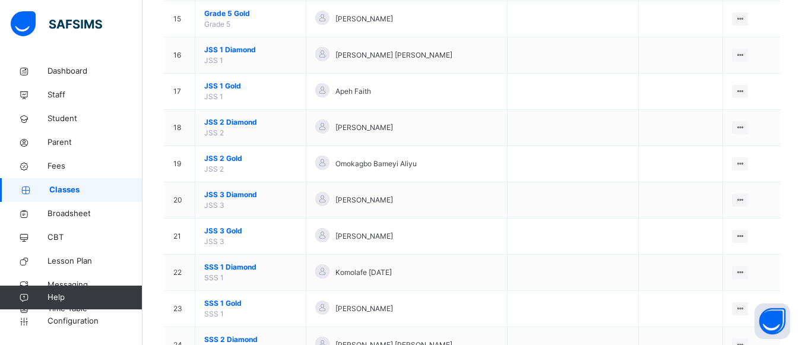
scroll to position [674, 0]
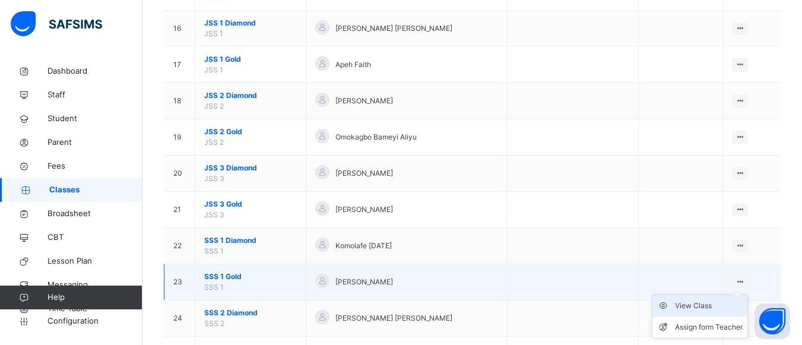
click at [725, 305] on div "View Class" at bounding box center [709, 306] width 68 height 12
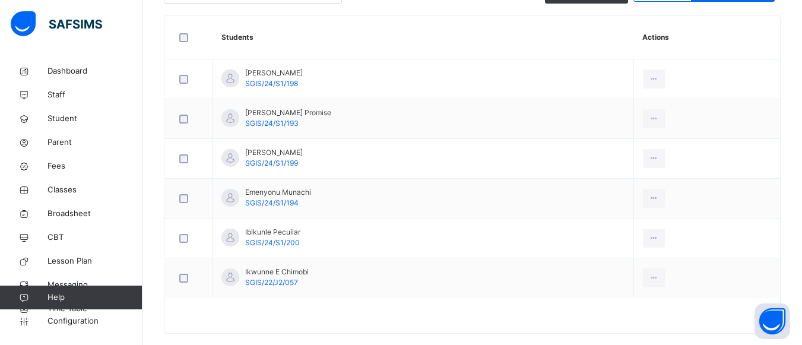
scroll to position [340, 0]
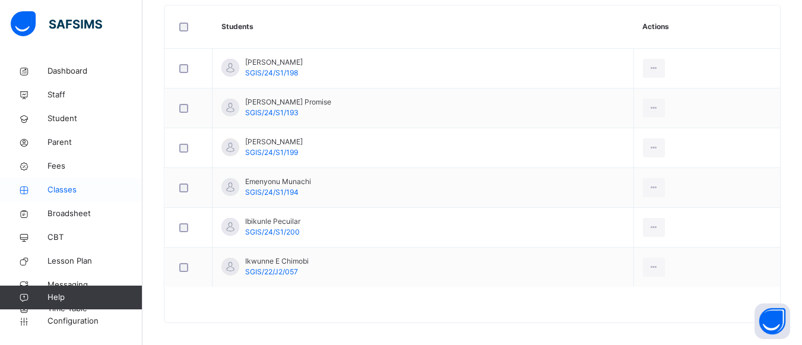
click at [59, 193] on span "Classes" at bounding box center [95, 190] width 95 height 12
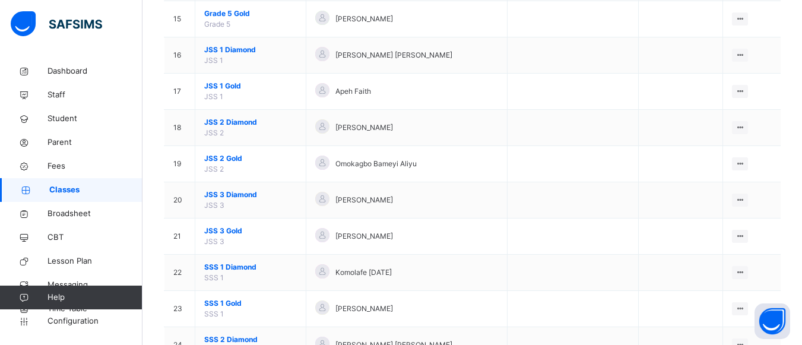
scroll to position [665, 0]
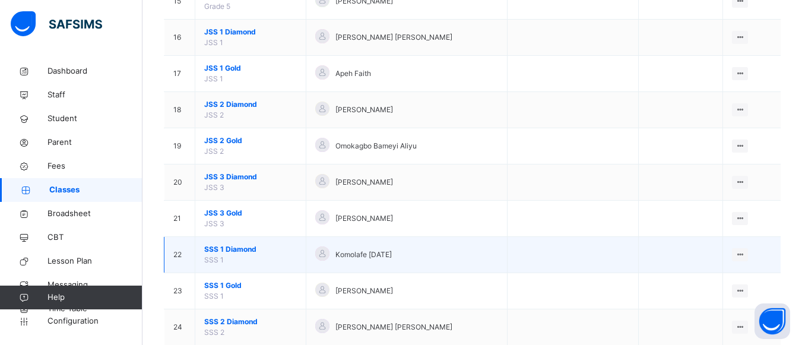
click at [466, 259] on div "Komolafe [DATE]" at bounding box center [406, 254] width 183 height 17
click at [713, 276] on div "View Class" at bounding box center [709, 279] width 68 height 12
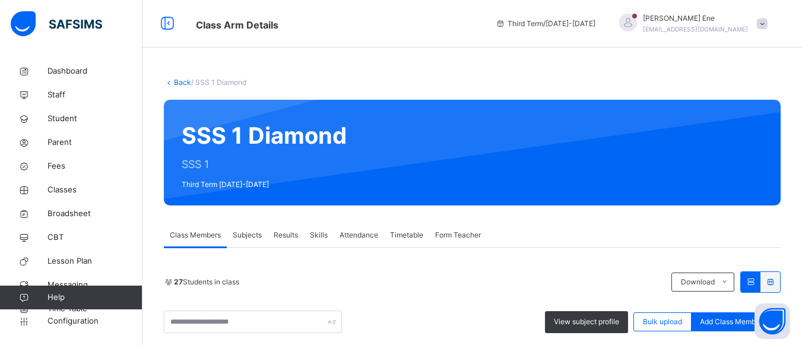
click at [768, 25] on span at bounding box center [762, 23] width 11 height 11
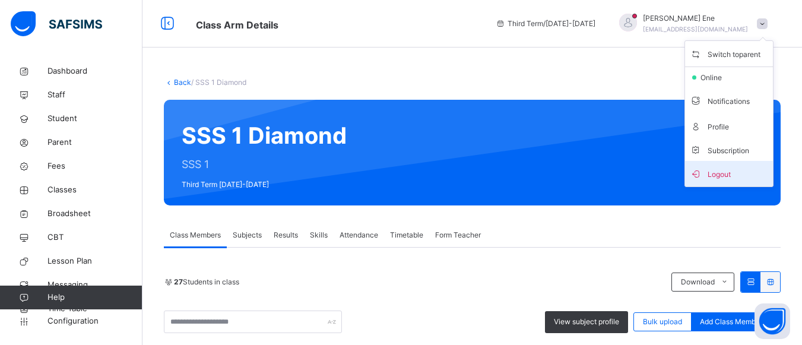
click at [732, 180] on span "Logout" at bounding box center [729, 174] width 78 height 16
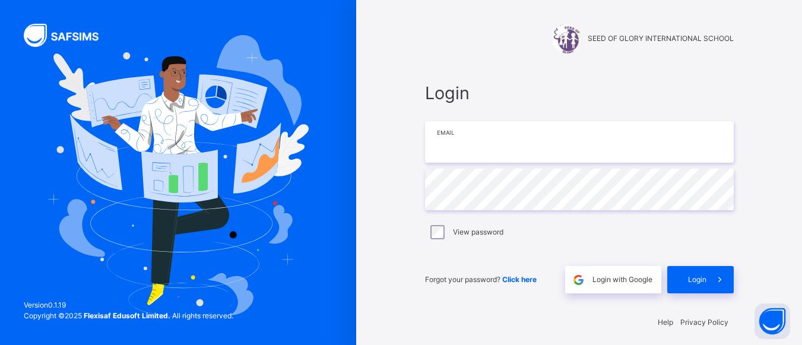
click at [443, 150] on input "email" at bounding box center [579, 142] width 309 height 42
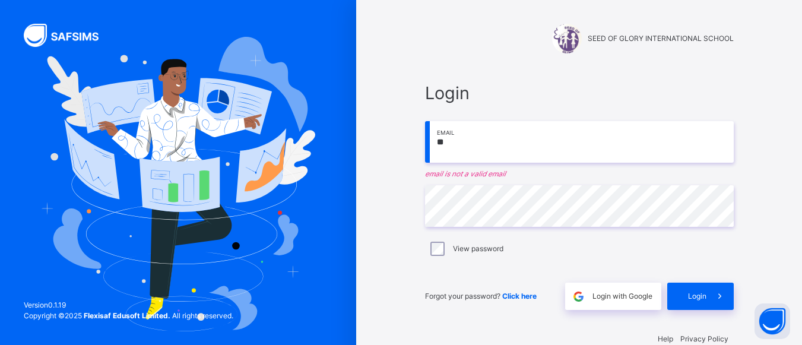
type input "**********"
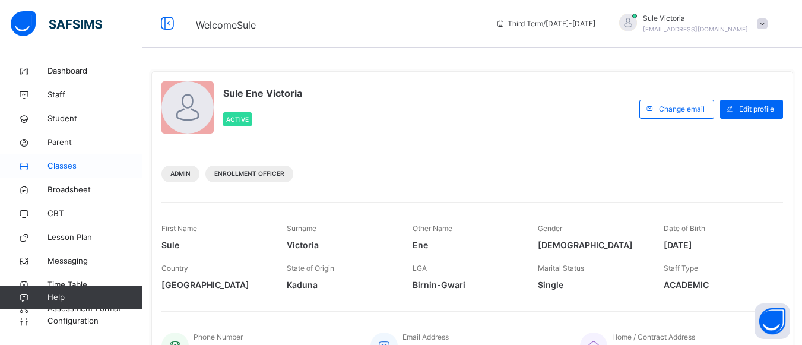
click at [64, 163] on span "Classes" at bounding box center [95, 166] width 95 height 12
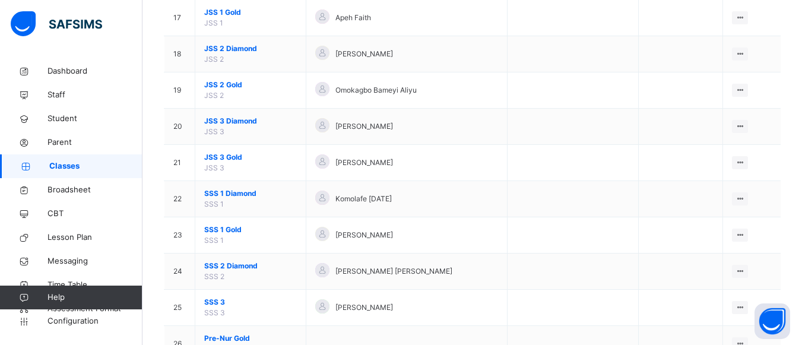
scroll to position [768, 0]
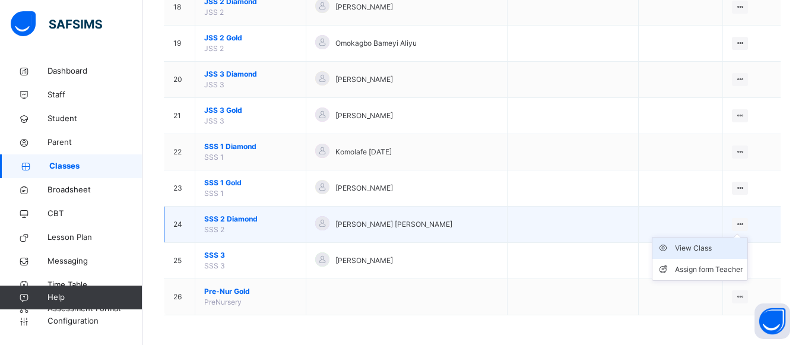
click at [721, 249] on div "View Class" at bounding box center [709, 248] width 68 height 12
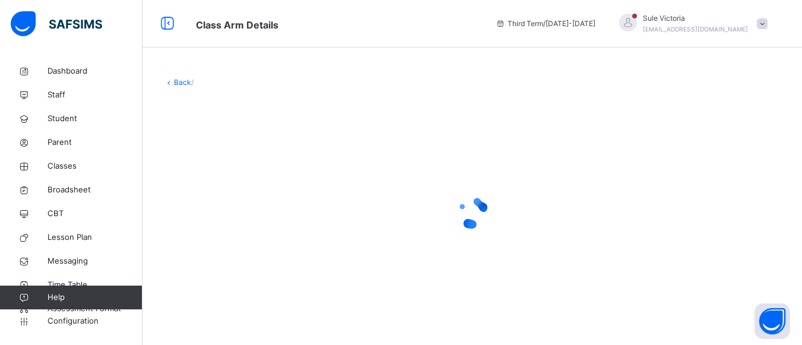
click at [721, 249] on div at bounding box center [472, 213] width 617 height 226
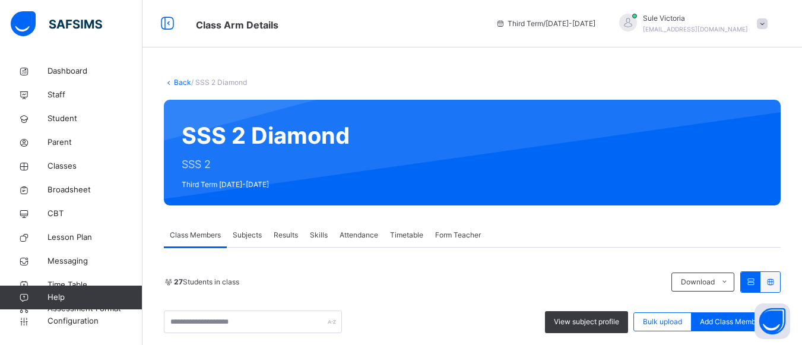
click at [286, 237] on span "Results" at bounding box center [286, 235] width 24 height 11
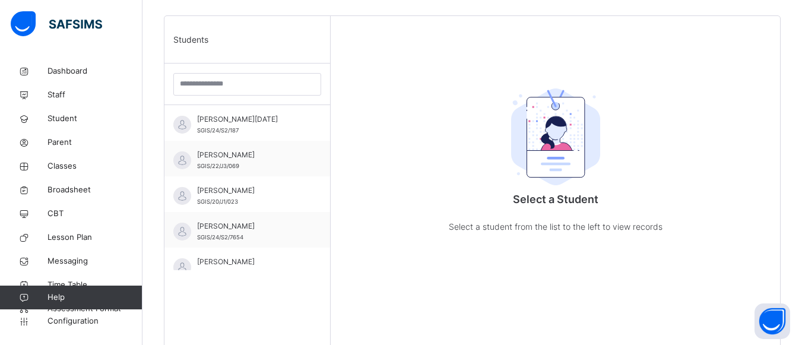
scroll to position [316, 0]
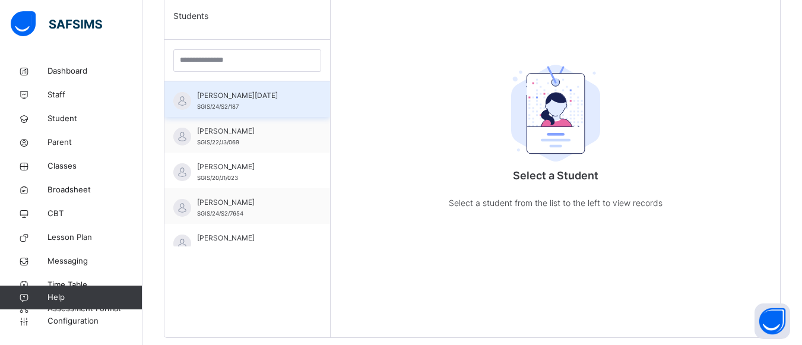
click at [224, 97] on span "[PERSON_NAME][DATE]" at bounding box center [250, 95] width 106 height 11
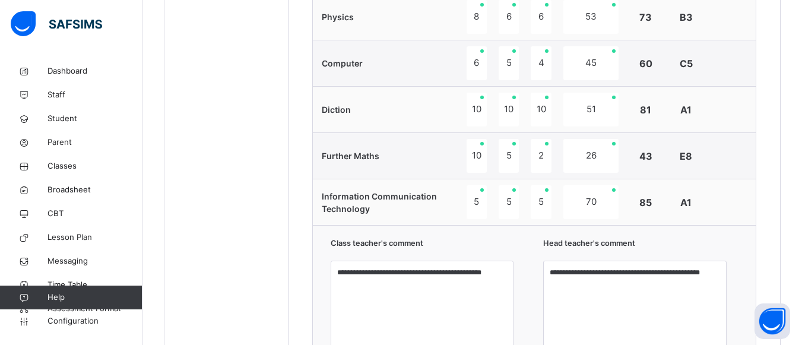
scroll to position [815, 0]
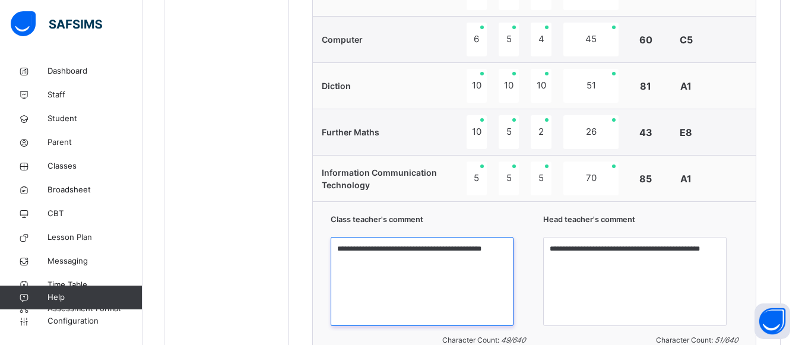
click at [497, 266] on textarea "**********" at bounding box center [422, 281] width 183 height 89
click at [419, 270] on textarea "**********" at bounding box center [422, 281] width 183 height 89
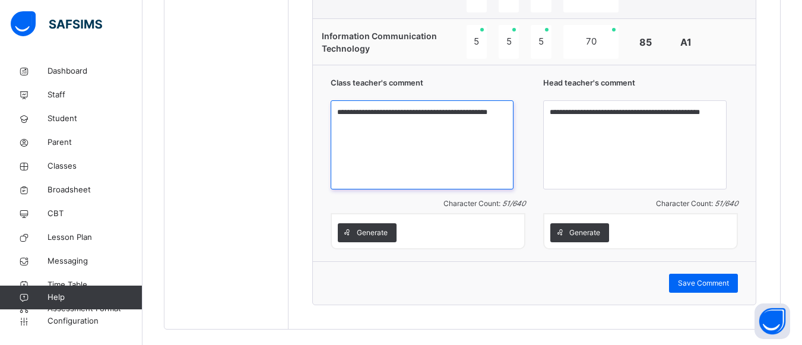
scroll to position [958, 0]
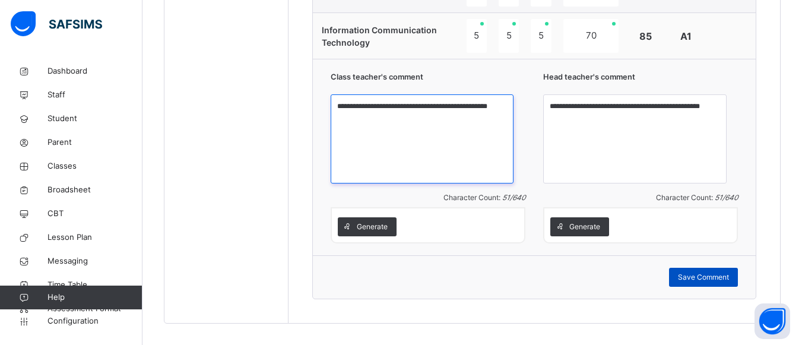
type textarea "**********"
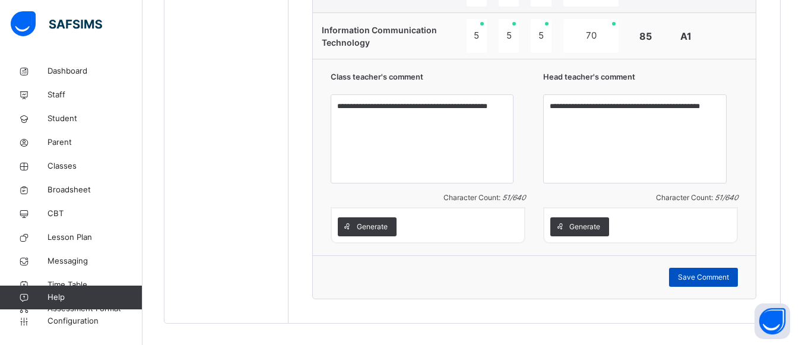
click at [718, 281] on span "Save Comment" at bounding box center [703, 277] width 51 height 11
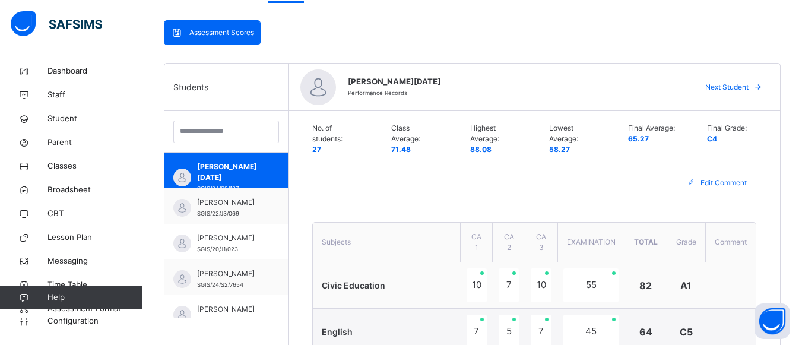
scroll to position [238, 0]
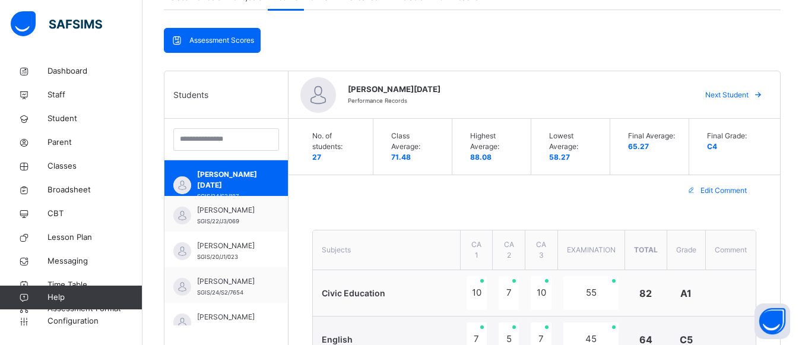
click at [740, 98] on span "Next Student" at bounding box center [726, 95] width 43 height 11
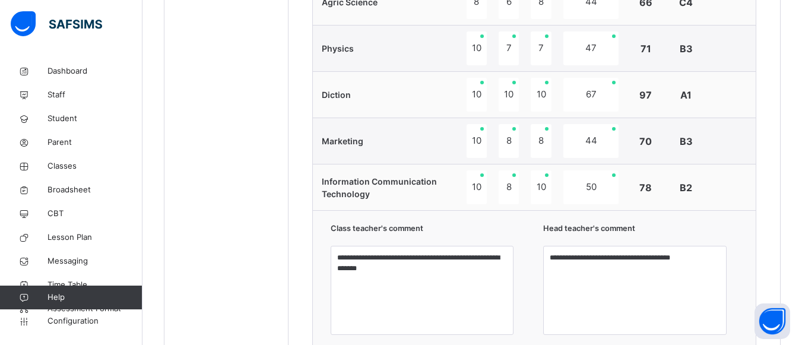
scroll to position [831, 0]
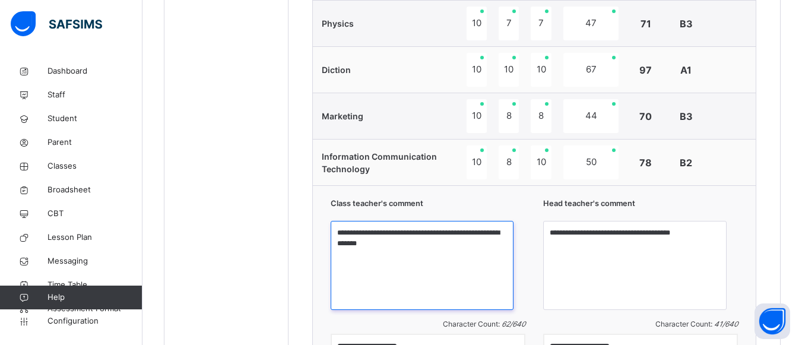
click at [407, 249] on textarea "**********" at bounding box center [422, 265] width 183 height 89
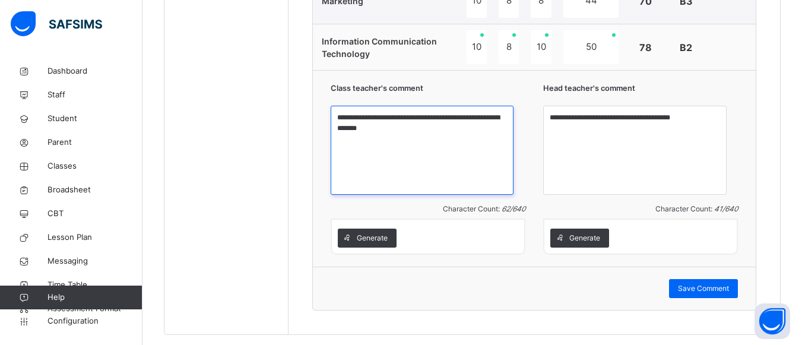
scroll to position [950, 0]
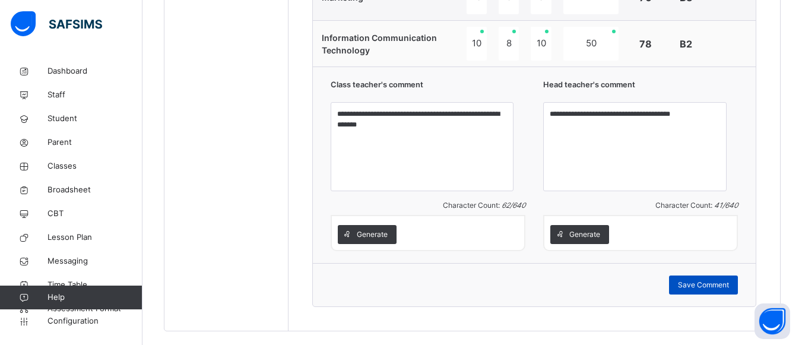
click at [715, 287] on span "Save Comment" at bounding box center [703, 285] width 51 height 11
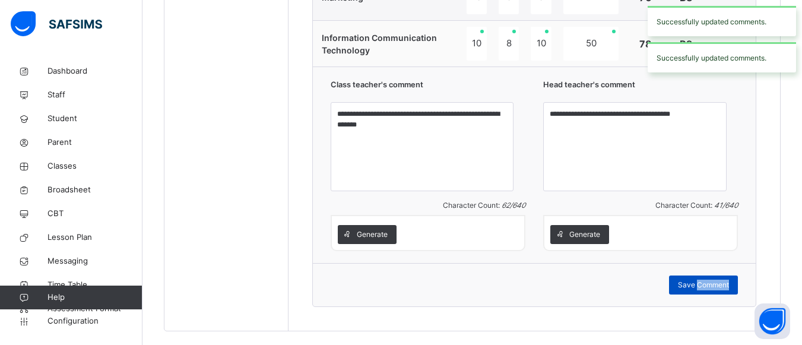
click at [715, 287] on span "Save Comment" at bounding box center [703, 285] width 51 height 11
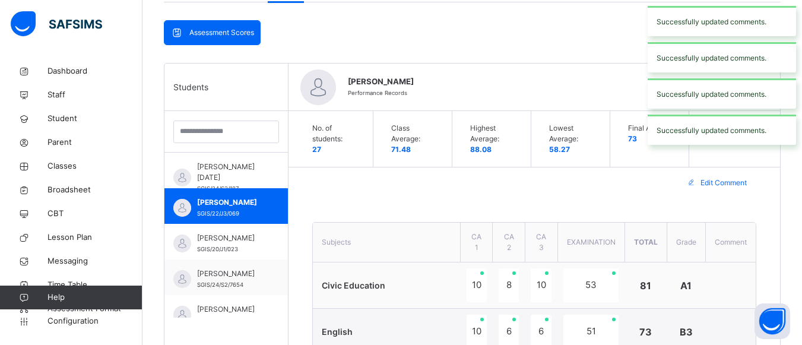
scroll to position [229, 0]
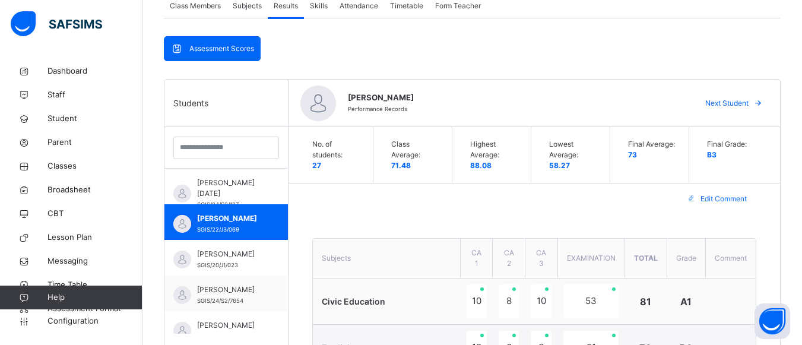
click at [727, 102] on span "Next Student" at bounding box center [726, 103] width 43 height 11
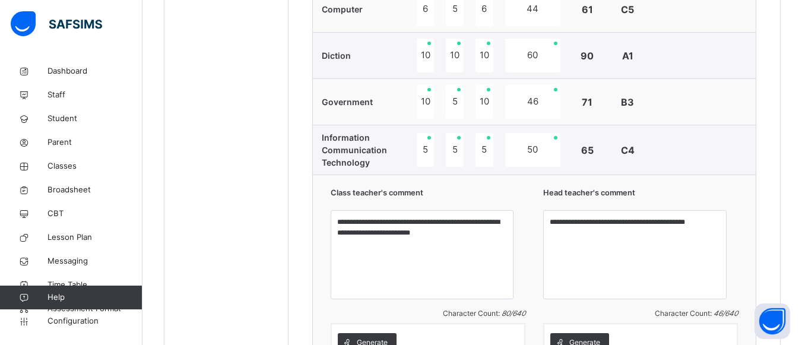
scroll to position [918, 0]
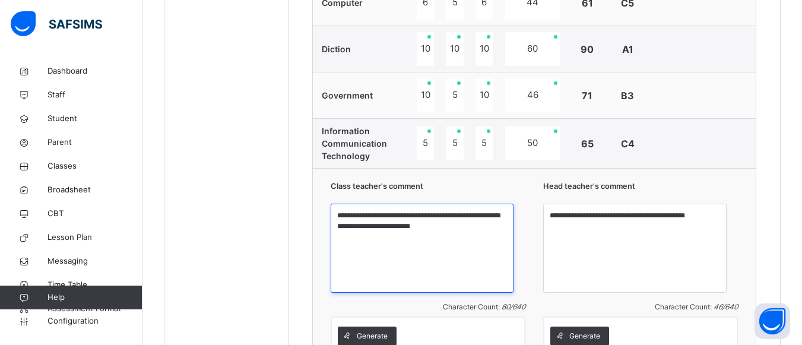
click at [490, 236] on textarea "**********" at bounding box center [422, 248] width 183 height 89
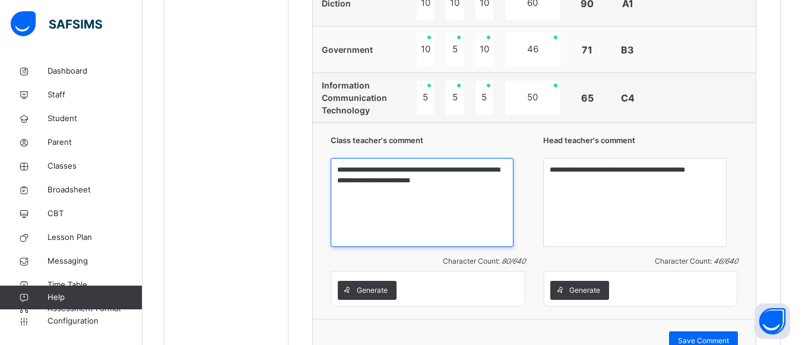
scroll to position [965, 0]
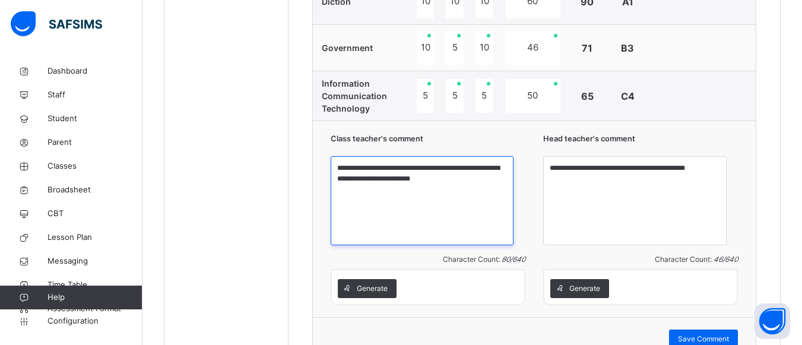
click at [483, 195] on textarea "**********" at bounding box center [422, 200] width 183 height 89
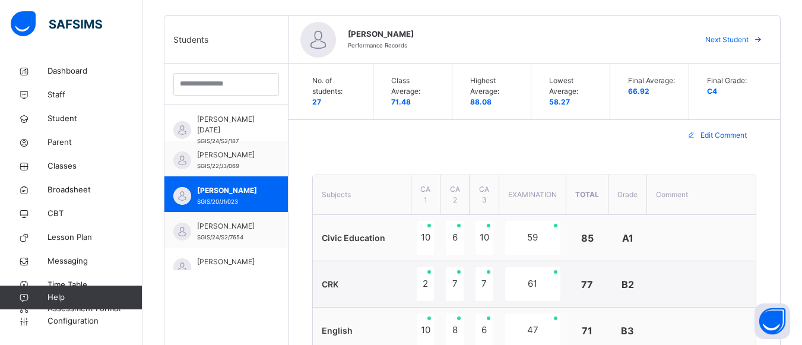
scroll to position [261, 0]
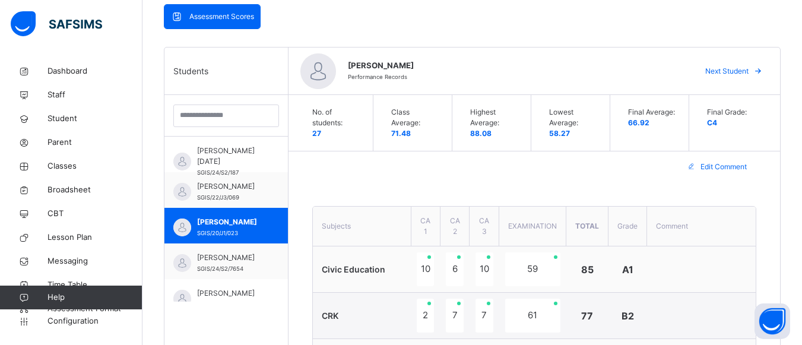
click at [745, 72] on span "Next Student" at bounding box center [726, 71] width 43 height 11
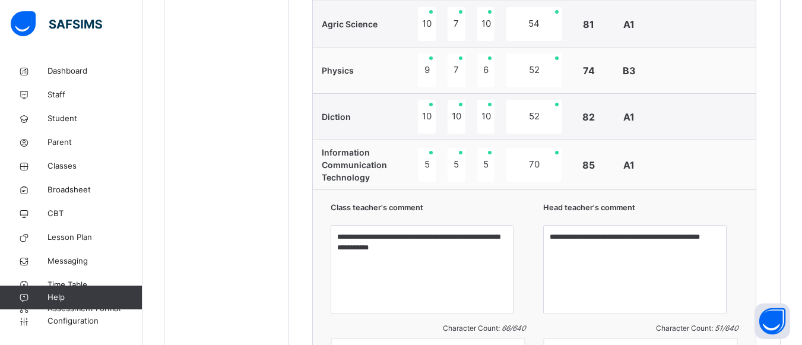
scroll to position [855, 0]
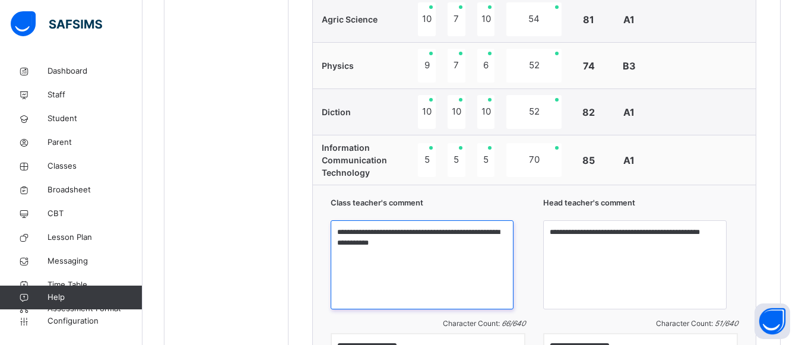
click at [431, 252] on textarea "**********" at bounding box center [422, 264] width 183 height 89
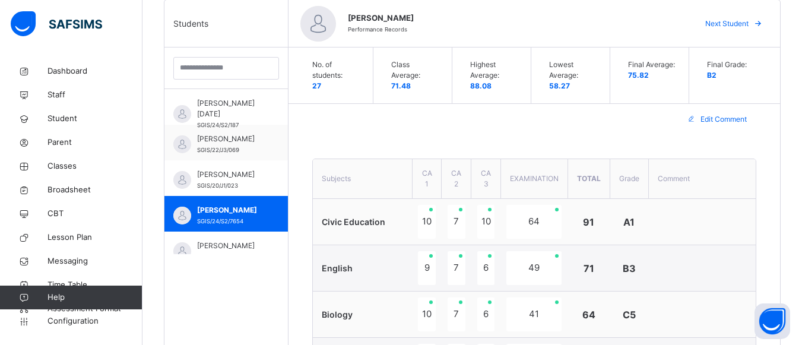
scroll to position [285, 0]
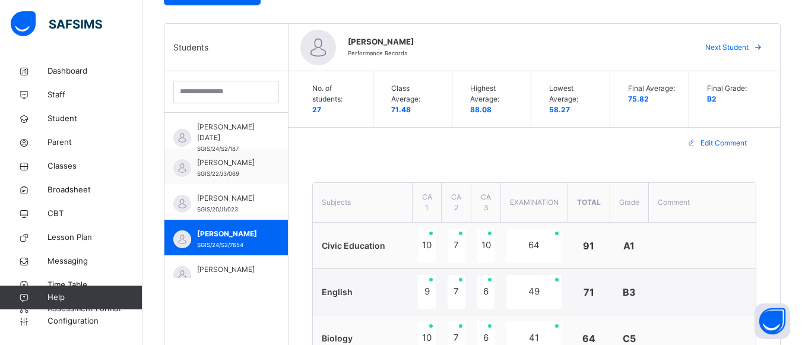
click at [747, 48] on span "Next Student" at bounding box center [726, 47] width 43 height 11
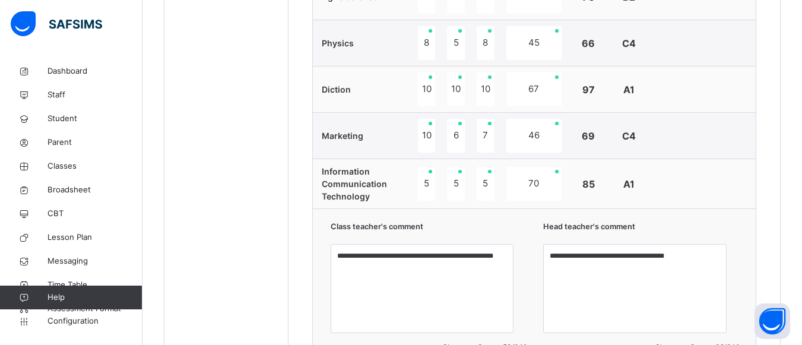
scroll to position [855, 0]
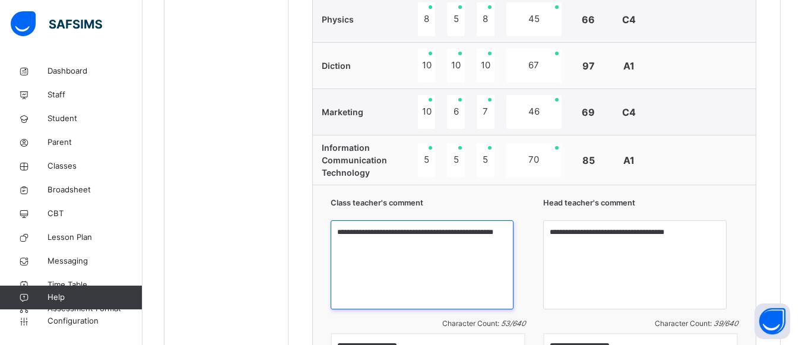
click at [444, 253] on textarea "**********" at bounding box center [422, 264] width 183 height 89
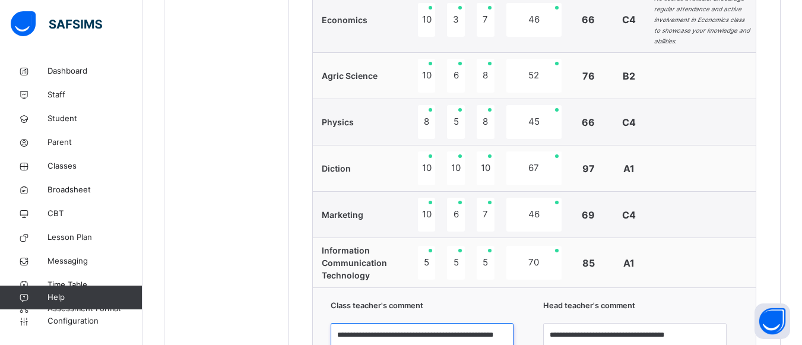
scroll to position [815, 0]
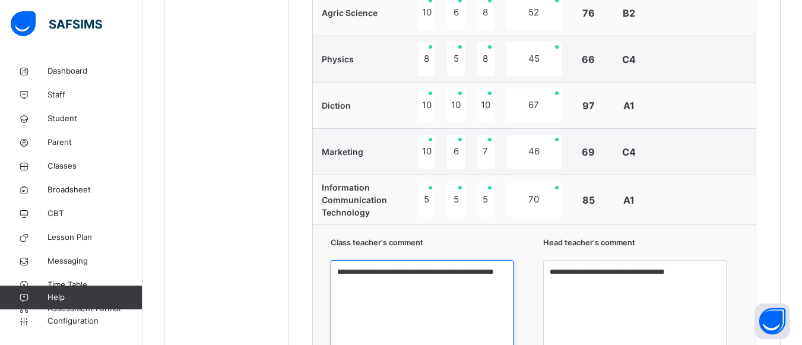
click at [496, 278] on textarea "**********" at bounding box center [422, 304] width 183 height 89
click at [402, 293] on textarea "**********" at bounding box center [422, 304] width 183 height 89
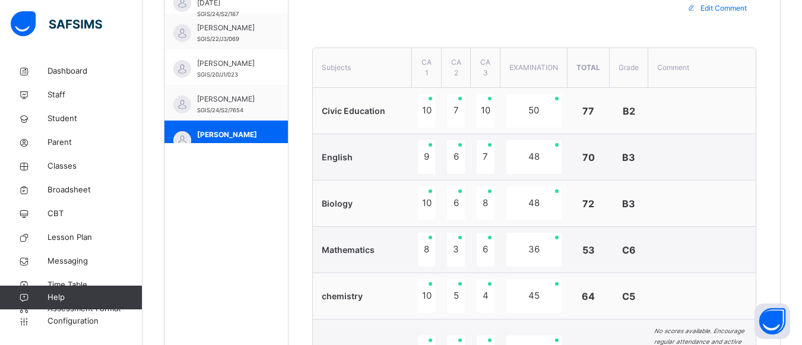
scroll to position [285, 0]
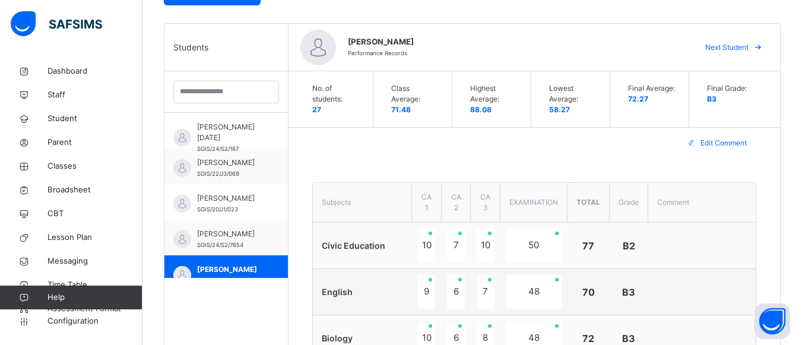
click at [736, 46] on span "Next Student" at bounding box center [726, 47] width 43 height 11
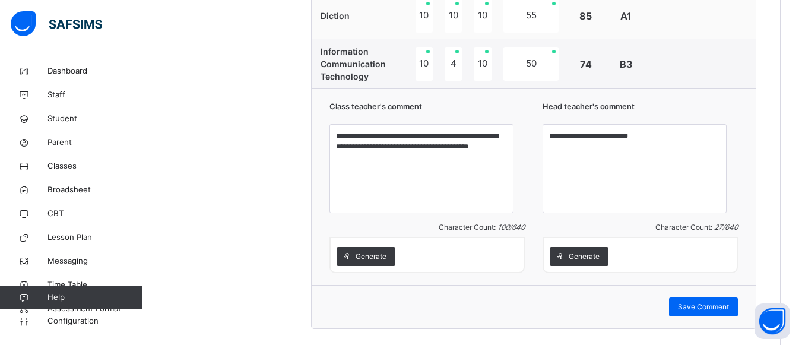
scroll to position [1052, 0]
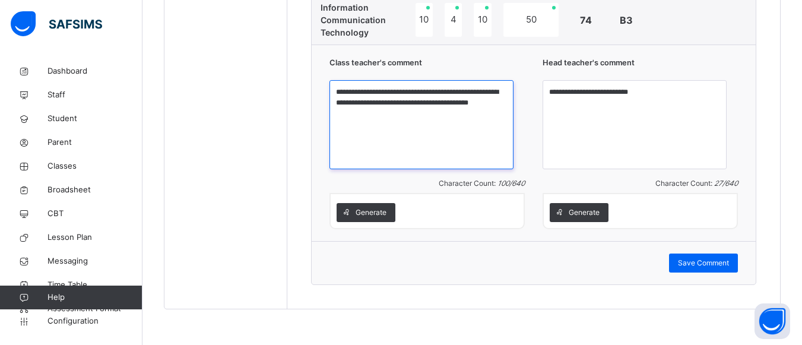
click at [430, 125] on textarea "**********" at bounding box center [422, 124] width 184 height 89
click at [441, 126] on textarea "**********" at bounding box center [422, 124] width 184 height 89
type textarea "**********"
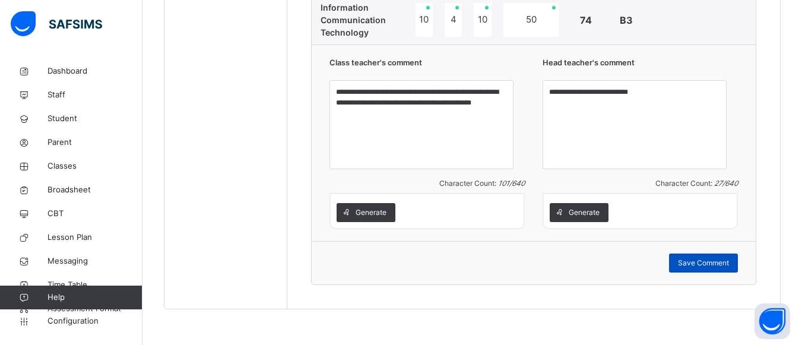
click at [726, 261] on span "Save Comment" at bounding box center [703, 263] width 51 height 11
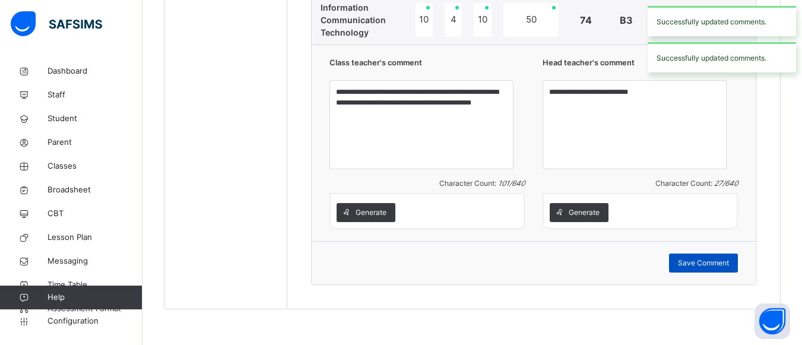
click at [707, 264] on span "Save Comment" at bounding box center [703, 263] width 51 height 11
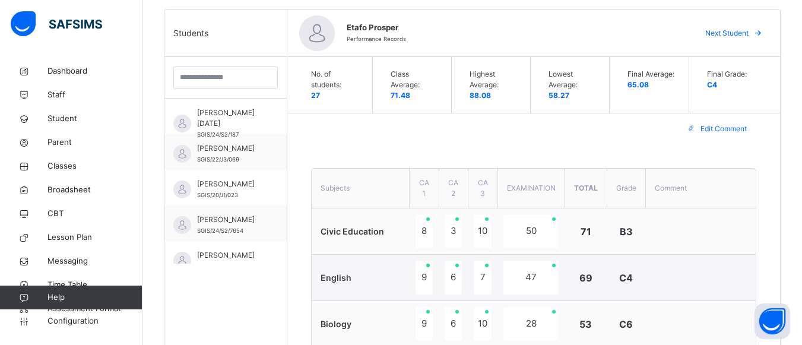
scroll to position [292, 0]
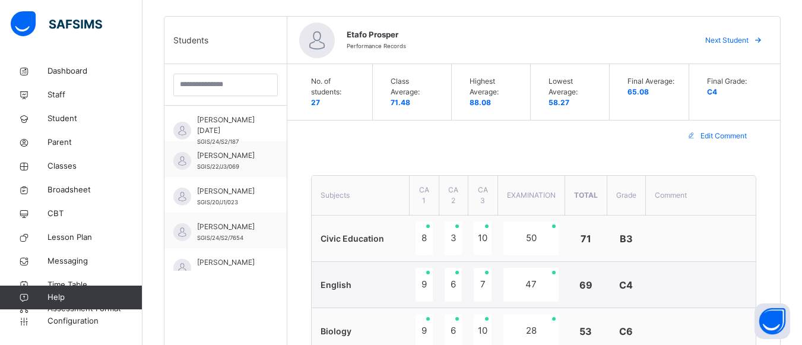
click at [727, 40] on span "Next Student" at bounding box center [726, 40] width 43 height 11
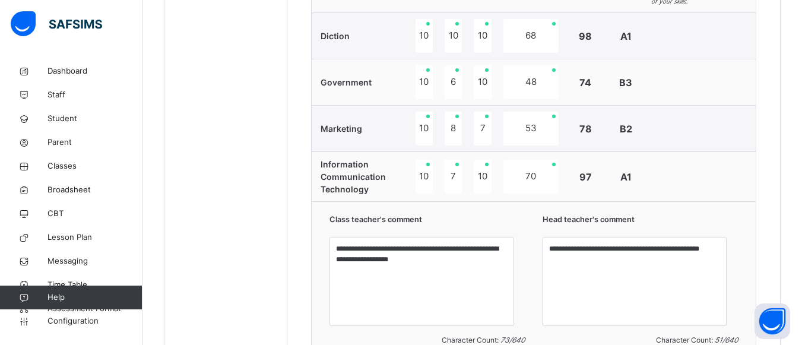
scroll to position [862, 0]
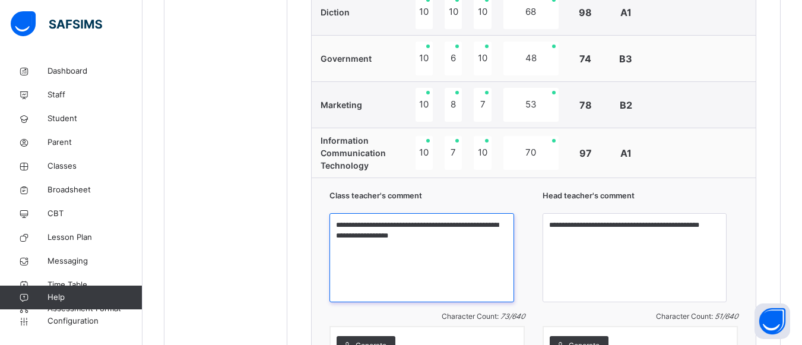
click at [446, 249] on textarea "**********" at bounding box center [422, 257] width 184 height 89
click at [403, 254] on textarea "**********" at bounding box center [422, 257] width 184 height 89
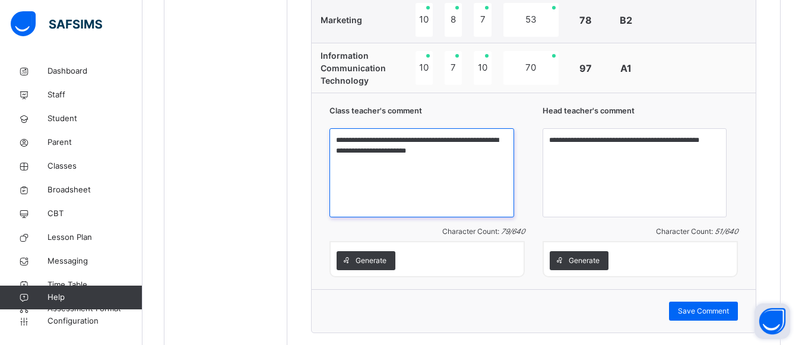
scroll to position [957, 0]
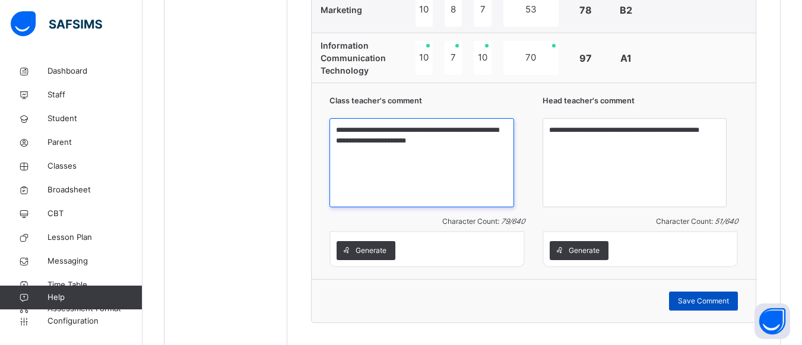
type textarea "**********"
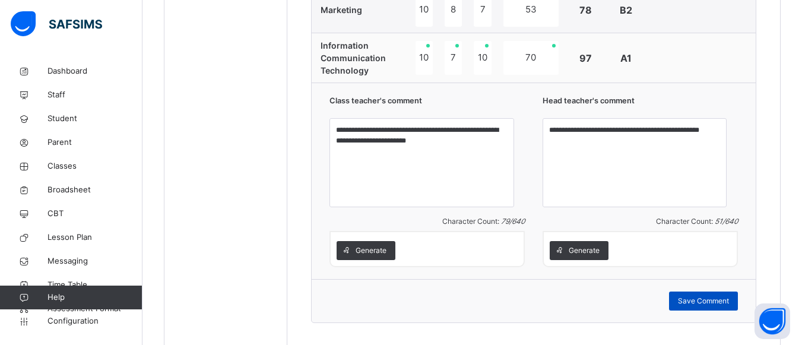
click at [710, 306] on span "Save Comment" at bounding box center [703, 301] width 51 height 11
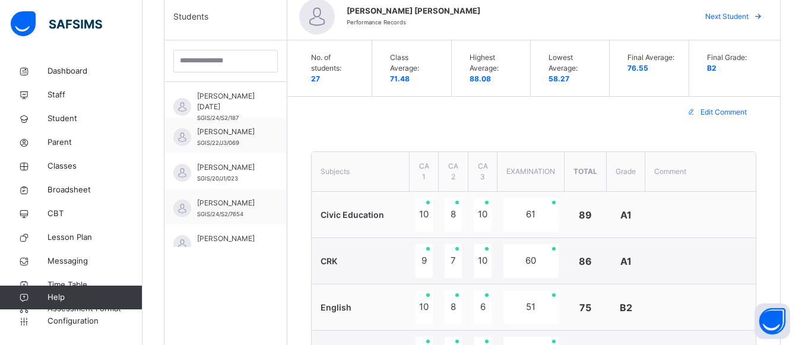
scroll to position [292, 0]
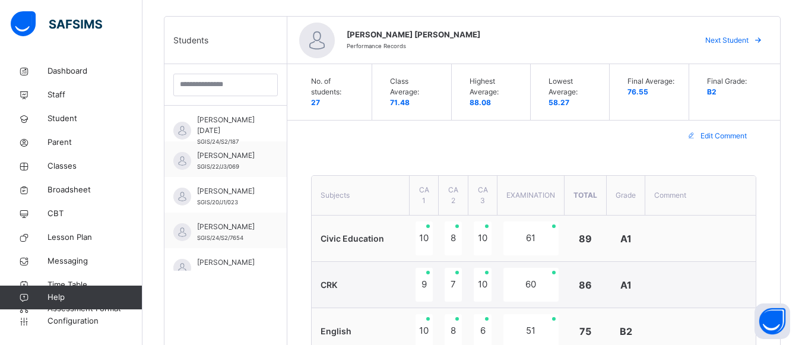
click at [733, 42] on span "Next Student" at bounding box center [726, 40] width 43 height 11
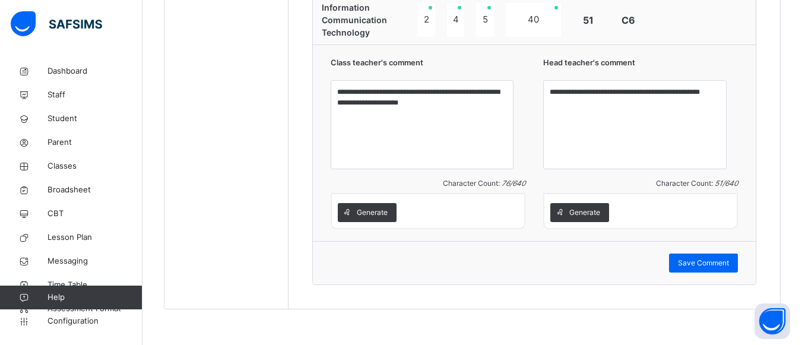
scroll to position [1005, 0]
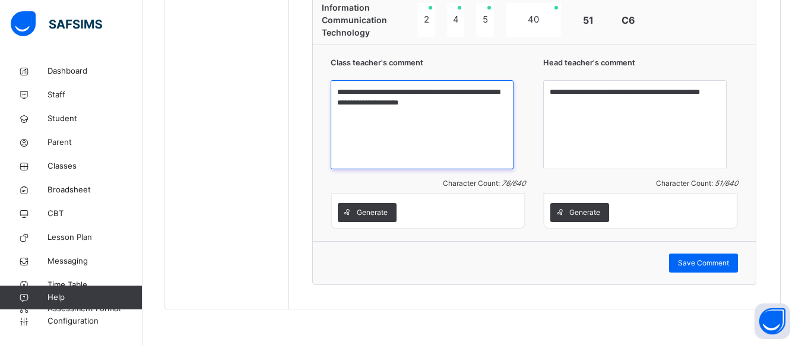
click at [464, 105] on textarea "**********" at bounding box center [422, 124] width 183 height 89
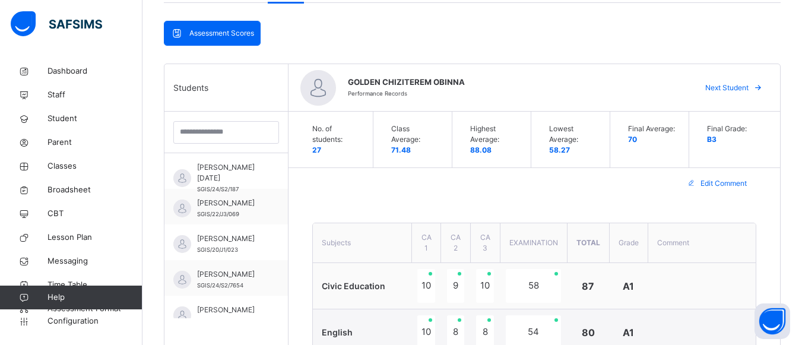
scroll to position [221, 0]
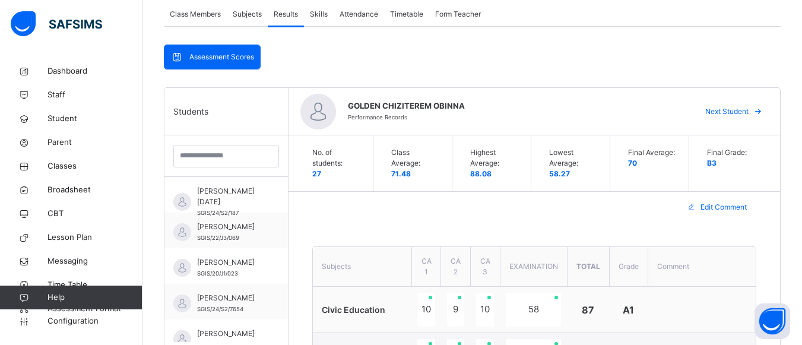
click at [743, 111] on span "Next Student" at bounding box center [726, 111] width 43 height 11
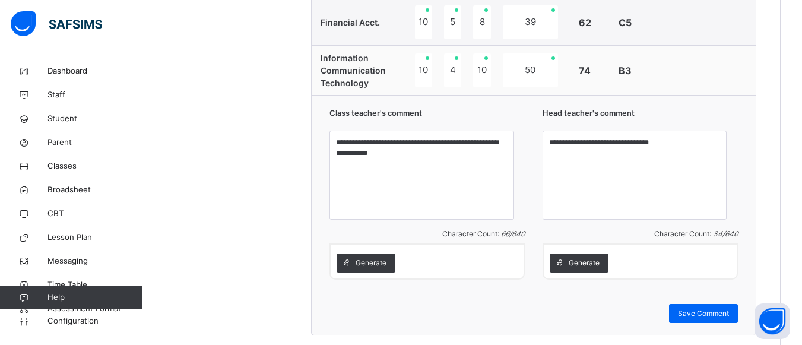
scroll to position [949, 0]
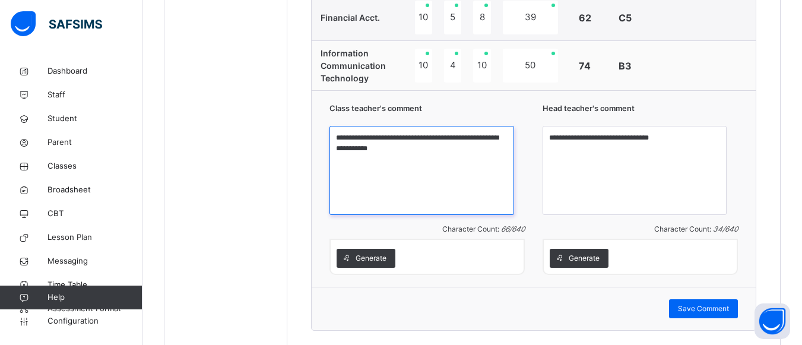
click at [437, 166] on textarea "**********" at bounding box center [422, 170] width 184 height 89
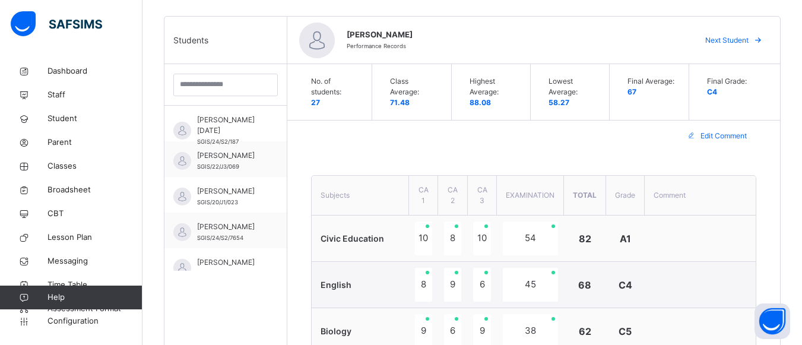
scroll to position [221, 0]
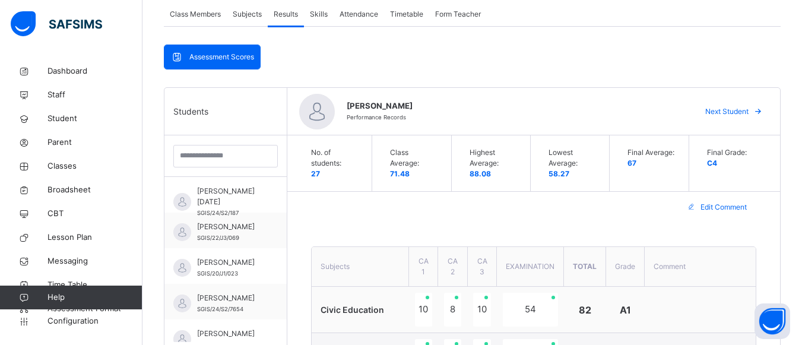
click at [733, 109] on span "Next Student" at bounding box center [726, 111] width 43 height 11
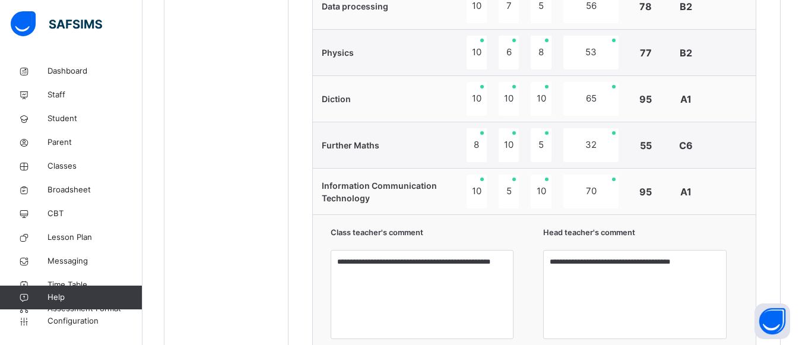
scroll to position [807, 0]
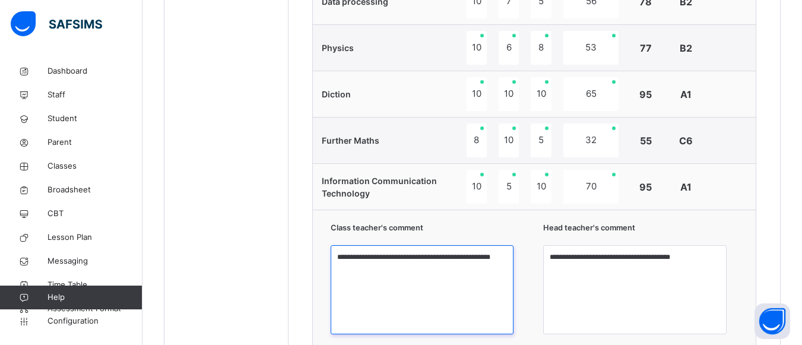
click at [387, 272] on textarea "**********" at bounding box center [422, 289] width 183 height 89
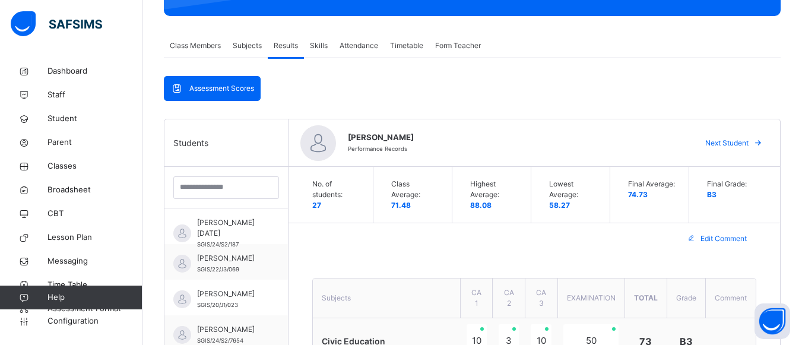
scroll to position [173, 0]
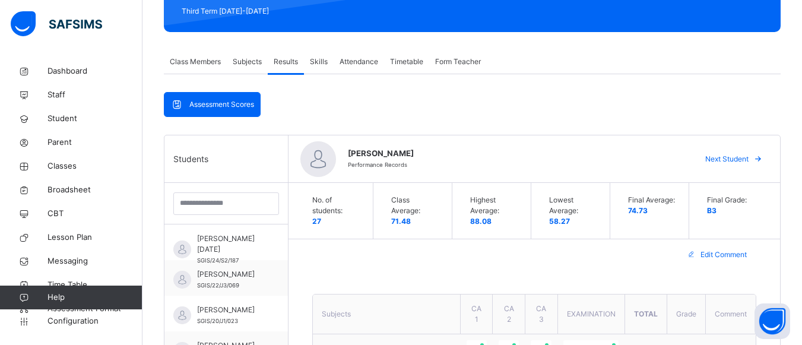
click at [733, 160] on span "Next Student" at bounding box center [726, 159] width 43 height 11
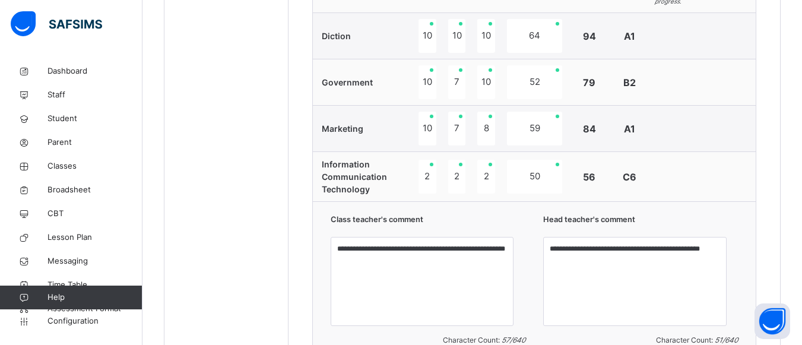
scroll to position [862, 0]
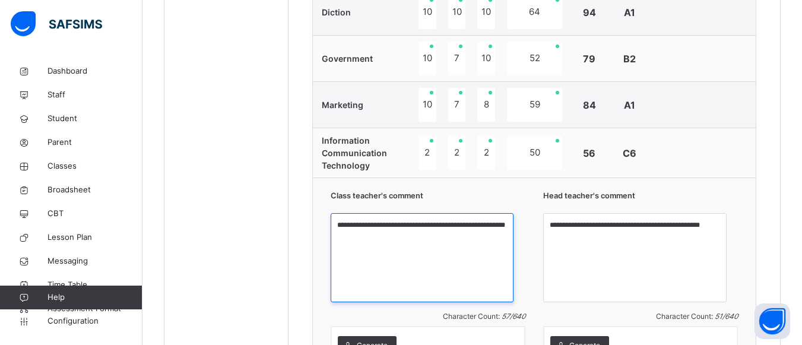
click at [410, 249] on textarea "**********" at bounding box center [422, 257] width 183 height 89
click at [510, 240] on textarea "**********" at bounding box center [422, 257] width 183 height 89
click at [511, 240] on textarea "**********" at bounding box center [422, 257] width 183 height 89
click at [511, 245] on textarea "**********" at bounding box center [422, 257] width 183 height 89
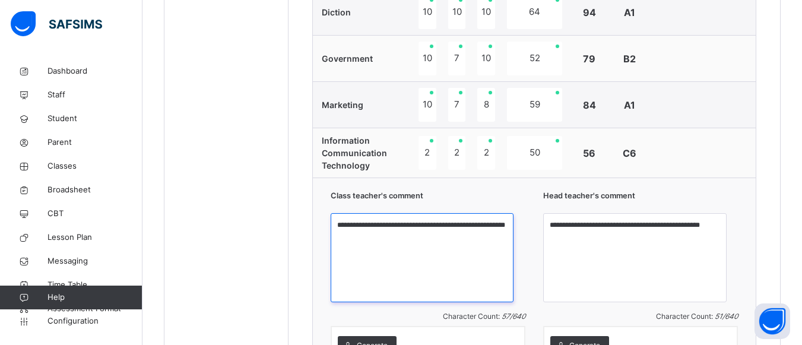
click at [511, 245] on textarea "**********" at bounding box center [422, 257] width 183 height 89
click at [514, 240] on textarea "**********" at bounding box center [422, 257] width 183 height 89
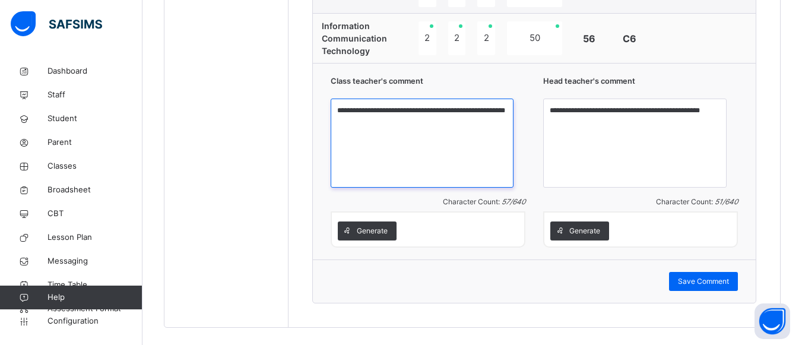
scroll to position [981, 0]
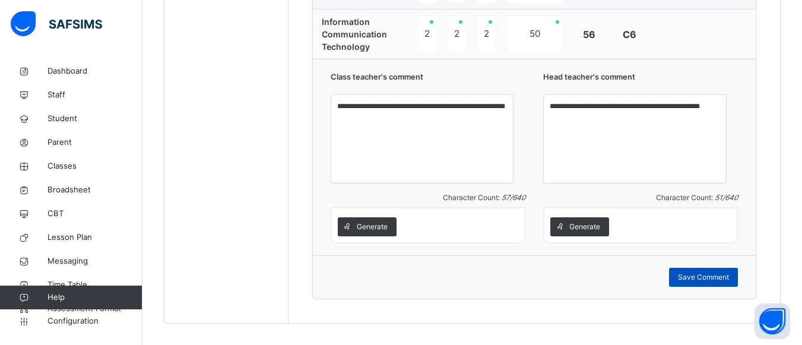
click at [725, 283] on span "Save Comment" at bounding box center [703, 277] width 51 height 11
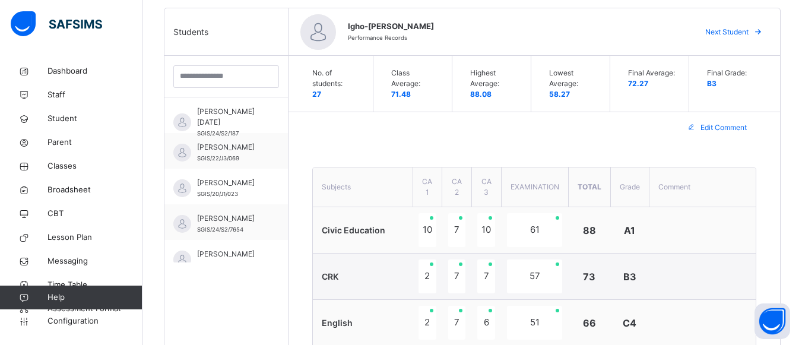
scroll to position [268, 0]
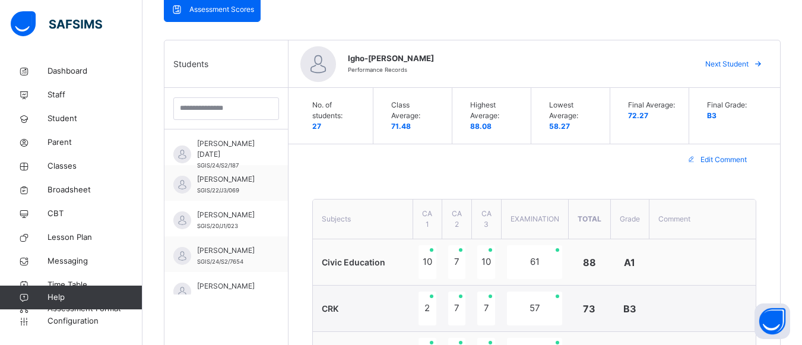
click at [742, 62] on span "Next Student" at bounding box center [726, 64] width 43 height 11
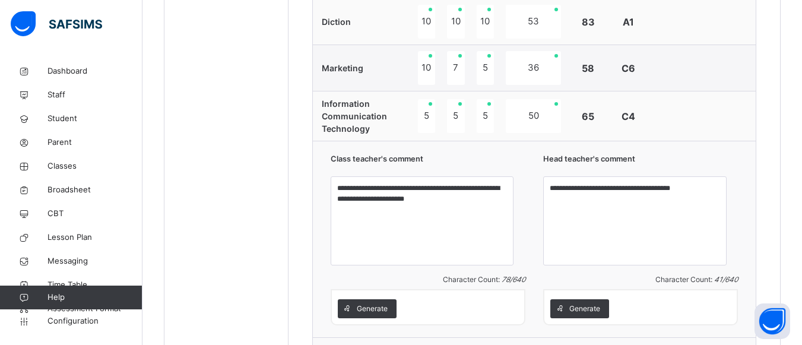
scroll to position [910, 0]
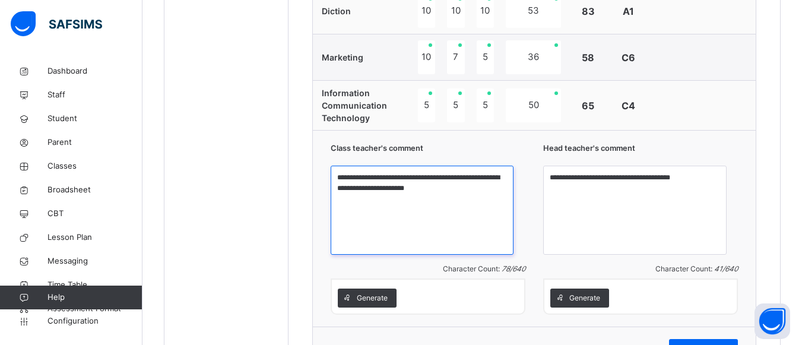
click at [455, 198] on textarea "**********" at bounding box center [422, 210] width 183 height 89
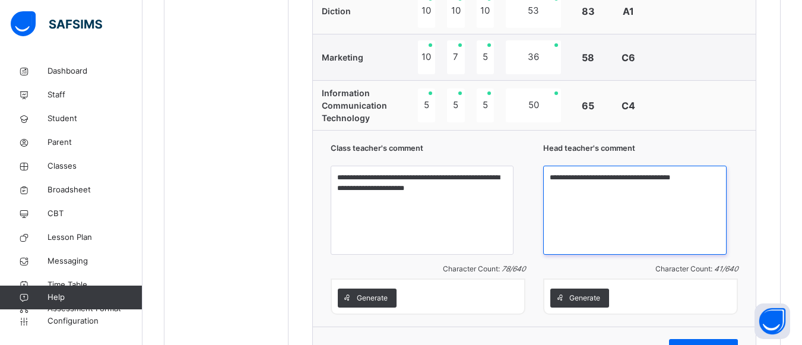
click at [656, 188] on textarea "**********" at bounding box center [634, 210] width 183 height 89
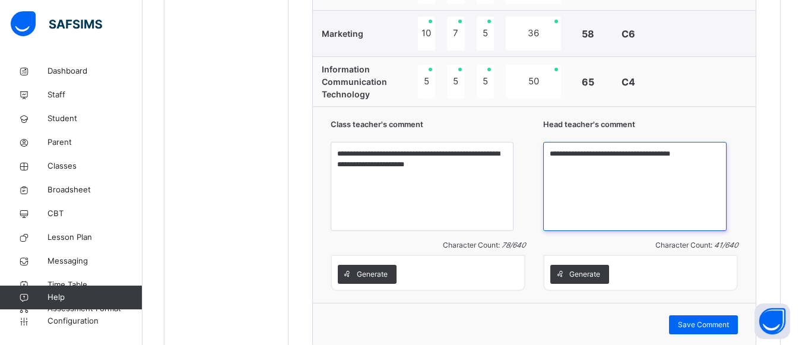
scroll to position [1006, 0]
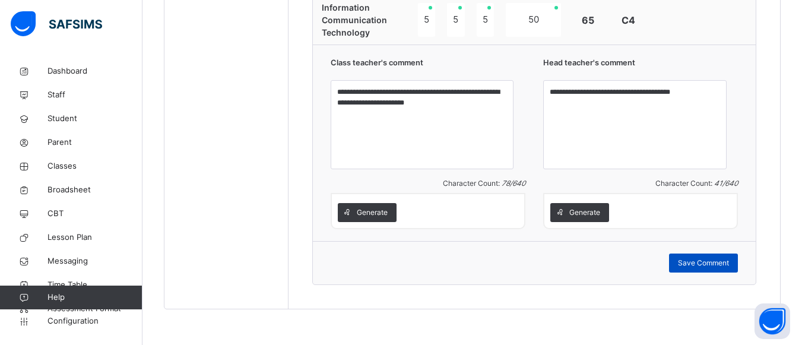
click at [720, 262] on span "Save Comment" at bounding box center [703, 263] width 51 height 11
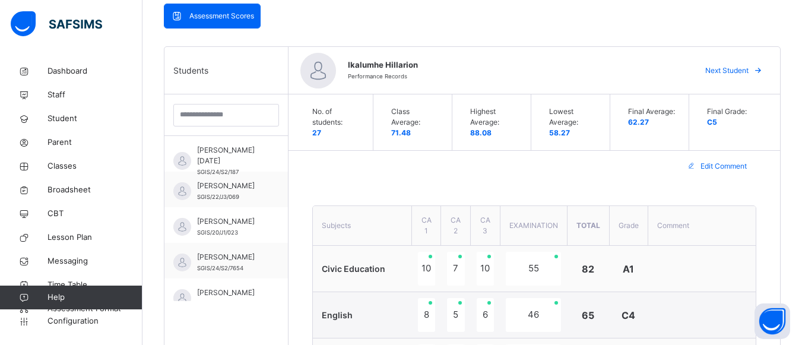
scroll to position [254, 0]
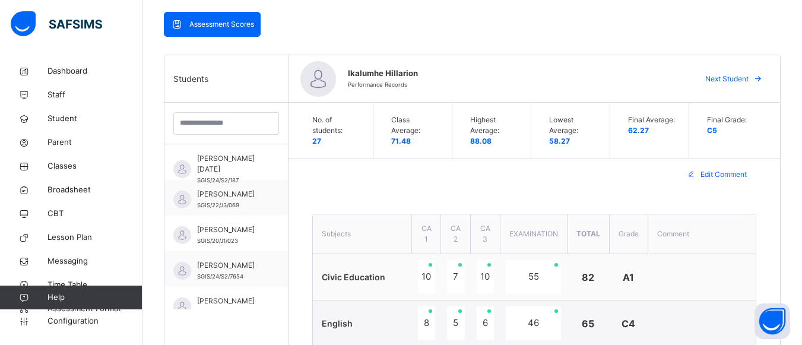
click at [740, 78] on span "Next Student" at bounding box center [726, 79] width 43 height 11
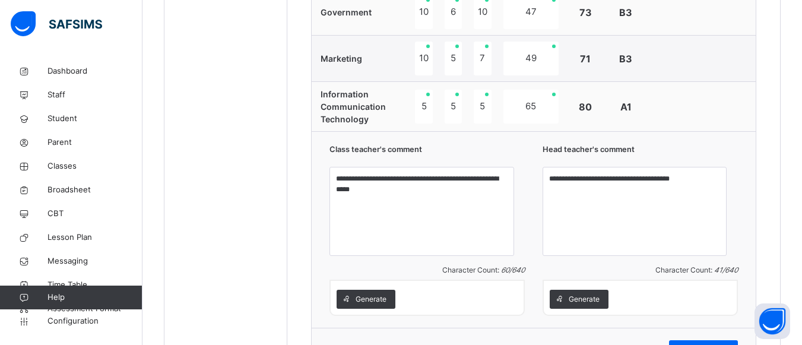
scroll to position [919, 0]
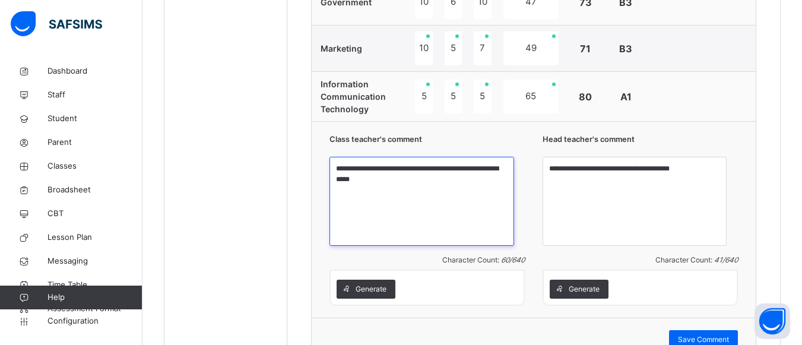
click at [422, 192] on textarea "**********" at bounding box center [422, 201] width 184 height 89
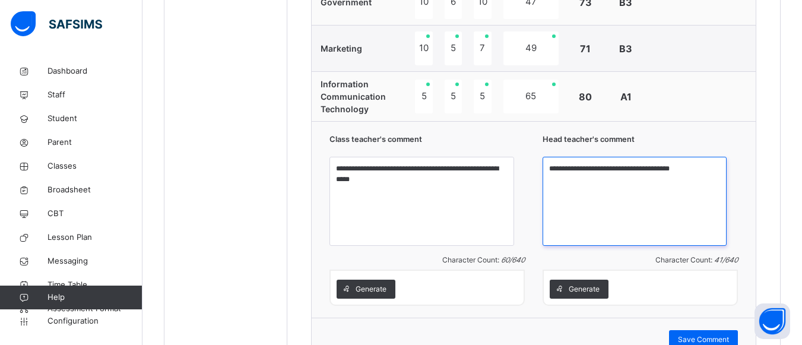
click at [697, 185] on textarea "**********" at bounding box center [635, 201] width 184 height 89
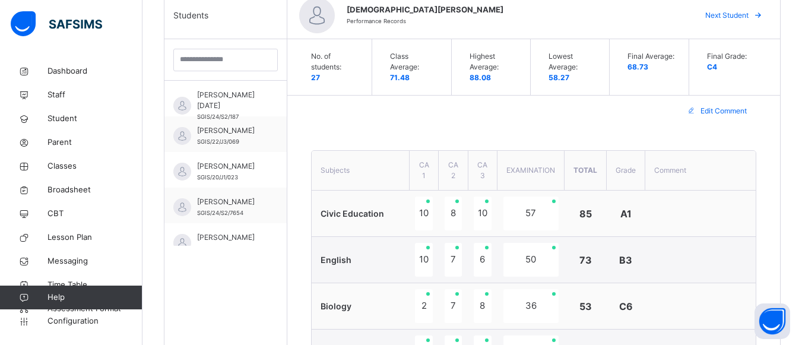
scroll to position [230, 0]
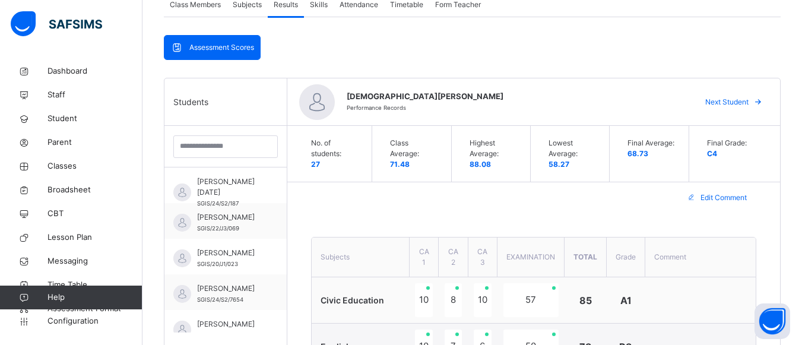
click at [737, 100] on span "Next Student" at bounding box center [726, 102] width 43 height 11
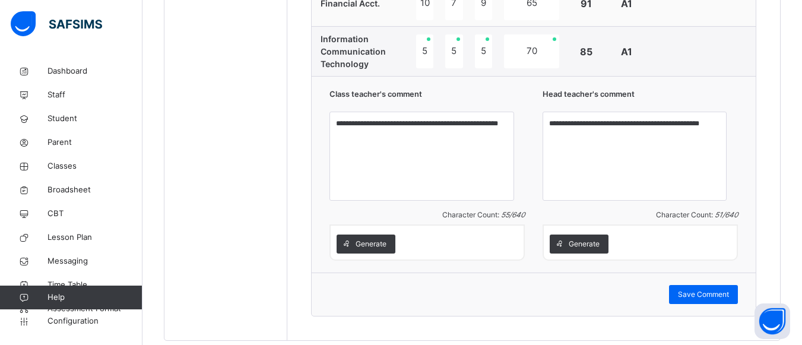
scroll to position [1014, 0]
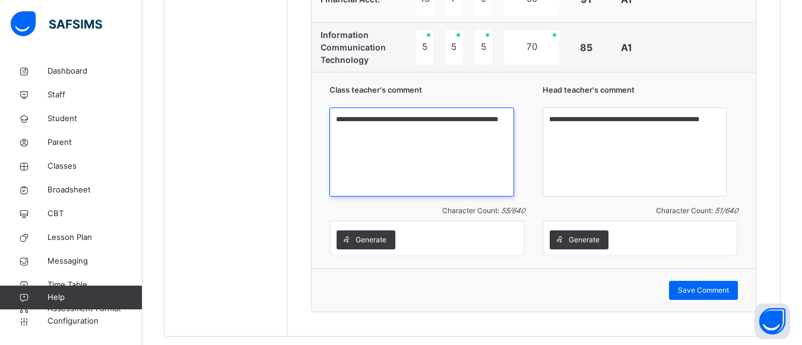
click at [422, 141] on textarea "**********" at bounding box center [422, 151] width 184 height 89
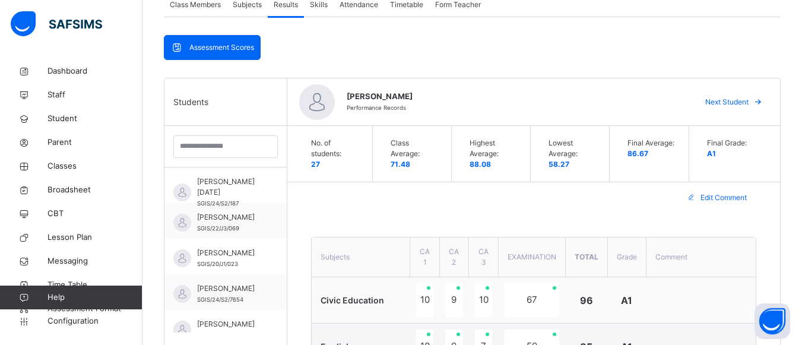
scroll to position [167, 0]
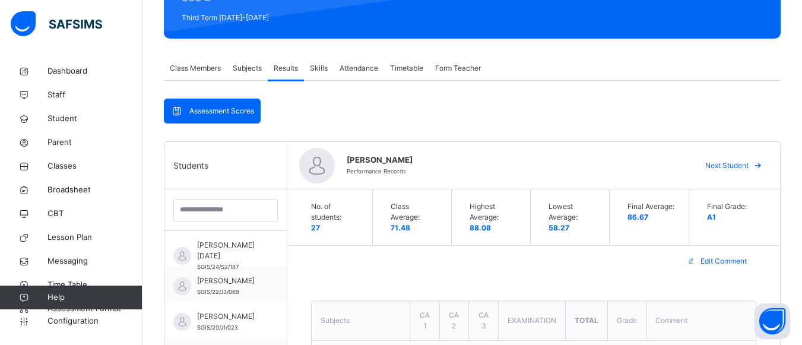
click at [733, 164] on span "Next Student" at bounding box center [726, 165] width 43 height 11
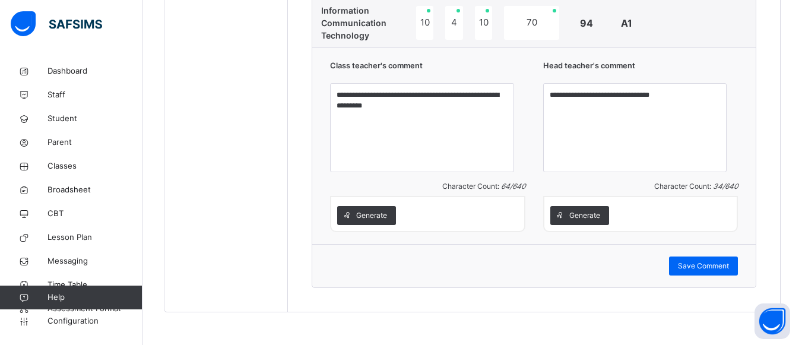
scroll to position [1046, 0]
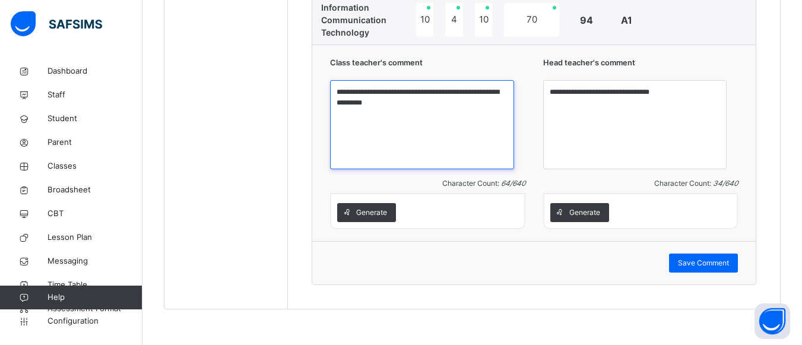
click at [447, 120] on textarea "**********" at bounding box center [421, 124] width 183 height 89
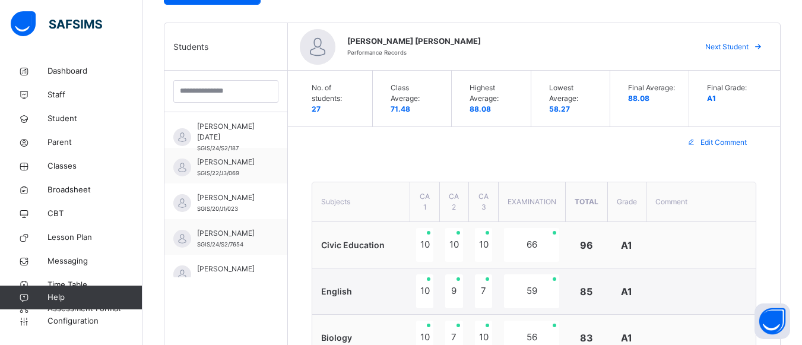
scroll to position [191, 0]
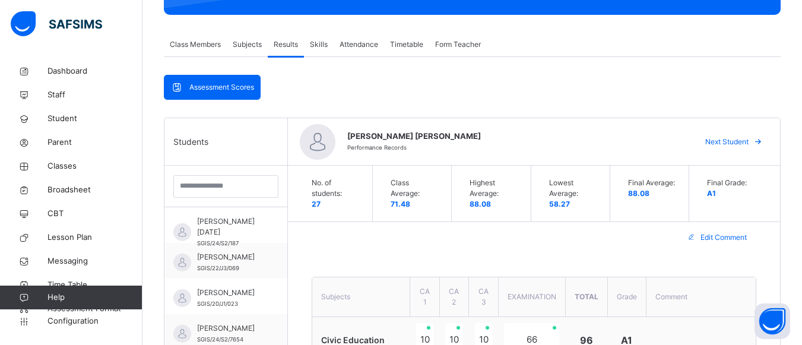
click at [746, 143] on span "Next Student" at bounding box center [726, 142] width 43 height 11
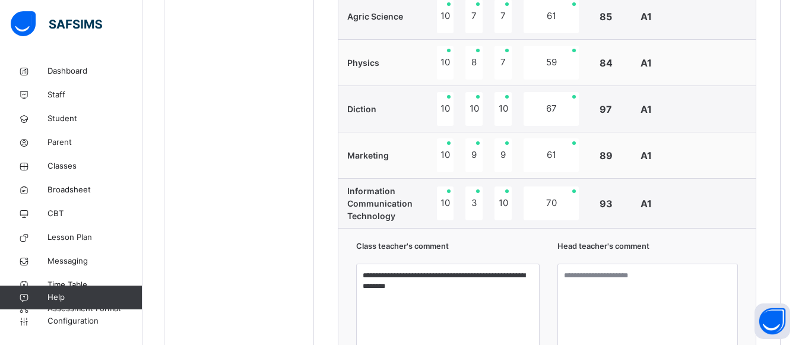
scroll to position [903, 0]
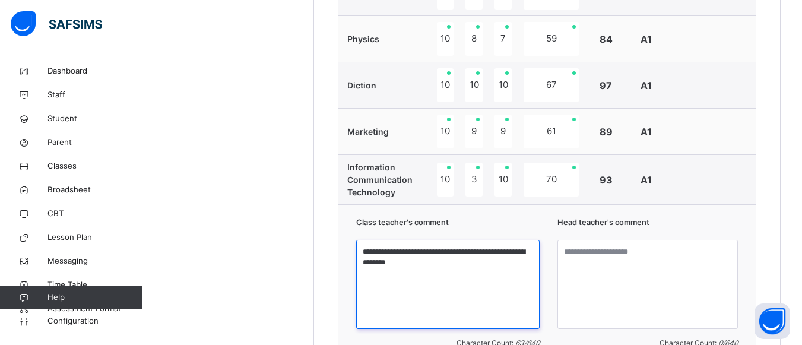
click at [438, 254] on textarea "**********" at bounding box center [447, 284] width 183 height 89
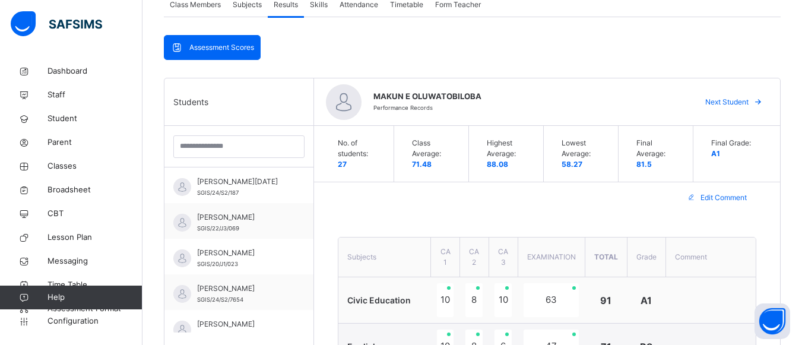
scroll to position [223, 0]
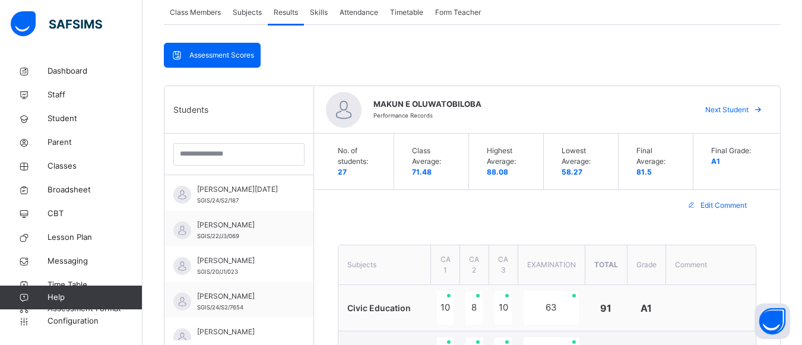
click at [743, 107] on span "Next Student" at bounding box center [726, 110] width 43 height 11
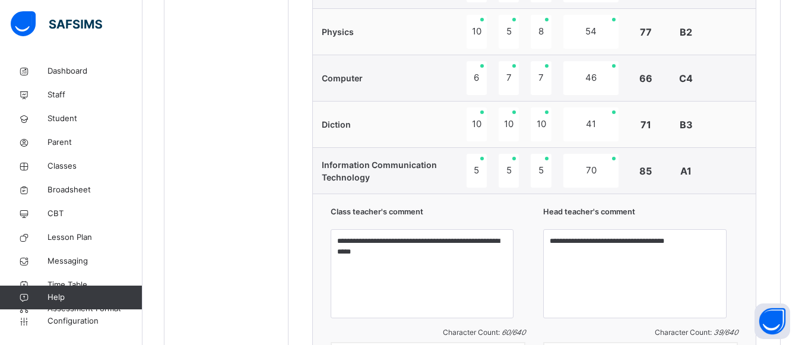
scroll to position [800, 0]
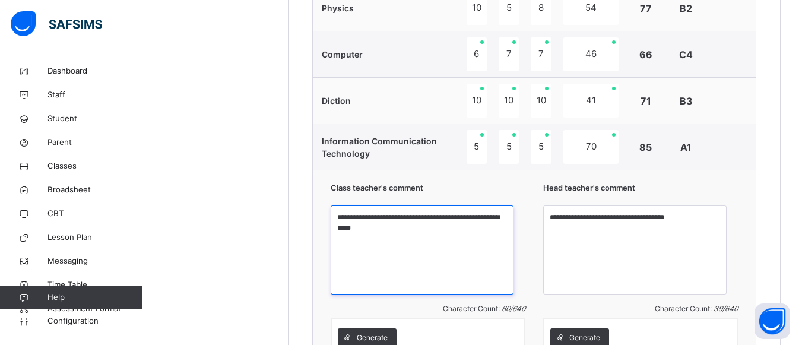
click at [400, 232] on textarea "**********" at bounding box center [422, 249] width 183 height 89
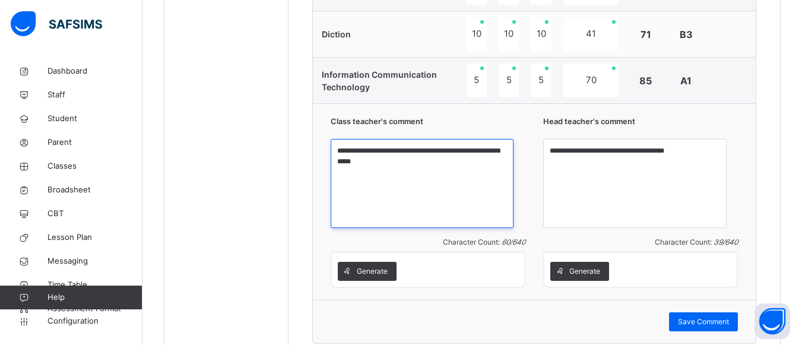
scroll to position [872, 0]
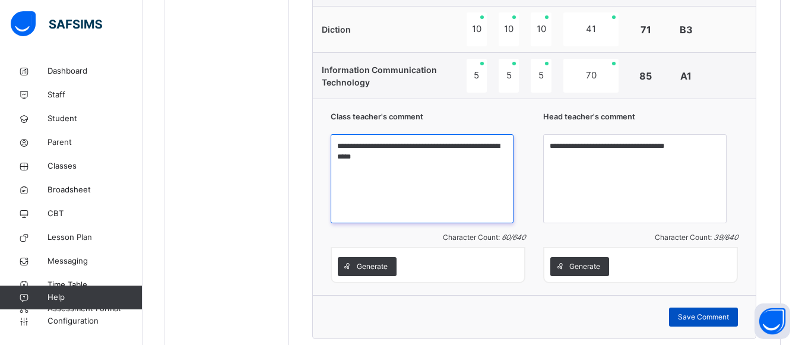
type textarea "**********"
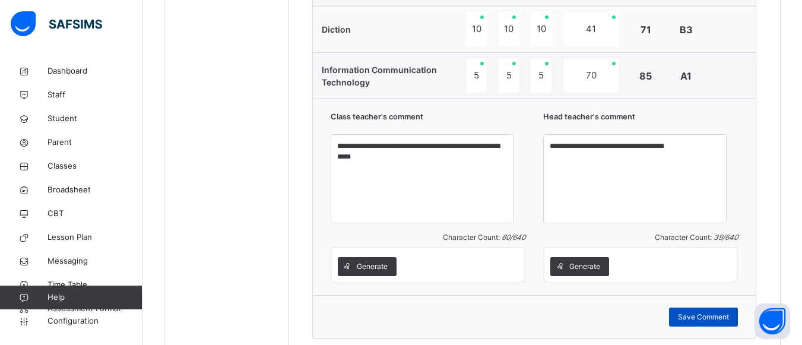
click at [724, 320] on span "Save Comment" at bounding box center [703, 317] width 51 height 11
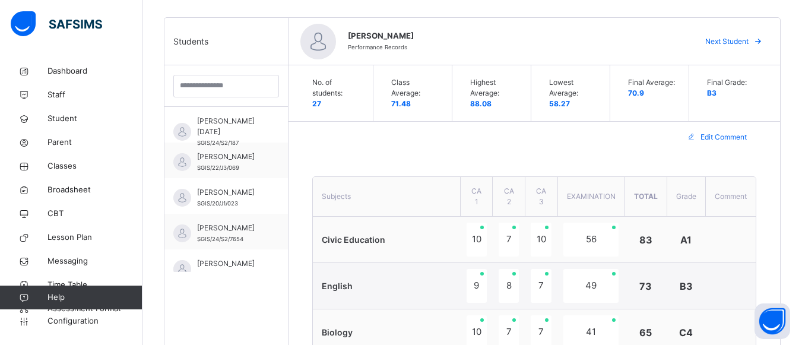
scroll to position [286, 0]
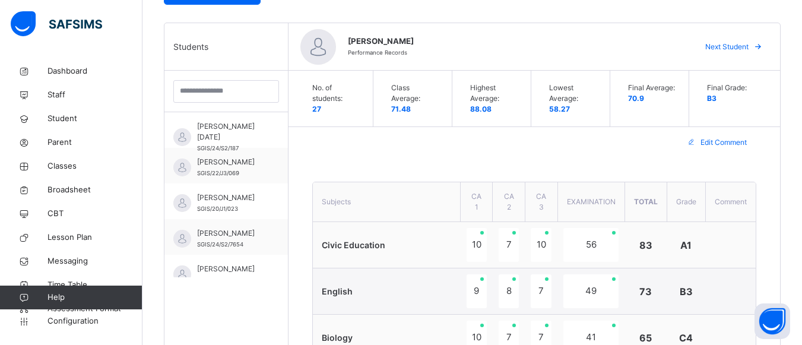
click at [736, 46] on span "Next Student" at bounding box center [726, 47] width 43 height 11
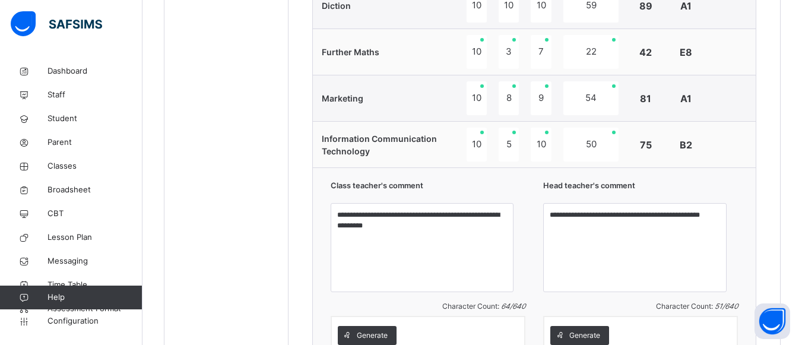
scroll to position [856, 0]
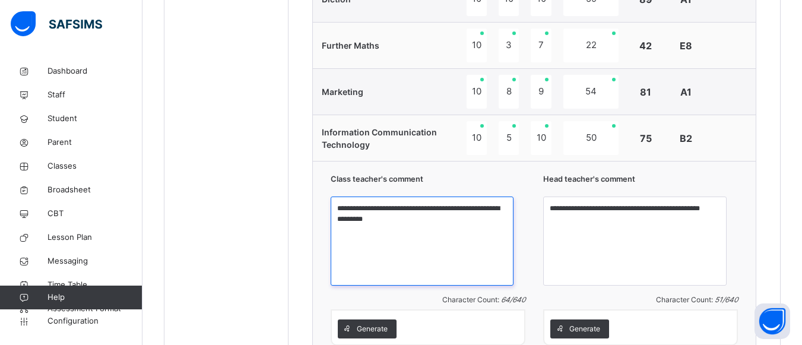
click at [433, 223] on textarea "**********" at bounding box center [422, 241] width 183 height 89
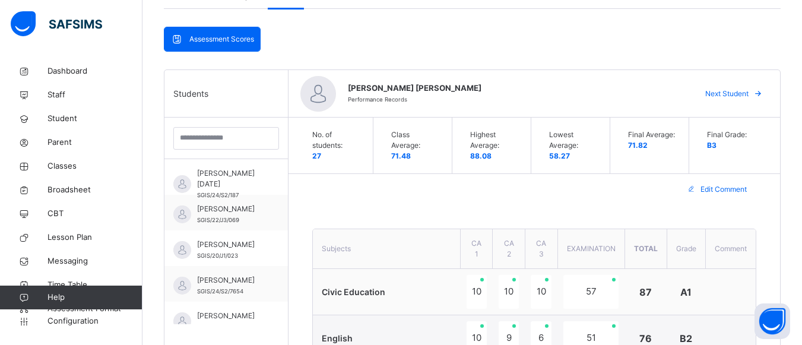
scroll to position [230, 0]
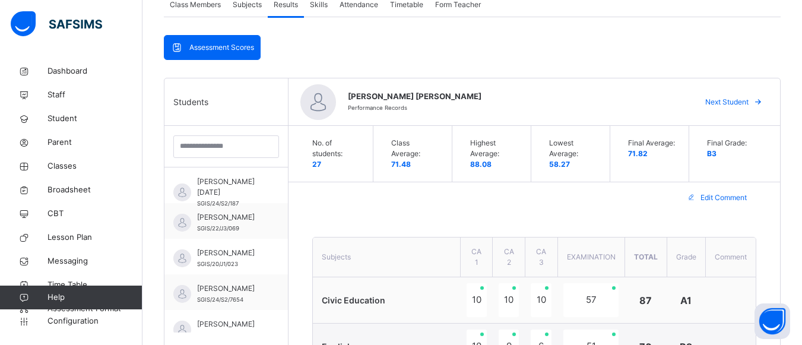
click at [739, 102] on span "Next Student" at bounding box center [726, 102] width 43 height 11
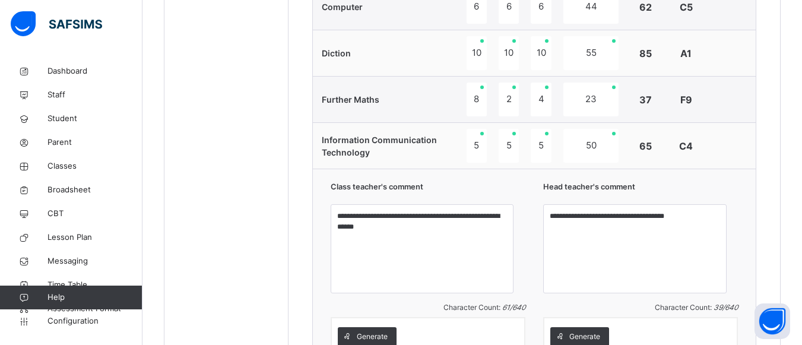
scroll to position [872, 0]
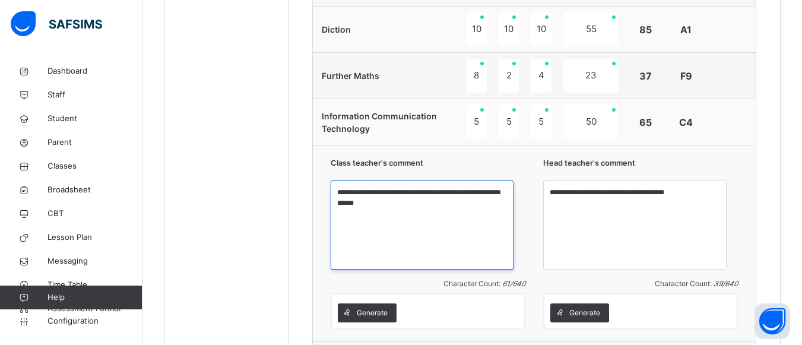
click at [412, 213] on textarea "**********" at bounding box center [422, 225] width 183 height 89
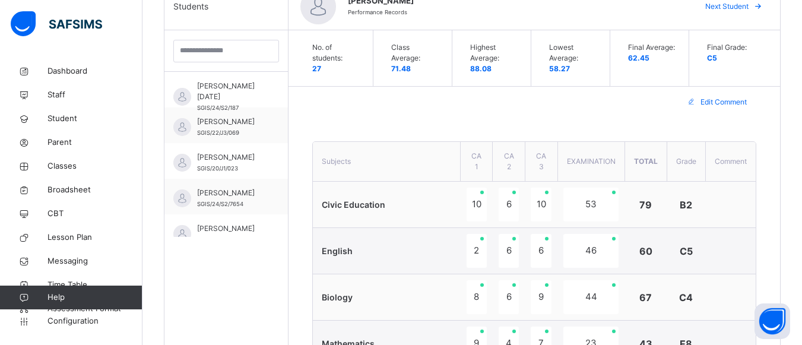
scroll to position [239, 0]
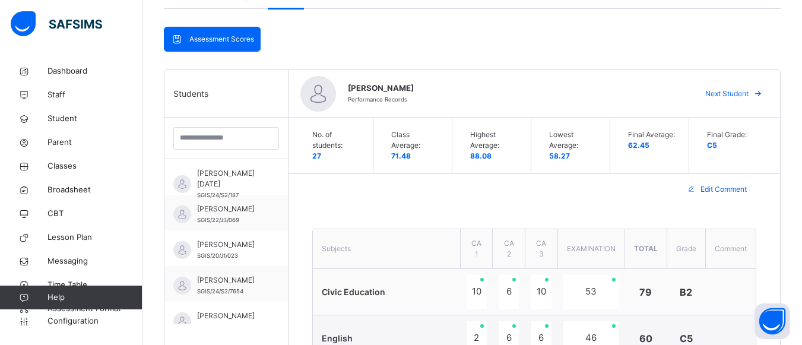
click at [743, 91] on span "Next Student" at bounding box center [726, 93] width 43 height 11
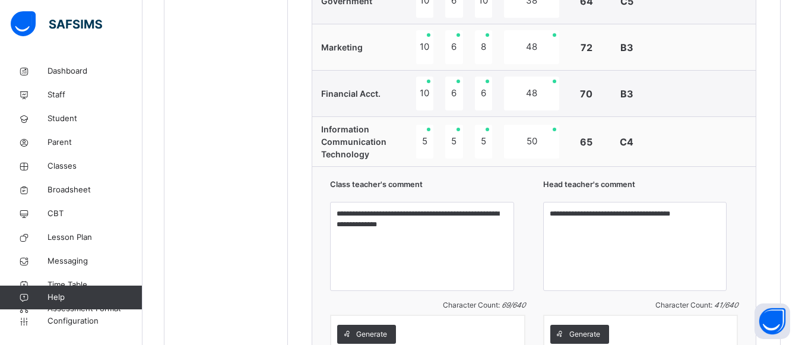
scroll to position [880, 0]
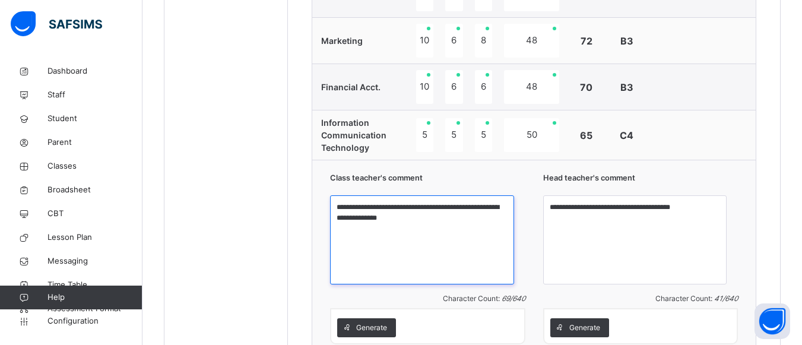
click at [436, 227] on textarea "**********" at bounding box center [421, 239] width 183 height 89
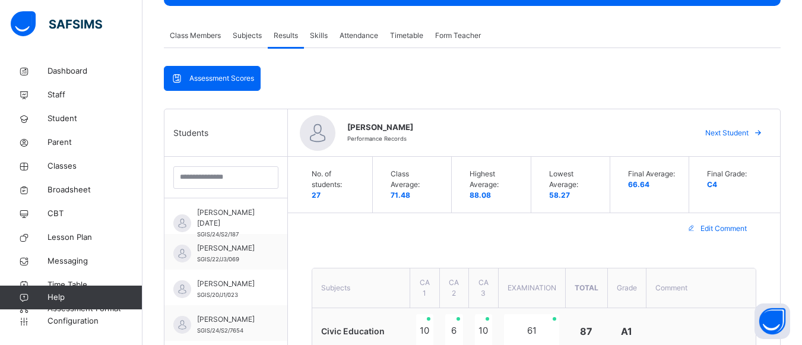
scroll to position [191, 0]
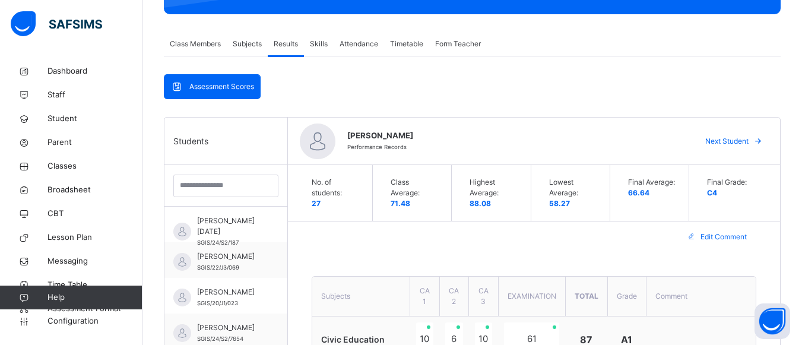
click at [732, 141] on span "Next Student" at bounding box center [726, 141] width 43 height 11
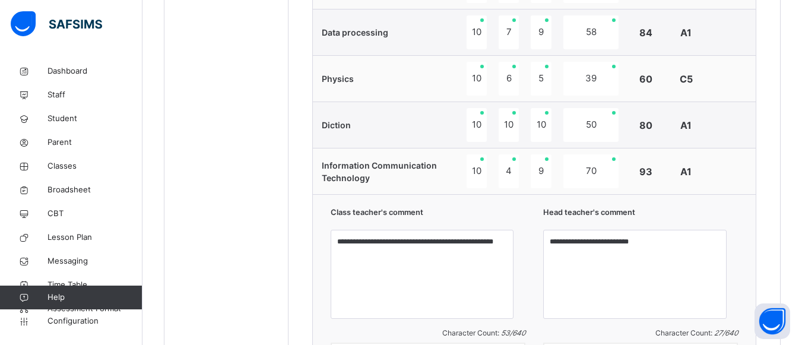
scroll to position [737, 0]
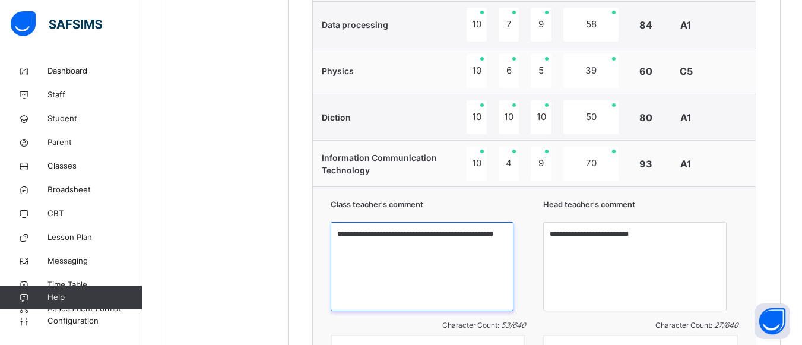
click at [420, 245] on textarea "**********" at bounding box center [422, 266] width 183 height 89
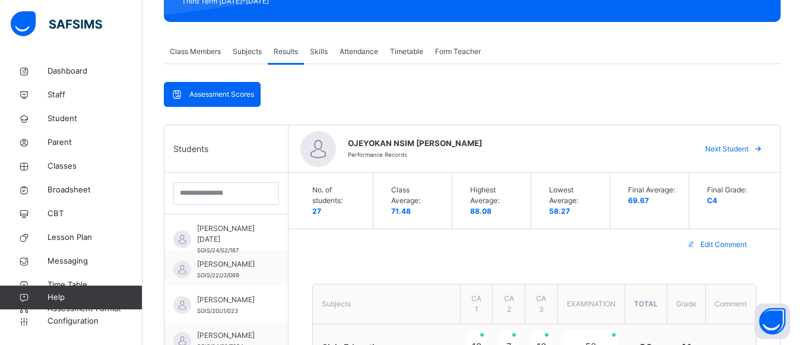
scroll to position [144, 0]
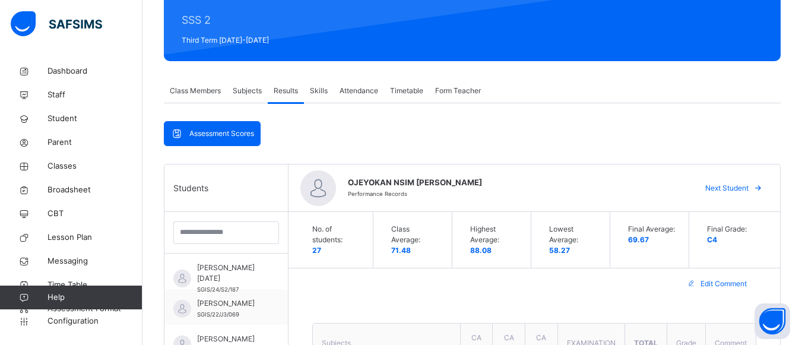
click at [743, 189] on span "Next Student" at bounding box center [726, 188] width 43 height 11
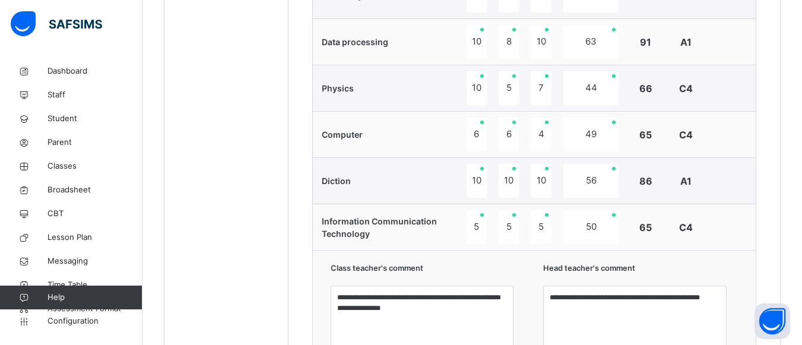
scroll to position [777, 0]
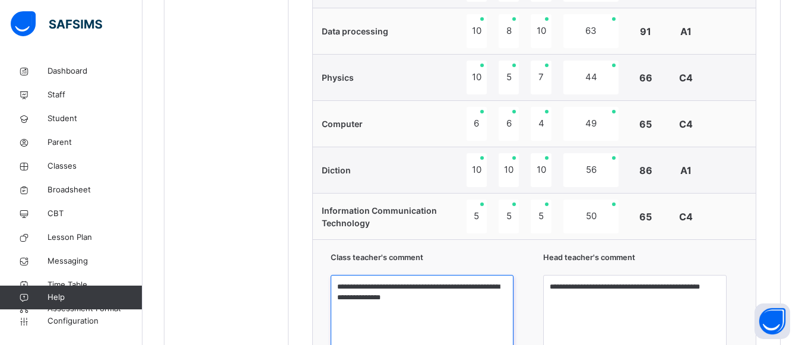
click at [440, 302] on textarea "**********" at bounding box center [422, 319] width 183 height 89
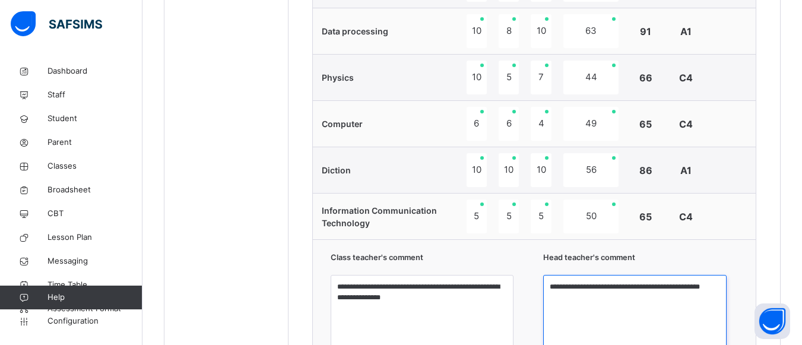
click at [596, 297] on textarea "**********" at bounding box center [634, 319] width 183 height 89
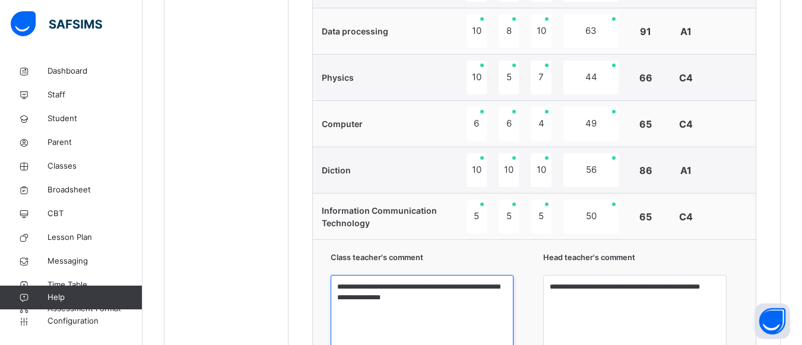
click at [452, 300] on textarea "**********" at bounding box center [422, 319] width 183 height 89
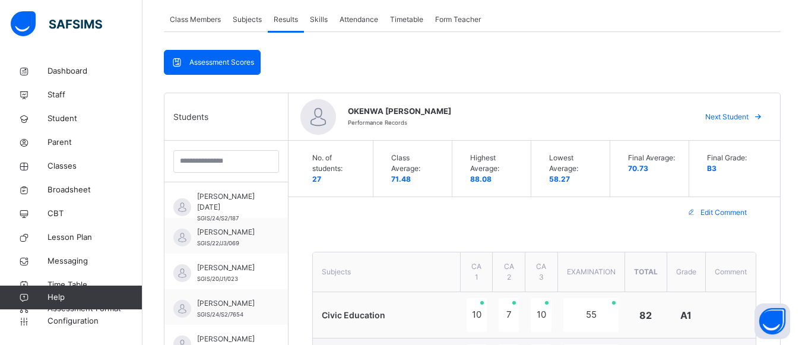
scroll to position [207, 0]
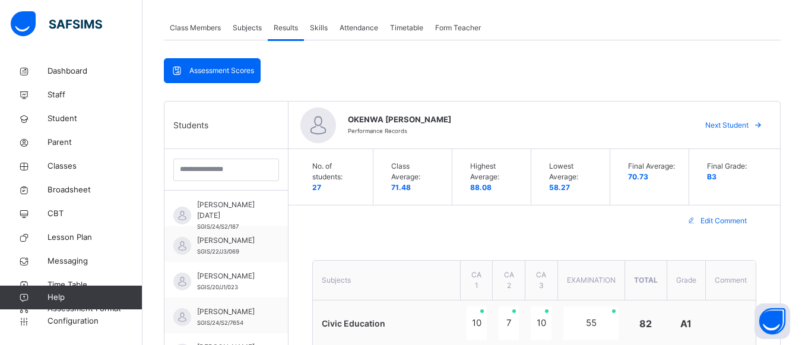
click at [734, 123] on span "Next Student" at bounding box center [726, 125] width 43 height 11
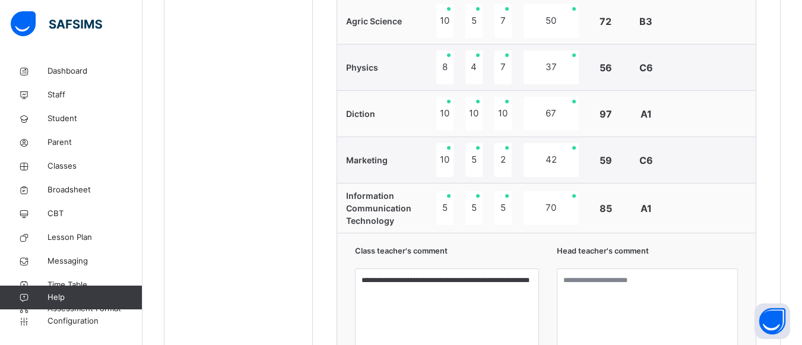
scroll to position [825, 0]
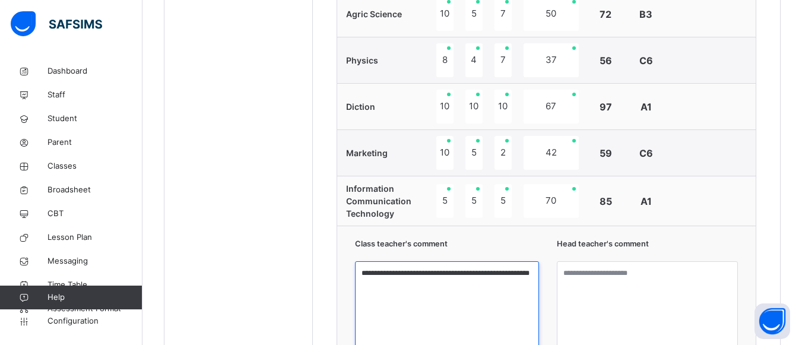
click at [402, 276] on textarea "**********" at bounding box center [447, 305] width 184 height 89
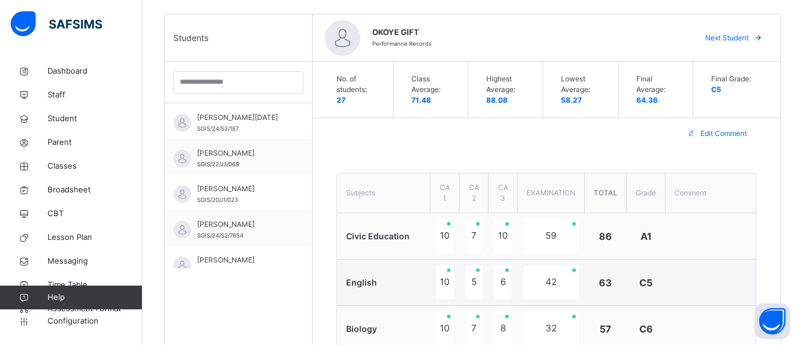
scroll to position [271, 0]
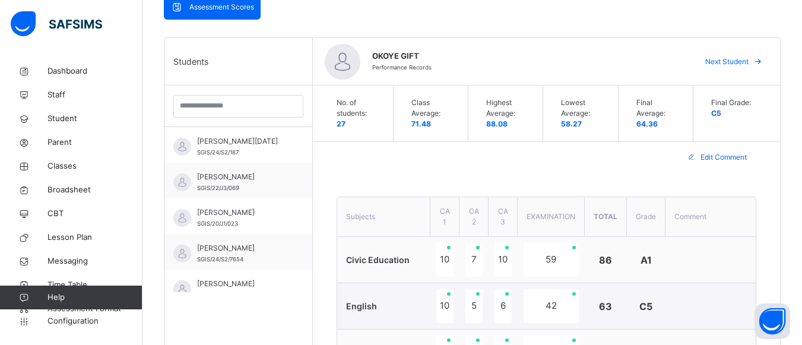
click at [727, 64] on span "Next Student" at bounding box center [726, 61] width 43 height 11
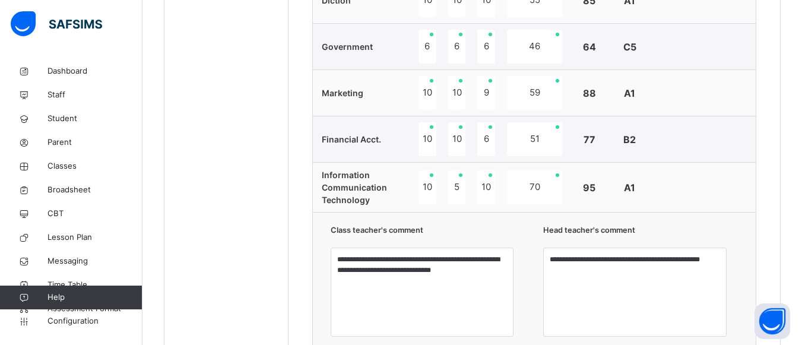
scroll to position [841, 0]
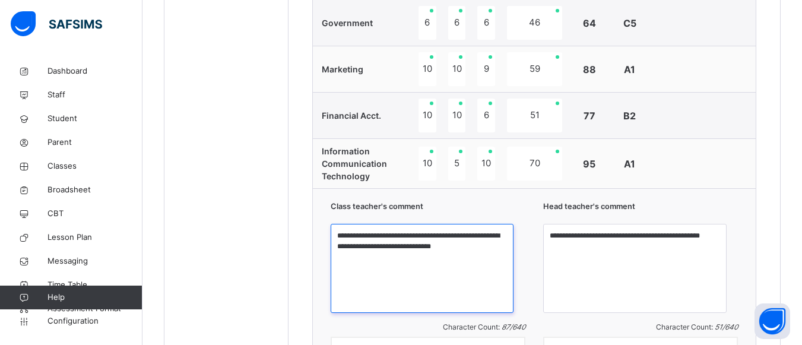
click at [499, 274] on textarea "**********" at bounding box center [422, 268] width 183 height 89
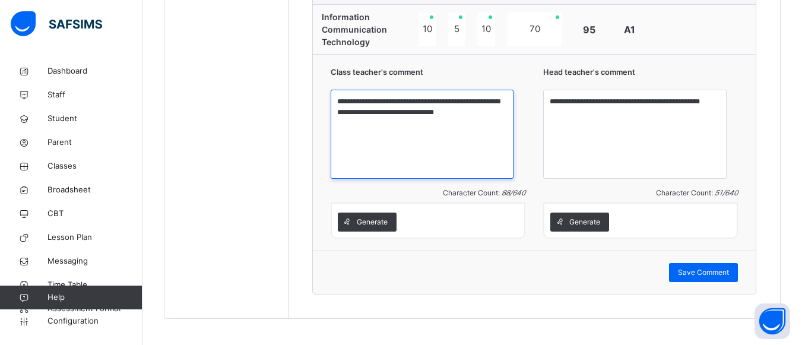
scroll to position [983, 0]
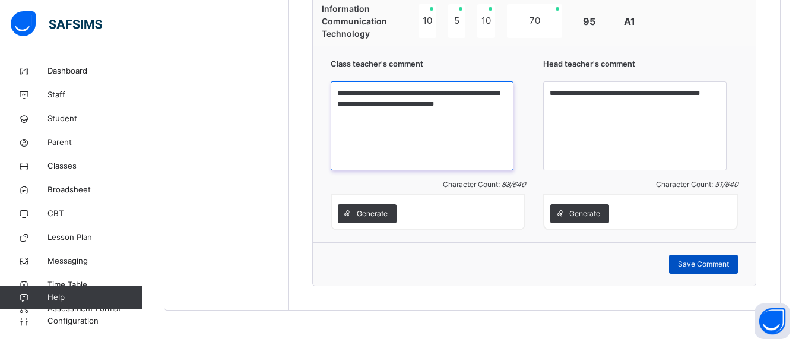
type textarea "**********"
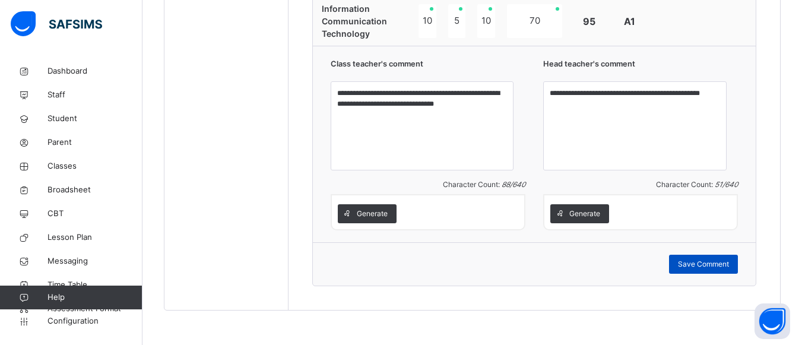
click at [707, 270] on span "Save Comment" at bounding box center [703, 264] width 51 height 11
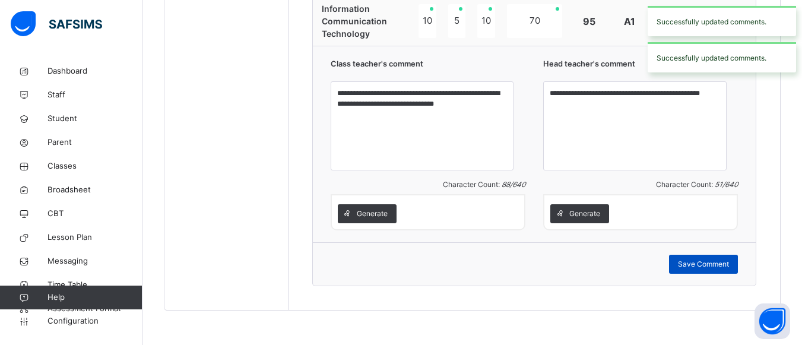
click at [707, 270] on span "Save Comment" at bounding box center [703, 264] width 51 height 11
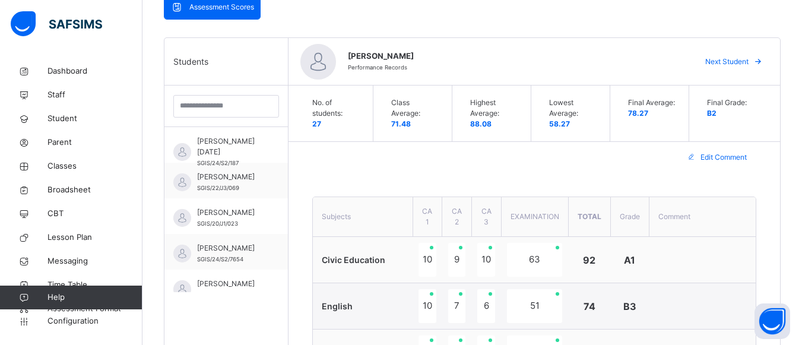
scroll to position [247, 0]
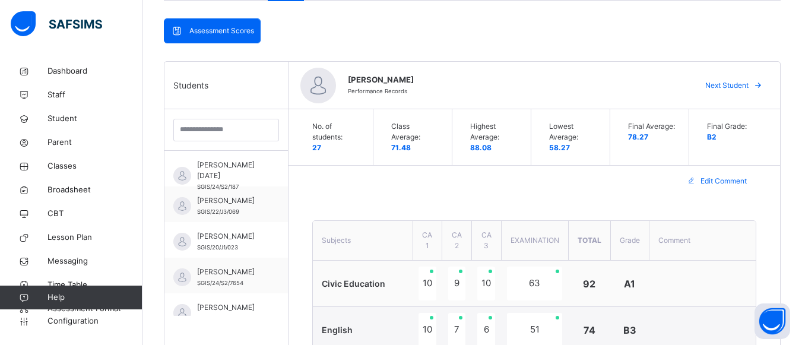
click at [737, 85] on span "Next Student" at bounding box center [726, 85] width 43 height 11
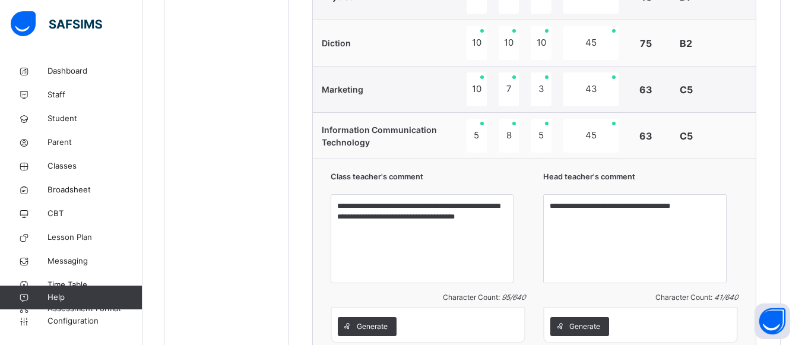
scroll to position [865, 0]
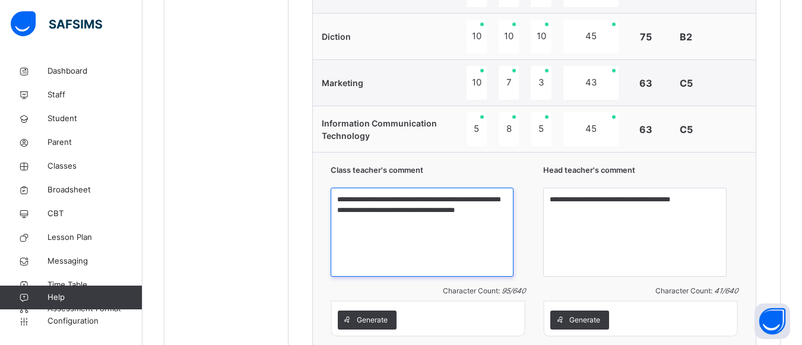
click at [514, 218] on textarea "**********" at bounding box center [422, 232] width 183 height 89
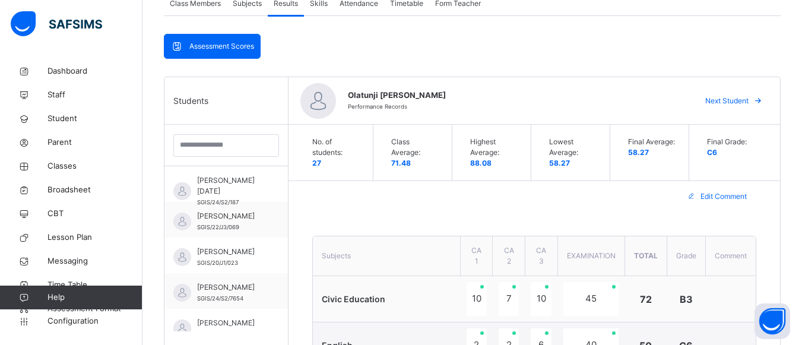
scroll to position [184, 0]
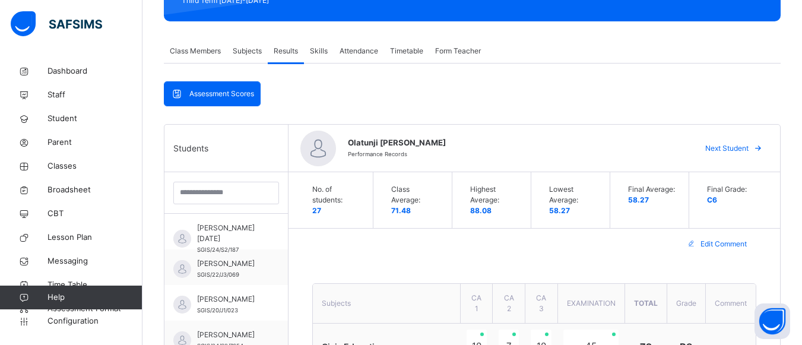
click at [749, 150] on span "Next Student" at bounding box center [726, 148] width 43 height 11
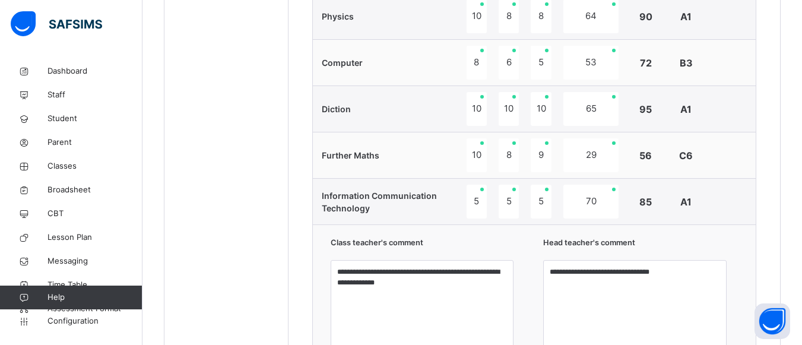
scroll to position [841, 0]
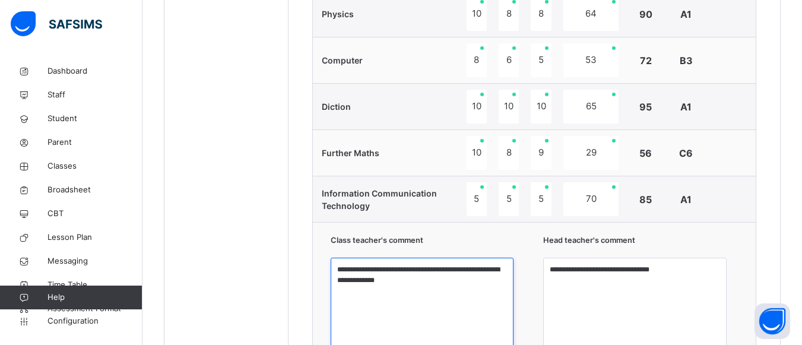
click at [449, 289] on textarea "**********" at bounding box center [422, 302] width 183 height 89
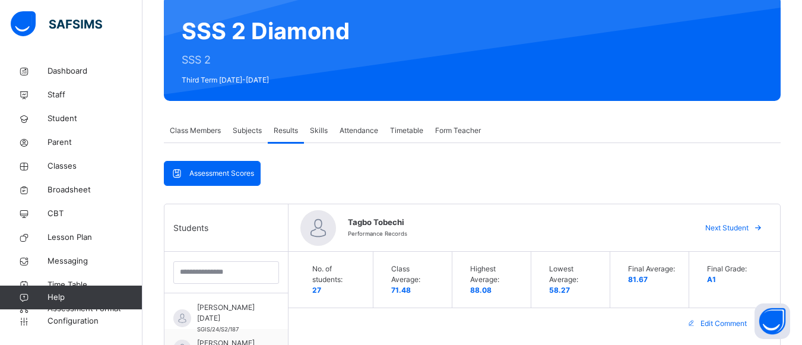
scroll to position [88, 0]
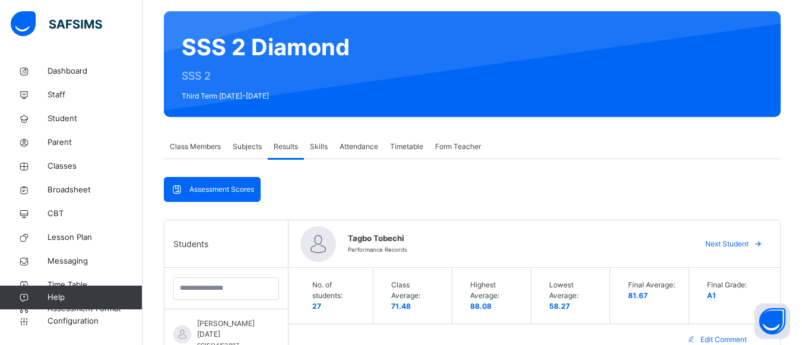
click at [742, 244] on span "Next Student" at bounding box center [726, 244] width 43 height 11
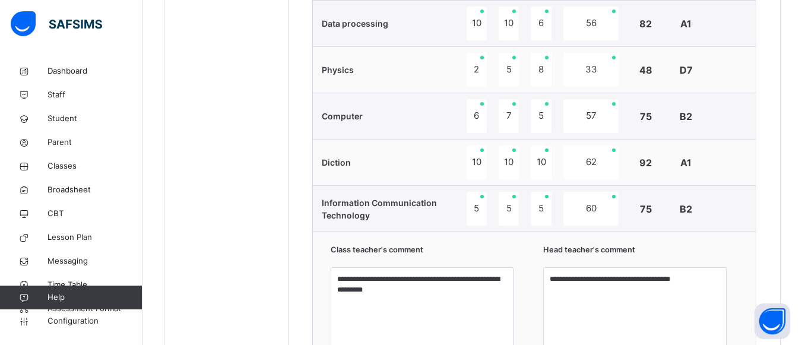
scroll to position [745, 0]
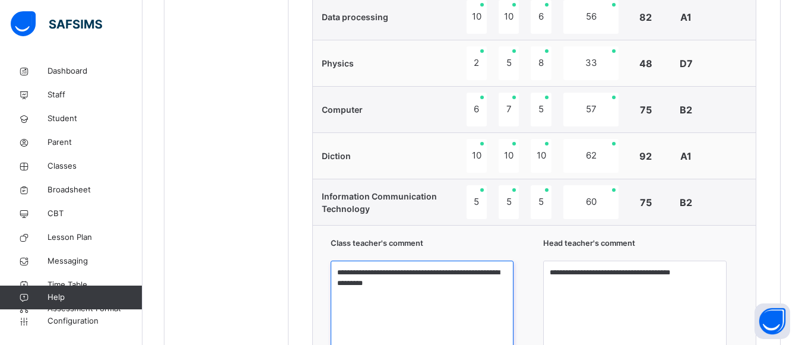
click at [435, 289] on textarea "**********" at bounding box center [422, 305] width 183 height 89
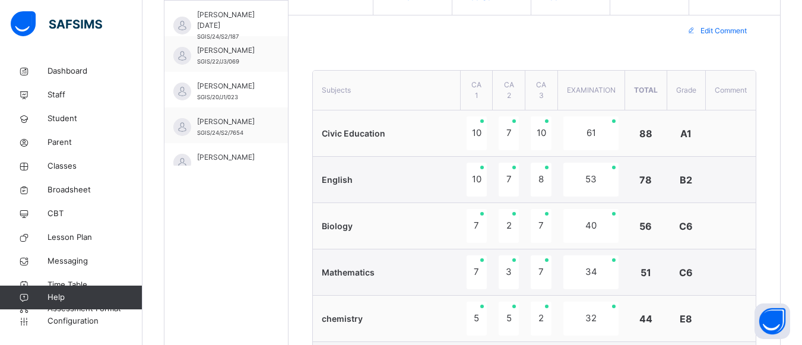
scroll to position [366, 0]
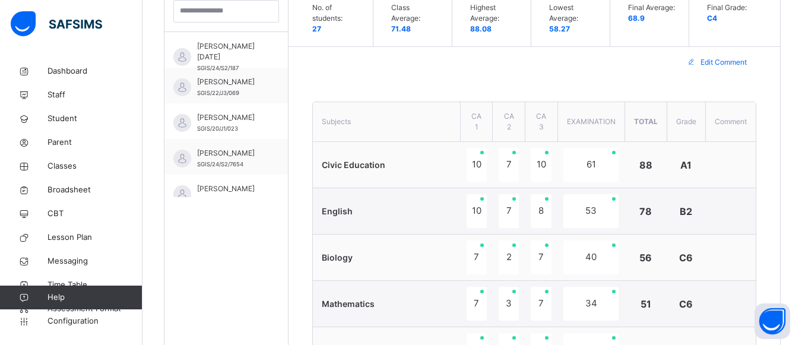
click at [780, 17] on div "No. of students: 27 Class Average: 71.48 Highest Average: 88.08 Lowest Average:…" at bounding box center [535, 18] width 492 height 56
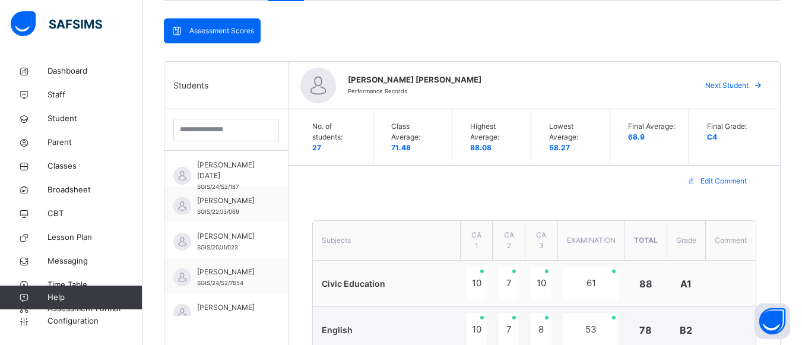
scroll to position [183, 0]
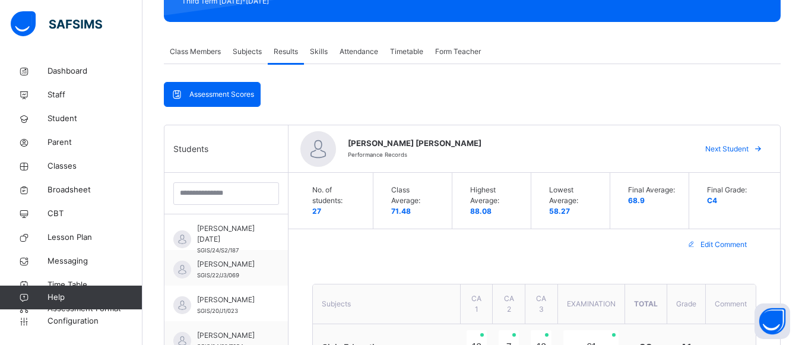
click at [734, 147] on span "Next Student" at bounding box center [726, 149] width 43 height 11
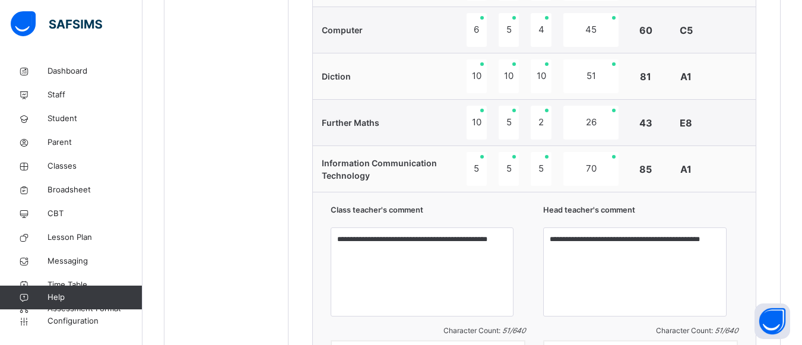
scroll to position [864, 0]
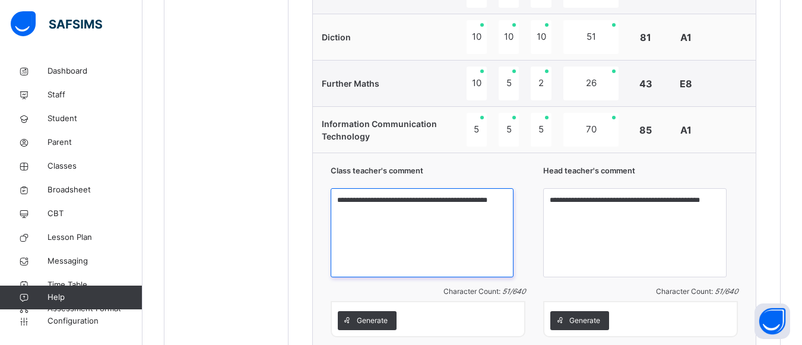
click at [432, 225] on textarea "**********" at bounding box center [422, 232] width 183 height 89
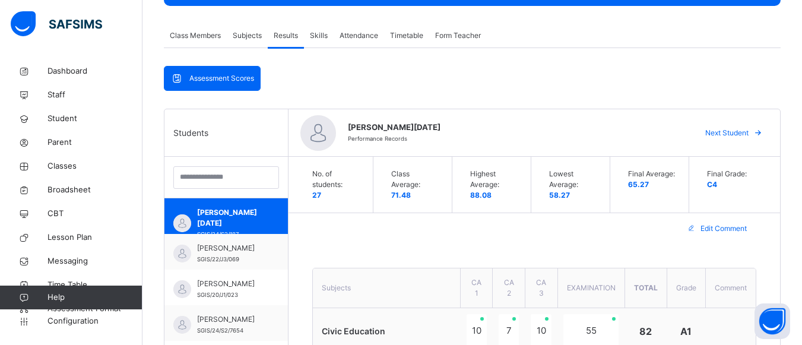
scroll to position [191, 0]
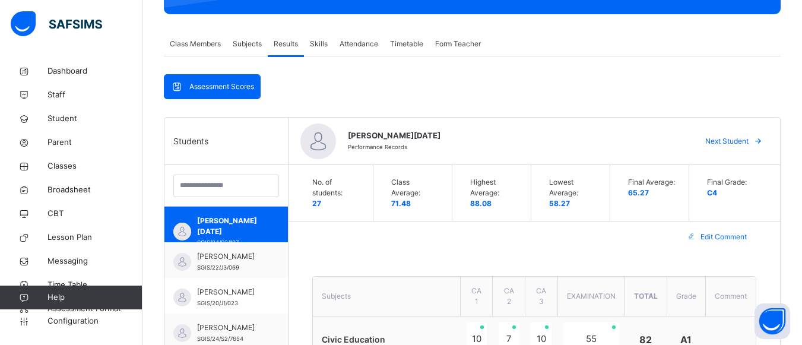
click at [740, 141] on span "Next Student" at bounding box center [726, 141] width 43 height 11
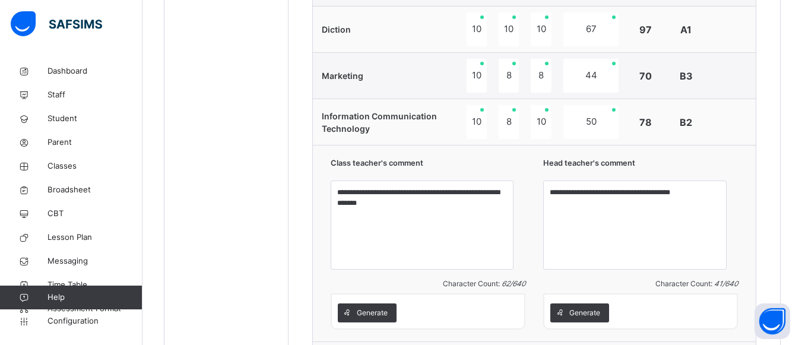
scroll to position [927, 0]
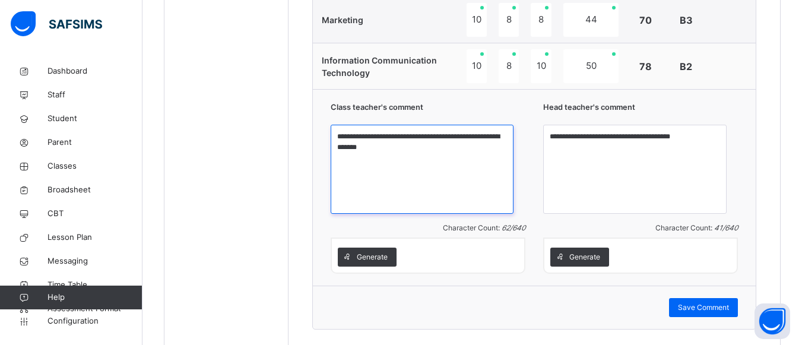
click at [419, 151] on textarea "**********" at bounding box center [422, 169] width 183 height 89
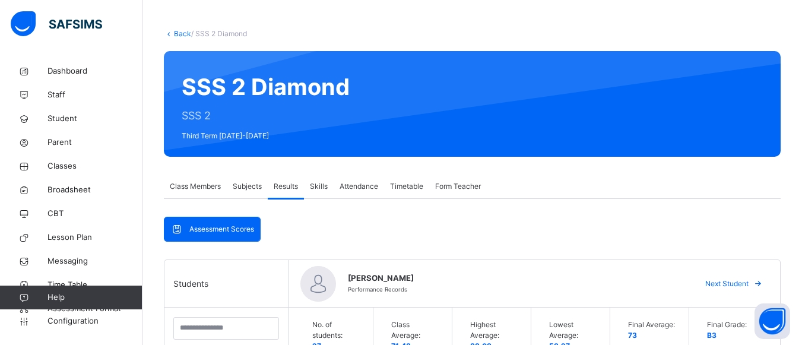
scroll to position [0, 0]
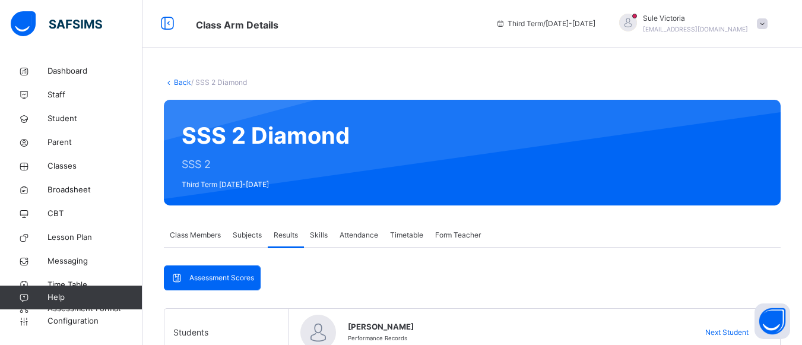
click at [768, 25] on span at bounding box center [762, 23] width 11 height 11
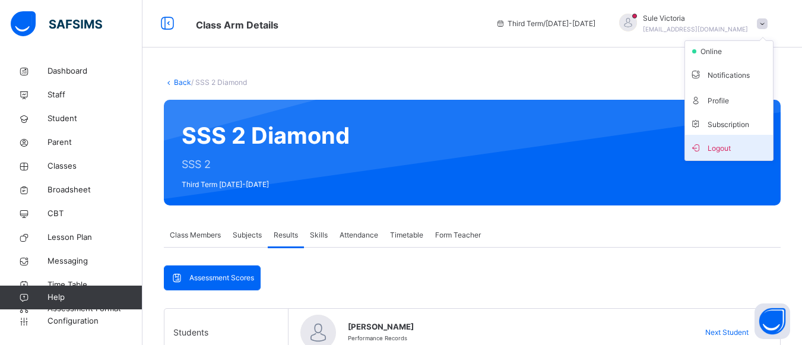
click at [733, 143] on span "Logout" at bounding box center [729, 148] width 78 height 16
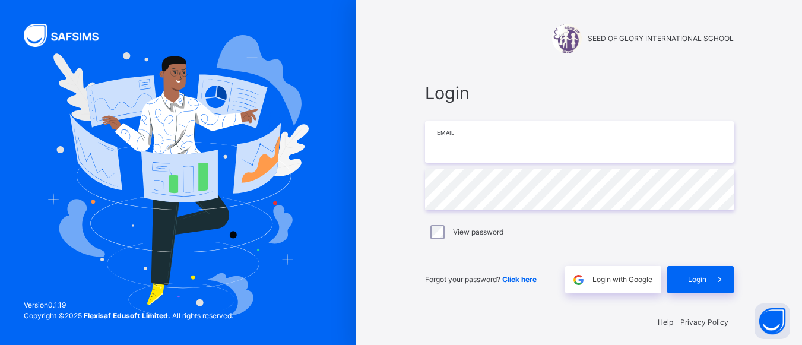
click at [476, 137] on input "email" at bounding box center [579, 142] width 309 height 42
type input "**********"
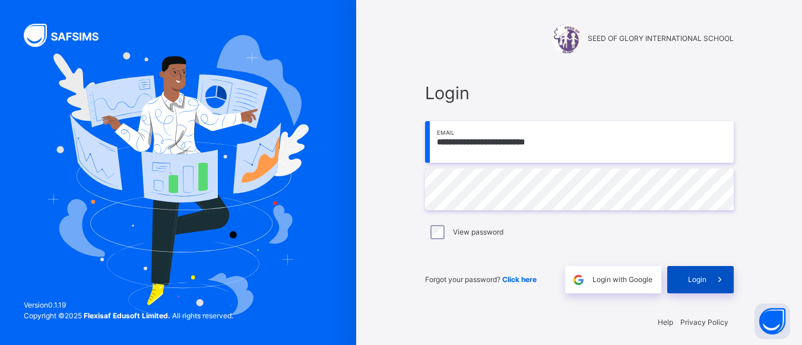
click at [715, 278] on span at bounding box center [720, 279] width 27 height 27
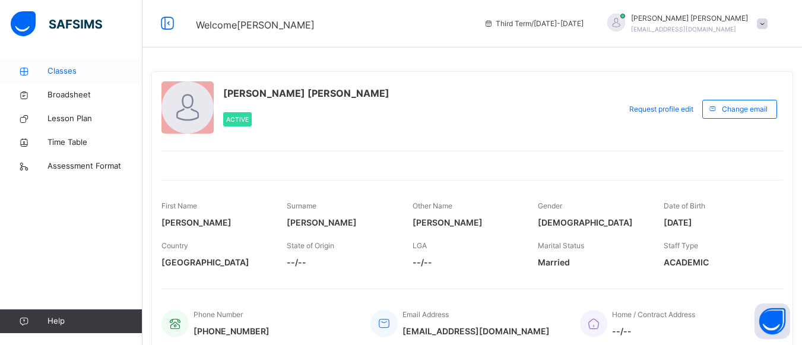
click at [64, 68] on span "Classes" at bounding box center [95, 71] width 95 height 12
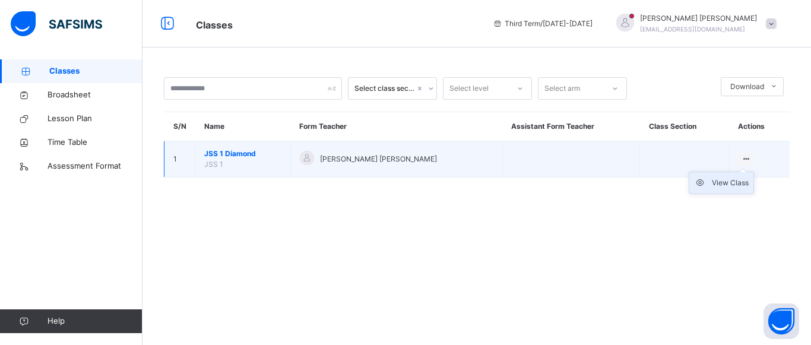
click at [727, 184] on div "View Class" at bounding box center [730, 183] width 37 height 12
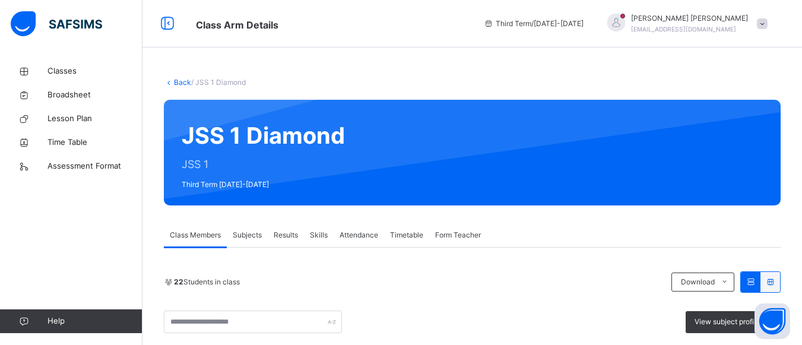
click at [318, 235] on span "Skills" at bounding box center [319, 235] width 18 height 11
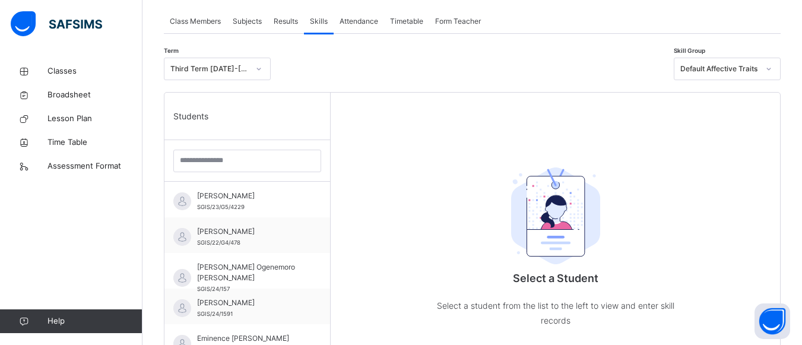
scroll to position [238, 0]
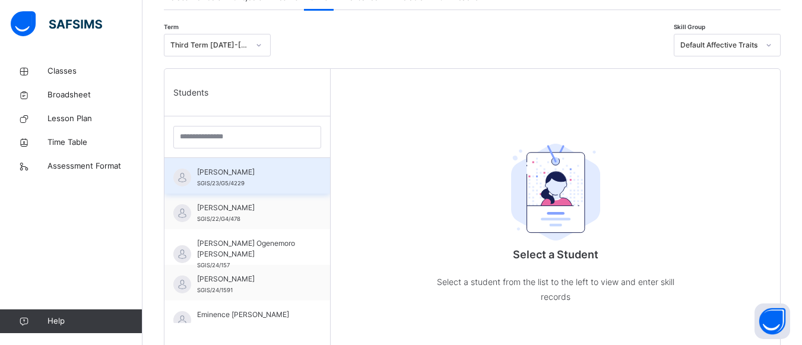
click at [266, 167] on span "[PERSON_NAME]" at bounding box center [250, 172] width 106 height 11
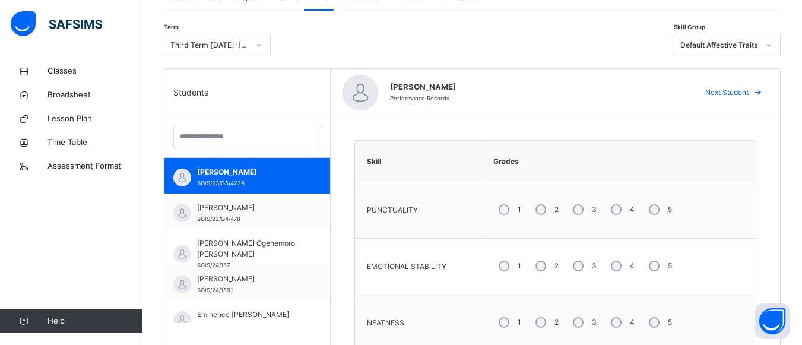
click at [771, 46] on icon at bounding box center [769, 45] width 4 height 2
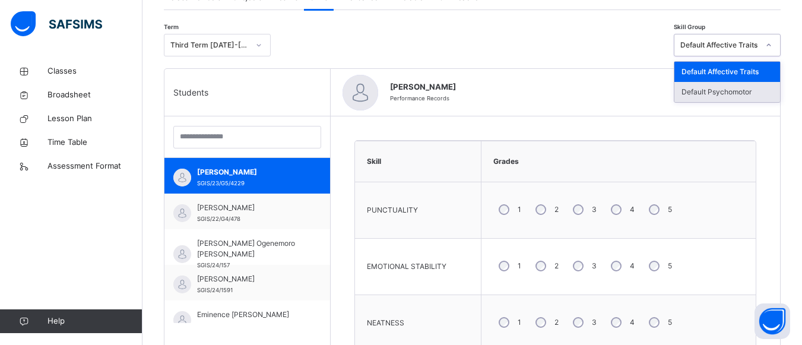
click at [746, 95] on div "Default Psychomotor" at bounding box center [728, 92] width 106 height 20
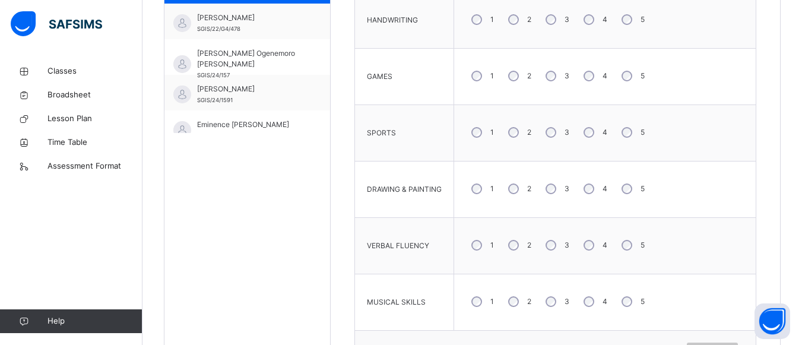
scroll to position [475, 0]
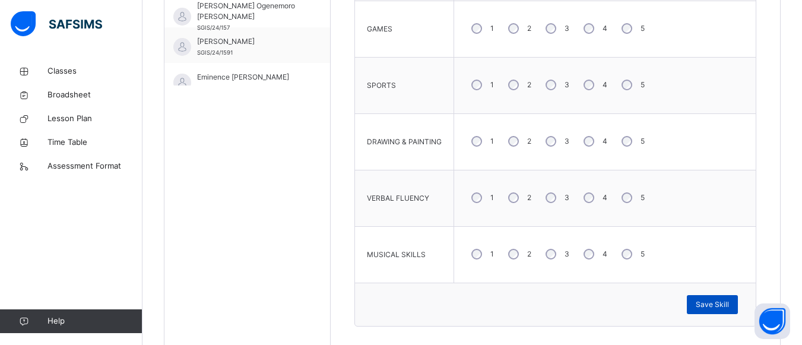
click at [718, 305] on span "Save Skill" at bounding box center [712, 304] width 33 height 11
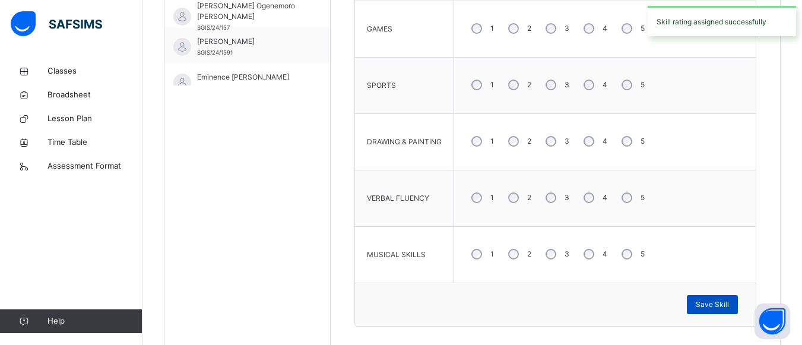
click at [718, 305] on span "Save Skill" at bounding box center [712, 304] width 33 height 11
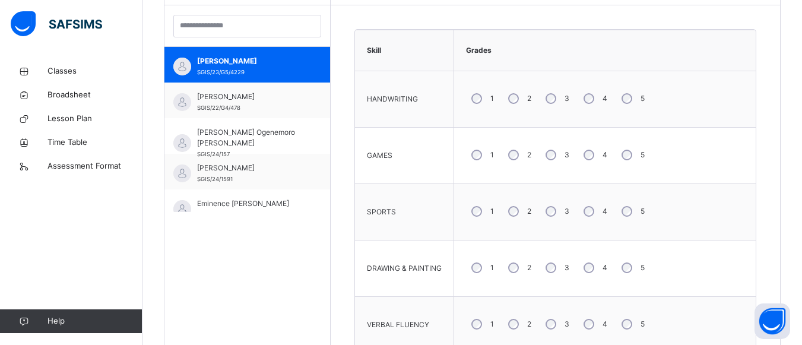
scroll to position [254, 0]
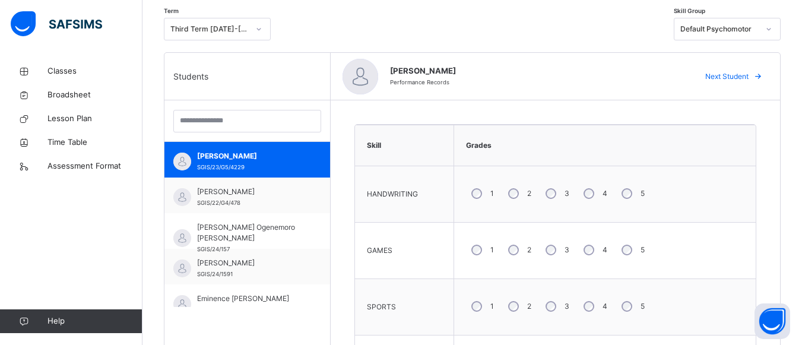
click at [743, 77] on span "Next Student" at bounding box center [726, 76] width 43 height 11
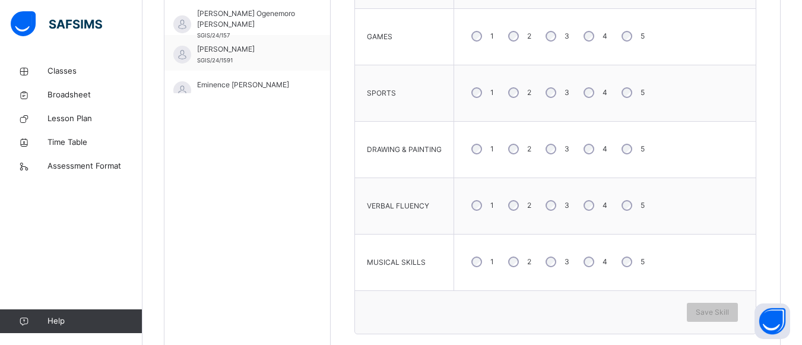
scroll to position [491, 0]
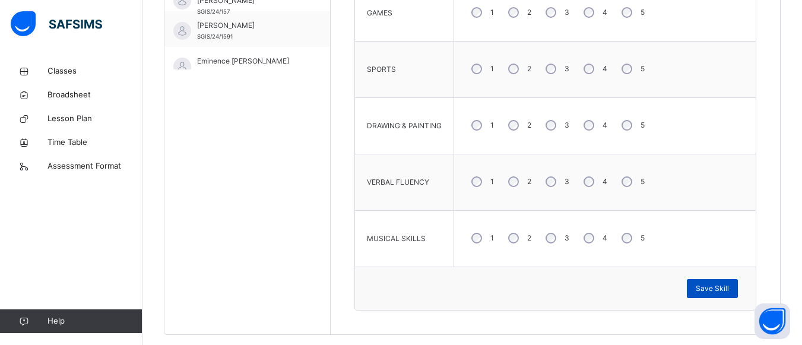
click at [721, 290] on span "Save Skill" at bounding box center [712, 288] width 33 height 11
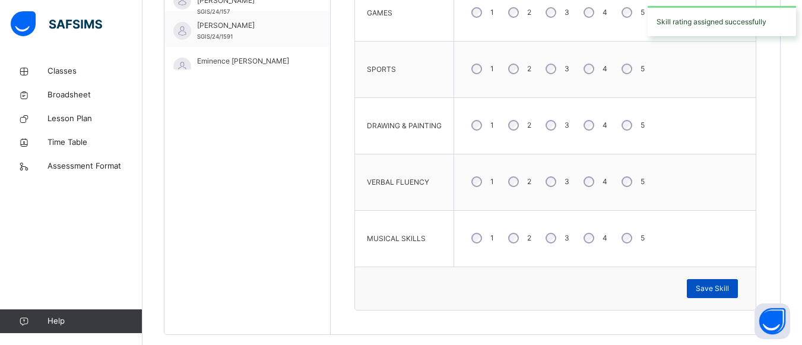
click at [721, 290] on span "Save Skill" at bounding box center [712, 288] width 33 height 11
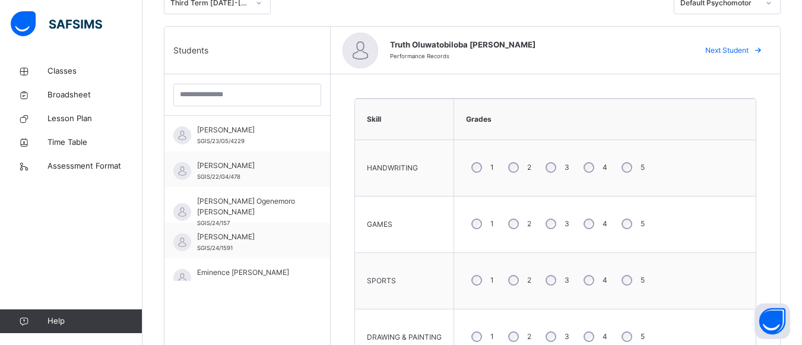
scroll to position [277, 0]
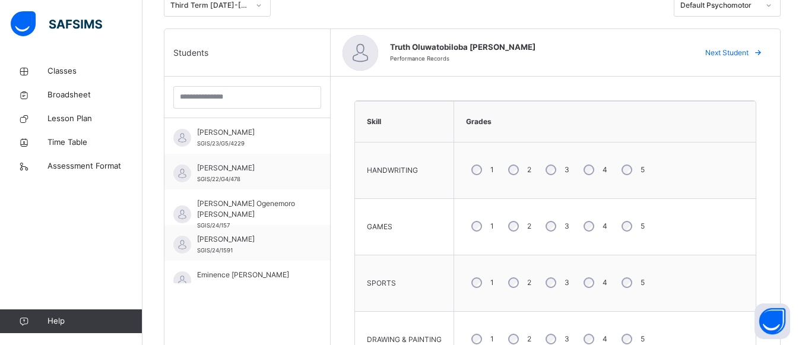
click at [741, 54] on span "Next Student" at bounding box center [726, 53] width 43 height 11
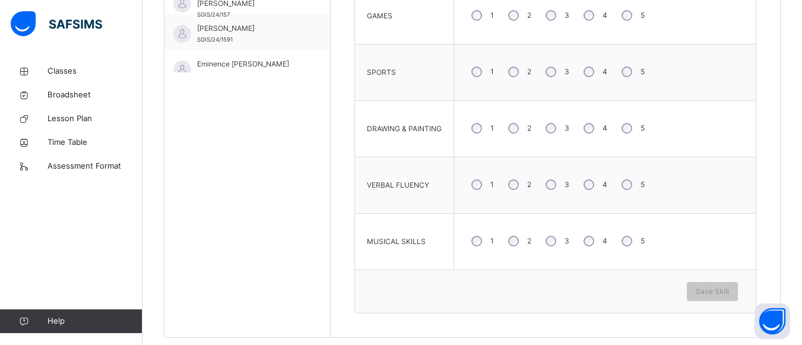
scroll to position [491, 0]
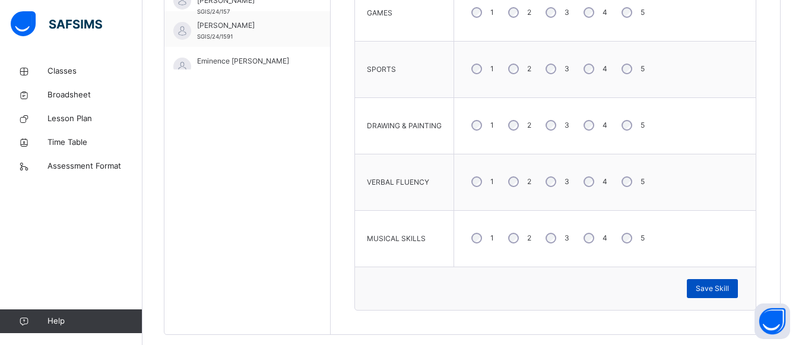
click at [713, 291] on span "Save Skill" at bounding box center [712, 288] width 33 height 11
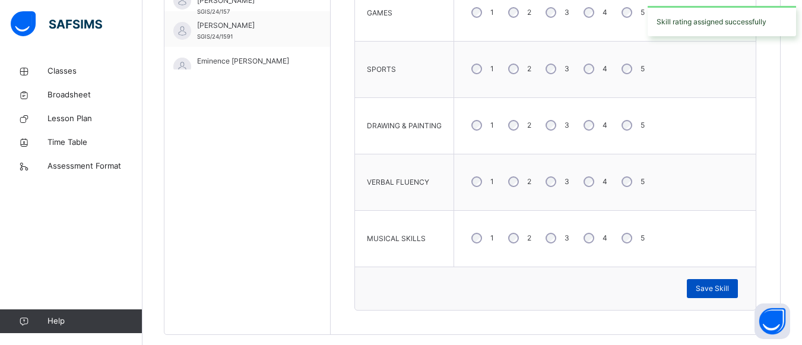
click at [713, 291] on span "Save Skill" at bounding box center [712, 288] width 33 height 11
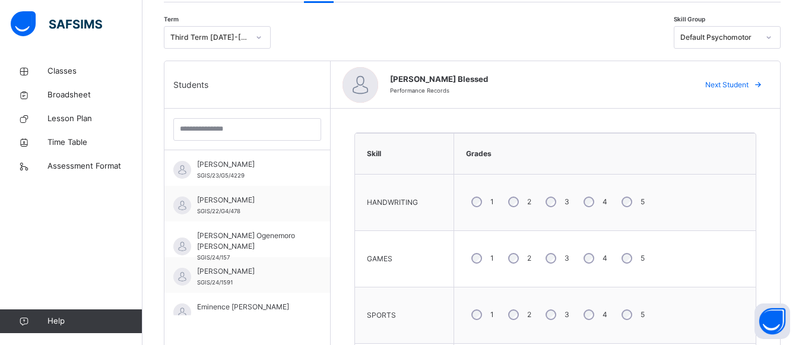
scroll to position [221, 0]
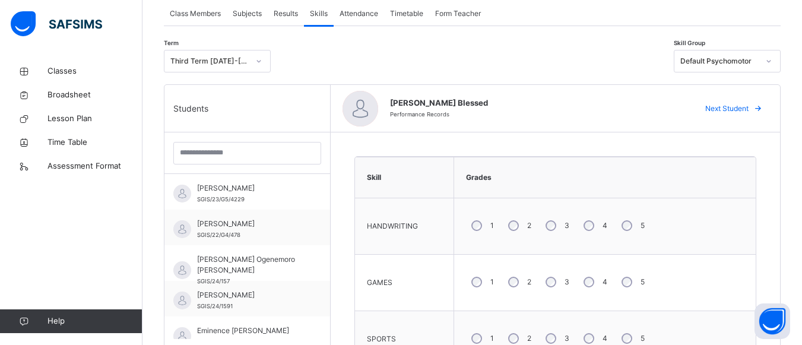
click at [749, 107] on span "Next Student" at bounding box center [726, 108] width 43 height 11
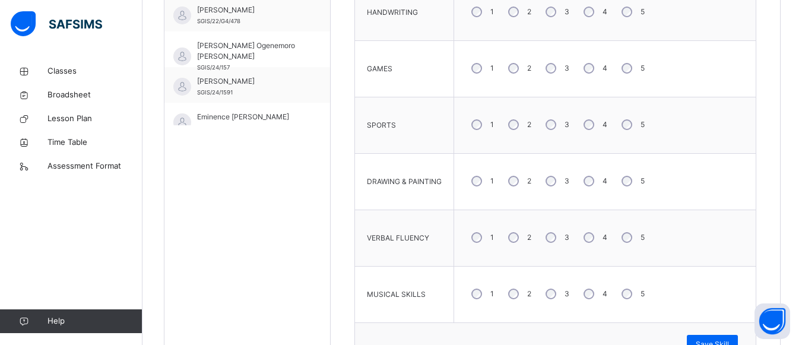
scroll to position [459, 0]
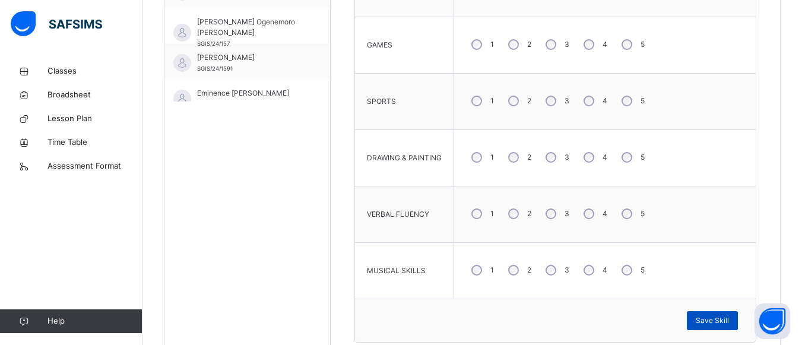
click at [729, 322] on span "Save Skill" at bounding box center [712, 320] width 33 height 11
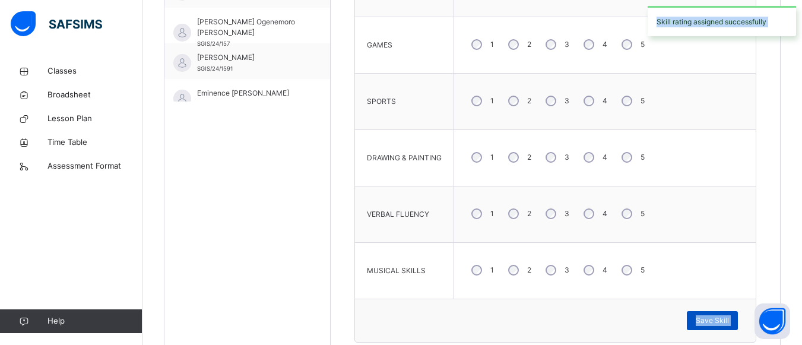
click at [729, 322] on span "Save Skill" at bounding box center [712, 320] width 33 height 11
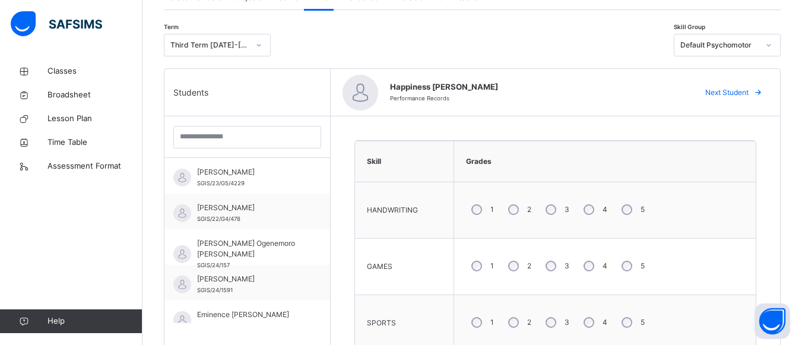
scroll to position [182, 0]
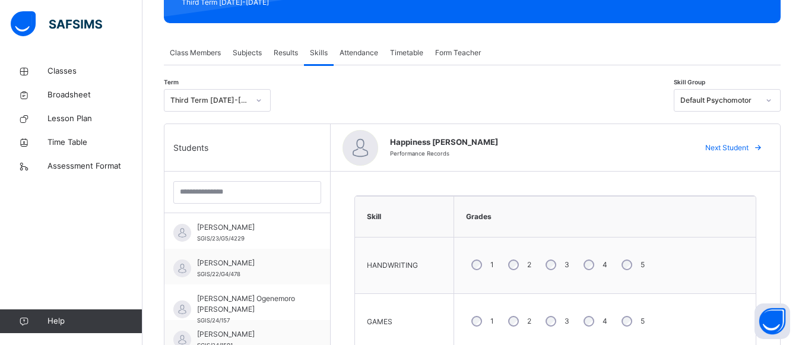
click at [734, 149] on span "Next Student" at bounding box center [726, 148] width 43 height 11
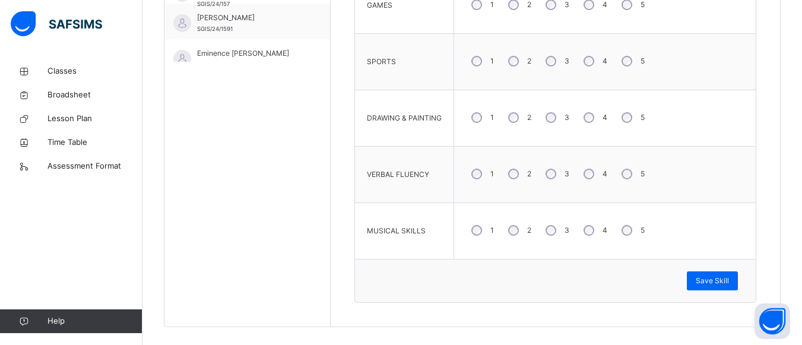
scroll to position [511, 0]
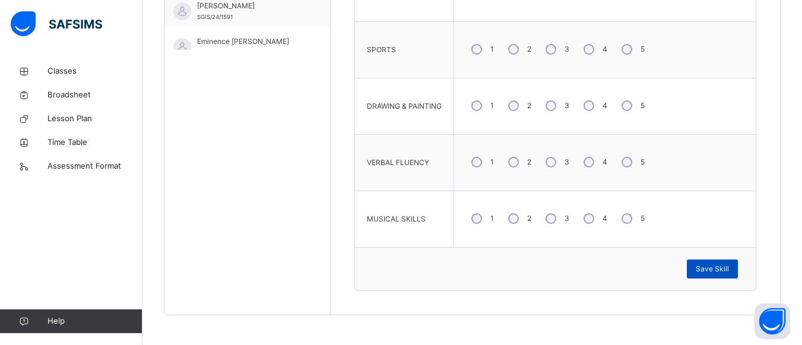
click at [727, 269] on span "Save Skill" at bounding box center [712, 269] width 33 height 11
click at [727, 269] on div "Save Skill" at bounding box center [712, 268] width 51 height 19
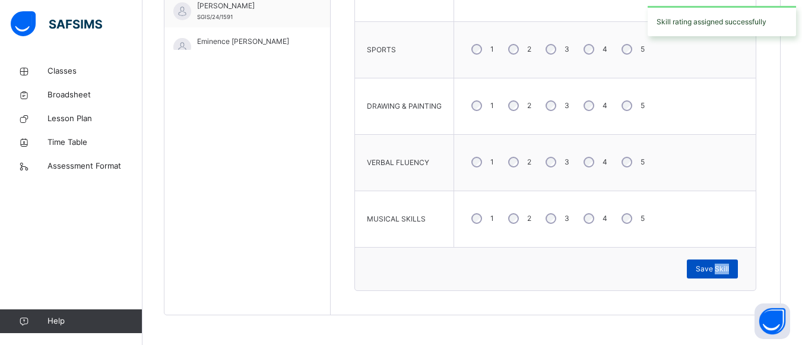
click at [727, 269] on span "Save Skill" at bounding box center [712, 269] width 33 height 11
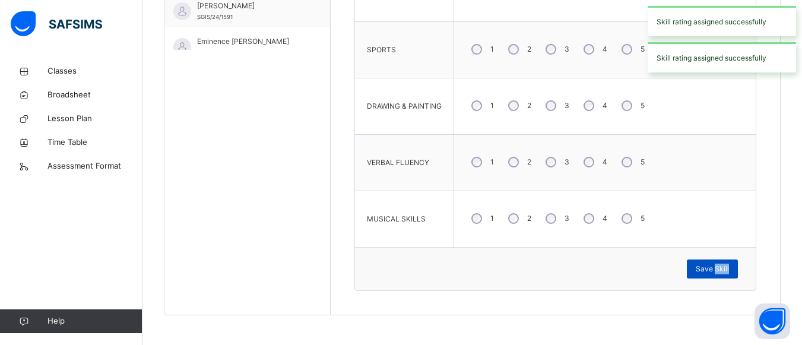
click at [727, 269] on span "Save Skill" at bounding box center [712, 269] width 33 height 11
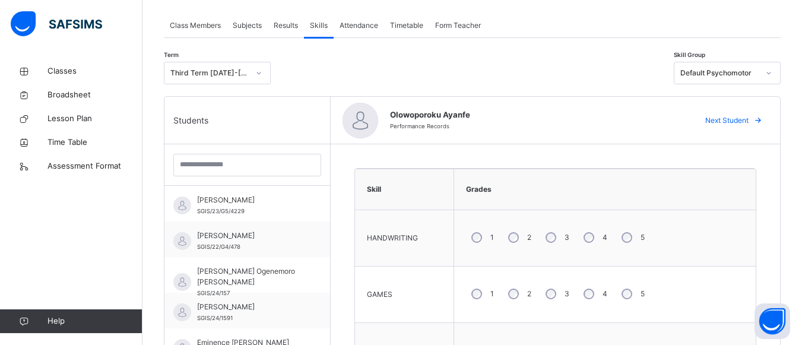
scroll to position [170, 0]
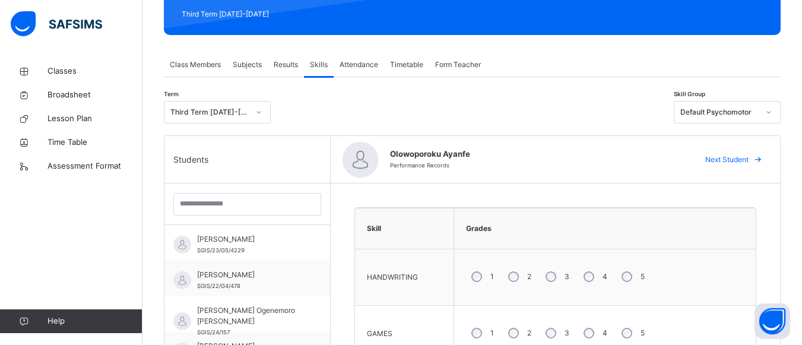
click at [724, 158] on span "Next Student" at bounding box center [726, 159] width 43 height 11
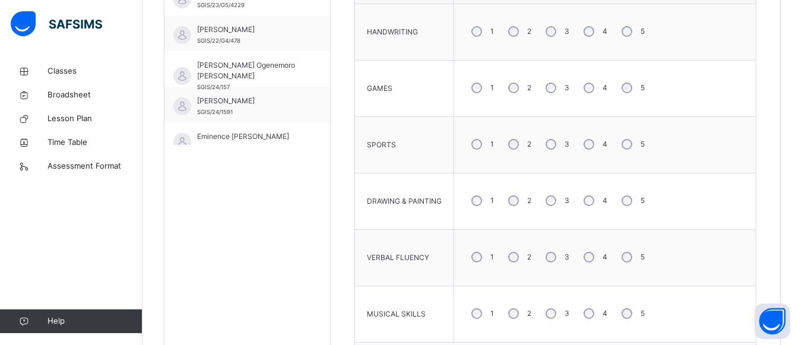
scroll to position [432, 0]
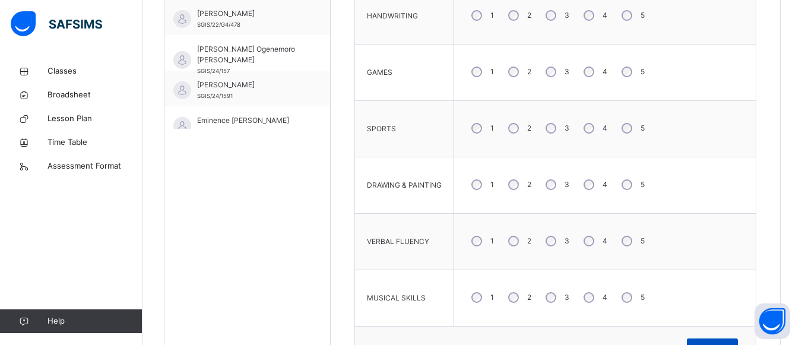
click at [711, 340] on div "Save Skill" at bounding box center [712, 347] width 51 height 19
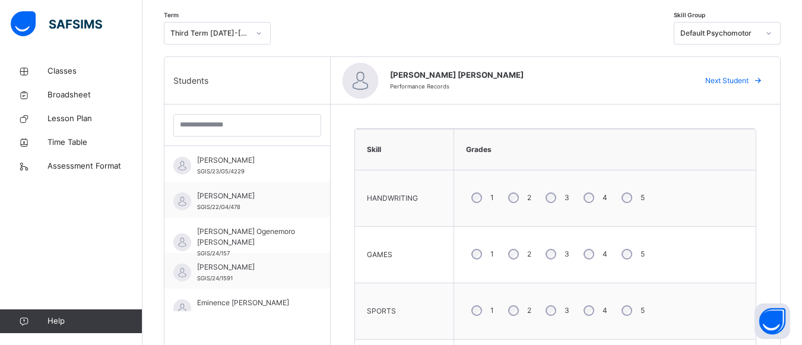
scroll to position [226, 0]
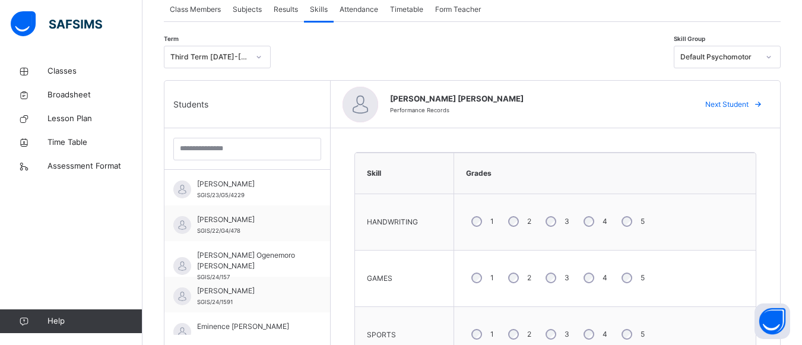
click at [739, 107] on span "Next Student" at bounding box center [726, 104] width 43 height 11
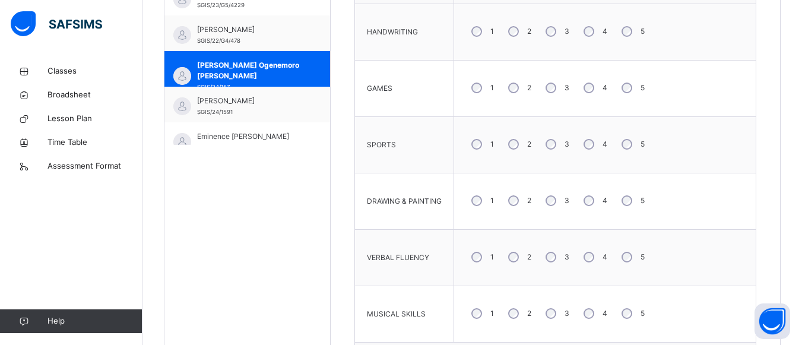
scroll to position [448, 0]
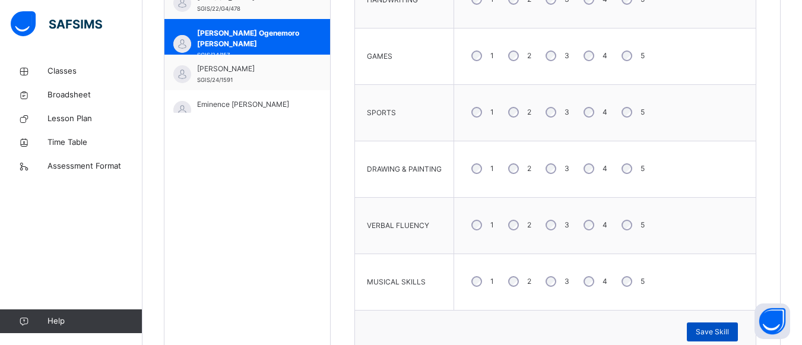
click at [721, 331] on span "Save Skill" at bounding box center [712, 332] width 33 height 11
click at [722, 331] on span "Save Skill" at bounding box center [712, 332] width 33 height 11
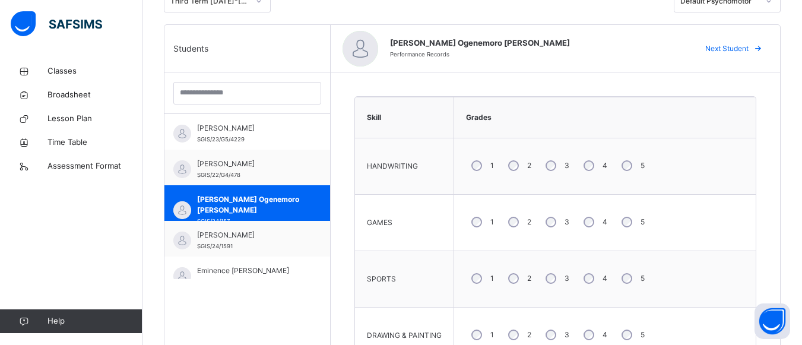
scroll to position [249, 0]
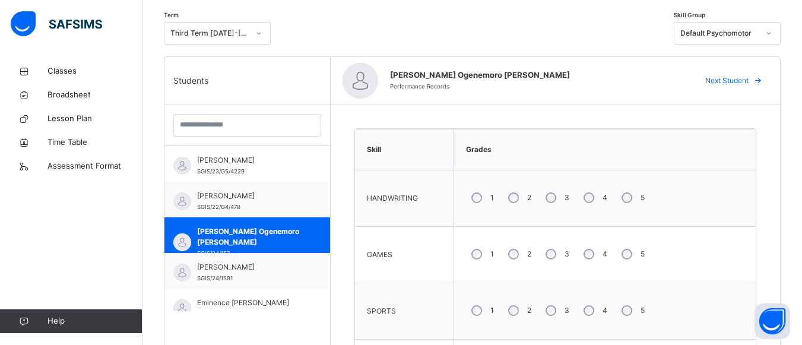
click at [742, 79] on span "Next Student" at bounding box center [726, 80] width 43 height 11
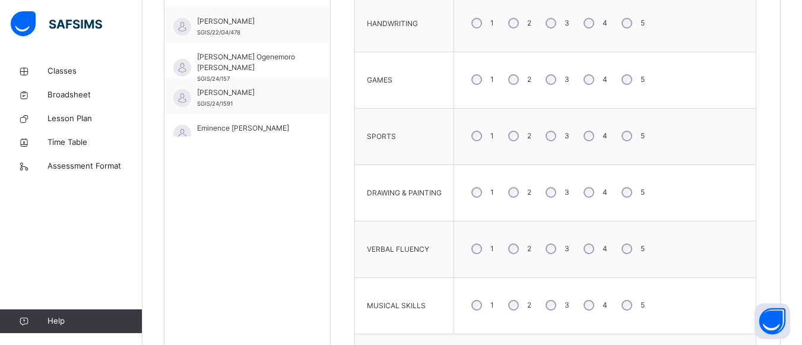
scroll to position [439, 0]
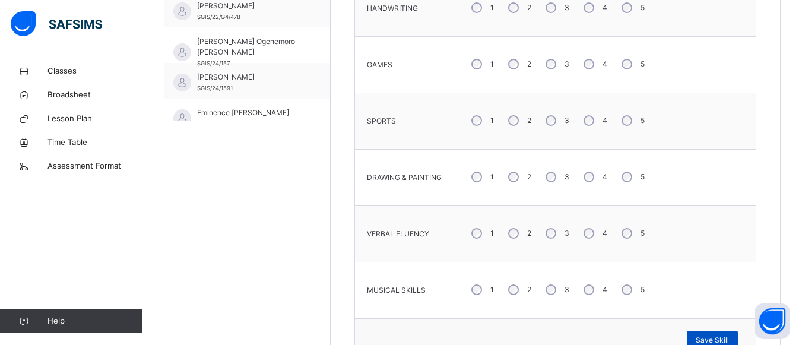
click at [711, 339] on span "Save Skill" at bounding box center [712, 340] width 33 height 11
click at [712, 339] on div "Save Skill" at bounding box center [712, 340] width 51 height 19
click at [720, 337] on span "Save Skill" at bounding box center [712, 340] width 33 height 11
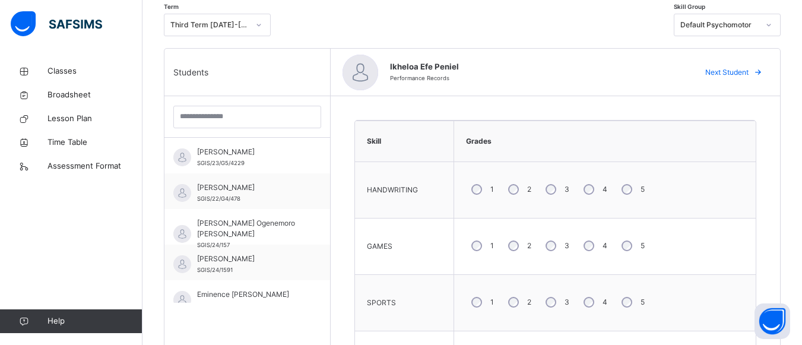
scroll to position [249, 0]
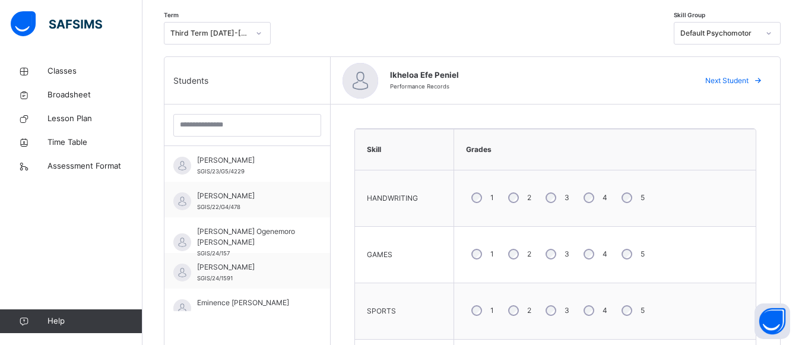
click at [733, 81] on span "Next Student" at bounding box center [726, 80] width 43 height 11
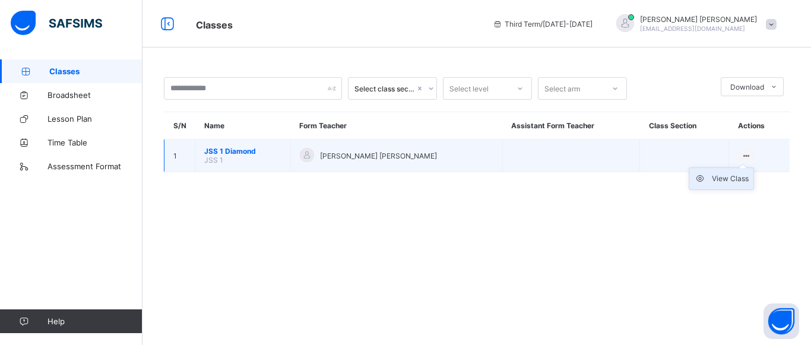
click at [726, 181] on div "View Class" at bounding box center [730, 179] width 37 height 12
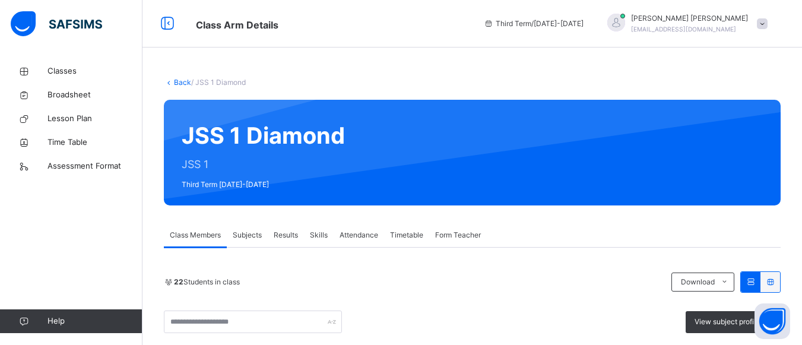
click at [317, 235] on span "Skills" at bounding box center [319, 235] width 18 height 11
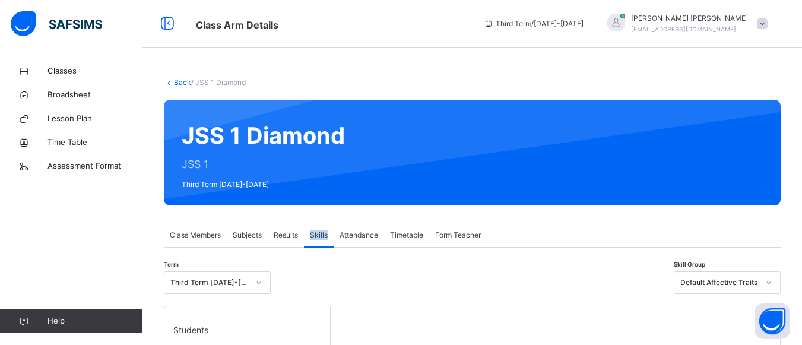
click at [317, 235] on span "Skills" at bounding box center [319, 235] width 18 height 11
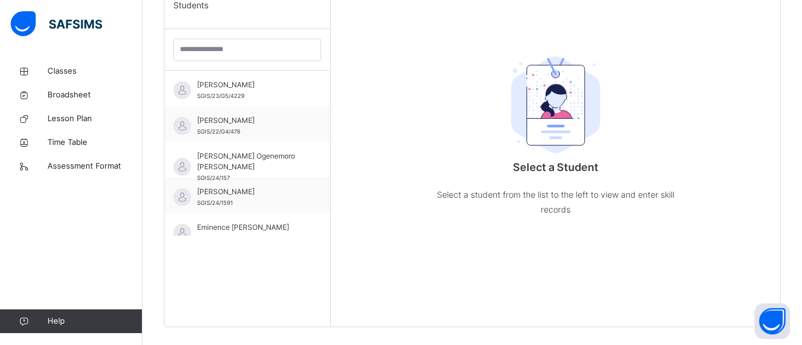
scroll to position [333, 0]
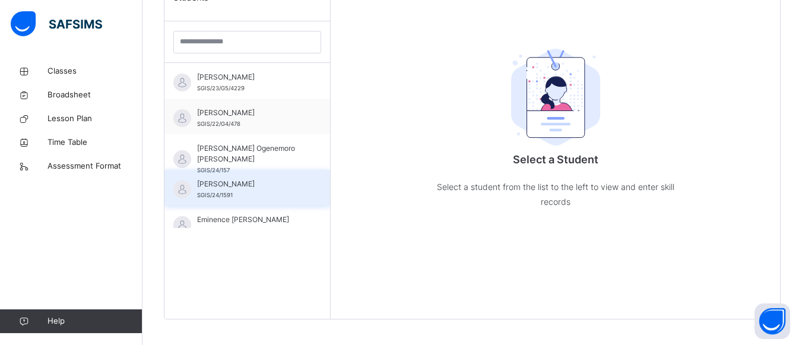
click at [230, 197] on span "SGIS/24/1591" at bounding box center [215, 195] width 36 height 7
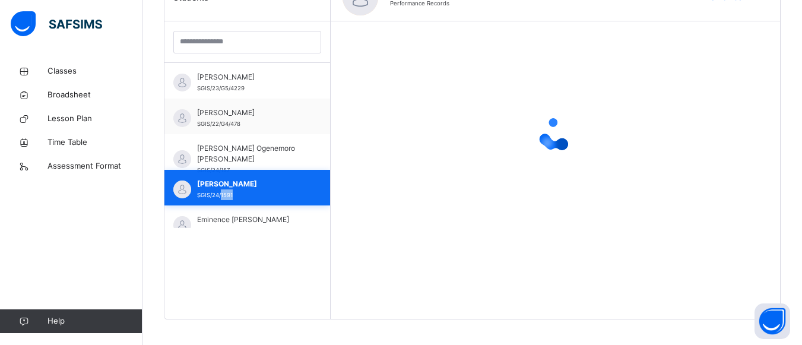
click at [230, 197] on span "SGIS/24/1591" at bounding box center [215, 195] width 36 height 7
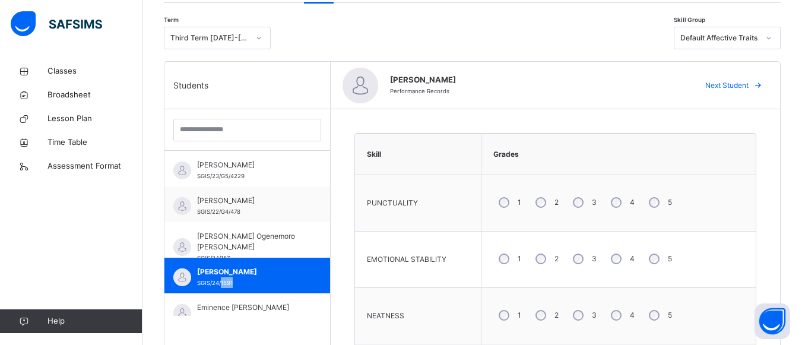
scroll to position [238, 0]
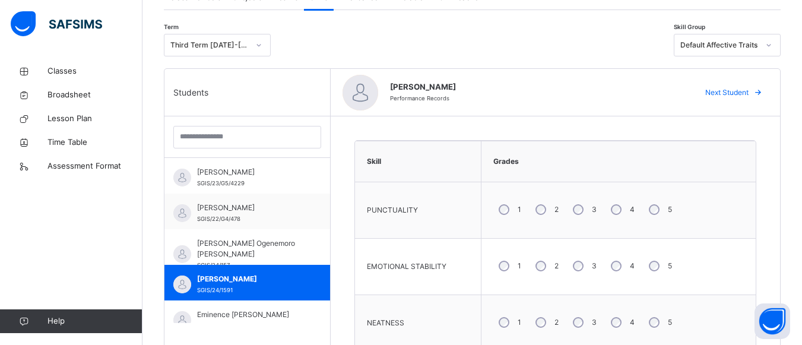
click at [772, 45] on icon at bounding box center [768, 45] width 7 height 12
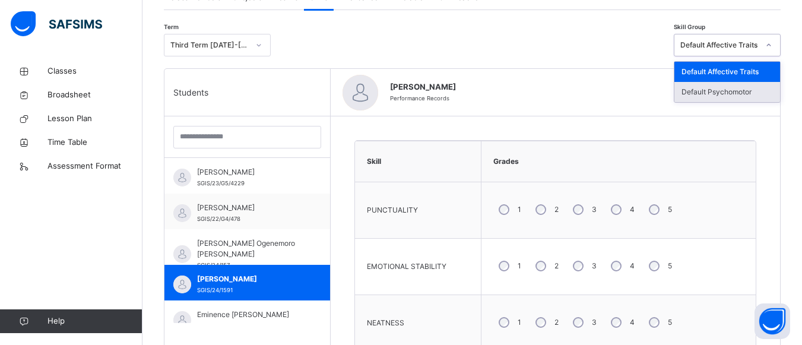
click at [756, 94] on div "Default Psychomotor" at bounding box center [728, 92] width 106 height 20
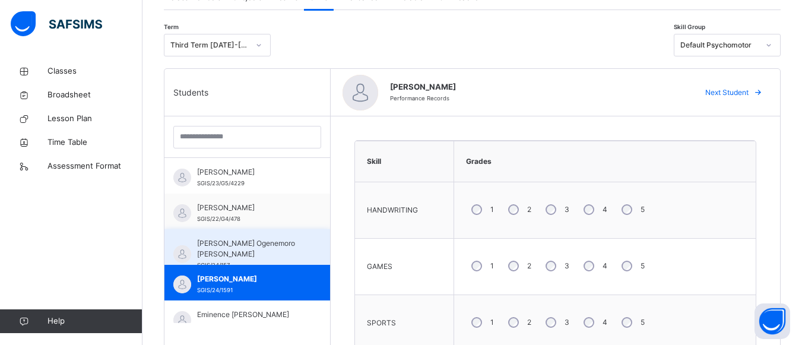
click at [270, 237] on div "Daniella Ogenemoro Chukwuka SGIS/24/157" at bounding box center [247, 247] width 166 height 36
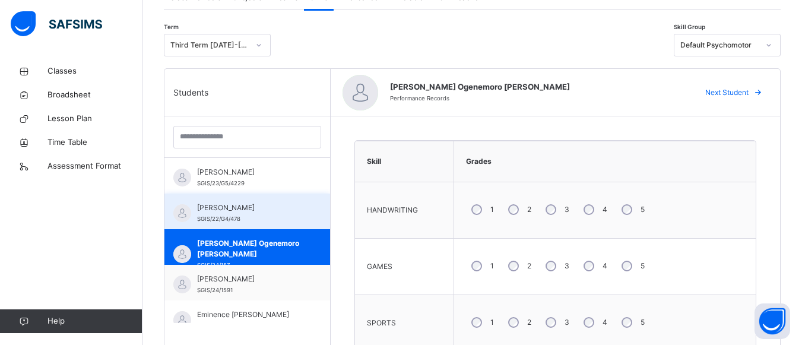
click at [262, 212] on span "[PERSON_NAME]" at bounding box center [250, 207] width 106 height 11
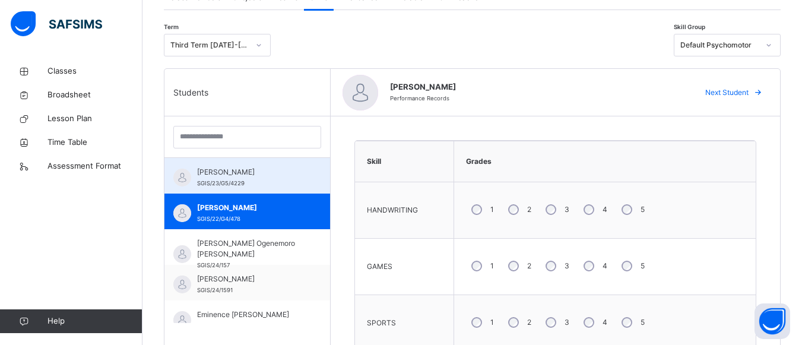
click at [278, 168] on span "[PERSON_NAME]" at bounding box center [250, 172] width 106 height 11
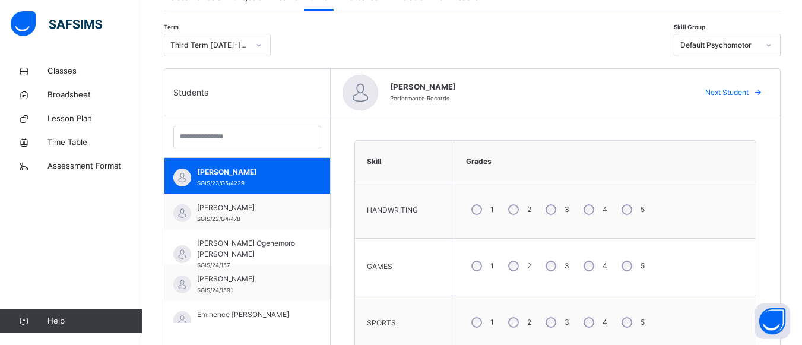
click at [722, 90] on span "Next Student" at bounding box center [726, 92] width 43 height 11
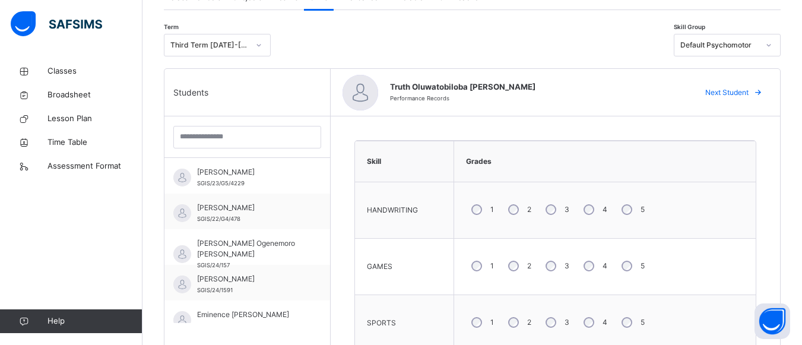
click at [722, 90] on span "Next Student" at bounding box center [726, 92] width 43 height 11
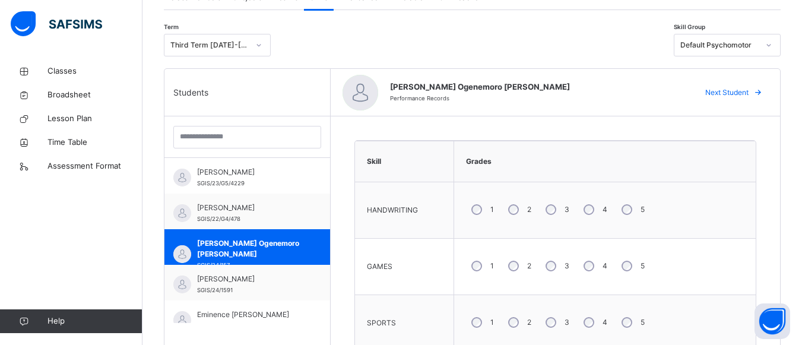
click at [722, 90] on span "Next Student" at bounding box center [726, 92] width 43 height 11
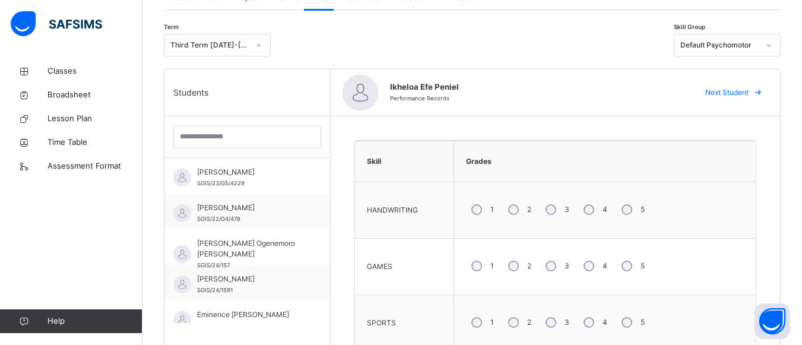
click at [722, 90] on span "Next Student" at bounding box center [726, 92] width 43 height 11
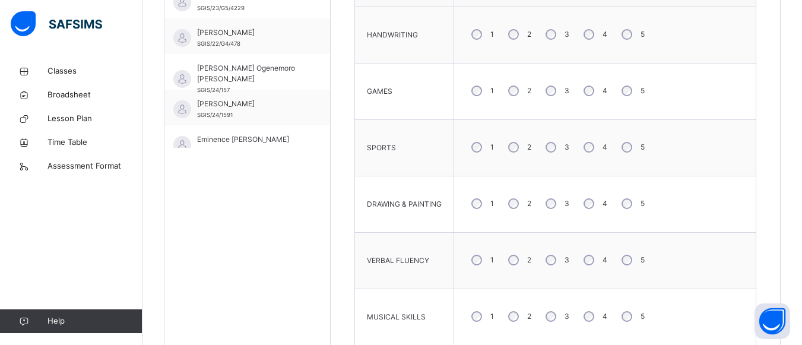
scroll to position [428, 0]
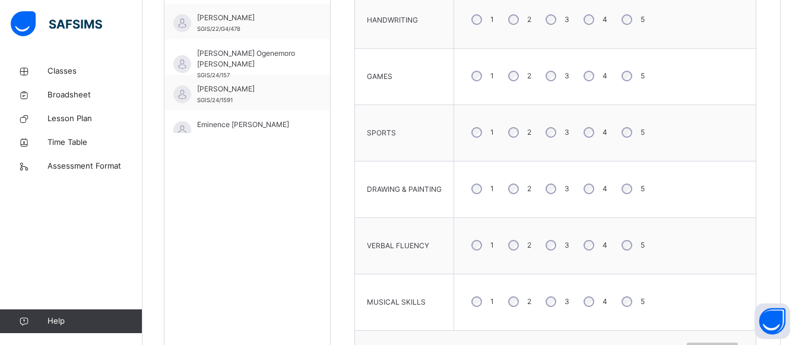
click at [591, 293] on div "4" at bounding box center [594, 301] width 32 height 25
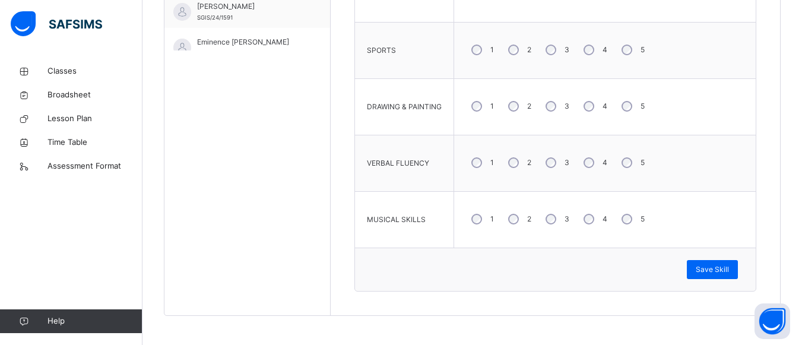
scroll to position [511, 0]
click at [724, 271] on span "Save Skill" at bounding box center [712, 269] width 33 height 11
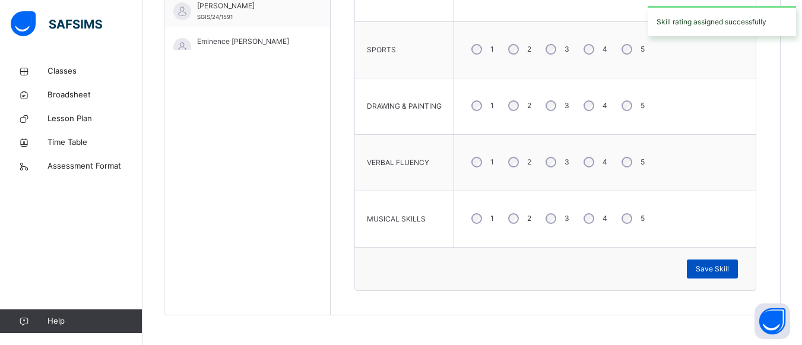
click at [724, 271] on span "Save Skill" at bounding box center [712, 269] width 33 height 11
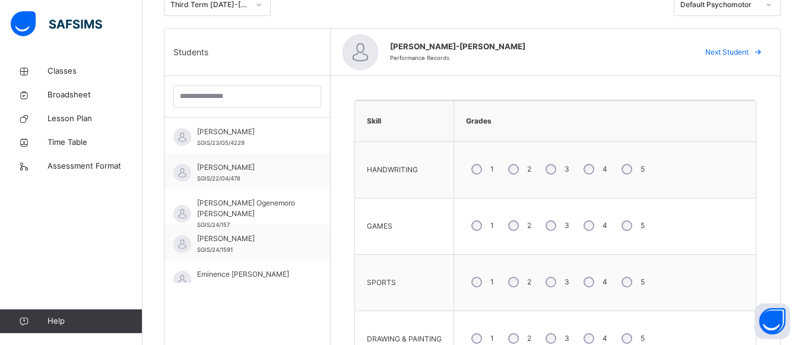
scroll to position [273, 0]
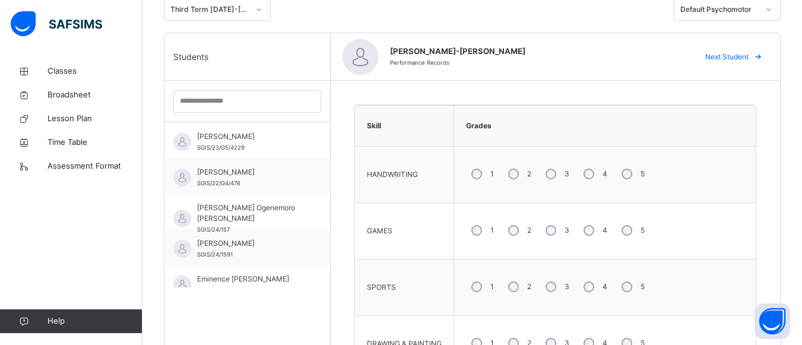
click at [749, 59] on span "Next Student" at bounding box center [726, 57] width 43 height 11
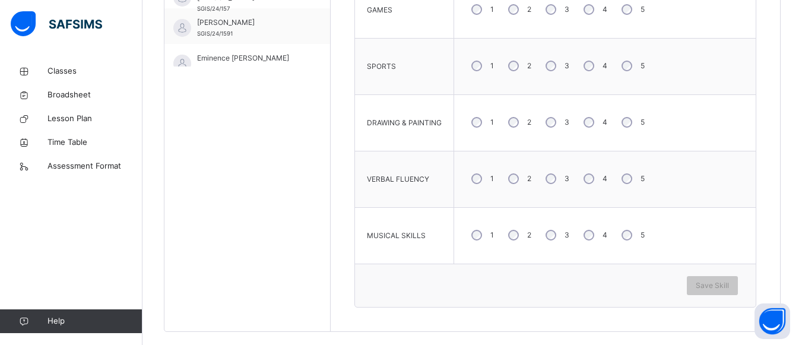
scroll to position [511, 0]
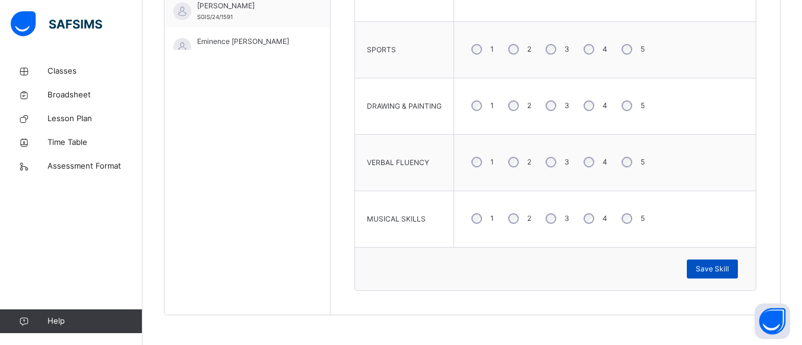
click at [712, 271] on span "Save Skill" at bounding box center [712, 269] width 33 height 11
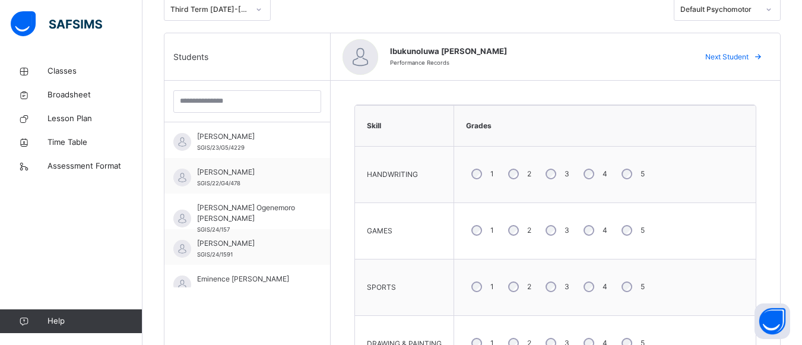
scroll to position [249, 0]
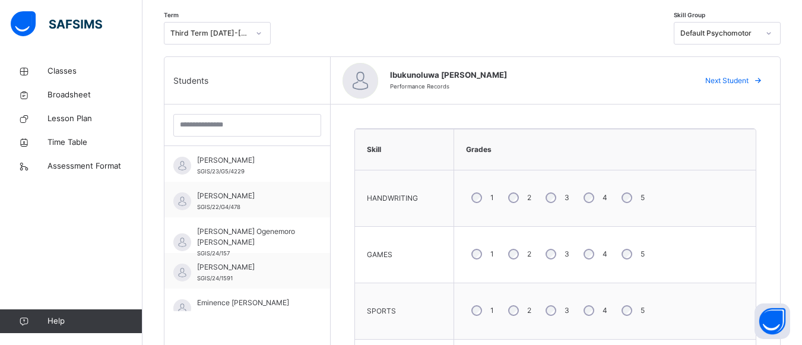
click at [742, 82] on span "Next Student" at bounding box center [726, 80] width 43 height 11
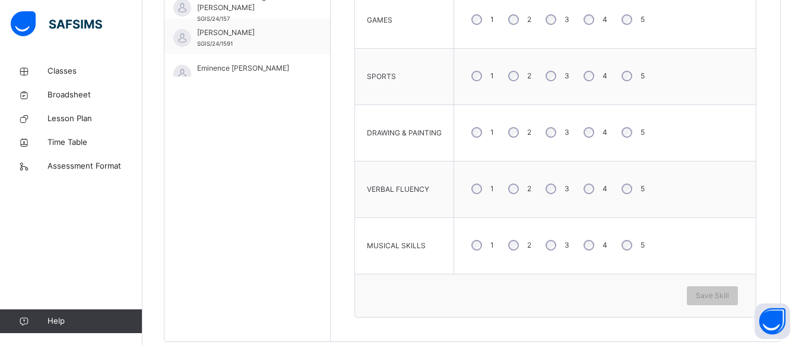
scroll to position [487, 0]
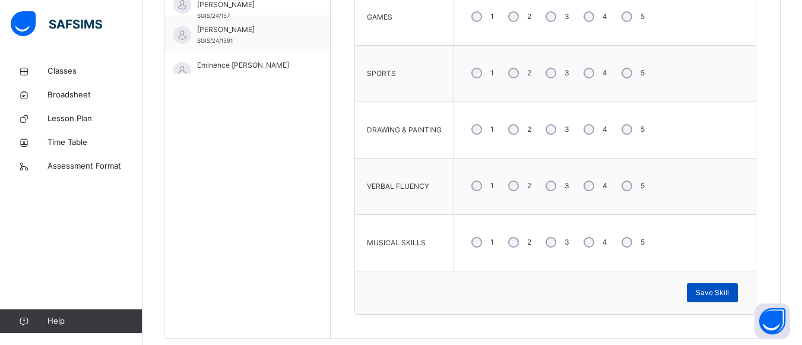
click at [711, 293] on span "Save Skill" at bounding box center [712, 292] width 33 height 11
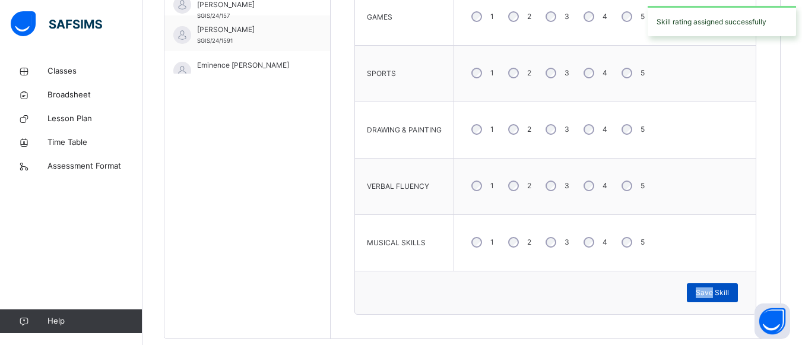
click at [711, 293] on span "Save Skill" at bounding box center [712, 292] width 33 height 11
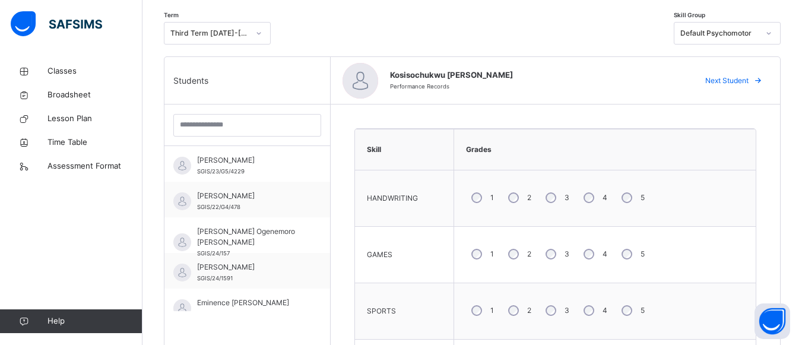
scroll to position [210, 0]
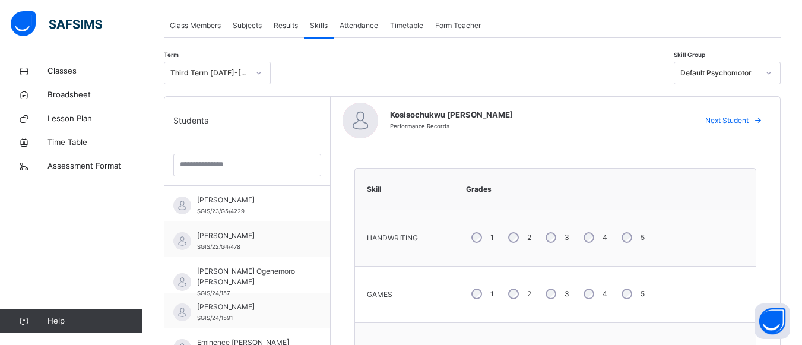
click at [737, 121] on span "Next Student" at bounding box center [726, 120] width 43 height 11
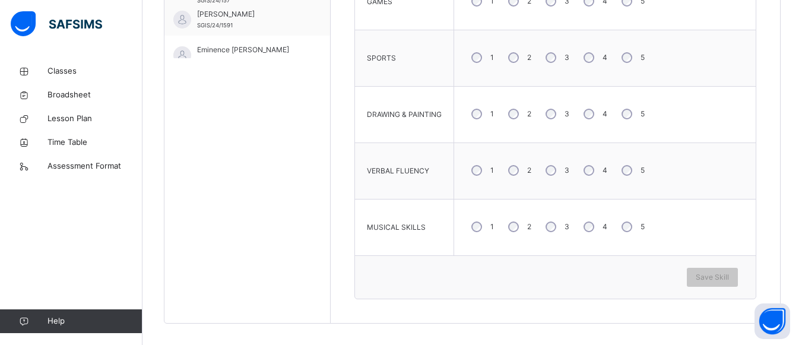
scroll to position [511, 0]
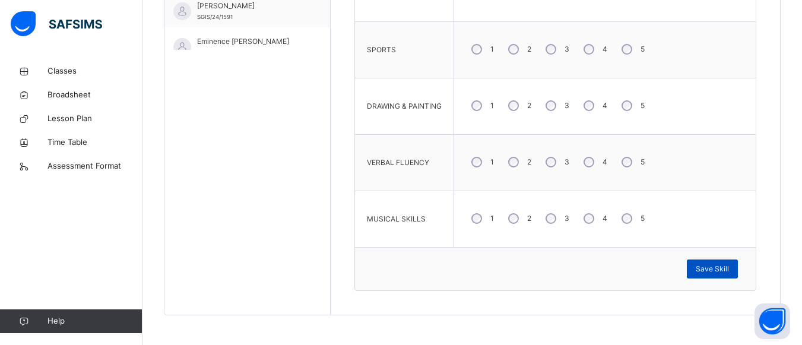
click at [716, 269] on span "Save Skill" at bounding box center [712, 269] width 33 height 11
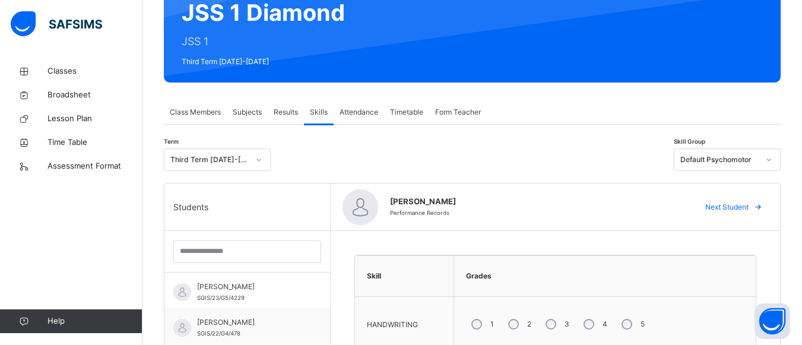
scroll to position [67, 0]
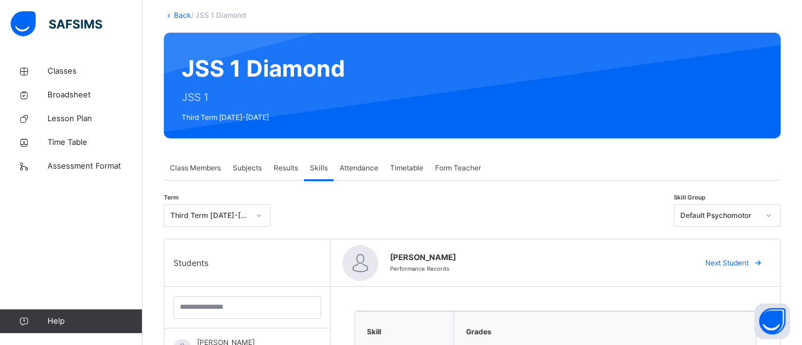
click at [739, 262] on span "Next Student" at bounding box center [726, 263] width 43 height 11
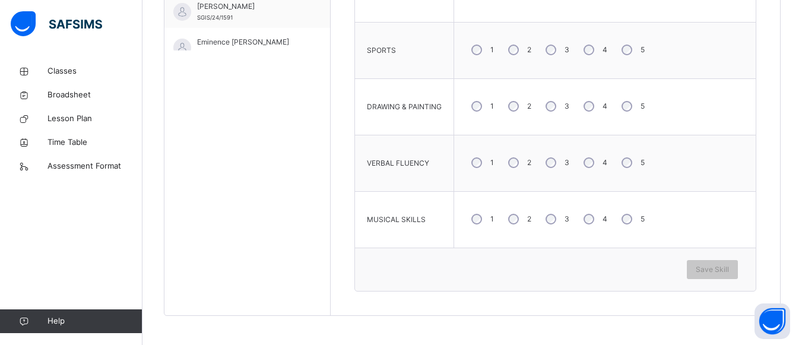
scroll to position [511, 0]
click at [713, 270] on span "Save Skill" at bounding box center [712, 269] width 33 height 11
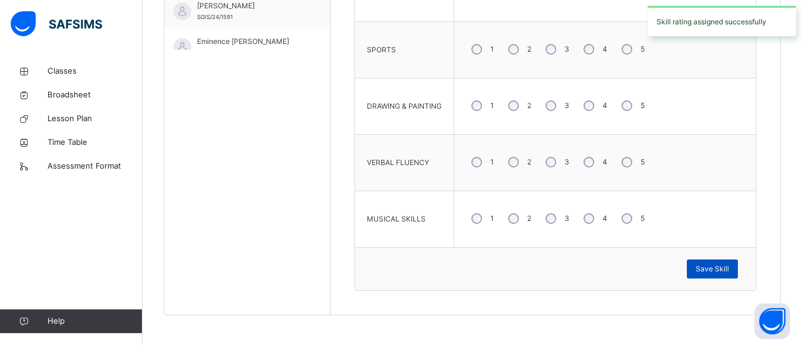
click at [713, 270] on span "Save Skill" at bounding box center [712, 269] width 33 height 11
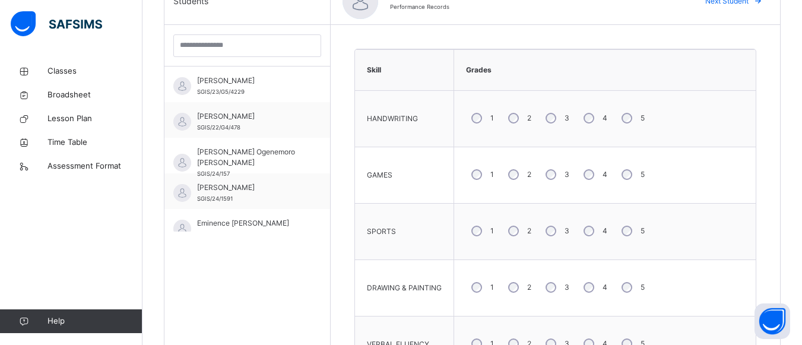
scroll to position [242, 0]
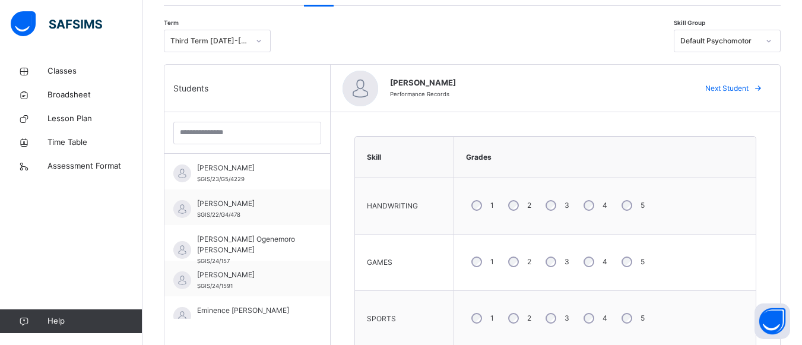
click at [733, 87] on span "Next Student" at bounding box center [726, 88] width 43 height 11
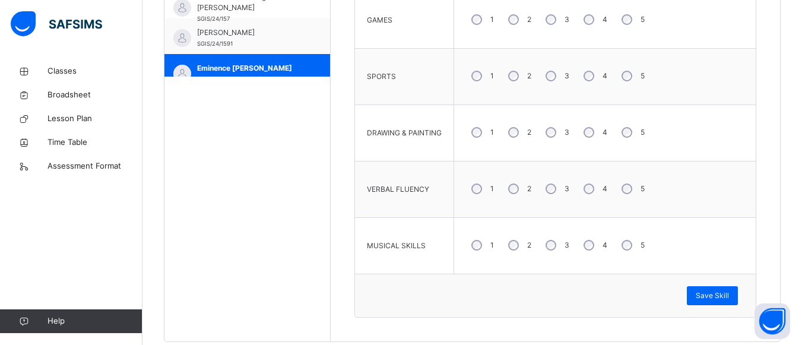
scroll to position [503, 0]
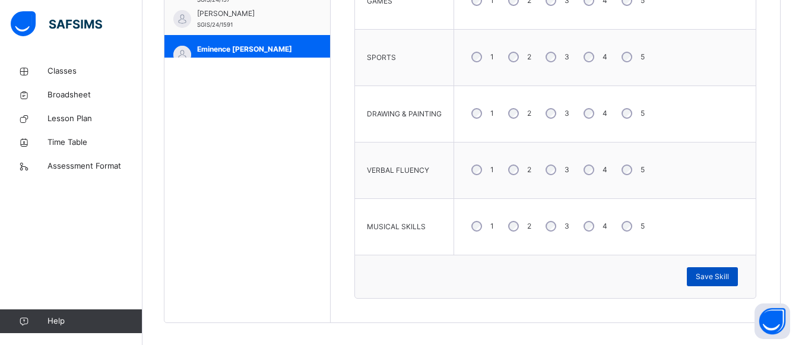
click at [726, 274] on span "Save Skill" at bounding box center [712, 276] width 33 height 11
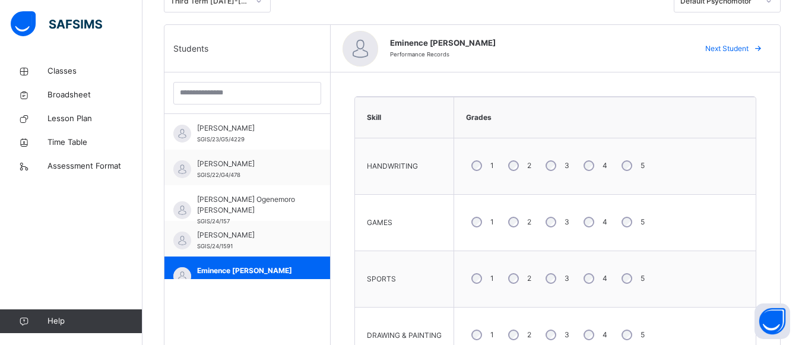
scroll to position [258, 0]
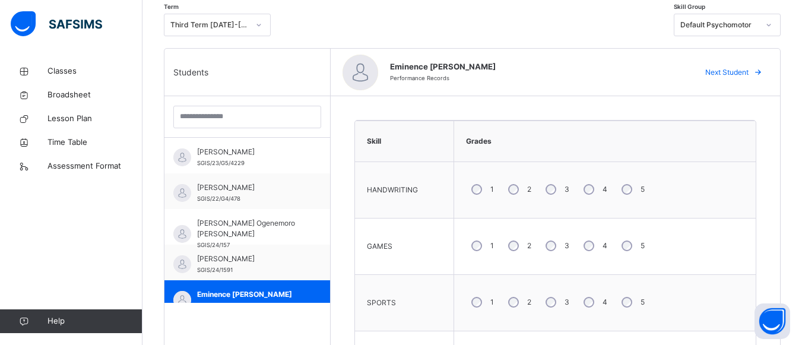
click at [749, 68] on span "Next Student" at bounding box center [726, 72] width 43 height 11
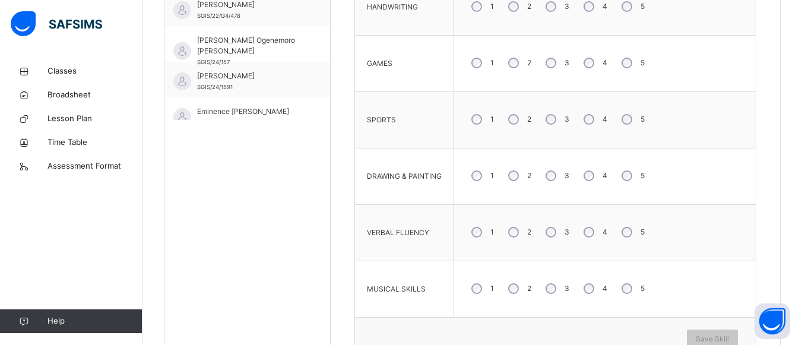
scroll to position [448, 0]
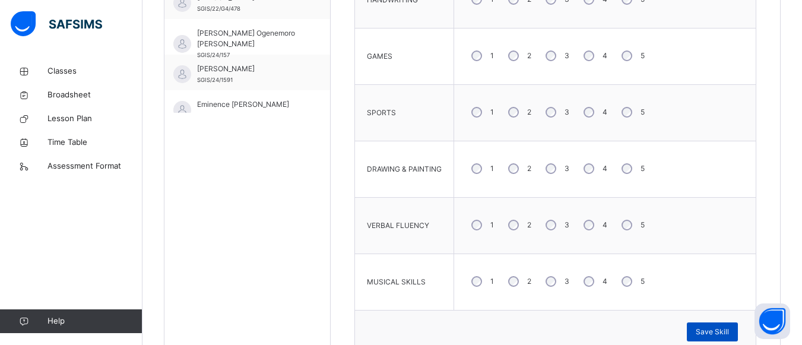
click at [719, 331] on span "Save Skill" at bounding box center [712, 332] width 33 height 11
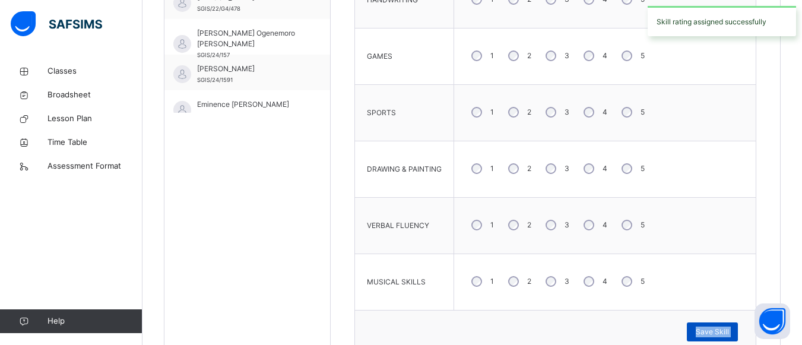
click at [719, 331] on span "Save Skill" at bounding box center [712, 332] width 33 height 11
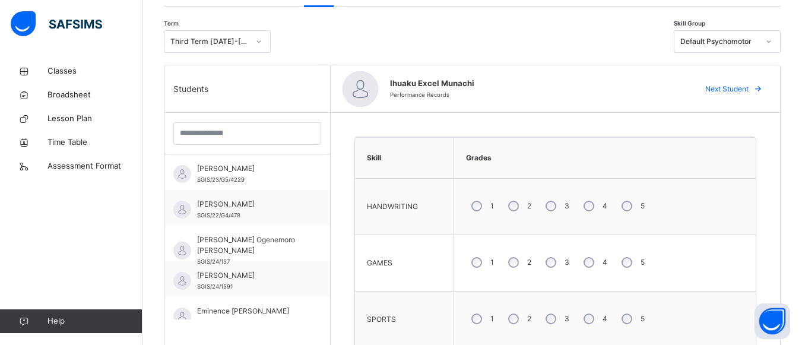
scroll to position [234, 0]
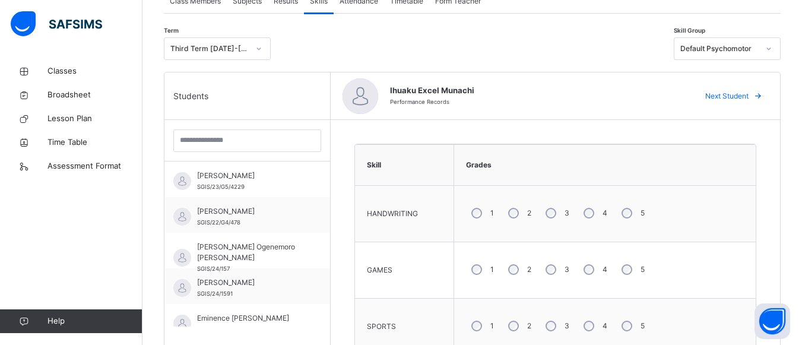
click at [740, 95] on span "Next Student" at bounding box center [726, 96] width 43 height 11
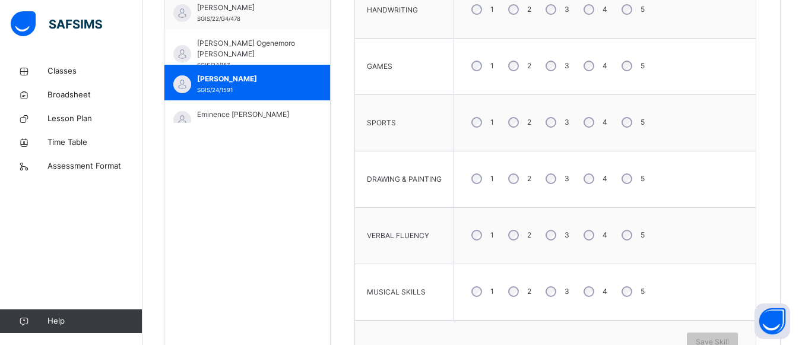
scroll to position [448, 0]
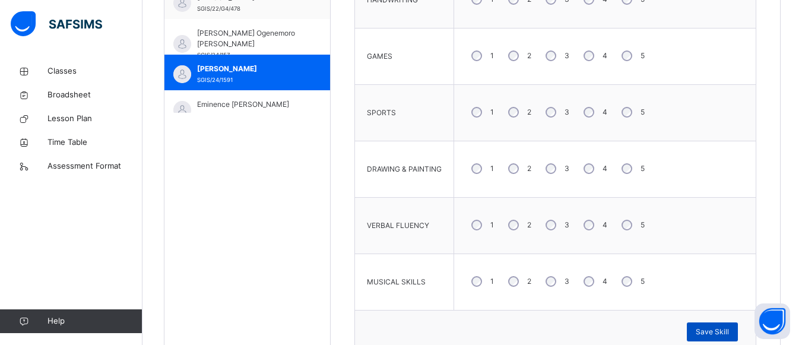
click at [717, 332] on span "Save Skill" at bounding box center [712, 332] width 33 height 11
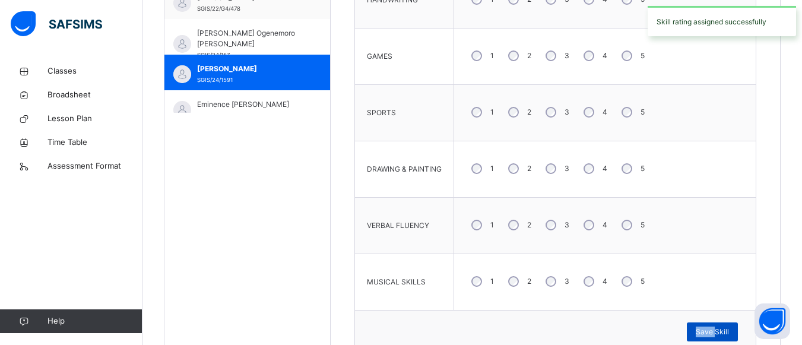
click at [717, 332] on span "Save Skill" at bounding box center [712, 332] width 33 height 11
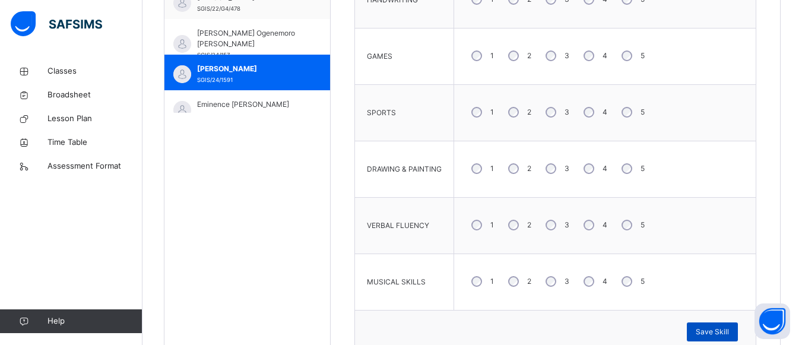
click at [717, 332] on span "Save Skill" at bounding box center [712, 332] width 33 height 11
